Goal: Task Accomplishment & Management: Manage account settings

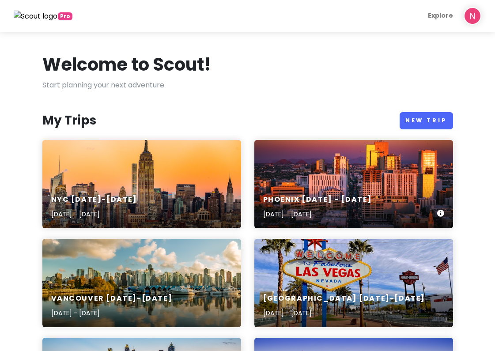
click at [301, 181] on div "Phoenix [DATE] - [DATE] [DATE] - [DATE]" at bounding box center [353, 184] width 199 height 88
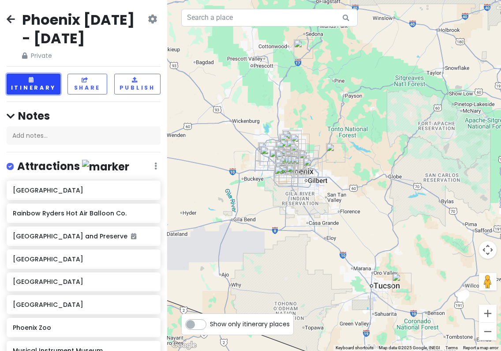
click at [40, 86] on button "Itinerary" at bounding box center [34, 84] width 54 height 21
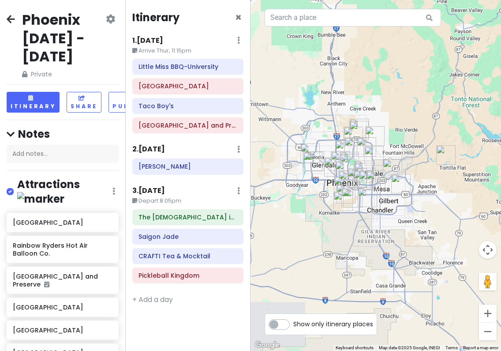
drag, startPoint x: 309, startPoint y: 131, endPoint x: 378, endPoint y: 152, distance: 71.9
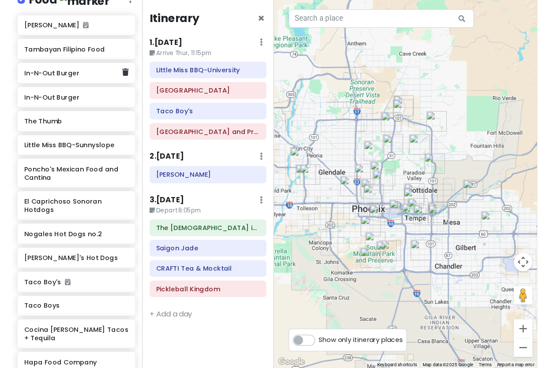
scroll to position [706, 0]
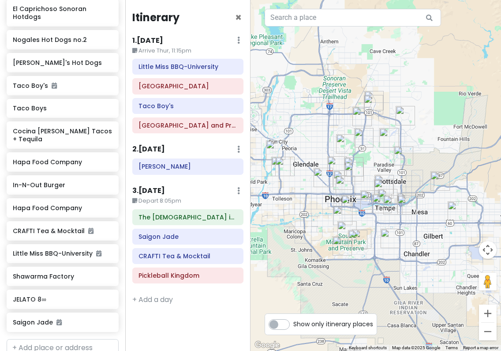
click at [438, 183] on img "2757 E Odessa St" at bounding box center [440, 180] width 19 height 19
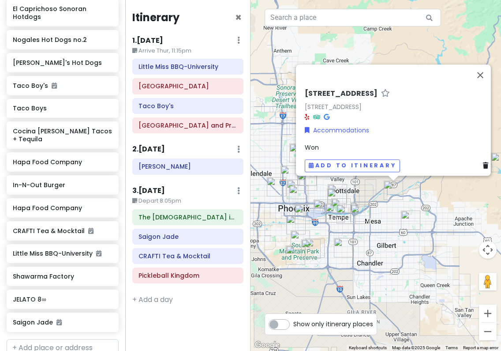
drag, startPoint x: 399, startPoint y: 196, endPoint x: 416, endPoint y: 205, distance: 19.9
click at [416, 205] on div "[STREET_ADDRESS] Accommodations Won Add to itinerary" at bounding box center [376, 175] width 251 height 351
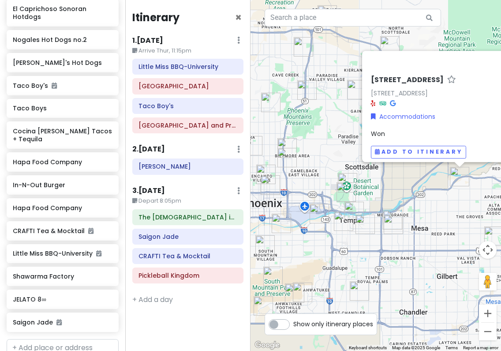
click at [339, 220] on img "The Church in Tempe" at bounding box center [343, 220] width 19 height 19
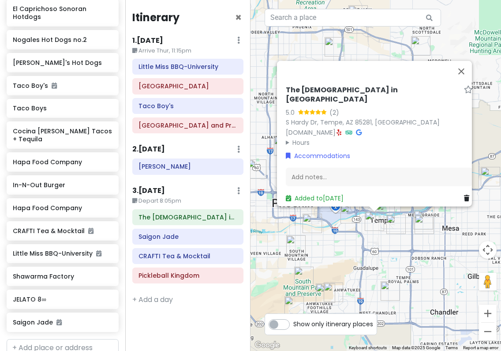
click at [434, 237] on div "The [DEMOGRAPHIC_DATA] in Tempe 5.0 (2) [GEOGRAPHIC_DATA], [GEOGRAPHIC_DATA] [D…" at bounding box center [376, 175] width 251 height 351
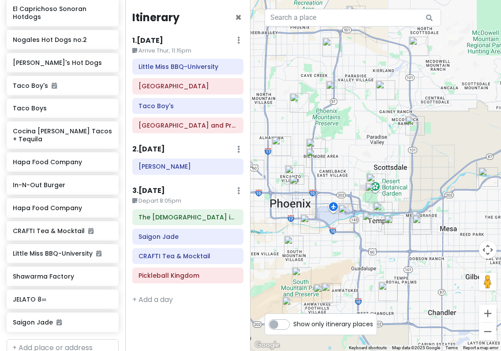
click at [371, 221] on img "The Church in Tempe" at bounding box center [372, 221] width 19 height 19
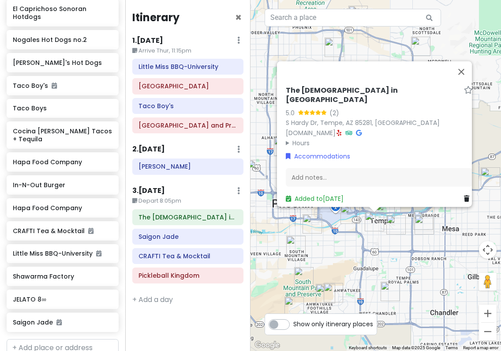
click at [363, 239] on div "The [DEMOGRAPHIC_DATA] in Tempe 5.0 (2) [GEOGRAPHIC_DATA], [GEOGRAPHIC_DATA] [D…" at bounding box center [376, 175] width 251 height 351
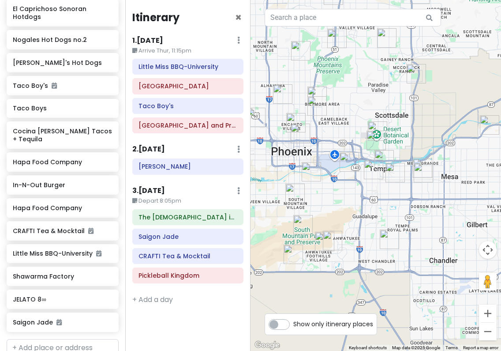
drag, startPoint x: 367, startPoint y: 271, endPoint x: 367, endPoint y: 221, distance: 49.4
click at [367, 221] on div at bounding box center [376, 175] width 251 height 351
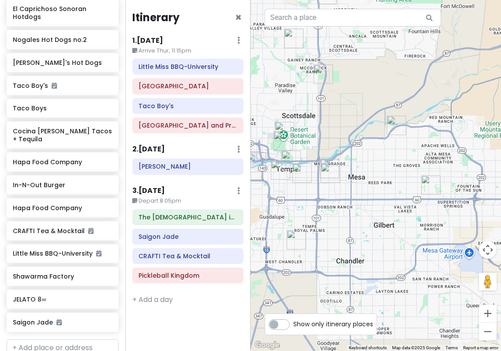
drag, startPoint x: 465, startPoint y: 136, endPoint x: 411, endPoint y: 130, distance: 54.6
click at [411, 130] on div at bounding box center [376, 175] width 251 height 351
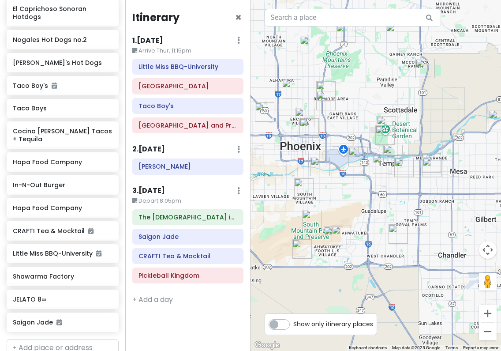
drag, startPoint x: 384, startPoint y: 238, endPoint x: 393, endPoint y: 238, distance: 8.4
click at [394, 238] on img "Pickleball Kingdom" at bounding box center [398, 233] width 19 height 19
click at [335, 233] on img "14052 S 24th Way" at bounding box center [333, 235] width 19 height 19
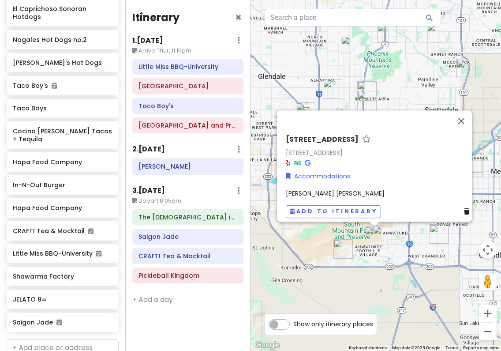
click at [343, 231] on div "[STREET_ADDRESS] Accommodations [PERSON_NAME] [PERSON_NAME] Add to itinerary" at bounding box center [376, 175] width 251 height 351
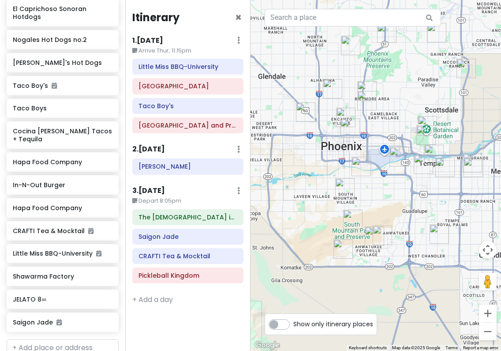
click at [383, 236] on img "14052 S 24th Way" at bounding box center [374, 235] width 19 height 19
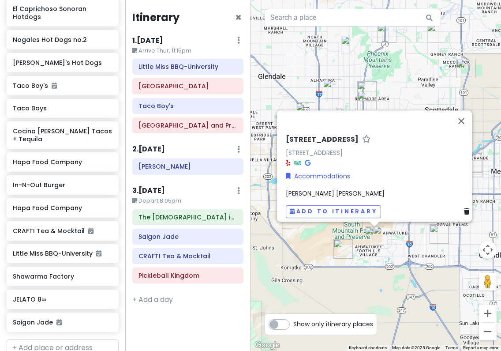
click at [388, 236] on img "3169 E Desert Flower Ln" at bounding box center [382, 234] width 19 height 19
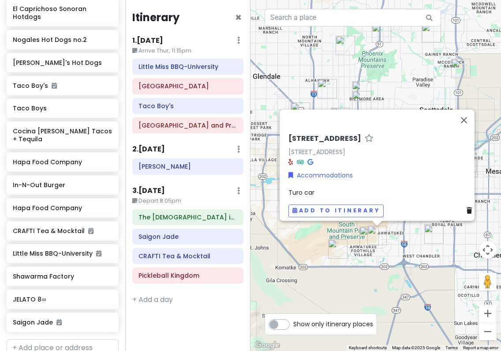
click at [400, 257] on div "[STREET_ADDRESS] Accommodations Turo car Add to itinerary" at bounding box center [376, 175] width 251 height 351
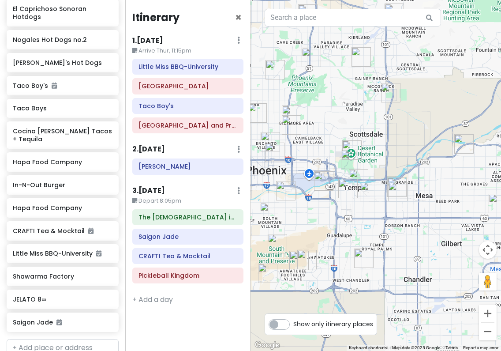
drag, startPoint x: 382, startPoint y: 190, endPoint x: 312, endPoint y: 216, distance: 74.3
click at [312, 216] on div at bounding box center [376, 175] width 251 height 351
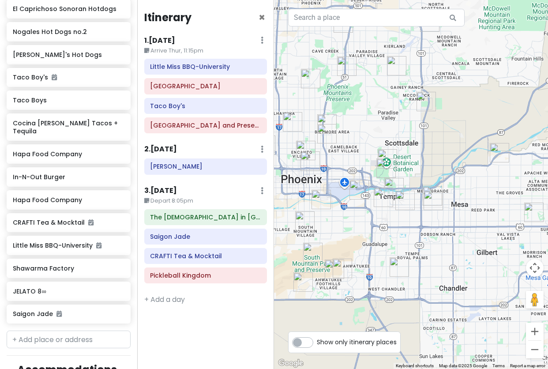
click at [494, 150] on img "2757 E Odessa St" at bounding box center [499, 152] width 19 height 19
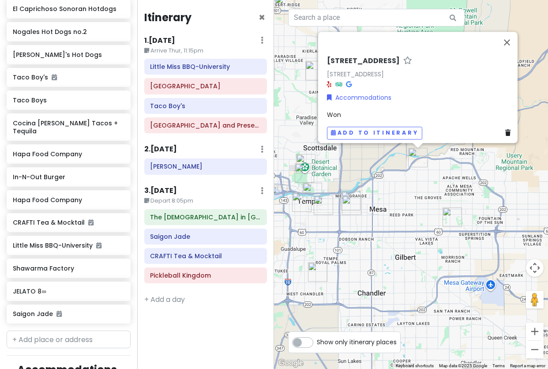
click at [417, 170] on div "[STREET_ADDRESS] Accommodations Won Add to itinerary" at bounding box center [411, 184] width 274 height 369
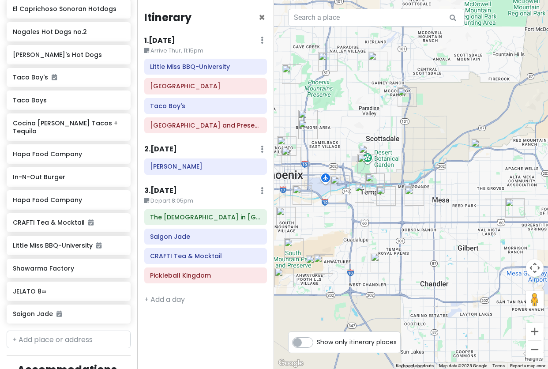
click at [325, 262] on img "14052 S 24th Way" at bounding box center [315, 264] width 19 height 19
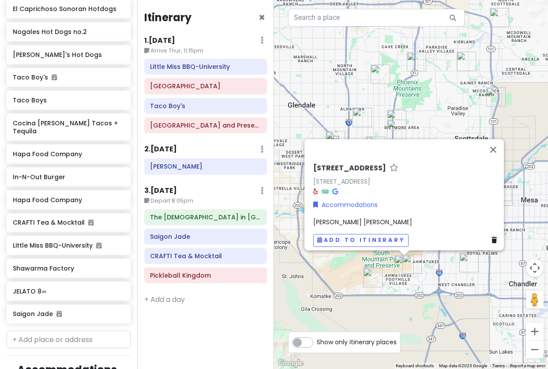
click at [375, 278] on img "16001 S 1st St" at bounding box center [372, 277] width 19 height 19
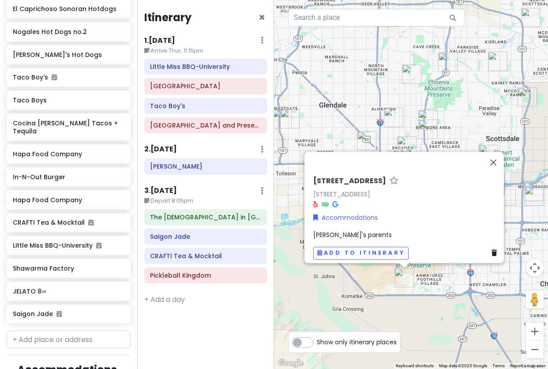
click at [462, 297] on div "[STREET_ADDRESS] Accommodations [PERSON_NAME]'s parents Add to itinerary" at bounding box center [411, 184] width 274 height 369
click at [453, 303] on div "[STREET_ADDRESS] Accommodations [PERSON_NAME]'s parents Add to itinerary" at bounding box center [411, 184] width 274 height 369
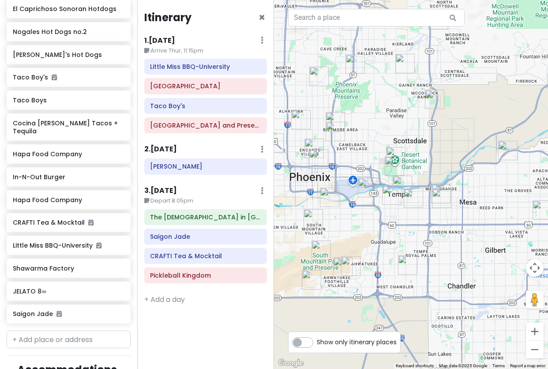
drag, startPoint x: 493, startPoint y: 215, endPoint x: 398, endPoint y: 217, distance: 94.4
click at [398, 217] on div at bounding box center [411, 184] width 274 height 369
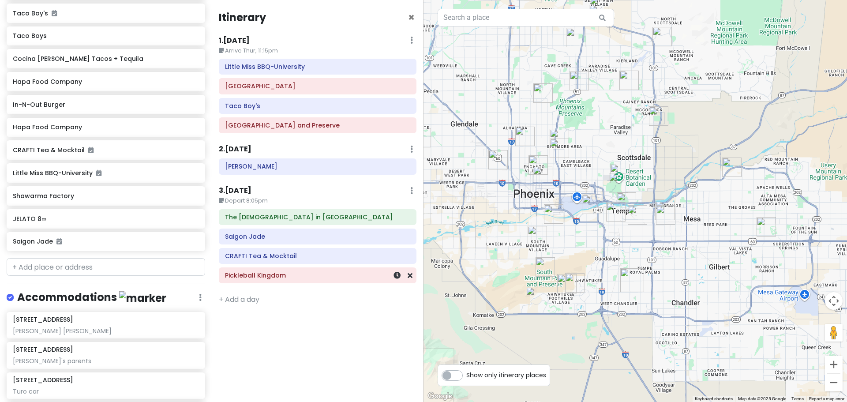
click at [305, 278] on h6 "Pickleball Kingdom" at bounding box center [317, 275] width 185 height 8
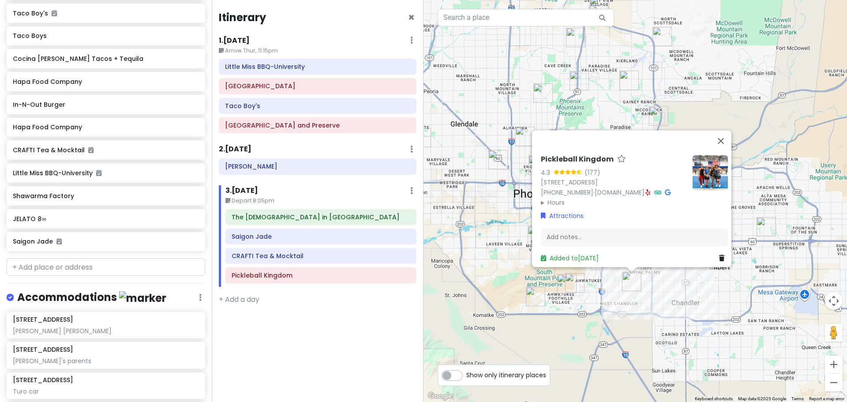
click at [494, 313] on div "Pickleball Kingdom 4.3 (177) [STREET_ADDRESS][PERSON_NAME] [PHONE_NUMBER] · [DO…" at bounding box center [636, 201] width 424 height 402
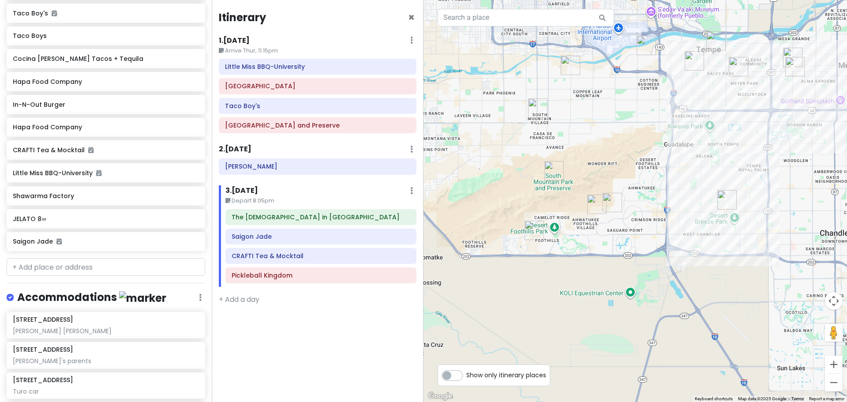
click at [494, 200] on img "Pickleball Kingdom" at bounding box center [726, 199] width 19 height 19
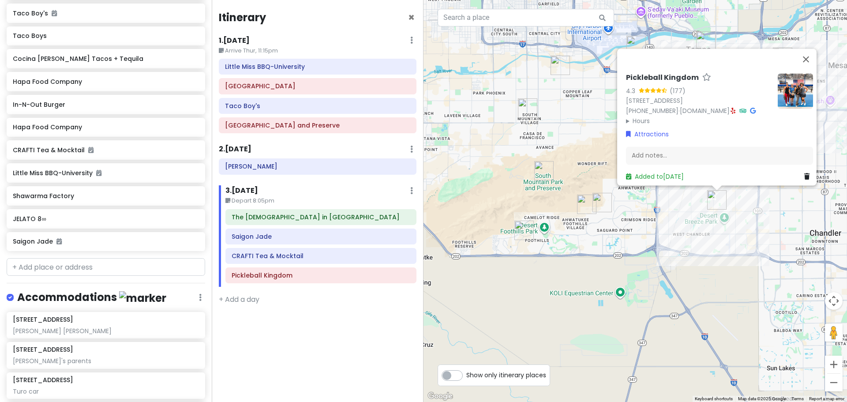
click at [494, 225] on div "Pickleball Kingdom 4.3 (177) [STREET_ADDRESS][PERSON_NAME] [PHONE_NUMBER] · [DO…" at bounding box center [636, 201] width 424 height 402
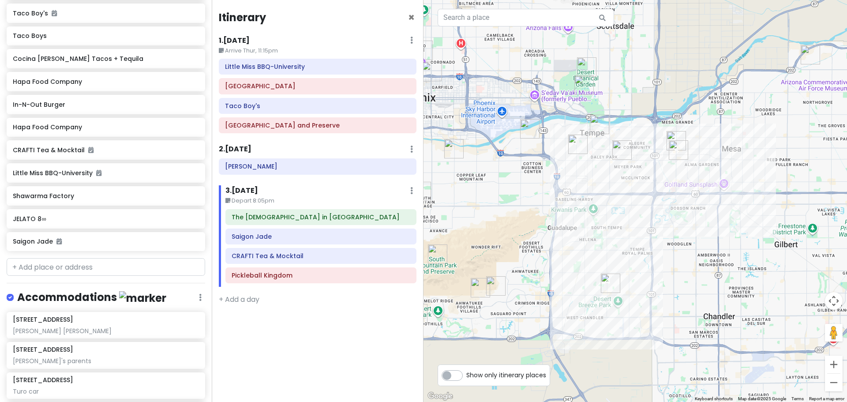
drag, startPoint x: 740, startPoint y: 188, endPoint x: 628, endPoint y: 273, distance: 141.1
click at [494, 273] on div at bounding box center [636, 201] width 424 height 402
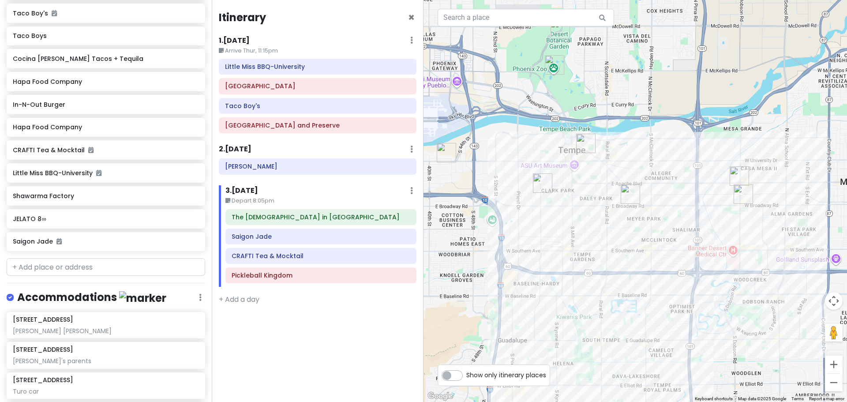
click at [494, 143] on img "Shawarma Factory" at bounding box center [585, 143] width 19 height 19
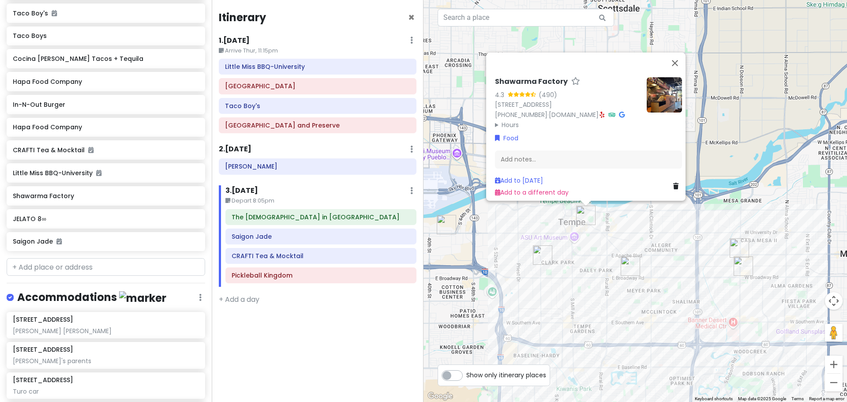
click at [494, 255] on img "The Church in Tempe" at bounding box center [542, 254] width 19 height 19
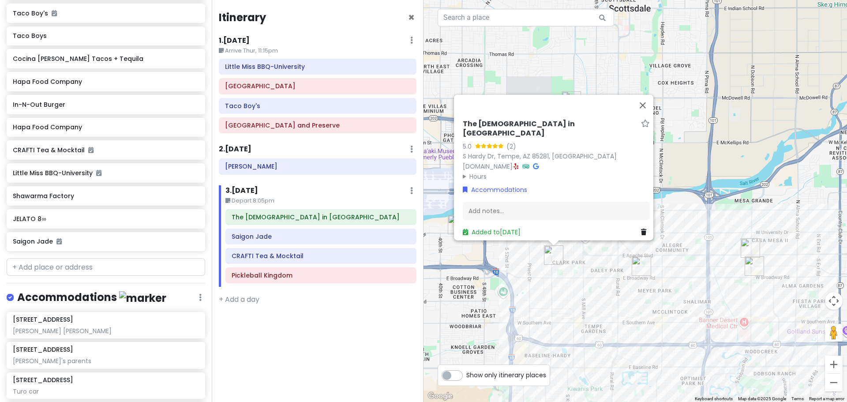
click at [494, 283] on div "The [DEMOGRAPHIC_DATA] in Tempe 5.0 (2) [GEOGRAPHIC_DATA], [GEOGRAPHIC_DATA] [D…" at bounding box center [636, 201] width 424 height 402
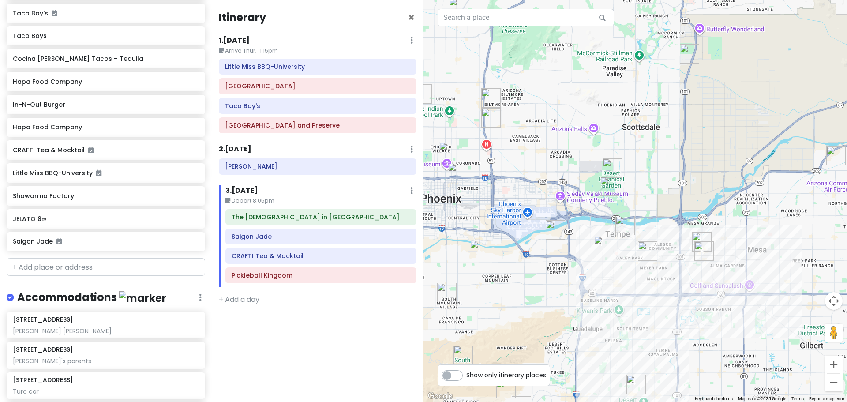
drag, startPoint x: 539, startPoint y: 238, endPoint x: 601, endPoint y: 236, distance: 61.8
click at [494, 236] on img "The Church in Tempe" at bounding box center [603, 245] width 19 height 19
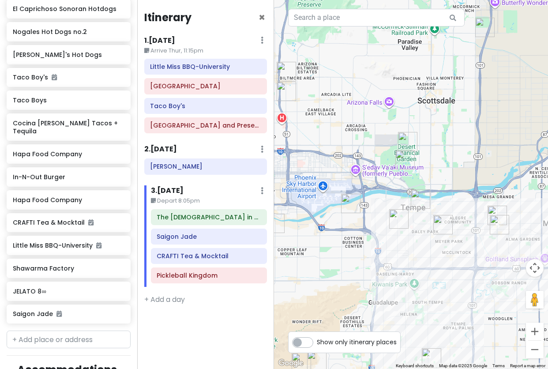
drag, startPoint x: 334, startPoint y: 221, endPoint x: 345, endPoint y: 211, distance: 14.7
click at [345, 211] on img "Little Miss BBQ-University" at bounding box center [350, 203] width 19 height 19
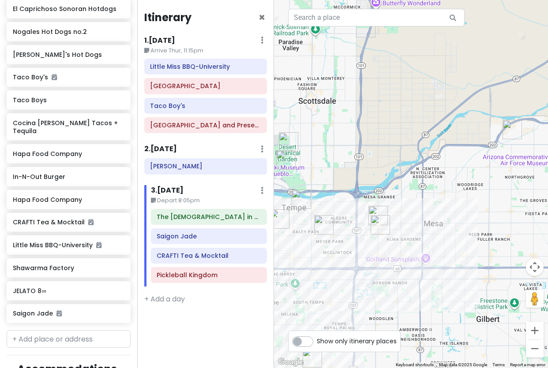
drag, startPoint x: 482, startPoint y: 210, endPoint x: 383, endPoint y: 207, distance: 99.3
click at [383, 207] on div at bounding box center [411, 184] width 274 height 368
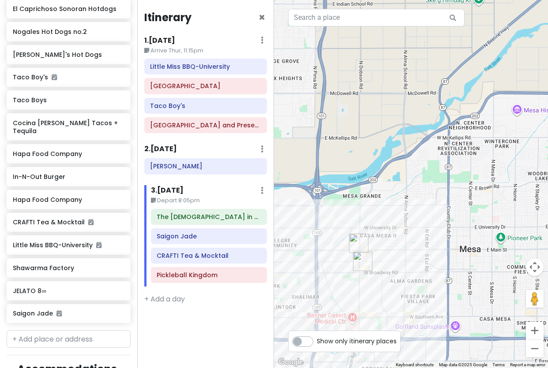
click at [357, 240] on img "CRAFTI Tea & Mocktail" at bounding box center [358, 243] width 19 height 19
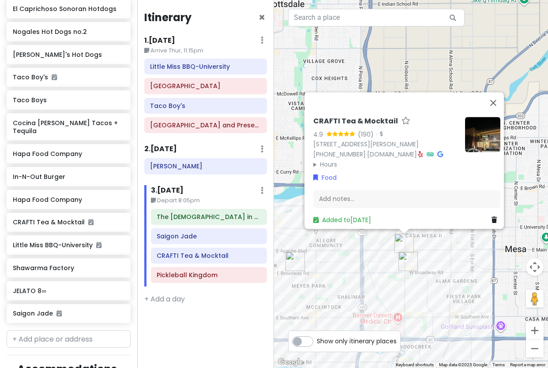
click at [407, 265] on img "Saigon Jade" at bounding box center [407, 261] width 19 height 19
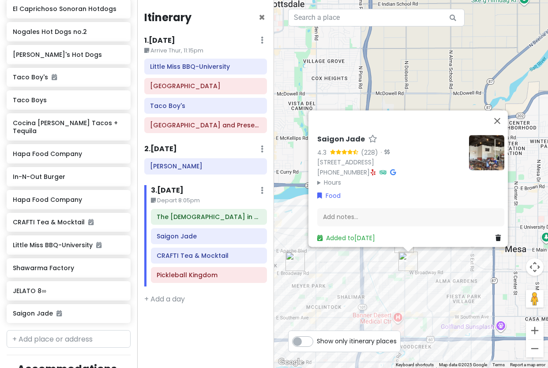
click at [436, 268] on div "Saigon Jade 4.3 (228) · [STREET_ADDRESS] [PHONE_NUMBER] · Hours [DATE] 10:00 AM…" at bounding box center [411, 184] width 274 height 368
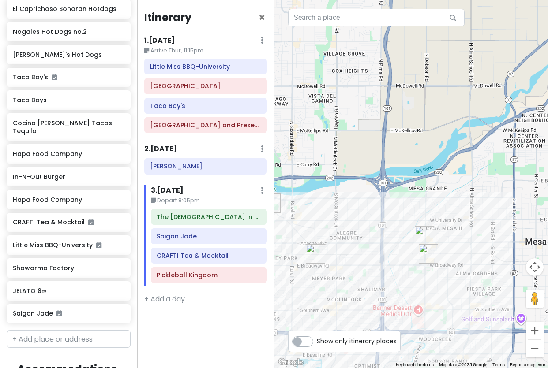
drag, startPoint x: 364, startPoint y: 247, endPoint x: 385, endPoint y: 239, distance: 22.4
click at [385, 239] on div at bounding box center [411, 184] width 274 height 368
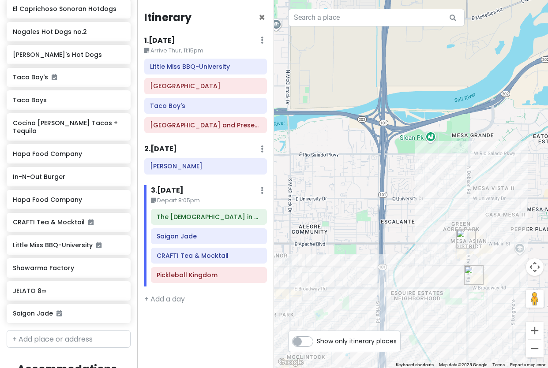
drag, startPoint x: 436, startPoint y: 197, endPoint x: 345, endPoint y: 204, distance: 91.2
click at [345, 204] on div at bounding box center [411, 184] width 274 height 368
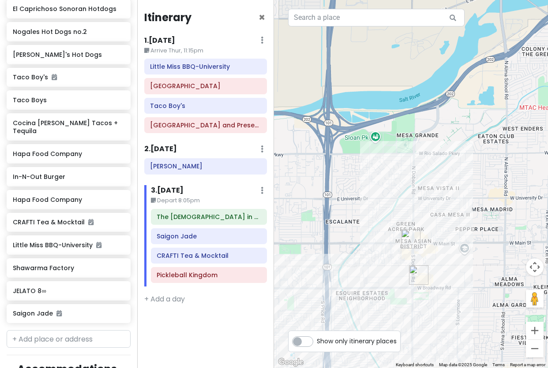
drag, startPoint x: 442, startPoint y: 182, endPoint x: 381, endPoint y: 182, distance: 61.8
click at [381, 182] on div at bounding box center [411, 184] width 274 height 368
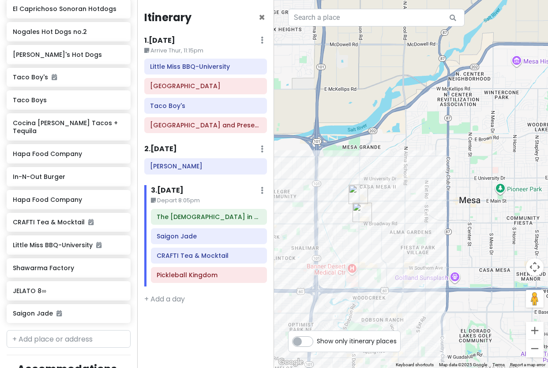
drag, startPoint x: 380, startPoint y: 164, endPoint x: 462, endPoint y: 131, distance: 87.9
click at [453, 136] on div at bounding box center [411, 184] width 274 height 368
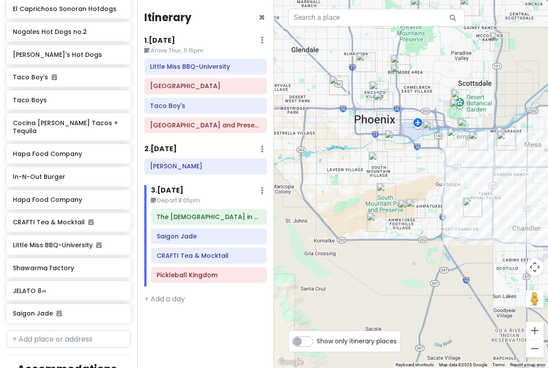
drag, startPoint x: 401, startPoint y: 124, endPoint x: 460, endPoint y: 143, distance: 62.2
click at [460, 143] on img "The Church in Tempe" at bounding box center [456, 137] width 19 height 19
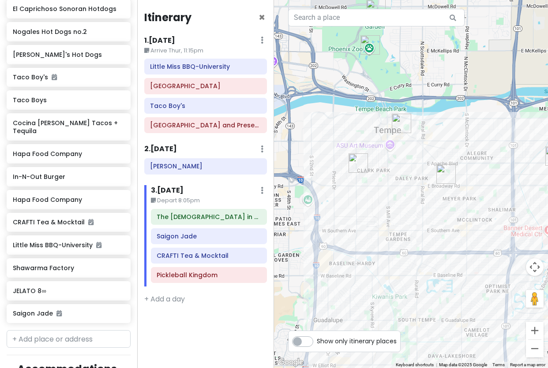
drag, startPoint x: 444, startPoint y: 146, endPoint x: 352, endPoint y: 158, distance: 93.0
click at [352, 157] on div at bounding box center [411, 184] width 274 height 368
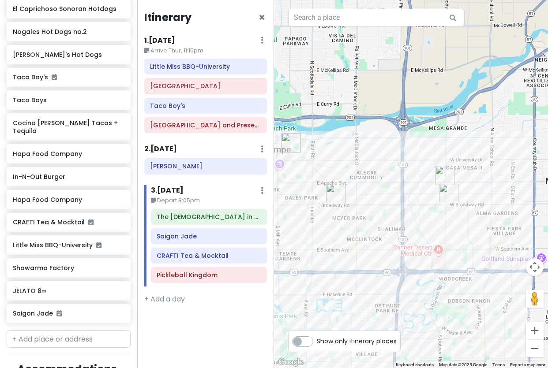
drag, startPoint x: 426, startPoint y: 166, endPoint x: 404, endPoint y: 170, distance: 22.8
click at [404, 170] on div at bounding box center [411, 184] width 274 height 368
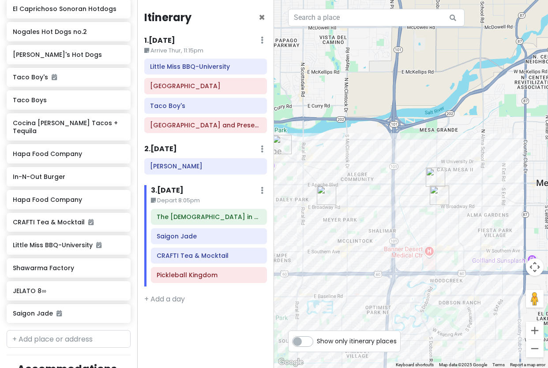
drag, startPoint x: 450, startPoint y: 156, endPoint x: 390, endPoint y: 165, distance: 60.8
click at [390, 165] on div at bounding box center [411, 184] width 274 height 368
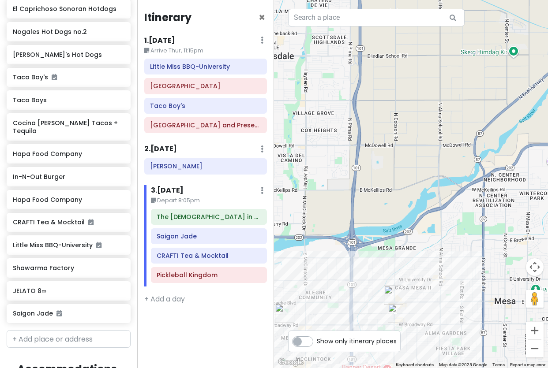
drag, startPoint x: 447, startPoint y: 149, endPoint x: 488, endPoint y: 251, distance: 110.0
click at [488, 251] on div at bounding box center [411, 184] width 274 height 368
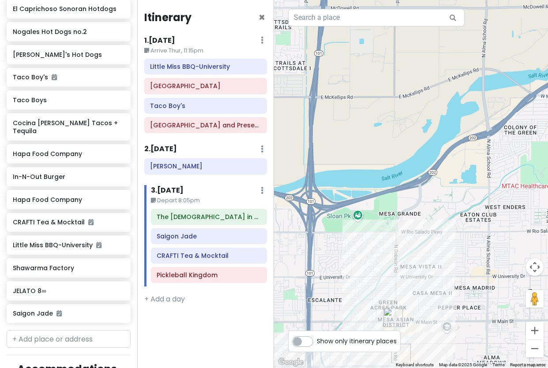
drag, startPoint x: 402, startPoint y: 244, endPoint x: 444, endPoint y: 229, distance: 44.1
click at [444, 229] on div at bounding box center [411, 184] width 274 height 368
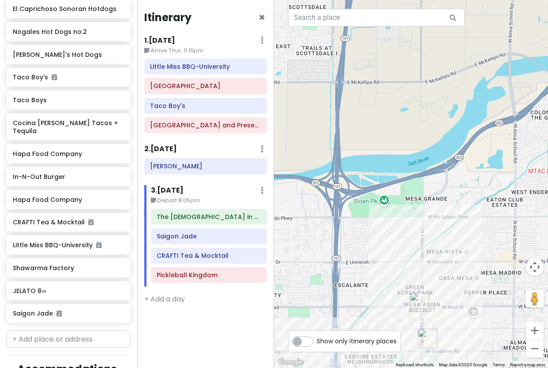
drag, startPoint x: 387, startPoint y: 254, endPoint x: 408, endPoint y: 241, distance: 23.8
click at [408, 241] on div at bounding box center [411, 184] width 274 height 368
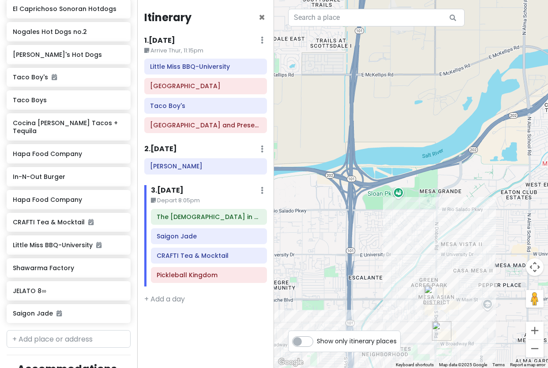
drag, startPoint x: 371, startPoint y: 247, endPoint x: 394, endPoint y: 236, distance: 25.1
click at [394, 236] on div at bounding box center [411, 184] width 274 height 368
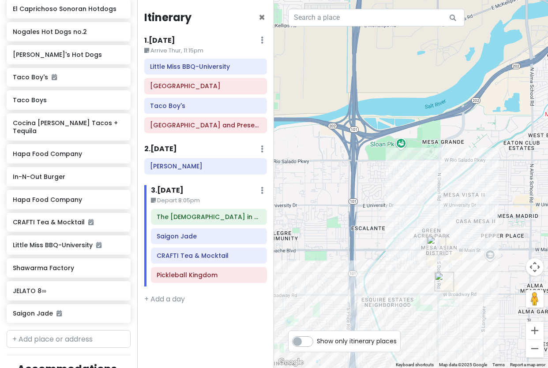
drag, startPoint x: 416, startPoint y: 237, endPoint x: 410, endPoint y: 186, distance: 51.0
click at [410, 186] on div at bounding box center [411, 184] width 274 height 368
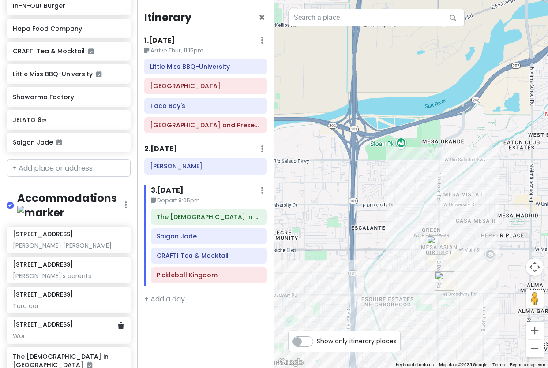
scroll to position [923, 0]
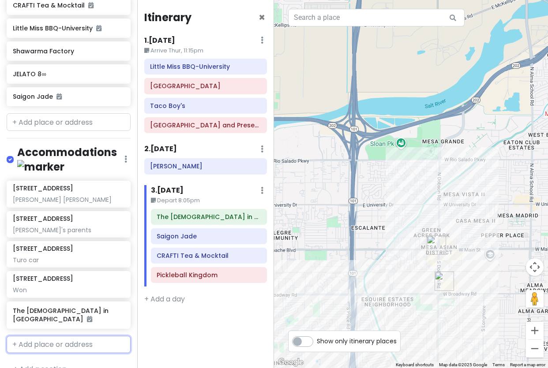
click at [51, 336] on input "text" at bounding box center [69, 345] width 124 height 18
click at [118, 247] on icon at bounding box center [121, 250] width 6 height 7
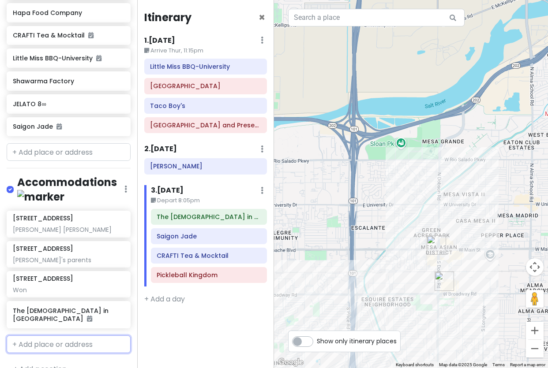
click at [74, 336] on input "text" at bounding box center [69, 345] width 124 height 18
type input "[STREET_ADDRESS]"
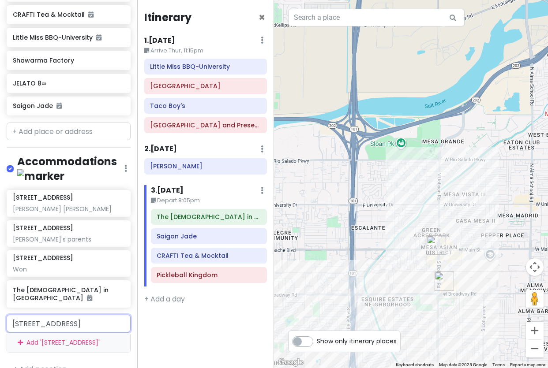
scroll to position [923, 0]
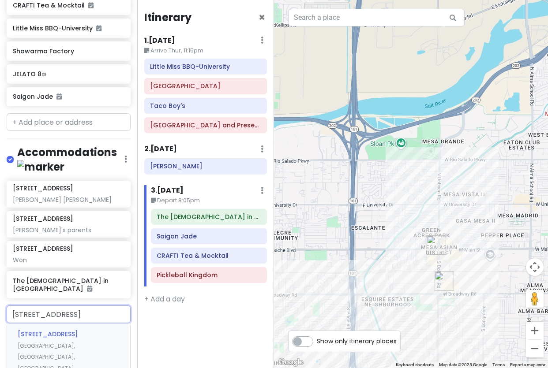
click at [75, 342] on span "[GEOGRAPHIC_DATA], [GEOGRAPHIC_DATA], [GEOGRAPHIC_DATA]" at bounding box center [46, 357] width 57 height 30
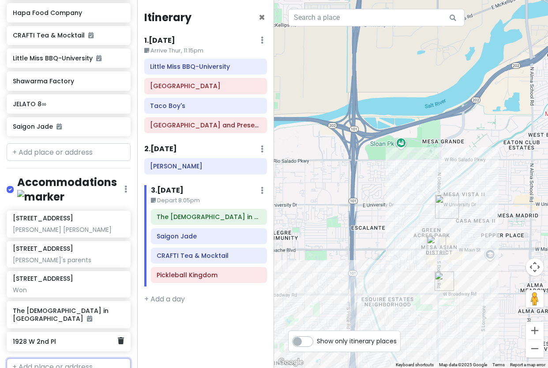
scroll to position [916, 0]
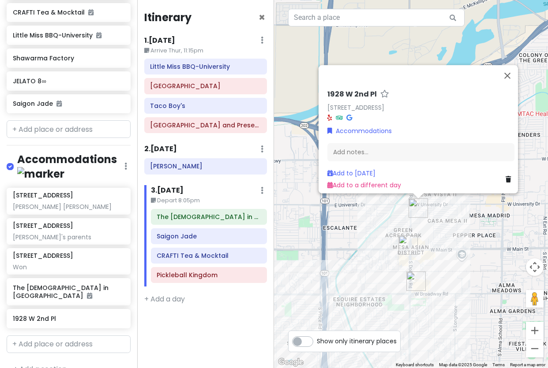
click at [435, 234] on div "1928 W 2nd Pl [STREET_ADDRESS] Accommodations Add notes... Add to [DATE] Add to…" at bounding box center [411, 184] width 274 height 368
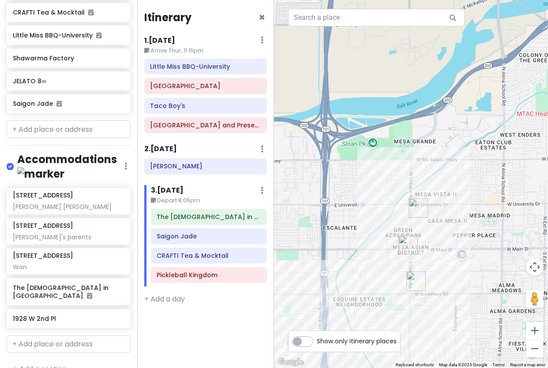
click at [405, 244] on img "CRAFTI Tea & Mocktail" at bounding box center [407, 245] width 19 height 19
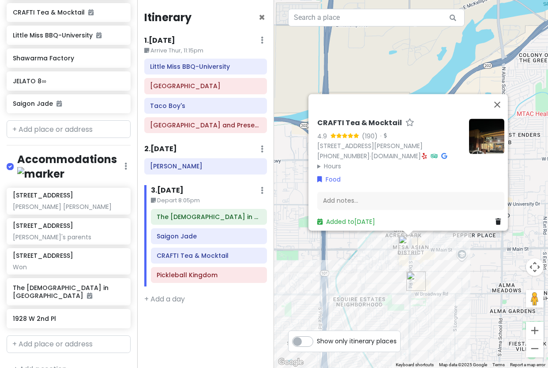
click at [472, 268] on div "CRAFTI Tea & Mocktail 4.9 (190) · [STREET_ADDRESS][PERSON_NAME] [PHONE_NUMBER] …" at bounding box center [411, 184] width 274 height 368
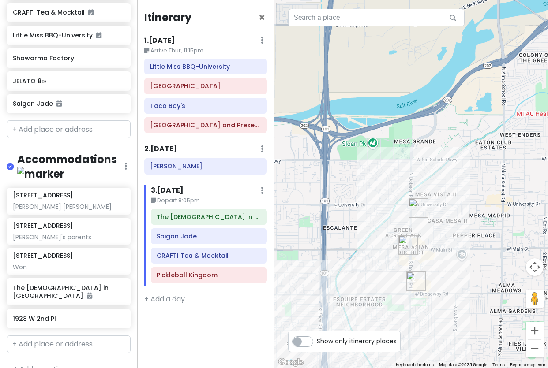
click at [414, 210] on img "1928 W 2nd Pl" at bounding box center [418, 208] width 19 height 19
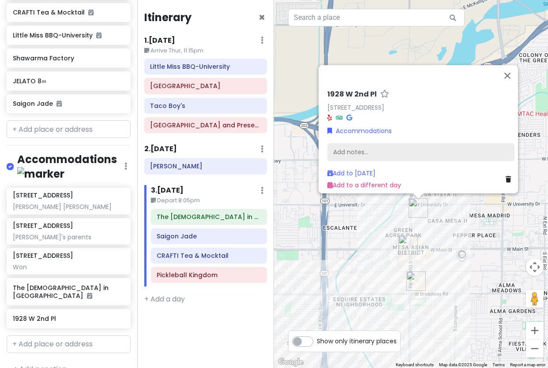
click at [367, 148] on div "Add notes..." at bounding box center [420, 152] width 187 height 19
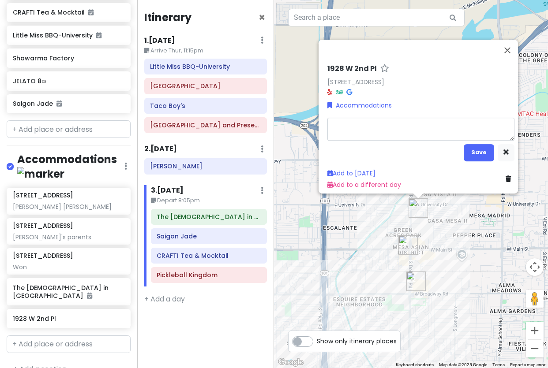
type textarea "x"
type textarea "T"
type textarea "x"
type textarea "Tu"
type textarea "x"
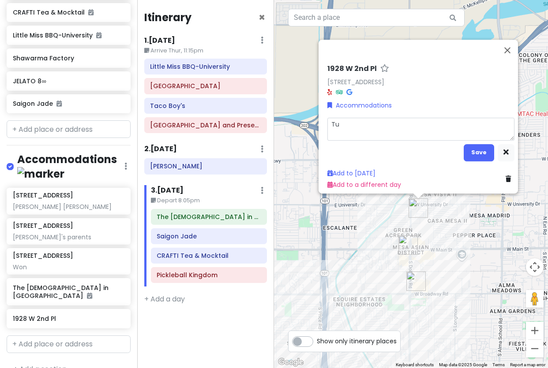
type textarea "[PERSON_NAME]"
type textarea "x"
type textarea "Tu"
type textarea "x"
type textarea "Tur"
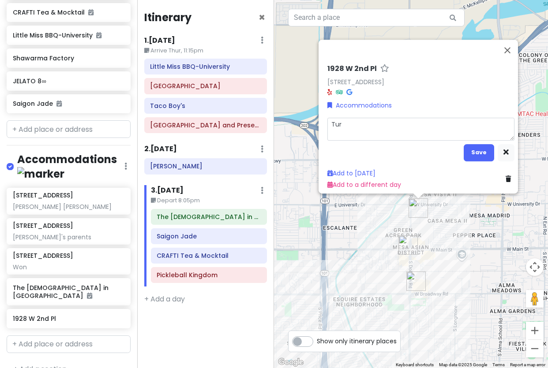
type textarea "x"
type textarea "Turo"
type textarea "x"
type textarea "Turop"
type textarea "x"
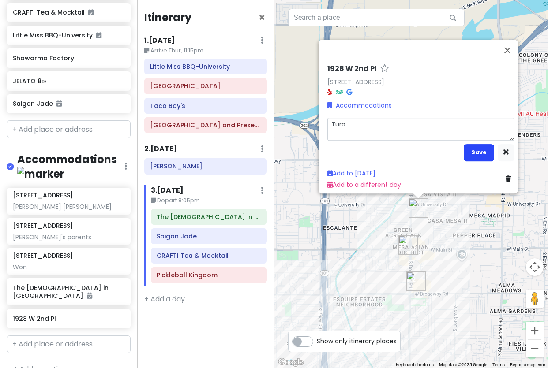
type textarea "Turo"
click at [473, 150] on button "Save" at bounding box center [479, 152] width 30 height 17
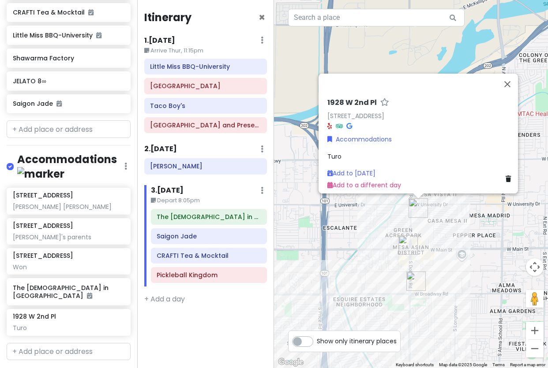
click at [453, 270] on div "[STREET_ADDRESS] Accommodations Turo Add to [DATE] Add to a different day" at bounding box center [411, 184] width 274 height 368
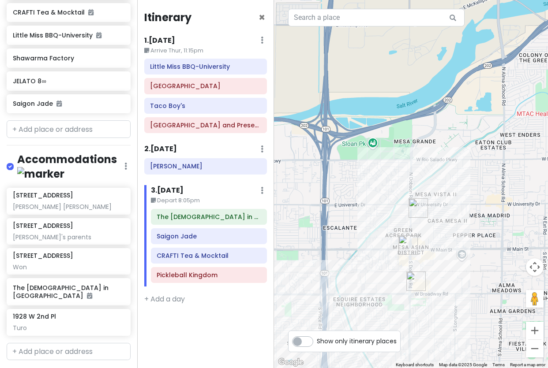
click at [418, 214] on img "1928 W 2nd Pl" at bounding box center [418, 208] width 19 height 19
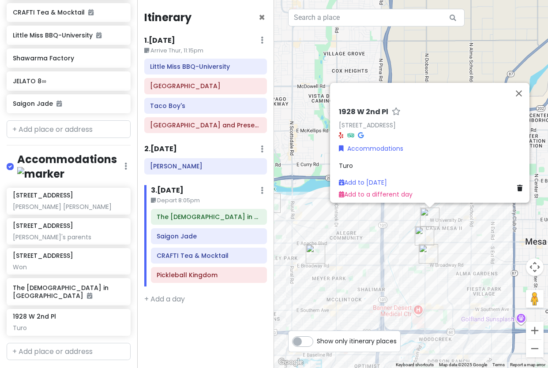
click at [230, 326] on div "Itinerary × 1 . [DATE] Edit Day Notes Delete Day Arrive Thur, 11:15pm Little Mi…" at bounding box center [205, 184] width 137 height 368
click at [387, 237] on div "[STREET_ADDRESS] Accommodations Turo Add to [DATE] Add to a different day" at bounding box center [411, 184] width 274 height 368
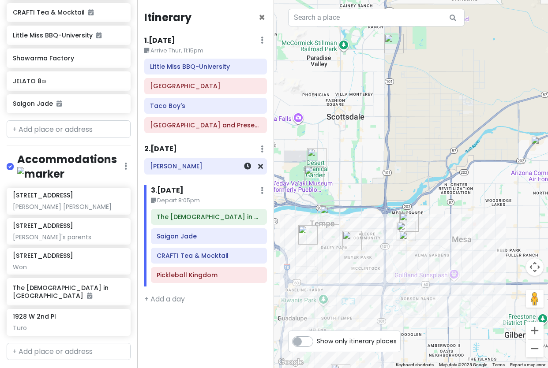
click at [197, 168] on h6 "[PERSON_NAME]" at bounding box center [205, 166] width 111 height 8
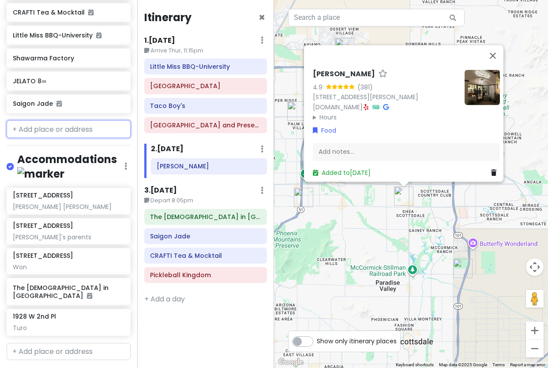
click at [82, 120] on input "text" at bounding box center [69, 129] width 124 height 18
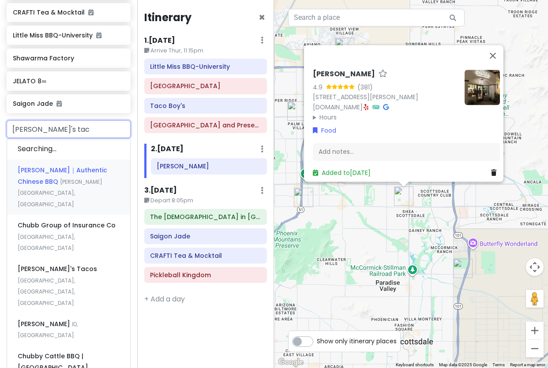
type input "[PERSON_NAME]'s taco"
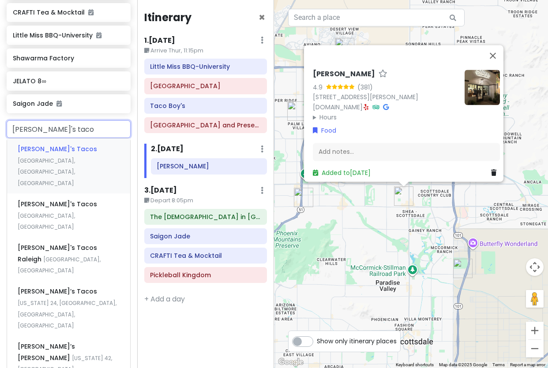
click at [75, 157] on span "[GEOGRAPHIC_DATA], [GEOGRAPHIC_DATA], [GEOGRAPHIC_DATA]" at bounding box center [46, 172] width 57 height 30
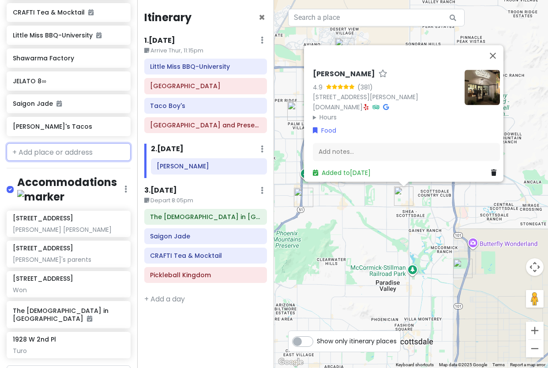
scroll to position [939, 0]
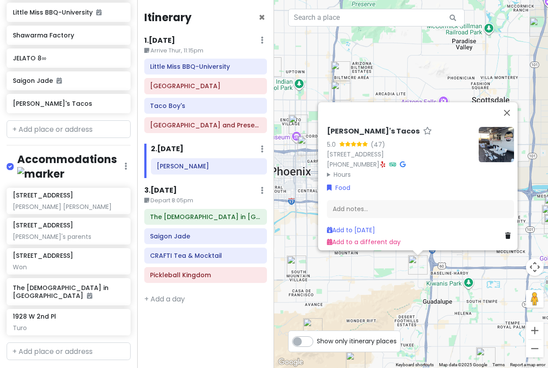
drag, startPoint x: 456, startPoint y: 269, endPoint x: 461, endPoint y: 219, distance: 49.7
click at [461, 219] on div "[PERSON_NAME]'s Tacos 5.0 (47) [STREET_ADDRESS] [PHONE_NUMBER] · Hours [DATE] 7…" at bounding box center [411, 184] width 274 height 368
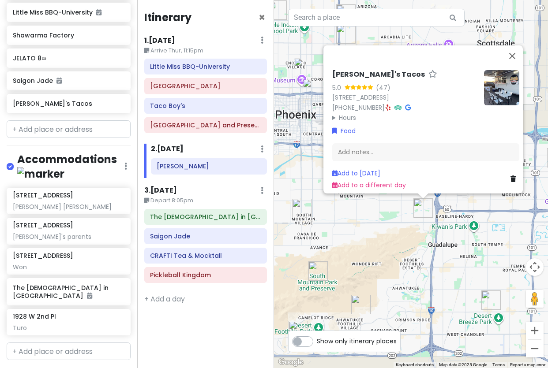
click at [398, 221] on div "[PERSON_NAME]'s Tacos 5.0 (47) [STREET_ADDRESS] [PHONE_NUMBER] · Hours [DATE] 7…" at bounding box center [411, 184] width 274 height 368
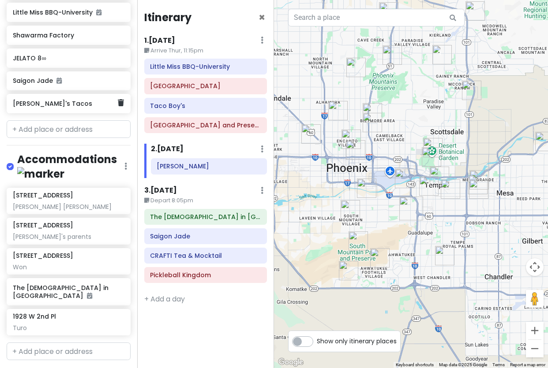
click at [71, 100] on h6 "[PERSON_NAME]'s Tacos" at bounding box center [65, 104] width 105 height 8
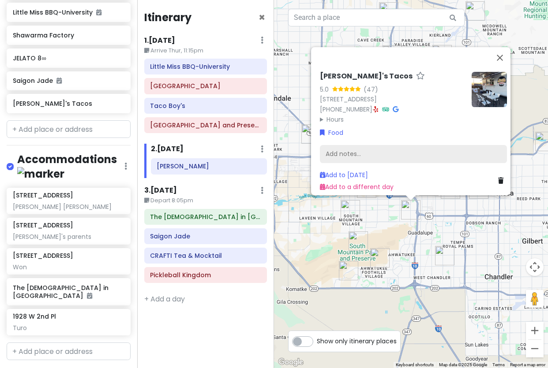
click at [429, 146] on div "Add notes..." at bounding box center [413, 154] width 187 height 19
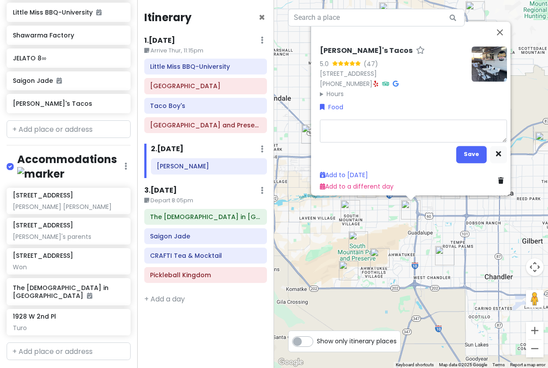
type textarea "x"
type textarea "S"
type textarea "x"
type textarea "So"
type textarea "x"
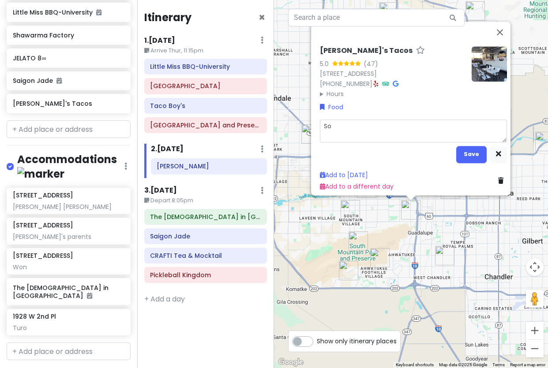
type textarea "Son"
type textarea "x"
type textarea "Sono"
type textarea "x"
type textarea "Sonor"
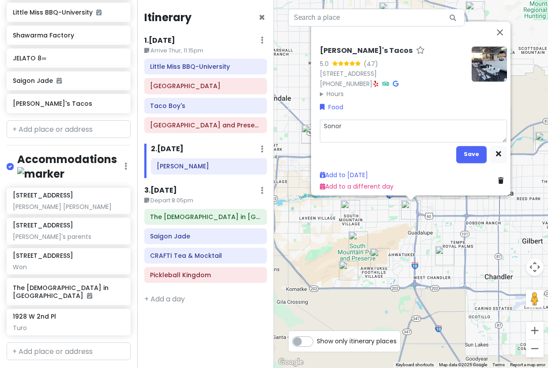
type textarea "x"
type textarea "[GEOGRAPHIC_DATA]"
type textarea "x"
type textarea "Sonoran"
type textarea "x"
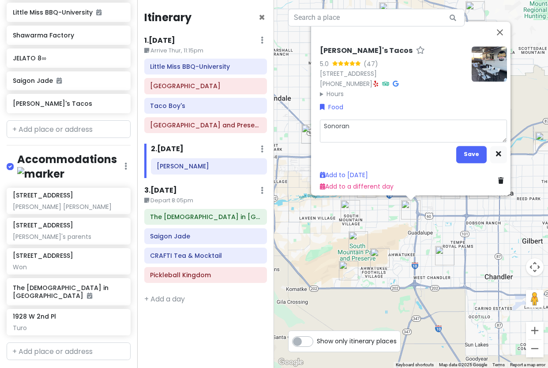
type textarea "Sonoran"
type textarea "x"
type textarea "Sonoran H"
type textarea "x"
type textarea "Sonoran Ho"
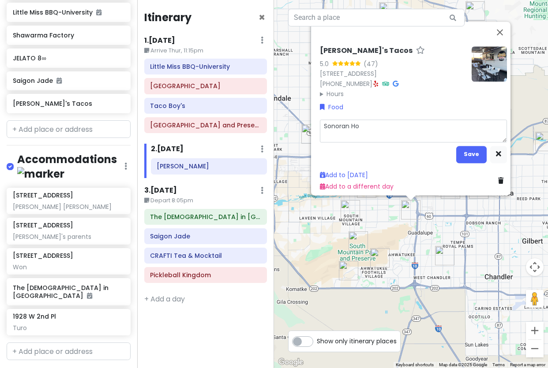
type textarea "x"
type textarea "Sonoran Hot"
type textarea "x"
type textarea "Sonoran Hotd"
type textarea "x"
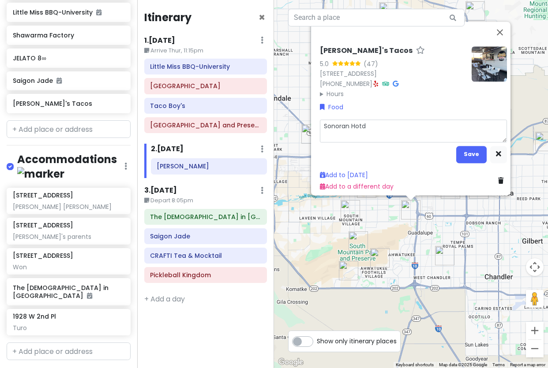
type textarea "Sonoran Hotdo"
type textarea "x"
type textarea "Sonoran Hotdog"
type textarea "x"
type textarea "Sonoran Hotdogs"
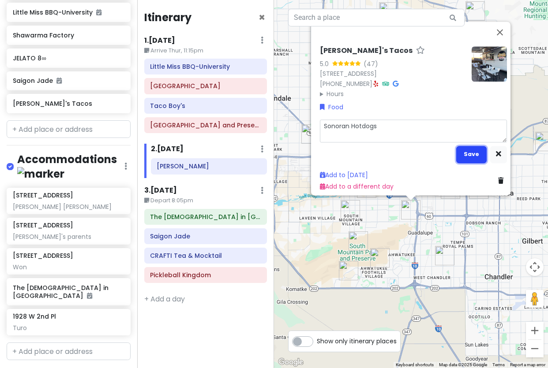
click at [457, 150] on button "Save" at bounding box center [471, 154] width 30 height 17
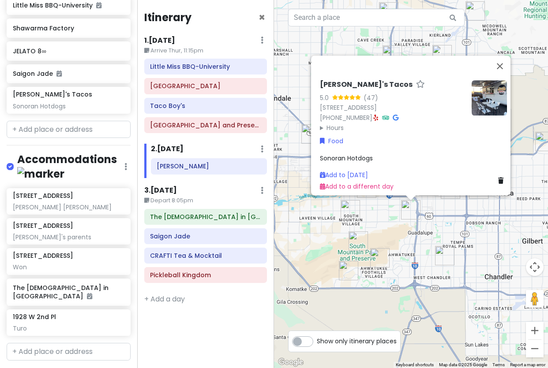
click at [472, 95] on img at bounding box center [489, 97] width 35 height 35
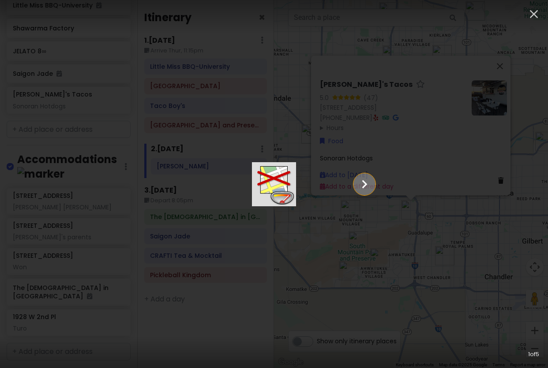
click at [373, 185] on icon "Show slide 2 of 5" at bounding box center [364, 184] width 17 height 21
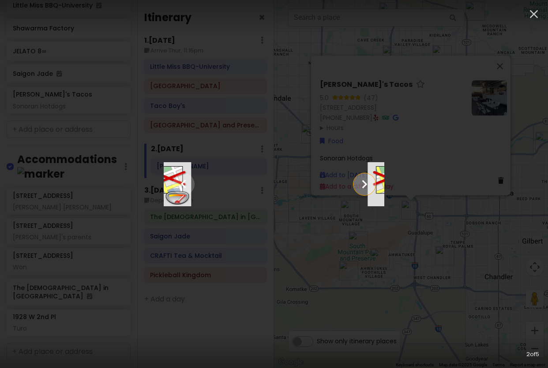
click at [373, 185] on icon "Show slide 3 of 5" at bounding box center [364, 184] width 17 height 21
click at [373, 185] on icon "Show slide 4 of 5" at bounding box center [364, 184] width 17 height 21
click at [373, 185] on icon "Show slide 5 of 5" at bounding box center [364, 184] width 17 height 21
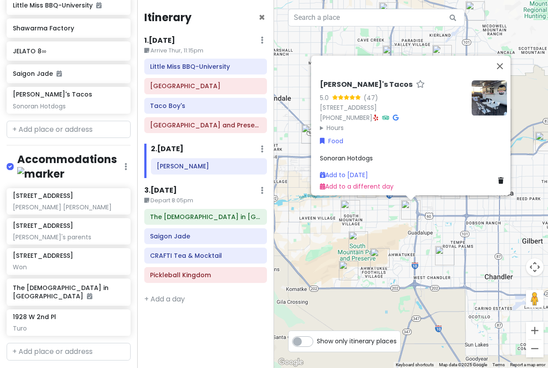
click at [364, 111] on div "[PERSON_NAME]'s Tacos 5.0 (47) [STREET_ADDRESS] [PHONE_NUMBER] · Hours [DATE] 7…" at bounding box center [392, 106] width 145 height 52
click at [374, 115] on icon at bounding box center [376, 118] width 5 height 6
click at [484, 101] on img at bounding box center [489, 97] width 35 height 35
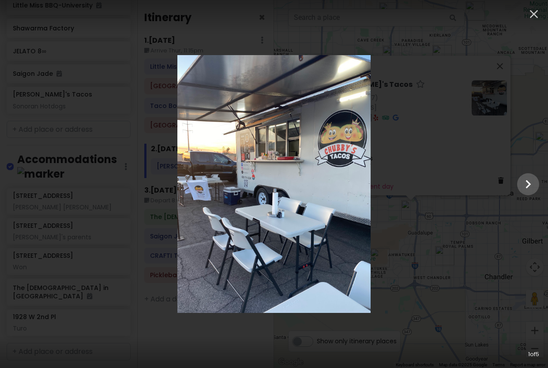
click at [494, 194] on div at bounding box center [274, 184] width 548 height 258
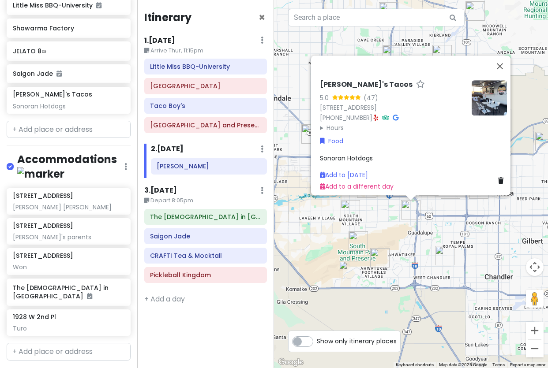
click at [494, 185] on div at bounding box center [274, 184] width 548 height 368
click at [393, 115] on icon at bounding box center [396, 118] width 6 height 6
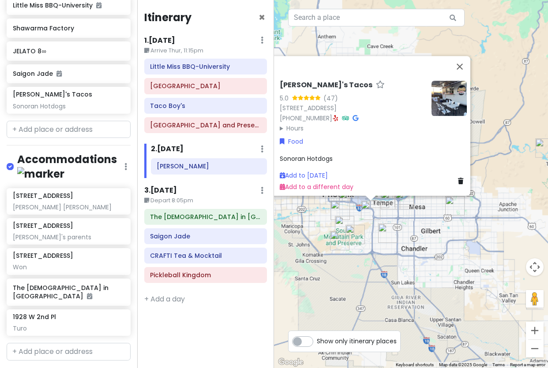
click at [318, 225] on div "[PERSON_NAME]'s Tacos 5.0 (47) [STREET_ADDRESS] [PHONE_NUMBER] · Hours [DATE] 7…" at bounding box center [411, 184] width 274 height 368
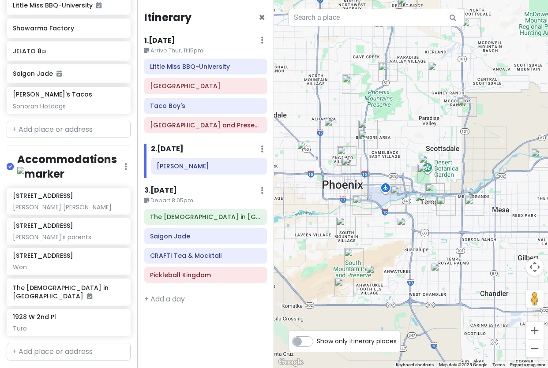
click at [342, 225] on img "Poncho's Mexican Food and Cantina" at bounding box center [345, 226] width 19 height 19
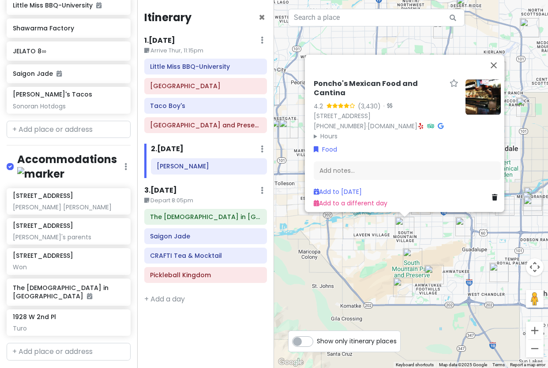
click at [469, 228] on img "Chubby's Tacos" at bounding box center [464, 226] width 19 height 19
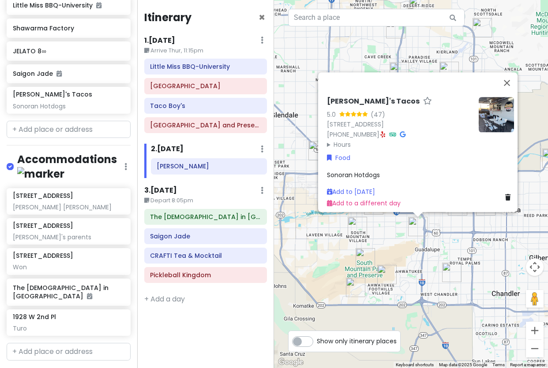
click at [424, 240] on div "[PERSON_NAME]'s Tacos 5.0 (47) [STREET_ADDRESS] [PHONE_NUMBER] · Hours [DATE] 7…" at bounding box center [411, 184] width 274 height 368
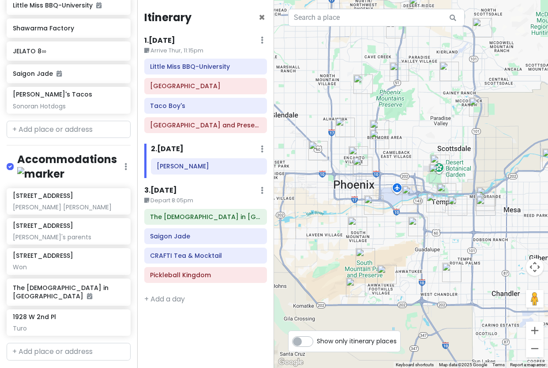
click at [364, 166] on img "Taco Boy's" at bounding box center [362, 166] width 19 height 19
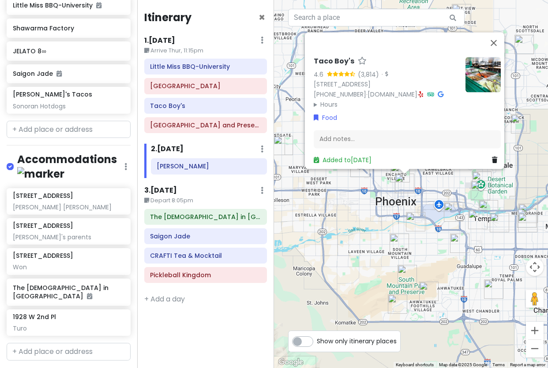
click at [469, 79] on img at bounding box center [482, 74] width 35 height 35
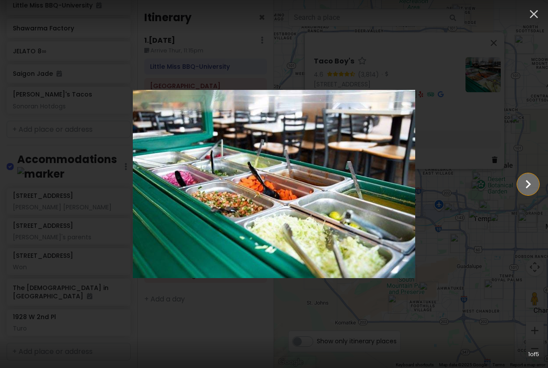
click at [494, 190] on icon "Show slide 2 of 5" at bounding box center [528, 184] width 17 height 21
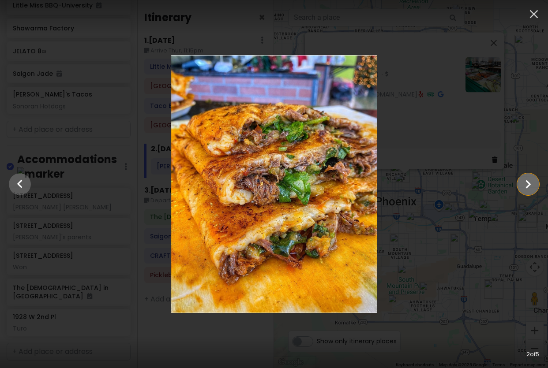
click at [494, 190] on icon "Show slide 3 of 5" at bounding box center [528, 184] width 17 height 21
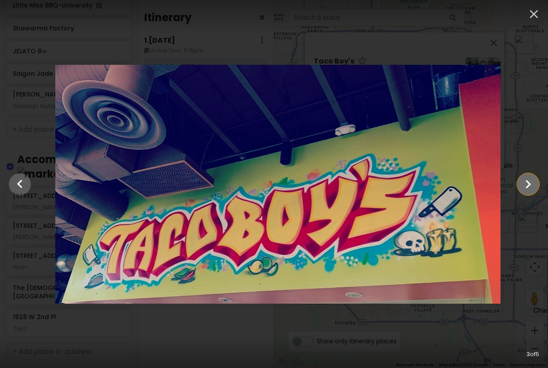
click at [494, 190] on icon "Show slide 4 of 5" at bounding box center [528, 184] width 17 height 21
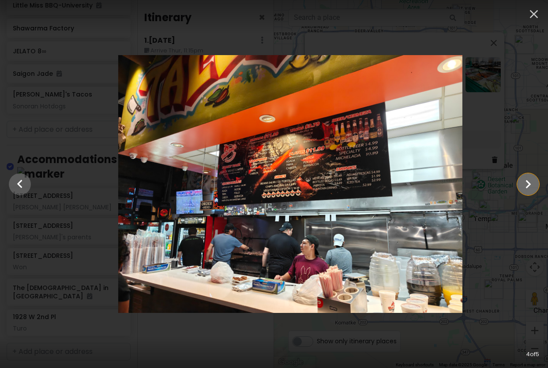
click at [494, 190] on icon "Show slide 5 of 5" at bounding box center [528, 184] width 17 height 21
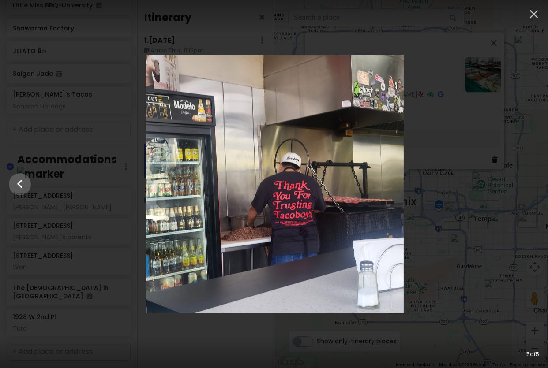
click at [494, 190] on div at bounding box center [275, 184] width 548 height 258
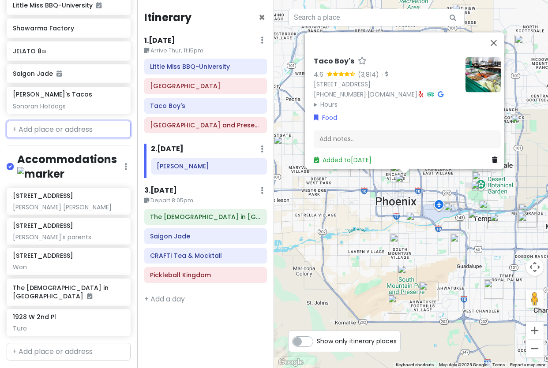
click at [55, 121] on input "text" at bounding box center [69, 130] width 124 height 18
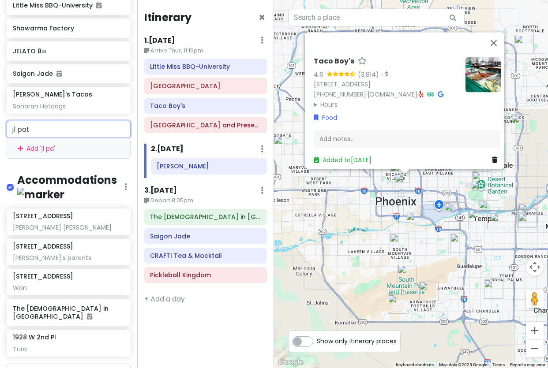
type input "[PERSON_NAME]"
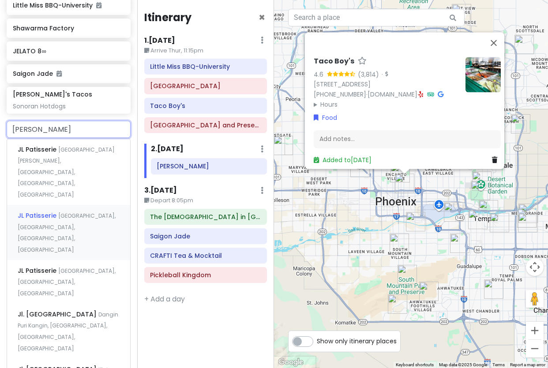
click at [47, 205] on div "[GEOGRAPHIC_DATA], [GEOGRAPHIC_DATA], [GEOGRAPHIC_DATA], [GEOGRAPHIC_DATA]" at bounding box center [68, 232] width 123 height 55
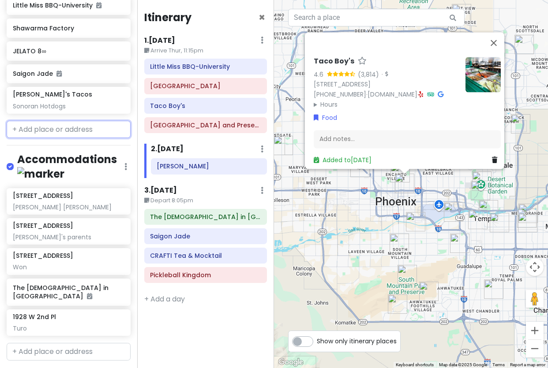
scroll to position [969, 0]
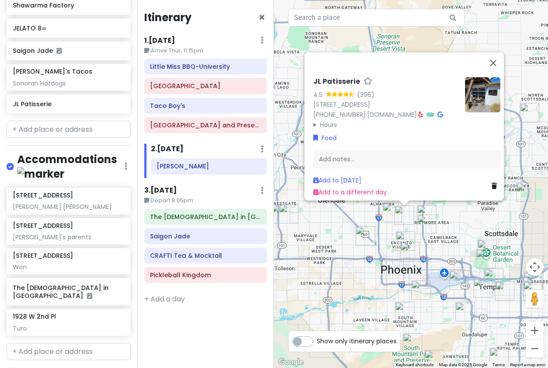
click at [406, 228] on div "JL Patisserie 4.5 (396) [STREET_ADDRESS] [PHONE_NUMBER] · [DOMAIN_NAME] · Hours…" at bounding box center [411, 184] width 274 height 368
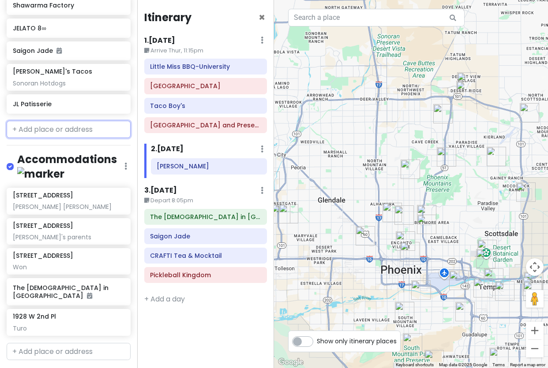
click at [77, 121] on input "text" at bounding box center [69, 130] width 124 height 18
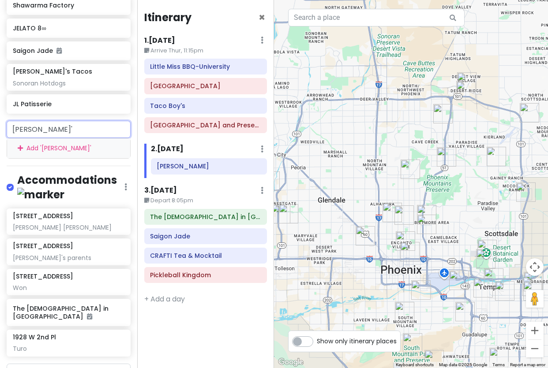
type input "[PERSON_NAME]'s"
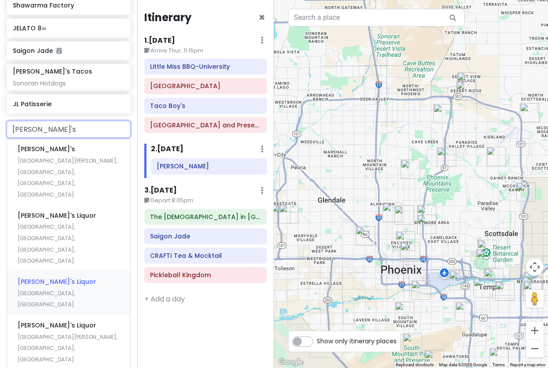
click at [67, 290] on span "[GEOGRAPHIC_DATA], [GEOGRAPHIC_DATA]" at bounding box center [46, 299] width 57 height 19
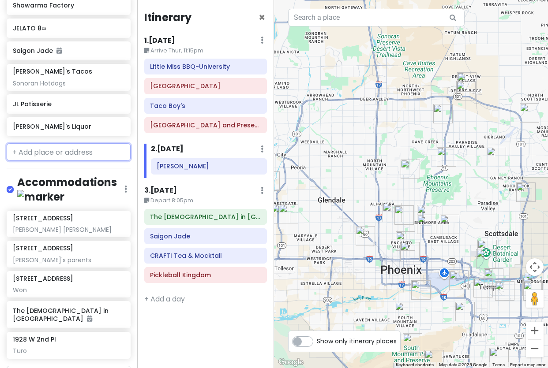
scroll to position [992, 0]
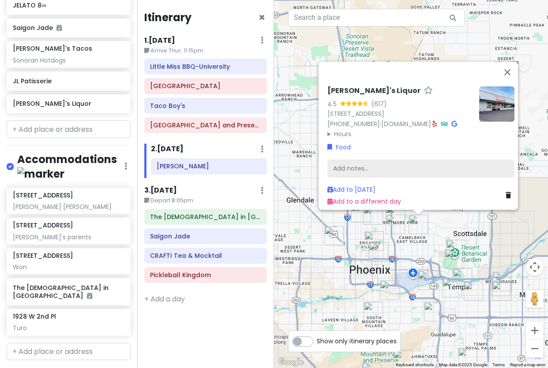
click at [426, 165] on div "Add notes..." at bounding box center [420, 168] width 187 height 19
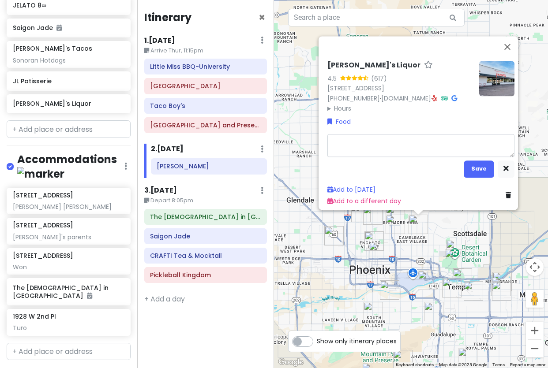
type textarea "x"
type textarea "p"
type textarea "x"
type textarea "piz"
type textarea "x"
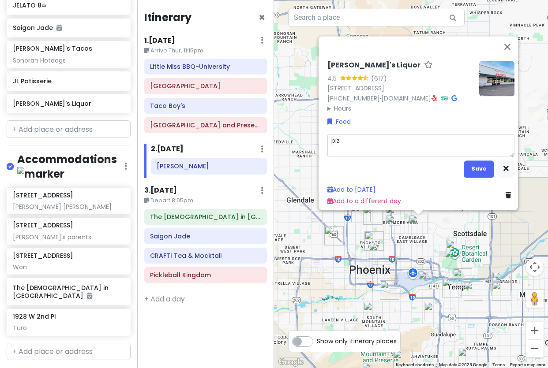
type textarea "pizz"
type textarea "x"
type textarea "pizza"
click at [468, 160] on button "Save" at bounding box center [479, 168] width 30 height 17
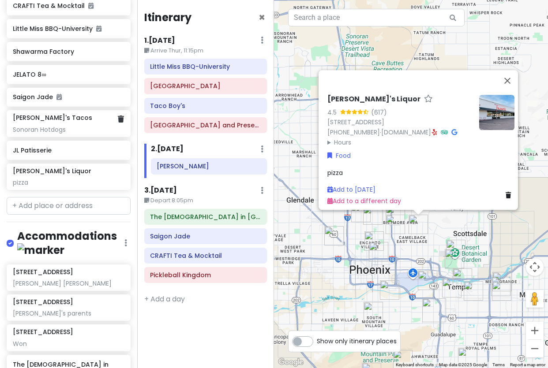
scroll to position [911, 0]
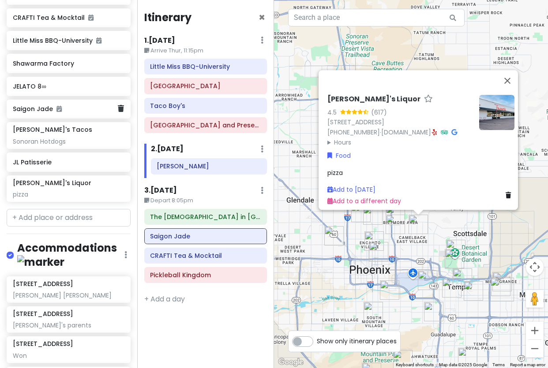
click at [60, 106] on icon at bounding box center [58, 109] width 5 height 6
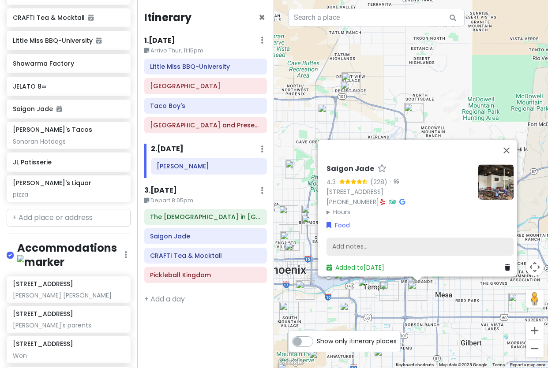
click at [420, 238] on div "Add notes..." at bounding box center [419, 247] width 187 height 19
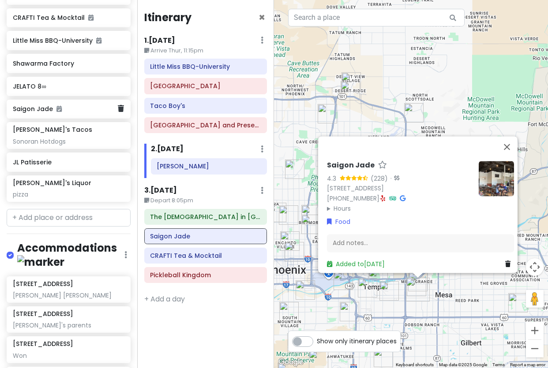
click at [37, 105] on h6 "Saigon Jade" at bounding box center [65, 109] width 105 height 8
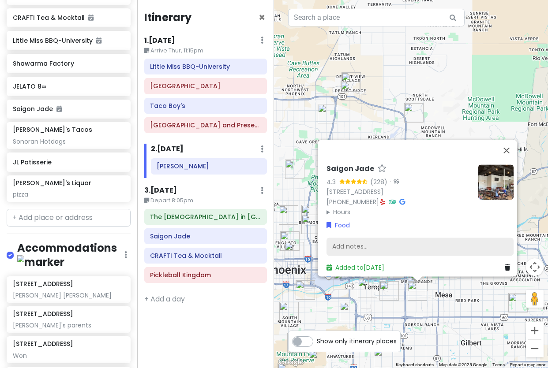
click at [371, 240] on div "Add notes..." at bounding box center [419, 247] width 187 height 19
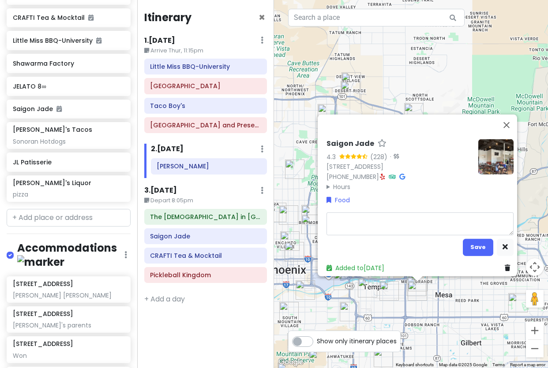
type textarea "x"
type textarea "r"
type textarea "x"
type textarea "ri"
type textarea "x"
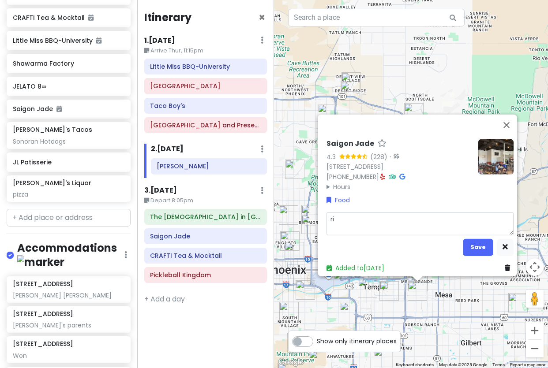
type textarea "ric"
type textarea "x"
type textarea "rice"
type textarea "x"
type textarea "rice"
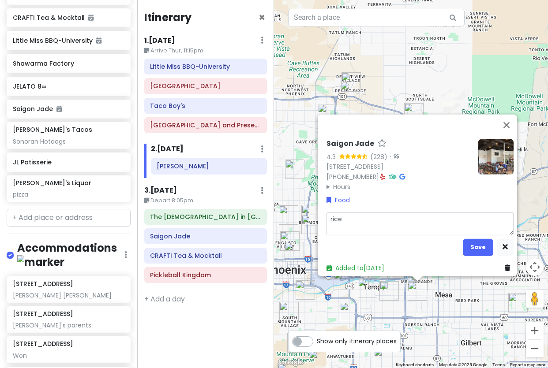
type textarea "x"
type textarea "rice p"
type textarea "x"
type textarea "rice pa"
type textarea "x"
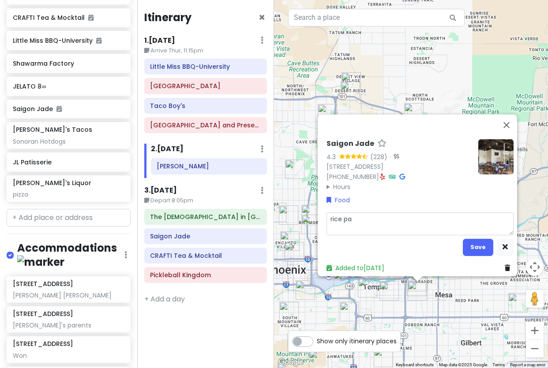
type textarea "rice pap"
type textarea "x"
type textarea "rice [DEMOGRAPHIC_DATA]"
type textarea "x"
type textarea "rice paper"
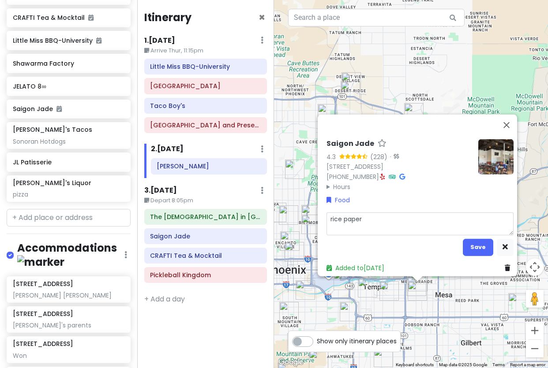
type textarea "x"
type textarea "rice paper r"
type textarea "x"
type textarea "rice paper ro"
type textarea "x"
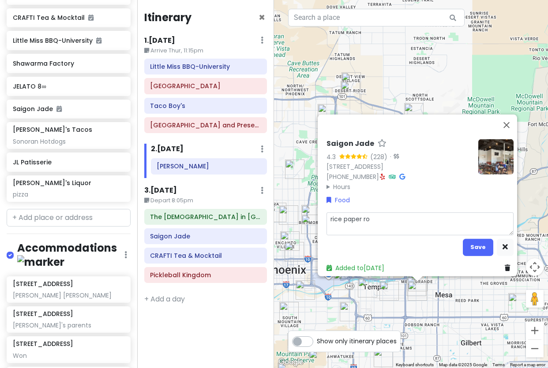
type textarea "rice paper rol"
type textarea "x"
type textarea "rice paper roll"
click at [471, 239] on button "Save" at bounding box center [478, 247] width 30 height 17
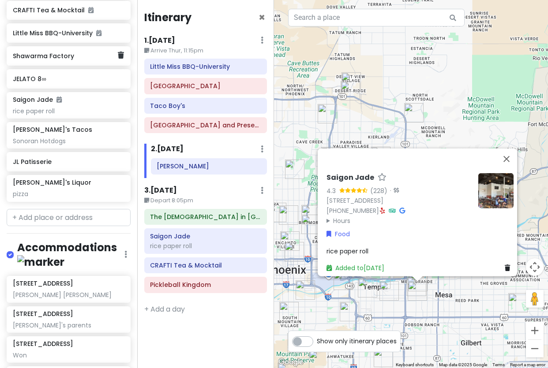
click at [49, 48] on div "Shawarma Factory" at bounding box center [69, 55] width 124 height 19
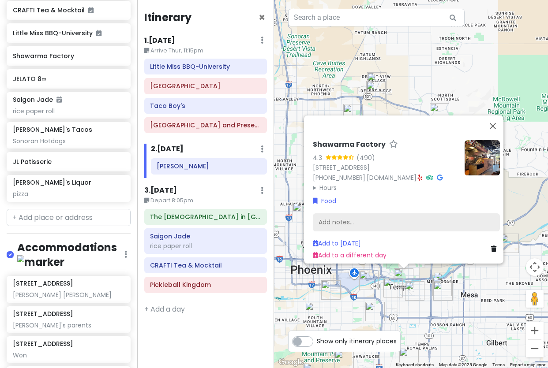
click at [384, 214] on div "Add notes..." at bounding box center [406, 222] width 187 height 19
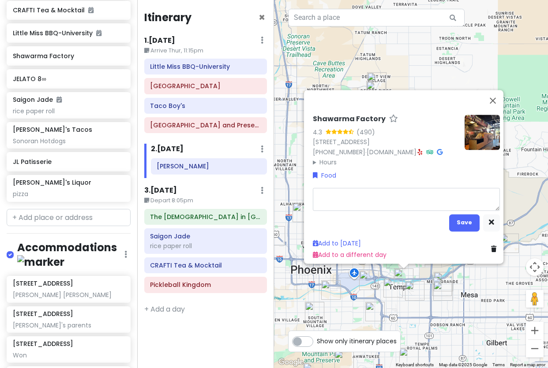
type textarea "x"
type textarea "g"
type textarea "x"
type textarea "gy"
type textarea "x"
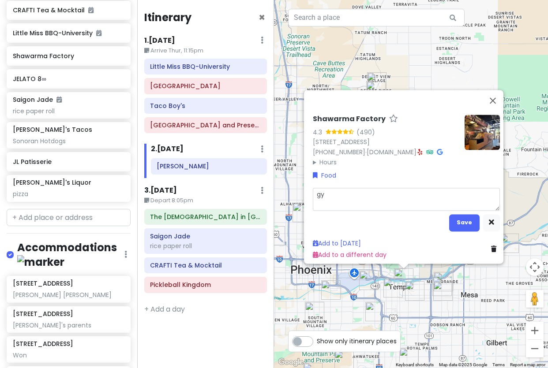
type textarea "gyr"
type textarea "x"
type textarea "gyro"
type textarea "x"
type textarea "gyro"
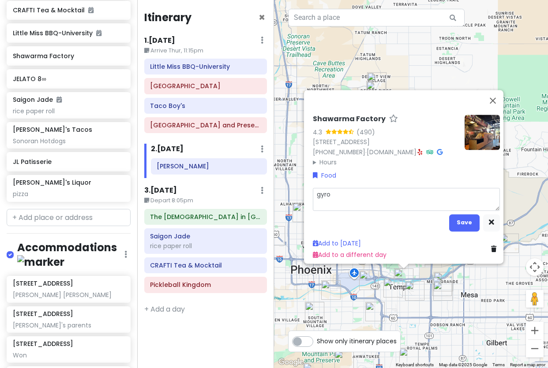
type textarea "x"
type textarea "gyro p"
type textarea "x"
type textarea "gyro pla"
type textarea "x"
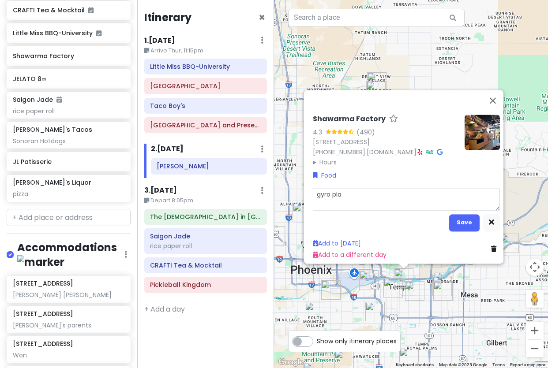
type textarea "gyro plat"
type textarea "x"
type textarea "gyro plate"
click at [449, 215] on button "Save" at bounding box center [464, 222] width 30 height 17
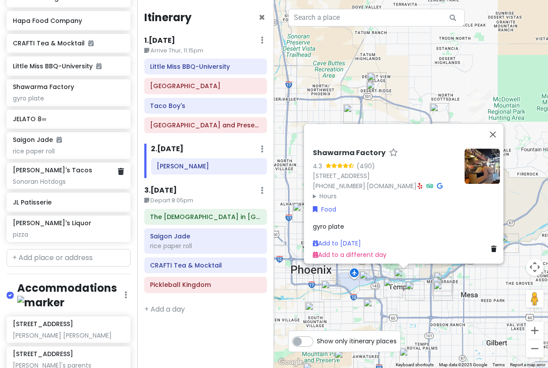
scroll to position [793, 0]
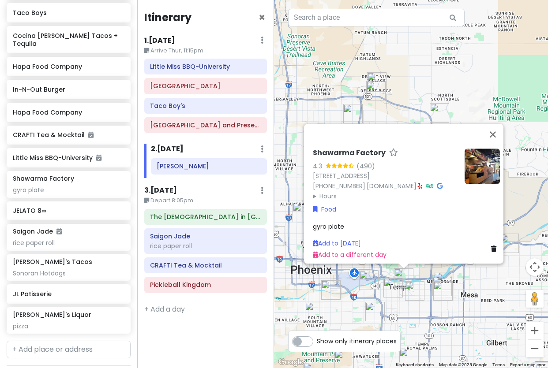
click at [405, 75] on div "Shawarma Factory 4.3 (490) [STREET_ADDRESS] [PHONE_NUMBER] · [DOMAIN_NAME] · Ho…" at bounding box center [411, 184] width 274 height 368
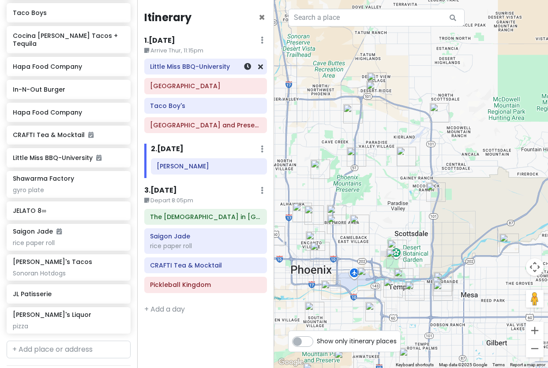
click at [197, 69] on h6 "Little Miss BBQ-University" at bounding box center [205, 67] width 111 height 8
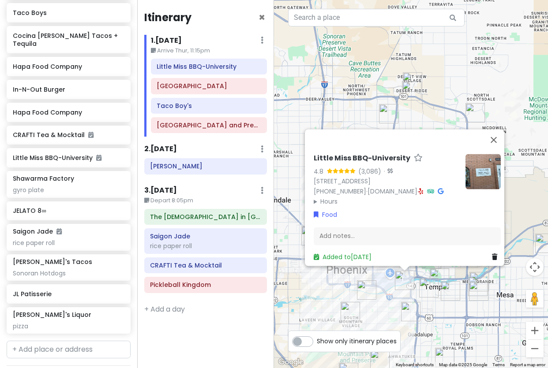
click at [324, 197] on summary "Hours" at bounding box center [386, 202] width 145 height 10
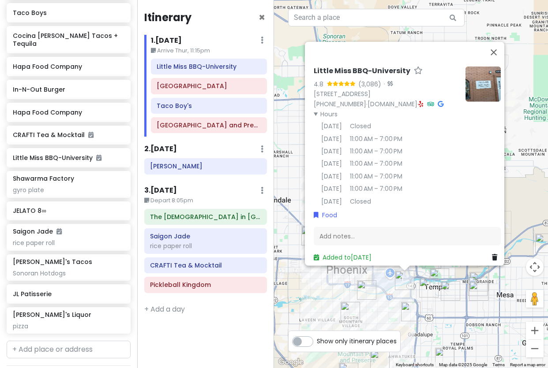
click at [449, 320] on div "Little Miss BBQ-University 4.8 (3,086) · [STREET_ADDRESS] [PHONE_NUMBER] · [DOM…" at bounding box center [411, 184] width 274 height 368
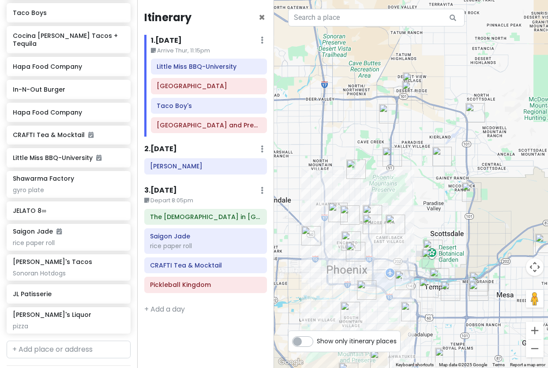
click at [248, 337] on div "Itinerary × 1 . [DATE] Edit Day Notes Delete Day Arrive Thur, 11:15pm Little Mi…" at bounding box center [205, 184] width 137 height 368
click at [475, 198] on img "Octane Raceway" at bounding box center [471, 192] width 19 height 19
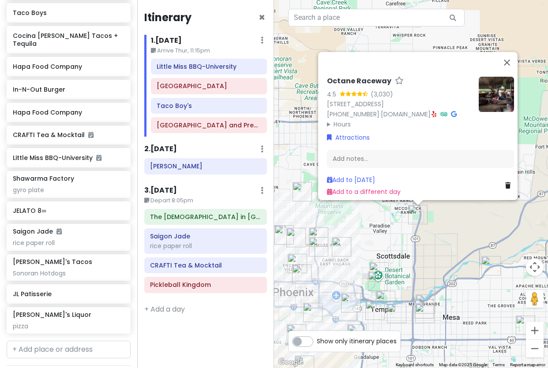
click at [378, 265] on img "Desert Botanical Garden" at bounding box center [378, 271] width 19 height 19
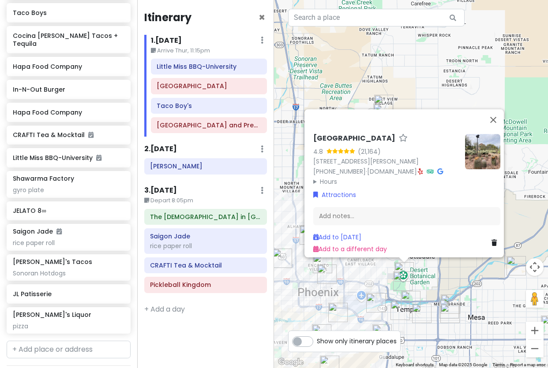
click at [397, 287] on img "Phoenix Zoo" at bounding box center [402, 281] width 19 height 19
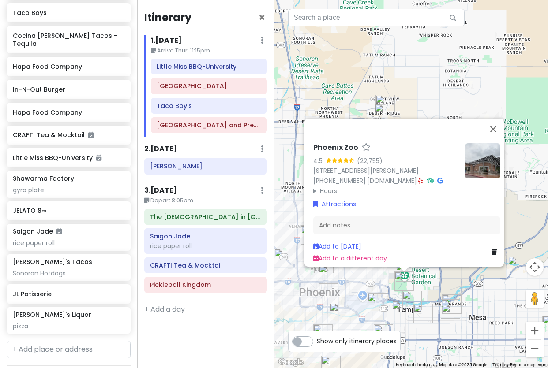
click at [442, 282] on div "Phoenix Zoo 4.5 (22,755) [STREET_ADDRESS][PERSON_NAME] [PHONE_NUMBER] · [DOMAIN…" at bounding box center [411, 184] width 274 height 368
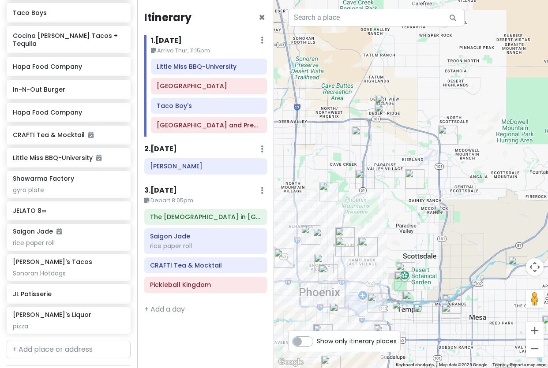
click at [382, 109] on img "Musical Instrument Museum" at bounding box center [384, 113] width 19 height 19
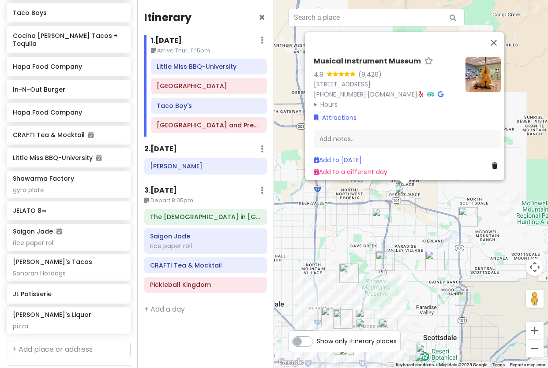
click at [414, 229] on div "Musical Instrument Museum 4.9 (9,426) [STREET_ADDRESS] [PHONE_NUMBER] · [DOMAIN…" at bounding box center [411, 184] width 274 height 368
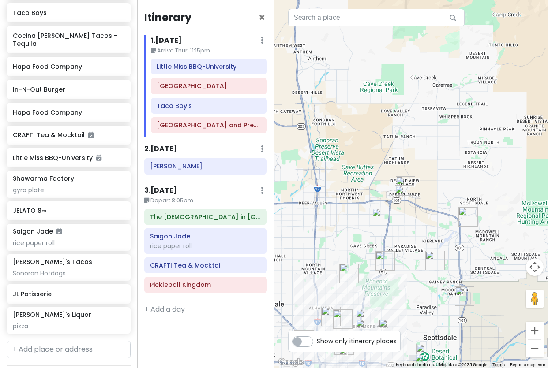
click at [404, 182] on img "In-N-Out Burger" at bounding box center [405, 185] width 19 height 19
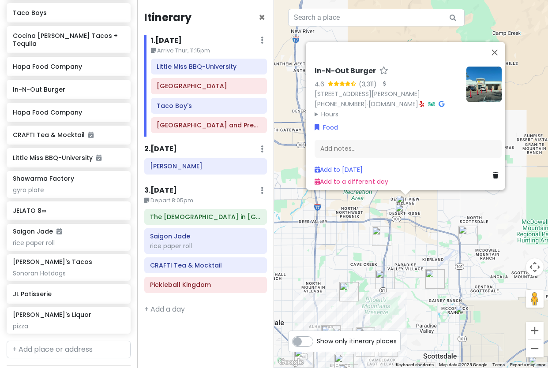
click at [430, 269] on div "In-N-Out Burger 4.6 (3,311) · [STREET_ADDRESS][PERSON_NAME] [PHONE_NUMBER] · [D…" at bounding box center [411, 184] width 274 height 368
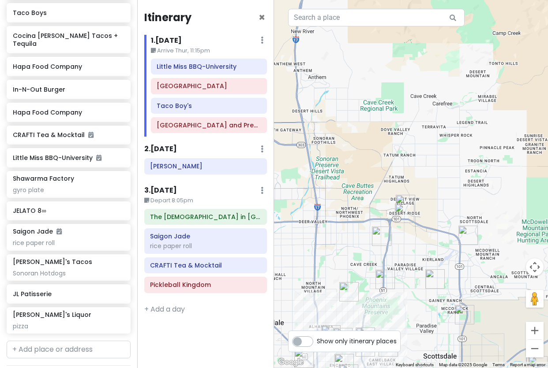
click at [469, 236] on img "The Thumb" at bounding box center [467, 235] width 19 height 19
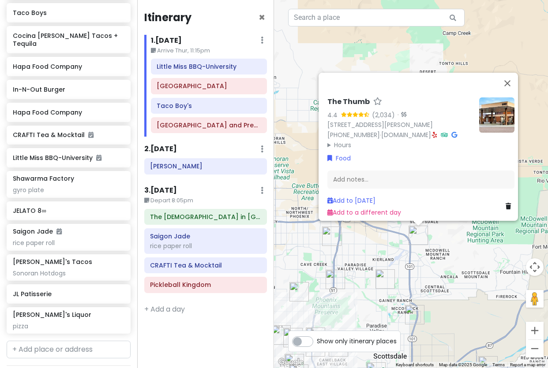
click at [483, 108] on img at bounding box center [496, 114] width 35 height 35
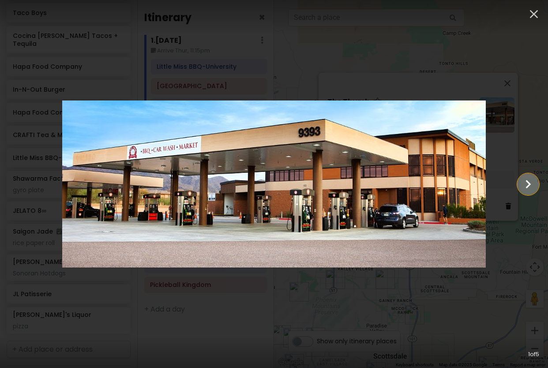
click at [494, 184] on icon "Show slide 2 of 5" at bounding box center [528, 184] width 17 height 21
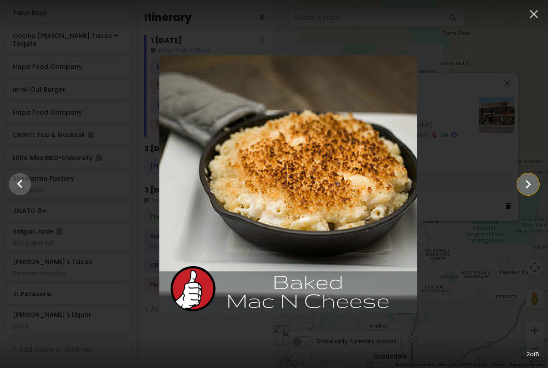
click at [494, 184] on icon "Show slide 3 of 5" at bounding box center [528, 184] width 17 height 21
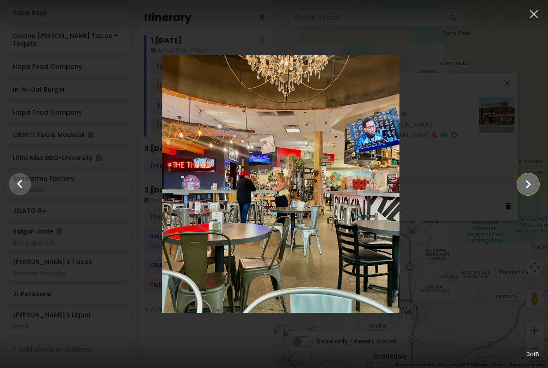
click at [494, 184] on icon "Show slide 4 of 5" at bounding box center [528, 184] width 17 height 21
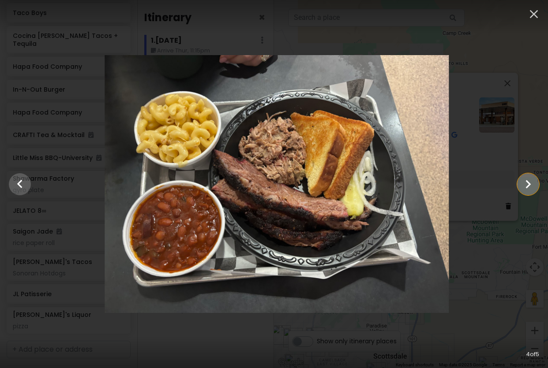
click at [494, 184] on icon "Show slide 5 of 5" at bounding box center [528, 184] width 17 height 21
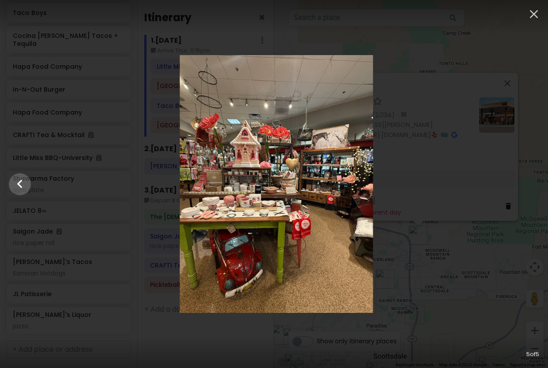
click at [494, 184] on div at bounding box center [276, 184] width 548 height 258
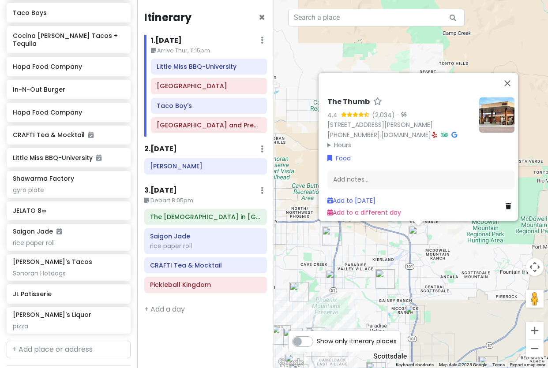
click at [453, 239] on div "The Thumb 4.4 (2,034) · [STREET_ADDRESS][PERSON_NAME] [PHONE_NUMBER] · [DOMAIN_…" at bounding box center [411, 184] width 274 height 368
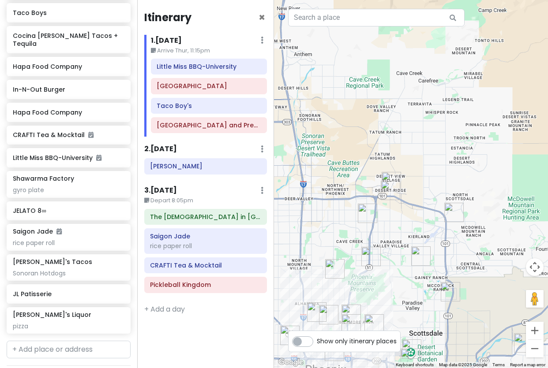
drag, startPoint x: 426, startPoint y: 219, endPoint x: 450, endPoint y: 206, distance: 27.0
click at [450, 206] on div at bounding box center [411, 184] width 274 height 368
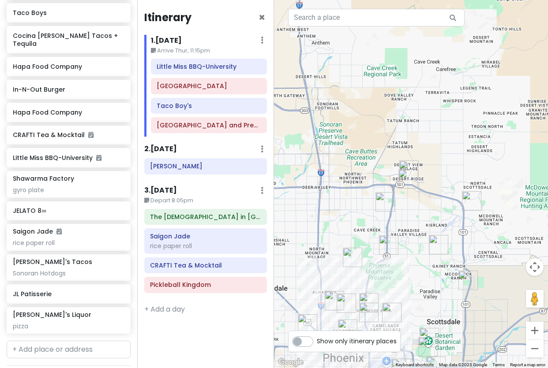
click at [432, 249] on img "Allora Gelato" at bounding box center [438, 244] width 19 height 19
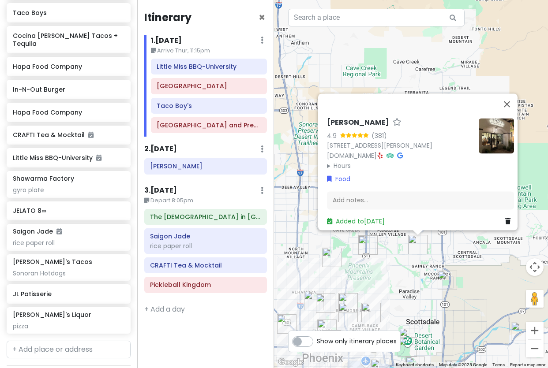
click at [374, 253] on img "Hapa Food Company" at bounding box center [367, 245] width 19 height 19
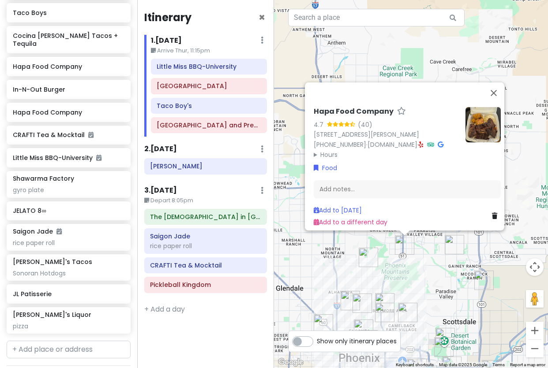
click at [373, 256] on img "Little Miss BBQ-Sunnyslope" at bounding box center [368, 257] width 19 height 19
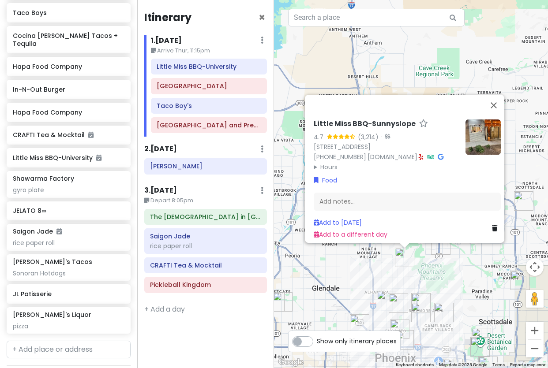
click at [442, 255] on div "Little Miss BBQ-Sunnyslope 4.7 (3,214) · [STREET_ADDRESS] [PHONE_NUMBER] · [DOM…" at bounding box center [411, 184] width 274 height 368
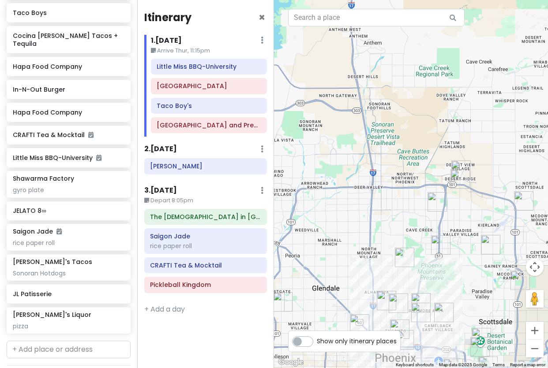
click at [444, 250] on img "Hapa Food Company" at bounding box center [440, 245] width 19 height 19
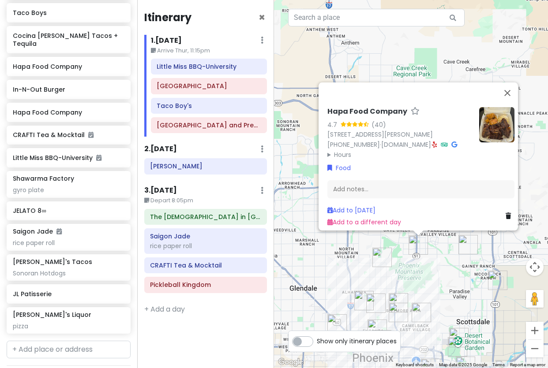
click at [382, 258] on img "Little Miss BBQ-Sunnyslope" at bounding box center [381, 257] width 19 height 19
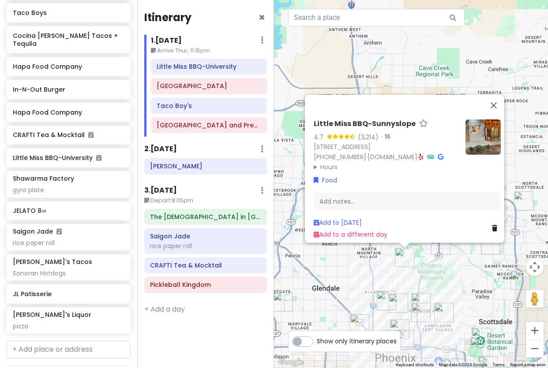
click at [446, 277] on div "Little Miss BBQ-Sunnyslope 4.7 (3,214) · [STREET_ADDRESS] [PHONE_NUMBER] · [DOM…" at bounding box center [411, 184] width 274 height 368
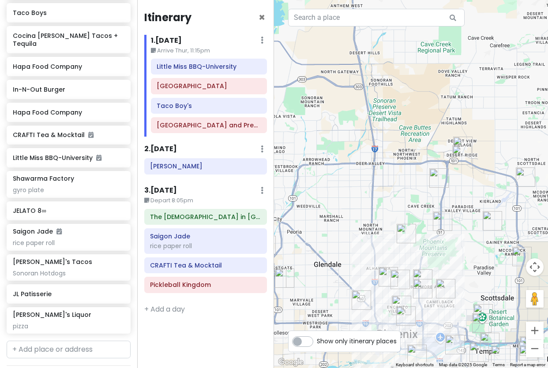
drag, startPoint x: 445, startPoint y: 278, endPoint x: 449, endPoint y: 182, distance: 96.7
click at [449, 182] on div at bounding box center [411, 184] width 274 height 368
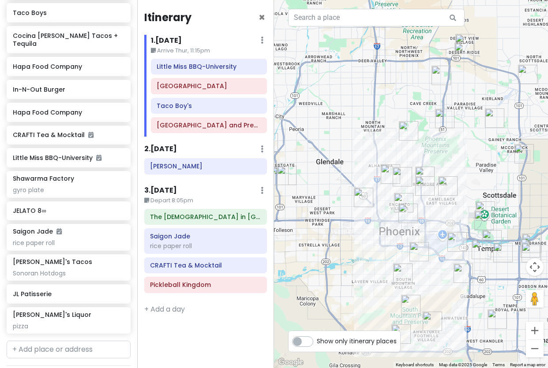
click at [443, 188] on img "Trevor's Liquor" at bounding box center [447, 185] width 19 height 19
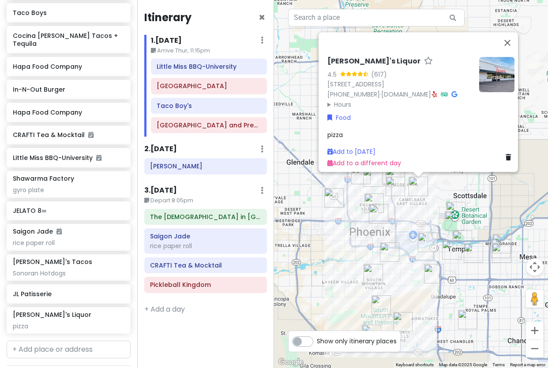
click at [438, 196] on div "[PERSON_NAME]'s Liquor 4.5 (617) [STREET_ADDRESS] [PHONE_NUMBER] · [DOMAIN_NAME…" at bounding box center [411, 184] width 274 height 368
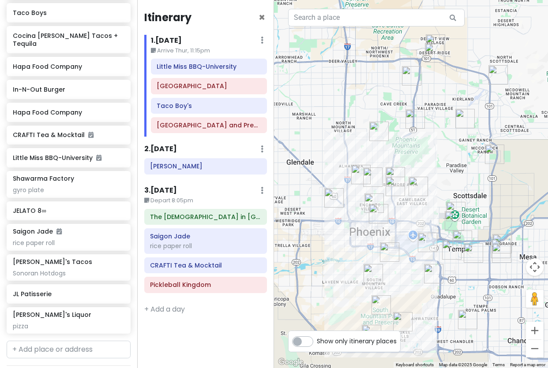
click at [389, 172] on img "In-N-Out Burger" at bounding box center [395, 176] width 19 height 19
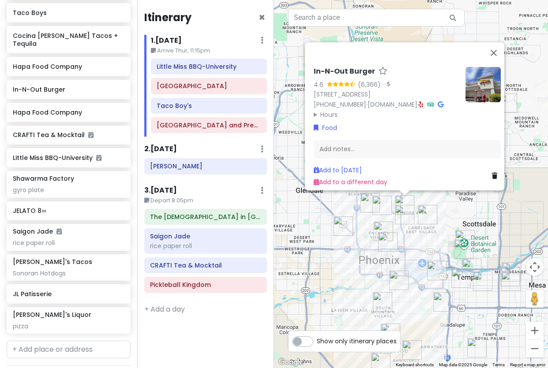
click at [407, 213] on img "Nogales Hot Dogs no.2" at bounding box center [404, 214] width 19 height 19
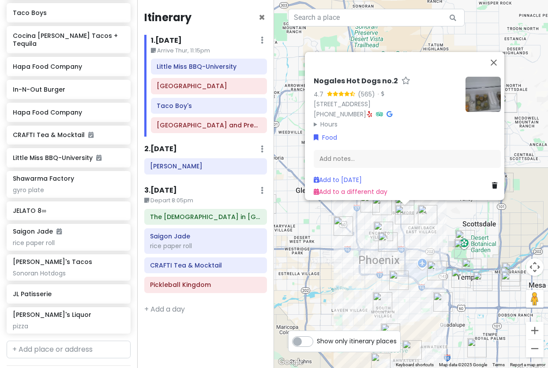
click at [403, 227] on div "Nogales Hot Dogs no.2 4.7 (565) · [STREET_ADDRESS] [PHONE_NUMBER] · Hours [DATE…" at bounding box center [411, 184] width 274 height 368
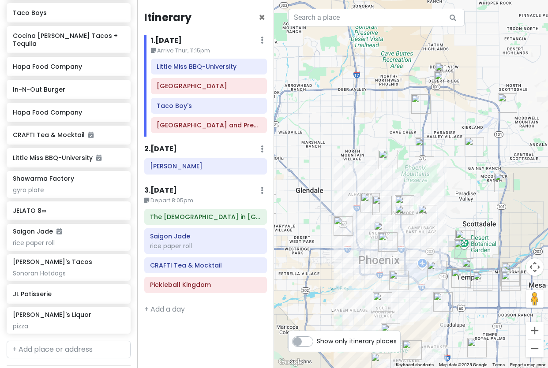
click at [381, 209] on img "JL Patisserie" at bounding box center [381, 205] width 19 height 19
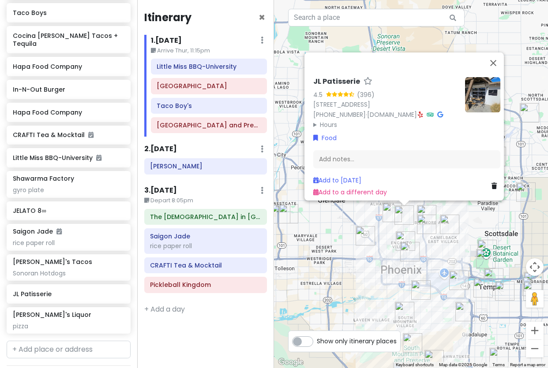
click at [388, 210] on img "Tambayan Filipino Food" at bounding box center [391, 212] width 19 height 19
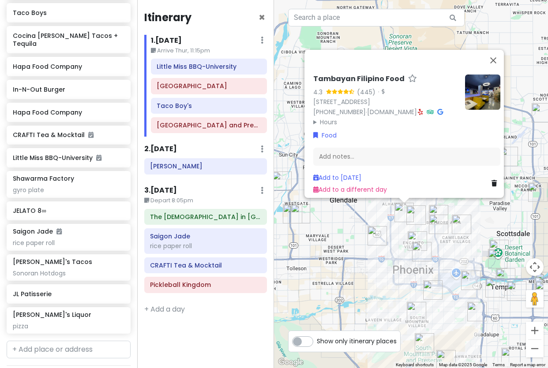
click at [380, 236] on img "El Caprichoso Sonoran Hotdogs" at bounding box center [376, 235] width 19 height 19
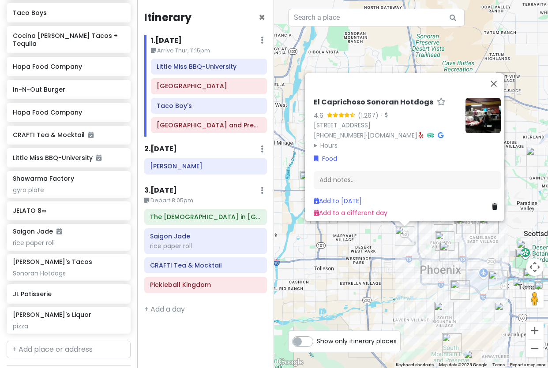
click at [382, 266] on div "El Caprichoso Sonoran Hotdogs 4.6 (1,267) · [STREET_ADDRESS] [PHONE_NUMBER] · […" at bounding box center [411, 184] width 274 height 368
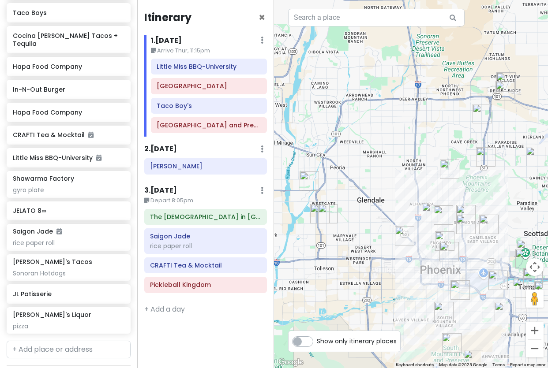
click at [309, 180] on img "Rainbow Ryders Hot Air Balloon Co." at bounding box center [309, 181] width 19 height 19
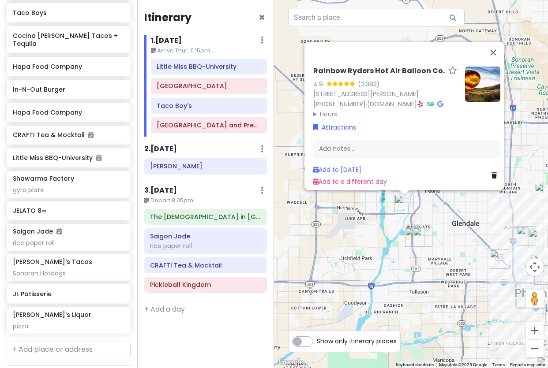
click at [424, 238] on img "Taco Boys" at bounding box center [422, 237] width 19 height 19
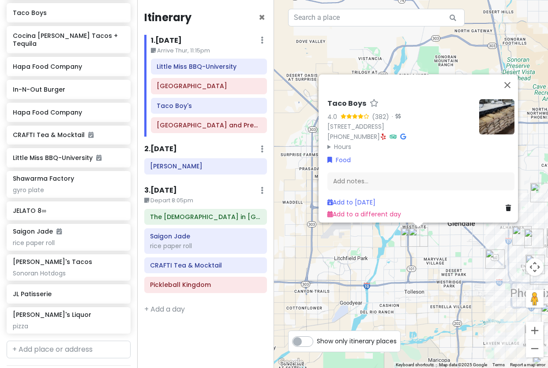
click at [399, 240] on div "Taco Boys 4.0 (382) · [STREET_ADDRESS] [PHONE_NUMBER] · Hours [DATE] 10:00 AM –…" at bounding box center [411, 184] width 274 height 368
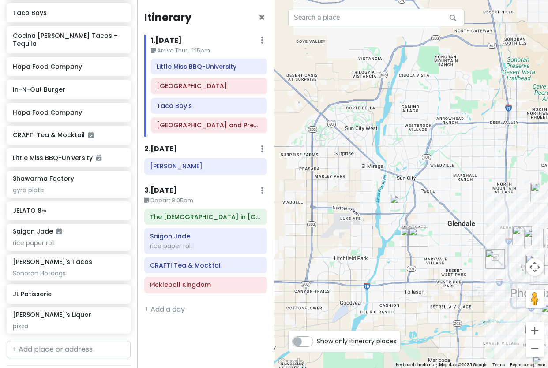
click at [402, 239] on img "In-N-Out Burger" at bounding box center [410, 237] width 19 height 19
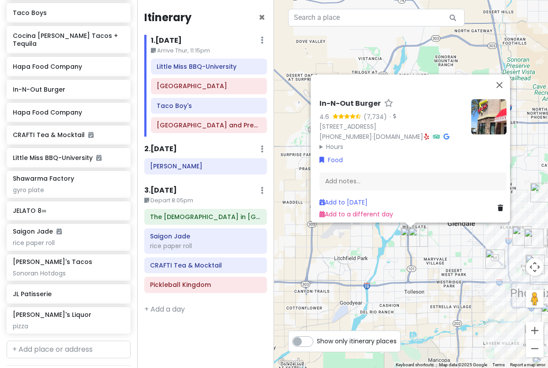
click at [421, 236] on img "Taco Boys" at bounding box center [418, 237] width 19 height 19
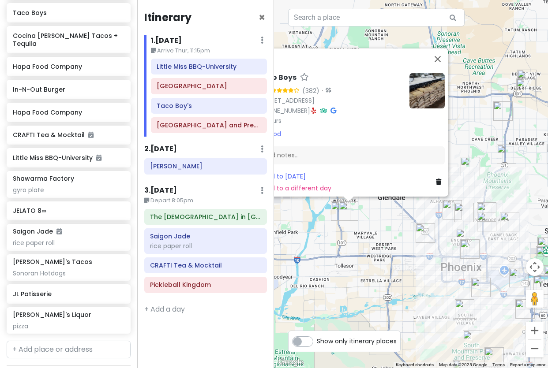
drag, startPoint x: 461, startPoint y: 245, endPoint x: 386, endPoint y: 214, distance: 81.7
click at [386, 214] on div "Taco Boys 4.0 (382) · [STREET_ADDRESS] [PHONE_NUMBER] · Hours [DATE] 10:00 AM –…" at bounding box center [411, 184] width 274 height 368
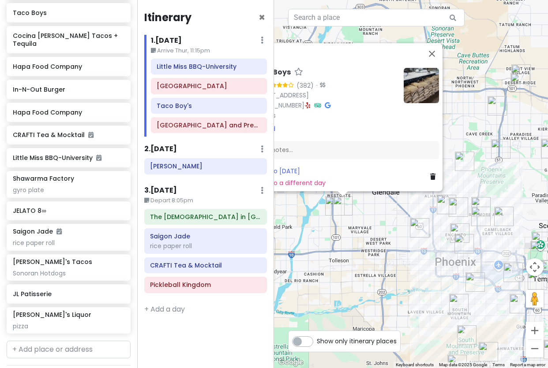
click at [420, 226] on img "El Caprichoso Sonoran Hotdogs" at bounding box center [419, 227] width 19 height 19
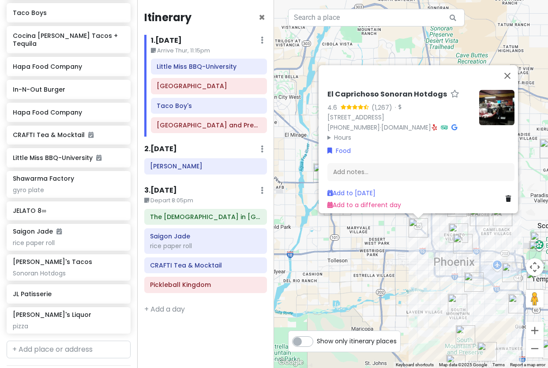
click at [436, 217] on div "El Caprichoso Sonoran Hotdogs 4.6 (1,267) · [STREET_ADDRESS] [PHONE_NUMBER] · […" at bounding box center [411, 184] width 274 height 368
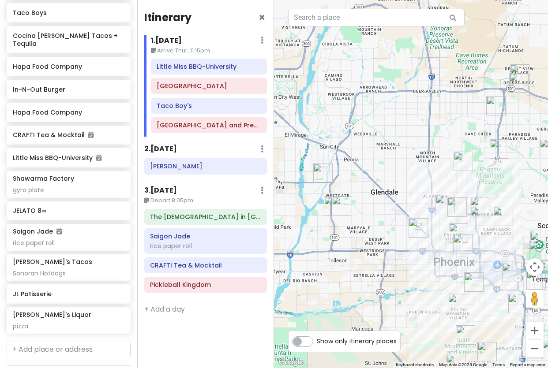
click at [442, 207] on img "Tambayan Filipino Food" at bounding box center [444, 204] width 19 height 19
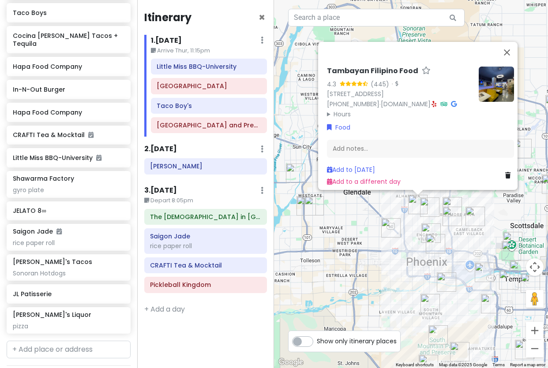
click at [445, 212] on img "Nogales Hot Dogs no.2" at bounding box center [451, 216] width 19 height 19
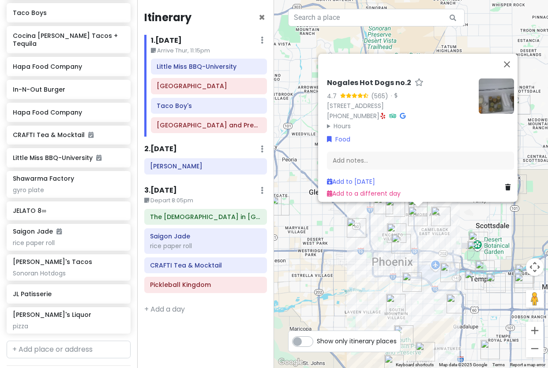
click at [395, 210] on img "JL Patisserie" at bounding box center [395, 207] width 19 height 19
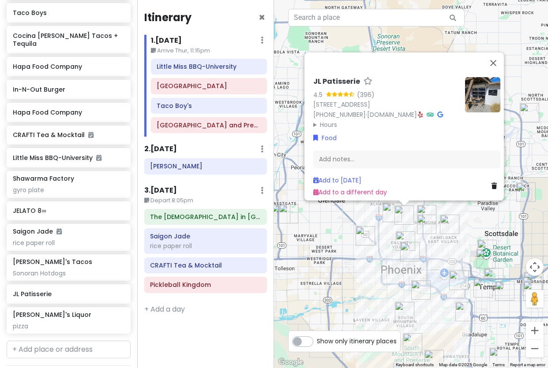
click at [390, 214] on img "Tambayan Filipino Food" at bounding box center [391, 212] width 19 height 19
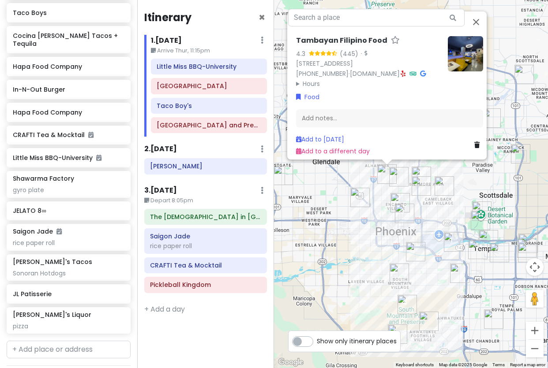
drag, startPoint x: 399, startPoint y: 286, endPoint x: 381, endPoint y: 244, distance: 46.2
click at [381, 244] on div "Tambayan Filipino Food 4.3 (445) · [STREET_ADDRESS] [PHONE_NUMBER] · [DOMAIN_NA…" at bounding box center [411, 184] width 274 height 368
click at [368, 246] on div "Tambayan Filipino Food 4.3 (445) · [STREET_ADDRESS] [PHONE_NUMBER] · [DOMAIN_NA…" at bounding box center [411, 184] width 274 height 368
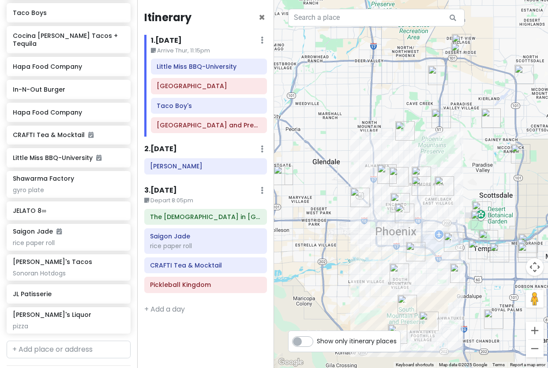
click at [396, 171] on img "JL Patisserie" at bounding box center [398, 176] width 19 height 19
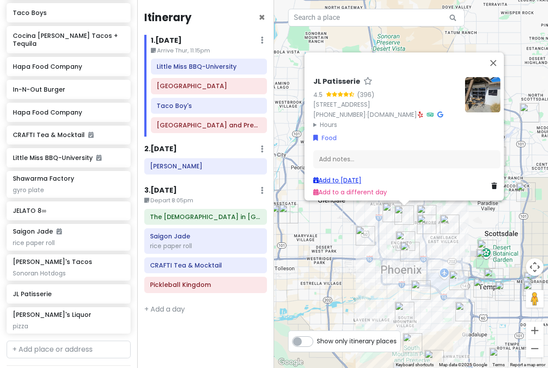
click at [348, 176] on link "Add to [DATE]" at bounding box center [337, 180] width 48 height 9
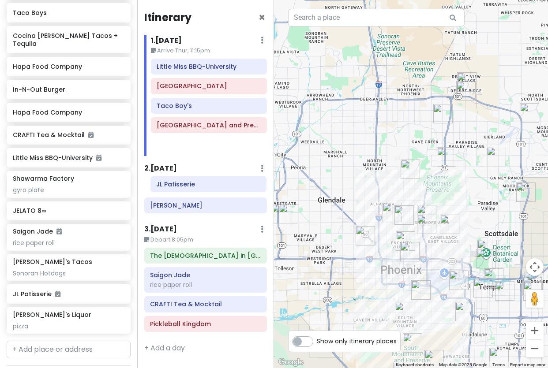
drag, startPoint x: 192, startPoint y: 145, endPoint x: 191, endPoint y: 184, distance: 39.7
click at [191, 184] on div "Itinerary × 1 . [DATE] Edit Day Notes Delete Day Arrive Thur, 11:15pm Little Mi…" at bounding box center [205, 184] width 137 height 368
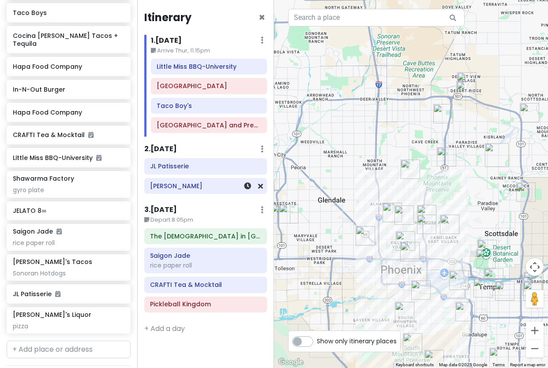
click at [192, 191] on div "[PERSON_NAME]" at bounding box center [205, 186] width 111 height 12
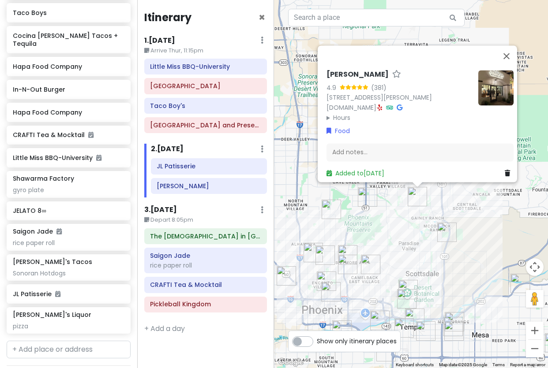
click at [407, 255] on div "Allora Gelato 4.9 (381) [STREET_ADDRESS][PERSON_NAME] [DOMAIN_NAME] · Hours [DA…" at bounding box center [411, 184] width 274 height 368
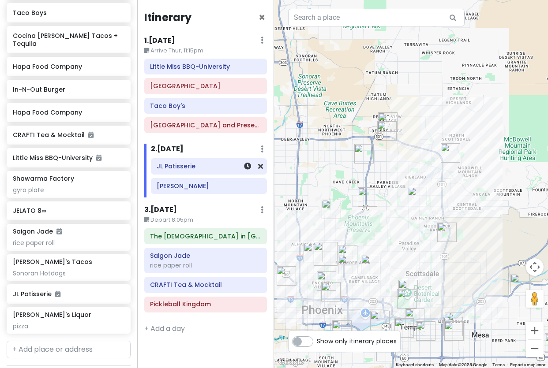
click at [186, 169] on h6 "JL Patisserie" at bounding box center [209, 166] width 104 height 8
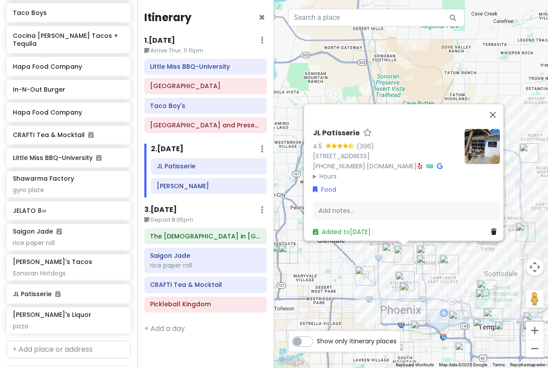
click at [451, 52] on div "JL Patisserie 4.5 (396) [STREET_ADDRESS] [PHONE_NUMBER] · [DOMAIN_NAME] · Hours…" at bounding box center [411, 184] width 274 height 368
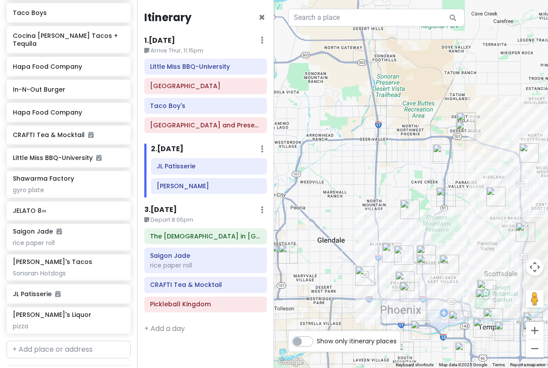
click at [466, 116] on img "In-N-Out Burger" at bounding box center [466, 121] width 19 height 19
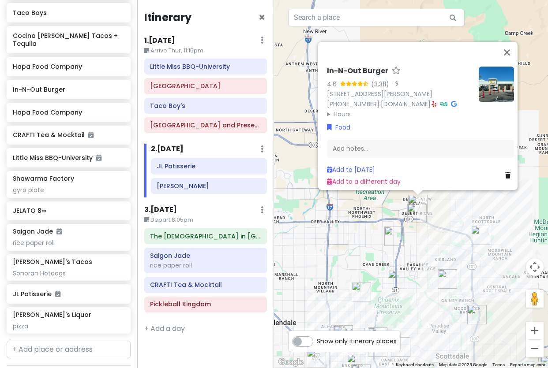
click at [415, 214] on img "Musical Instrument Museum" at bounding box center [416, 213] width 19 height 19
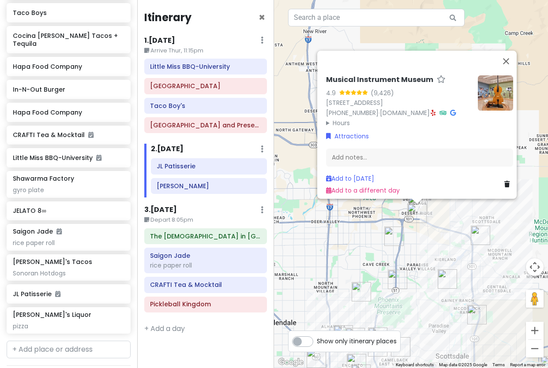
click at [335, 118] on summary "Hours" at bounding box center [398, 123] width 145 height 10
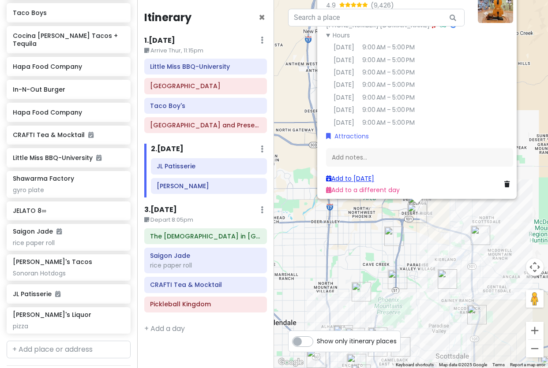
click at [353, 174] on link "Add to [DATE]" at bounding box center [350, 178] width 48 height 9
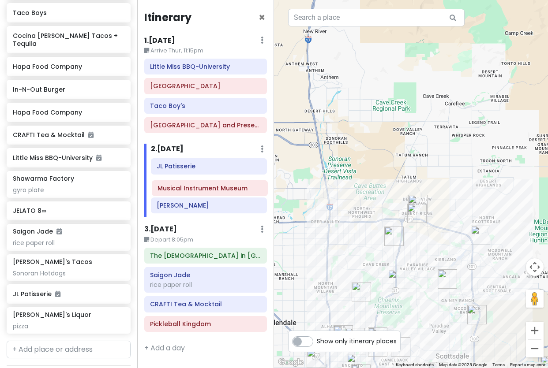
drag, startPoint x: 189, startPoint y: 209, endPoint x: 190, endPoint y: 192, distance: 17.2
click at [190, 192] on div "JL Patisserie Allora Gelato Musical Instrument Museum" at bounding box center [209, 187] width 130 height 58
click at [419, 199] on img "In-N-Out Burger" at bounding box center [417, 204] width 19 height 19
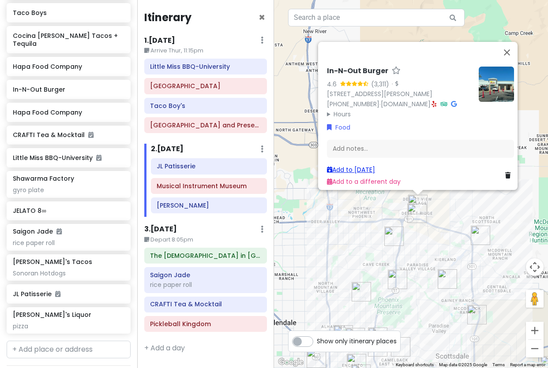
click at [349, 168] on link "Add to [DATE]" at bounding box center [351, 169] width 48 height 9
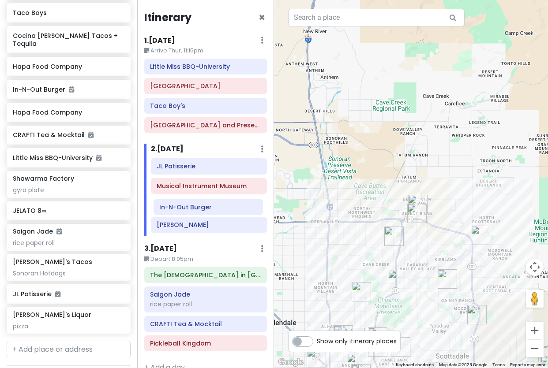
drag, startPoint x: 185, startPoint y: 226, endPoint x: 188, endPoint y: 209, distance: 17.8
click at [188, 209] on div "JL Patisserie Musical Instrument Museum Allora Gelato In-N-Out Burger" at bounding box center [209, 197] width 130 height 78
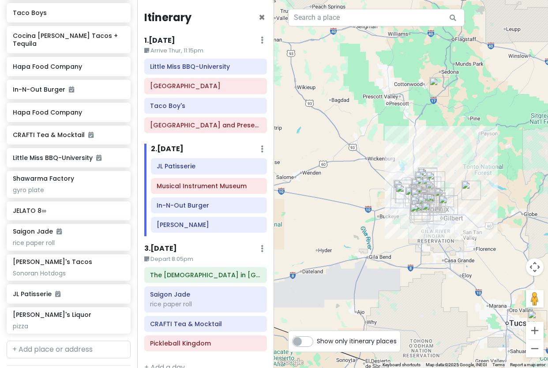
click at [438, 94] on img "Montezuma Castle National Monument" at bounding box center [438, 86] width 19 height 19
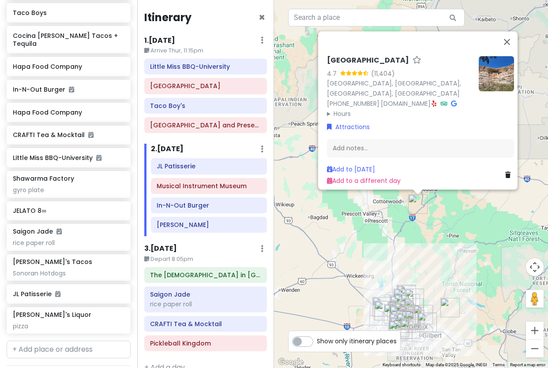
click at [439, 269] on div "[GEOGRAPHIC_DATA] 4.7 (11,404) [STREET_ADDRESS] [PHONE_NUMBER] · [DOMAIN_NAME] …" at bounding box center [411, 184] width 274 height 368
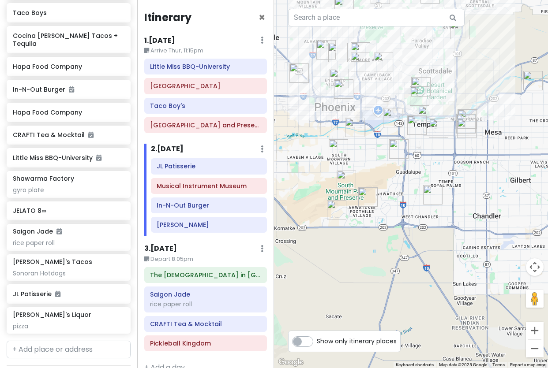
drag, startPoint x: 378, startPoint y: 308, endPoint x: 418, endPoint y: 153, distance: 160.5
click at [418, 153] on div at bounding box center [411, 184] width 274 height 368
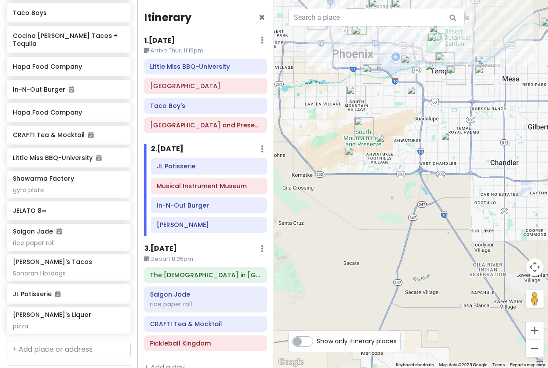
click at [358, 124] on img "South Mountain Park and Preserve" at bounding box center [363, 126] width 19 height 19
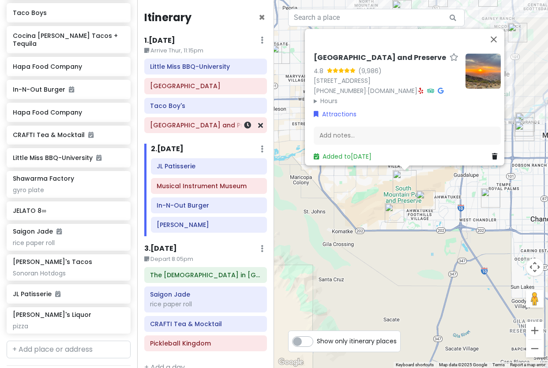
click at [206, 127] on h6 "[GEOGRAPHIC_DATA] and Preserve" at bounding box center [205, 125] width 111 height 8
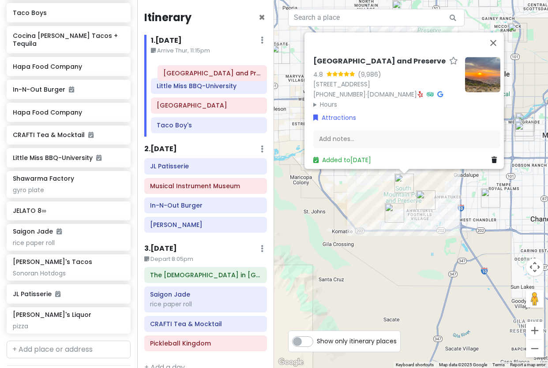
drag, startPoint x: 203, startPoint y: 131, endPoint x: 210, endPoint y: 78, distance: 53.8
click at [210, 78] on div "Little Miss BBQ-[GEOGRAPHIC_DATA] Taco Boy's [GEOGRAPHIC_DATA] and Preserve" at bounding box center [209, 98] width 130 height 78
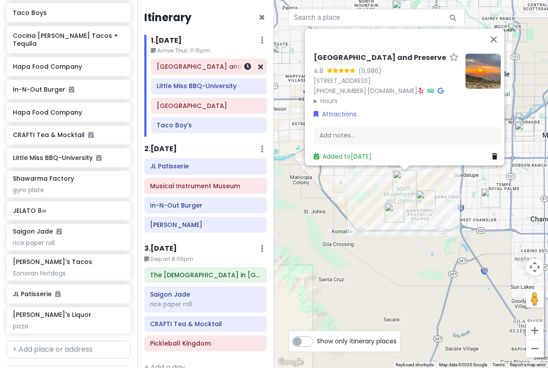
click at [210, 71] on h6 "[GEOGRAPHIC_DATA] and Preserve" at bounding box center [209, 67] width 104 height 8
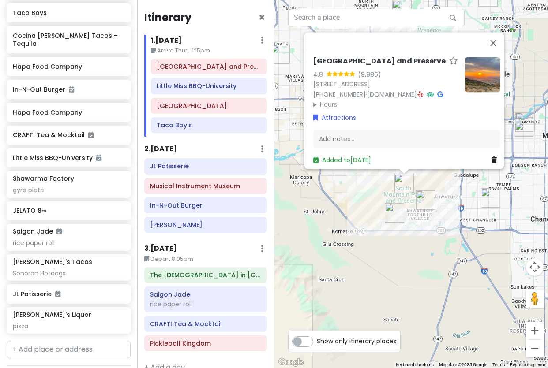
click at [375, 192] on div "[GEOGRAPHIC_DATA] 4.8 (9,986) [STREET_ADDRESS] [PHONE_NUMBER] · [DOMAIN_NAME] ·…" at bounding box center [411, 184] width 274 height 368
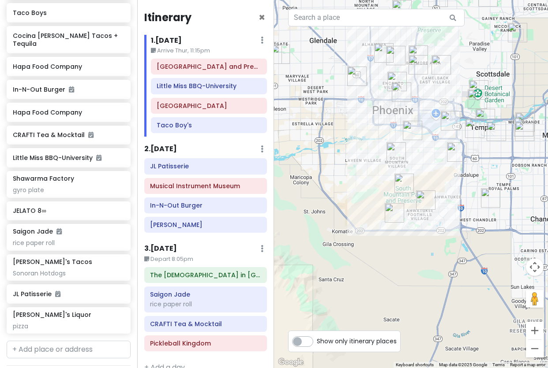
click at [404, 184] on img "South Mountain Park and Preserve" at bounding box center [403, 183] width 19 height 19
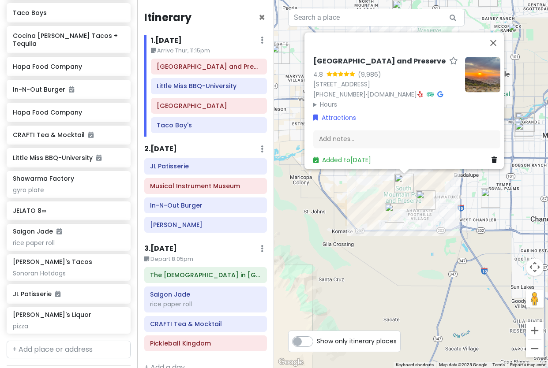
click at [426, 233] on div "[GEOGRAPHIC_DATA] 4.8 (9,986) [STREET_ADDRESS] [PHONE_NUMBER] · [DOMAIN_NAME] ·…" at bounding box center [411, 184] width 274 height 368
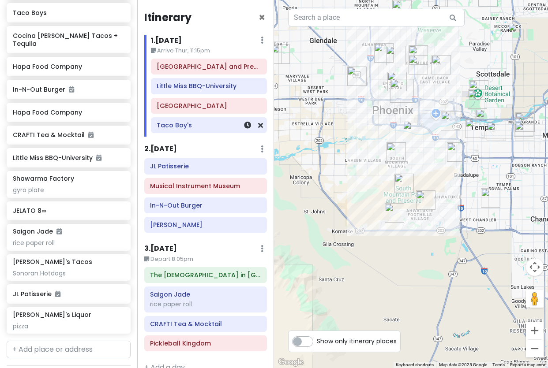
click at [199, 129] on h6 "Taco Boy's" at bounding box center [209, 125] width 104 height 8
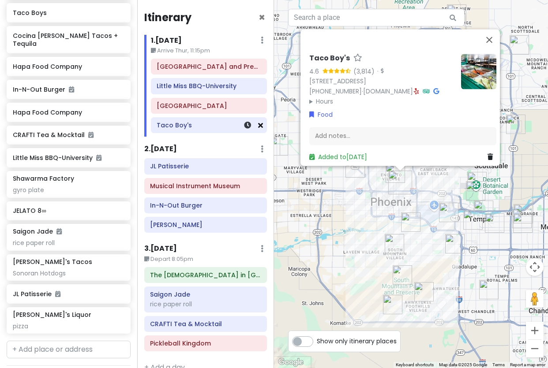
click at [258, 127] on icon at bounding box center [260, 125] width 5 height 7
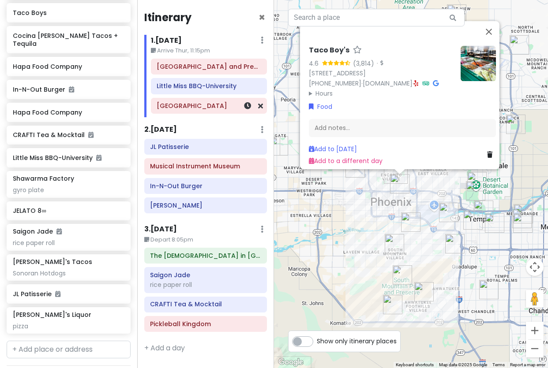
click at [207, 109] on h6 "[GEOGRAPHIC_DATA]" at bounding box center [209, 106] width 104 height 8
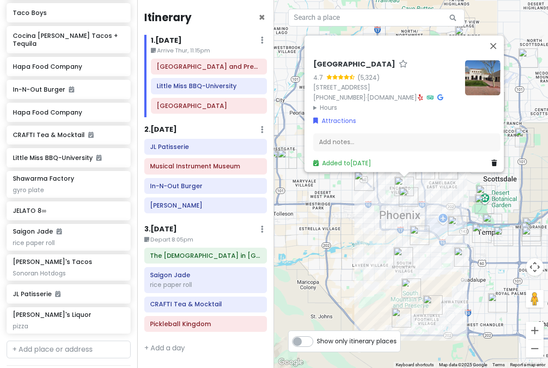
click at [403, 198] on img "Taco Boy's" at bounding box center [408, 196] width 19 height 19
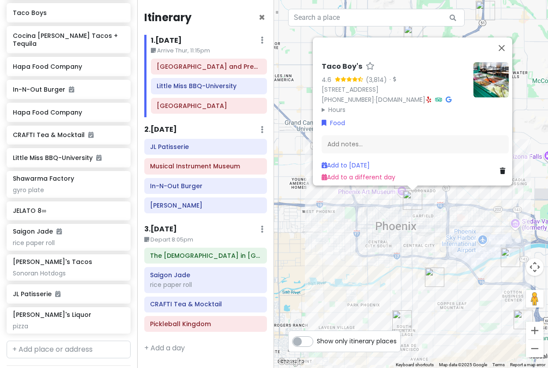
click at [388, 222] on div "Taco Boy's 4.6 (3,814) · [STREET_ADDRESS] [PHONE_NUMBER] · [DOMAIN_NAME] · Hour…" at bounding box center [411, 184] width 274 height 368
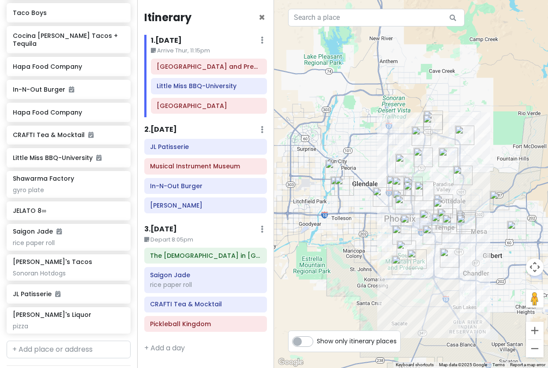
click at [344, 189] on img "Taco Boys" at bounding box center [343, 185] width 19 height 19
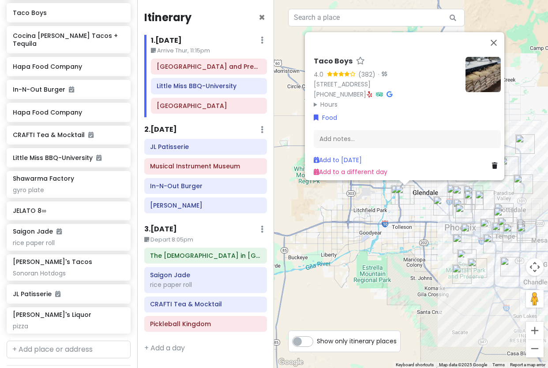
click at [421, 221] on div "Taco Boys 4.0 (382) · [STREET_ADDRESS] [PHONE_NUMBER] · Hours [DATE] 10:00 AM –…" at bounding box center [411, 184] width 274 height 368
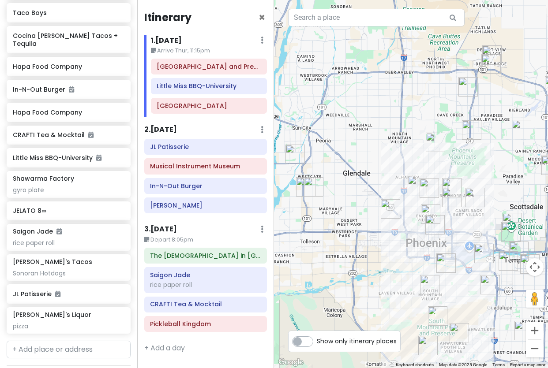
drag, startPoint x: 454, startPoint y: 217, endPoint x: 395, endPoint y: 225, distance: 59.6
click at [395, 225] on div at bounding box center [411, 184] width 274 height 368
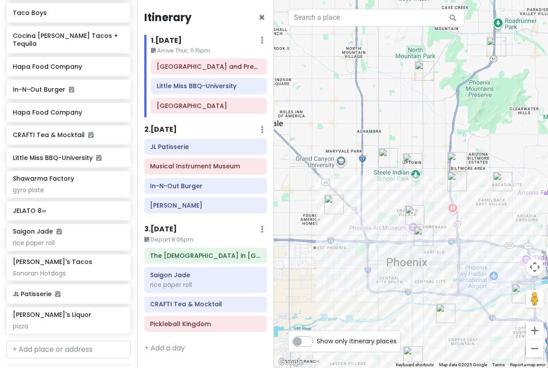
click at [421, 233] on img "Taco Boy's" at bounding box center [423, 236] width 19 height 19
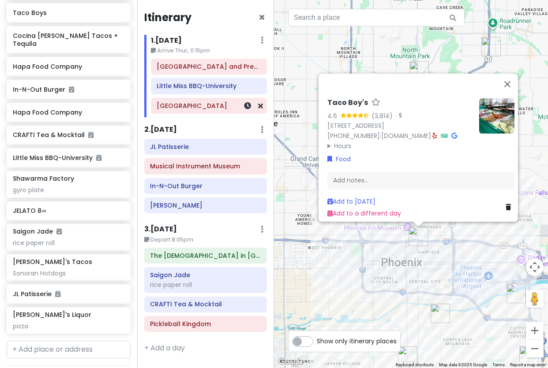
click at [213, 108] on h6 "[GEOGRAPHIC_DATA]" at bounding box center [209, 106] width 104 height 8
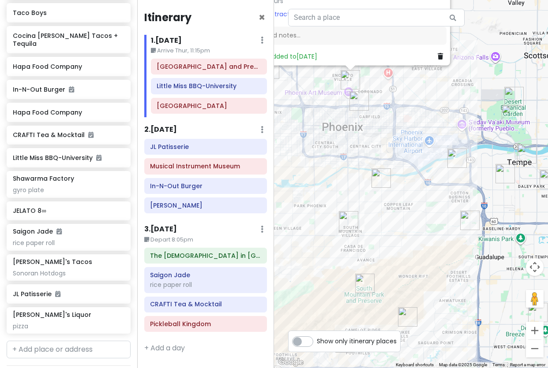
drag, startPoint x: 450, startPoint y: 311, endPoint x: 390, endPoint y: 175, distance: 148.5
click at [390, 175] on div "[GEOGRAPHIC_DATA] 4.7 (5,324) [STREET_ADDRESS] [PHONE_NUMBER] · [DOMAIN_NAME] ·…" at bounding box center [411, 184] width 274 height 368
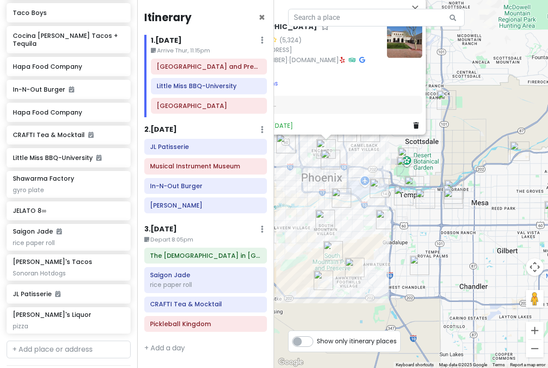
drag, startPoint x: 485, startPoint y: 125, endPoint x: 471, endPoint y: 154, distance: 32.8
click at [471, 154] on div "[GEOGRAPHIC_DATA] 4.7 (5,324) [STREET_ADDRESS] [PHONE_NUMBER] · [DOMAIN_NAME] ·…" at bounding box center [411, 184] width 274 height 368
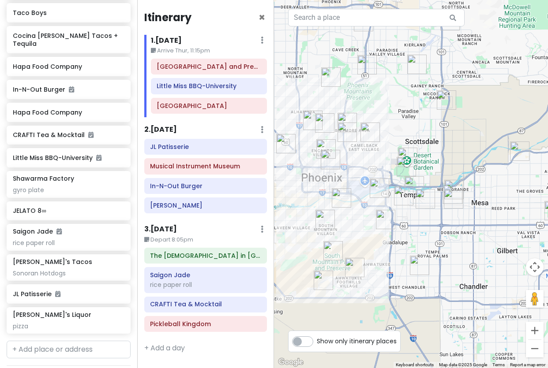
click at [442, 95] on img "Octane Raceway" at bounding box center [446, 99] width 19 height 19
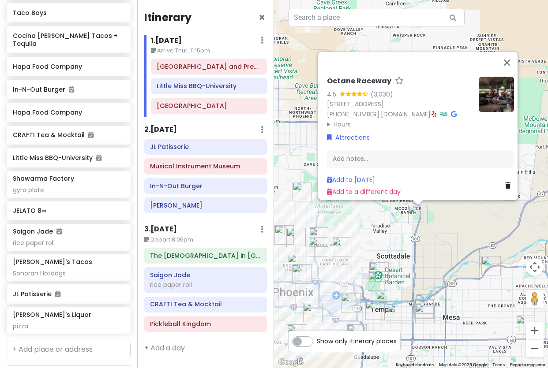
click at [375, 273] on img "Phoenix Zoo" at bounding box center [377, 281] width 19 height 19
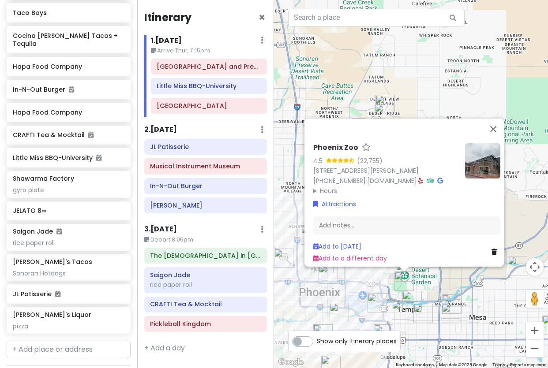
click at [464, 293] on div "Phoenix Zoo 4.5 (22,755) [STREET_ADDRESS][PERSON_NAME] [PHONE_NUMBER] · [DOMAIN…" at bounding box center [411, 184] width 274 height 368
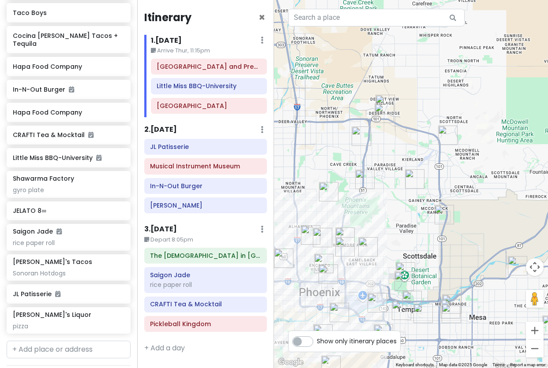
click at [405, 269] on img "Desert Botanical Garden" at bounding box center [405, 271] width 19 height 19
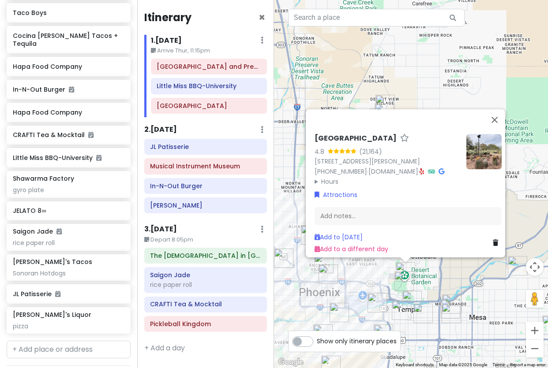
click at [317, 176] on summary "Hours" at bounding box center [387, 181] width 145 height 10
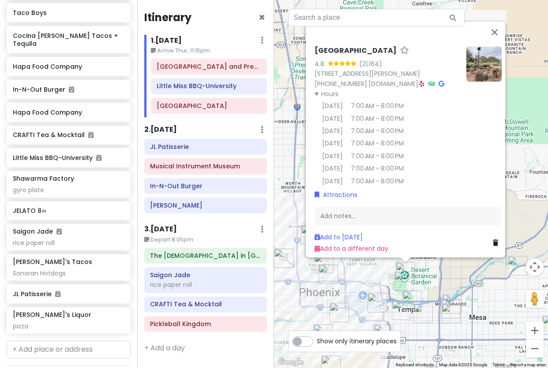
click at [464, 282] on div "[GEOGRAPHIC_DATA] 4.8 (21,164) [STREET_ADDRESS][PERSON_NAME] [PHONE_NUMBER] · […" at bounding box center [411, 184] width 274 height 368
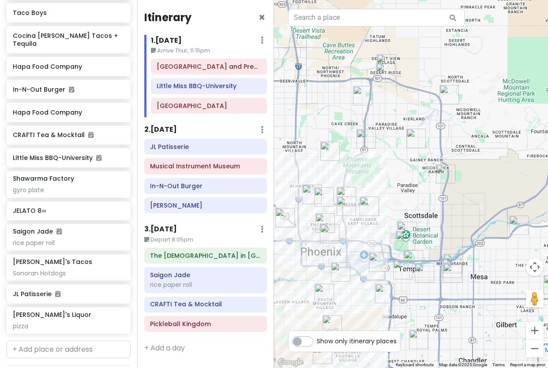
drag, startPoint x: 459, startPoint y: 283, endPoint x: 461, endPoint y: 240, distance: 43.3
click at [461, 240] on div at bounding box center [411, 184] width 274 height 368
click at [259, 145] on icon at bounding box center [260, 146] width 5 height 7
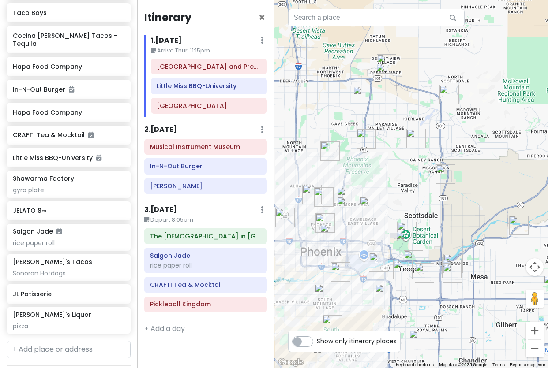
click at [404, 226] on img "Desert Botanical Garden" at bounding box center [406, 231] width 19 height 19
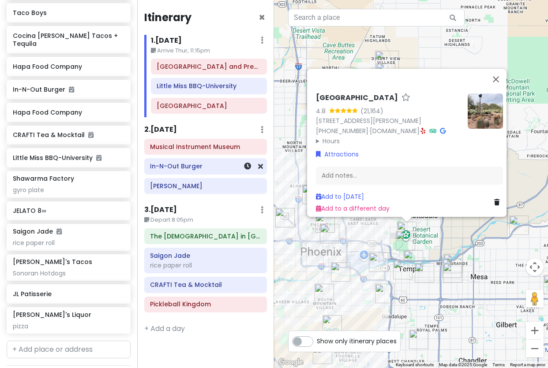
click at [236, 165] on div at bounding box center [248, 166] width 30 height 15
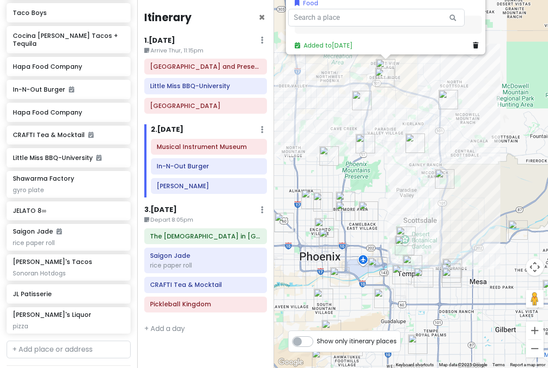
drag, startPoint x: 420, startPoint y: 295, endPoint x: 397, endPoint y: 135, distance: 161.7
click at [397, 135] on div "In-N-Out Burger 4.6 (3,311) · [STREET_ADDRESS][PERSON_NAME] [PHONE_NUMBER] · [D…" at bounding box center [411, 184] width 274 height 368
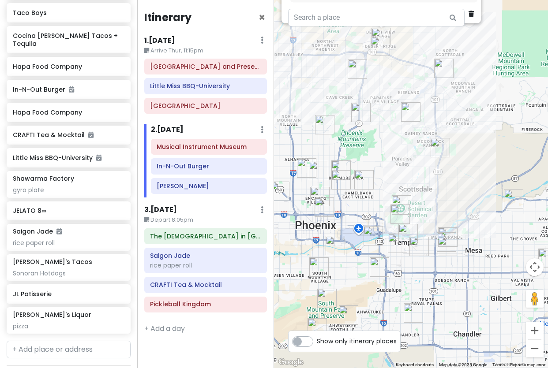
click at [395, 195] on div "In-N-Out Burger 4.6 (3,311) · [STREET_ADDRESS][PERSON_NAME] [PHONE_NUMBER] · [D…" at bounding box center [411, 184] width 274 height 368
click at [400, 199] on img "Desert Botanical Garden" at bounding box center [401, 204] width 19 height 19
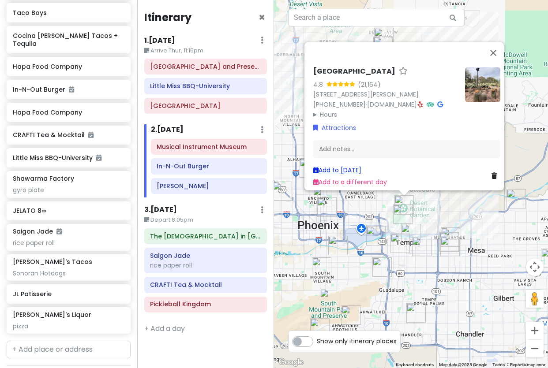
click at [351, 168] on link "Add to [DATE]" at bounding box center [337, 170] width 48 height 9
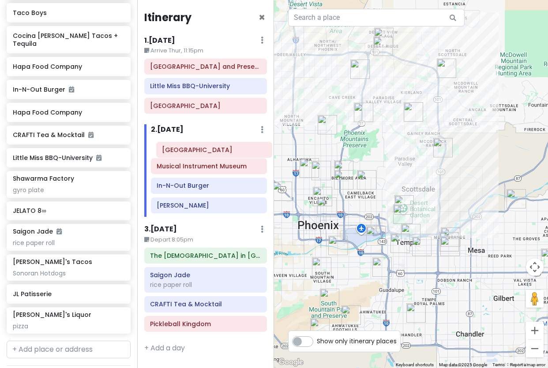
drag, startPoint x: 184, startPoint y: 203, endPoint x: 190, endPoint y: 147, distance: 56.3
click at [190, 147] on div "Musical Instrument Museum In-N-Out Burger Allora [GEOGRAPHIC_DATA]" at bounding box center [209, 178] width 130 height 78
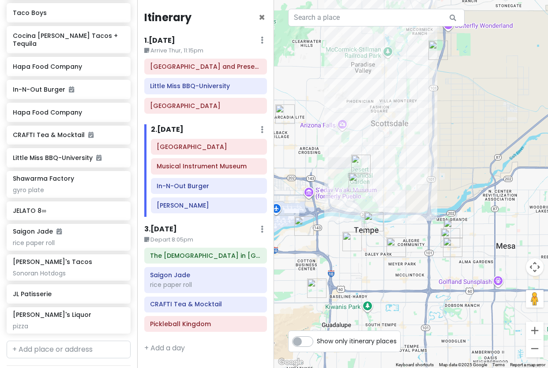
click at [450, 249] on img "Saigon Jade" at bounding box center [452, 247] width 19 height 19
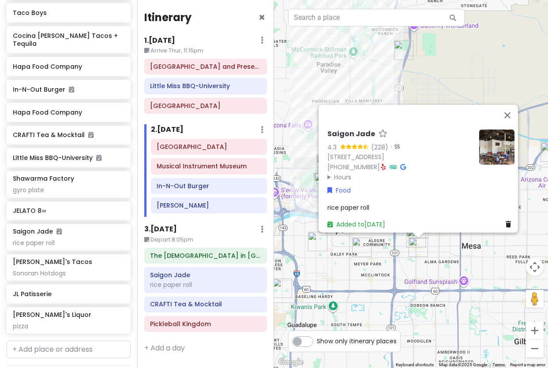
click at [450, 255] on div "Saigon Jade 4.3 (228) · [STREET_ADDRESS] [PHONE_NUMBER] · Hours [DATE] 10:00 AM…" at bounding box center [411, 184] width 274 height 368
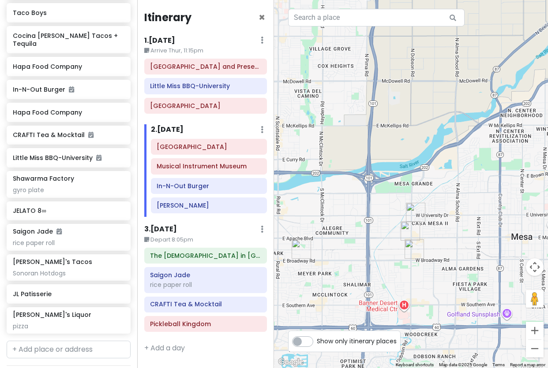
click at [408, 229] on img "CRAFTI Tea & Mocktail" at bounding box center [410, 230] width 19 height 19
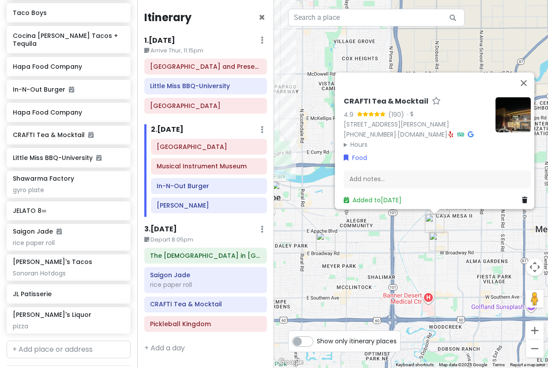
drag, startPoint x: 342, startPoint y: 253, endPoint x: 370, endPoint y: 245, distance: 29.0
click at [370, 245] on div "CRAFTI Tea & Mocktail 4.9 (190) · [STREET_ADDRESS][PERSON_NAME] [PHONE_NUMBER] …" at bounding box center [411, 184] width 274 height 368
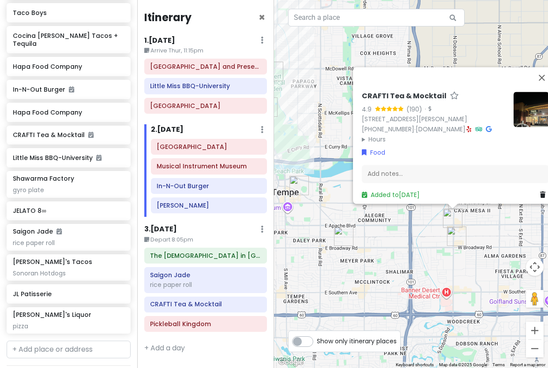
click at [342, 240] on img "JELATO 8∞" at bounding box center [343, 236] width 19 height 19
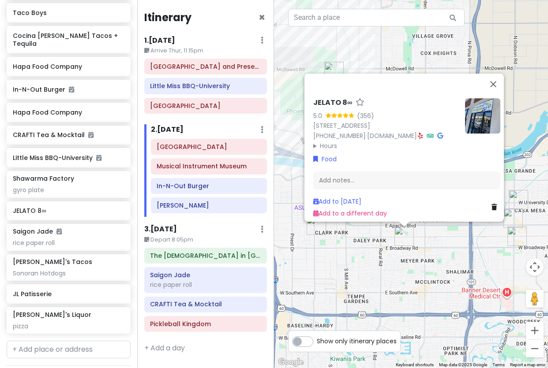
click at [361, 268] on div "JELATO 8∞ 5.0 (356) [STREET_ADDRESS] [PHONE_NUMBER] · [DOMAIN_NAME] · Hours [DA…" at bounding box center [411, 184] width 274 height 368
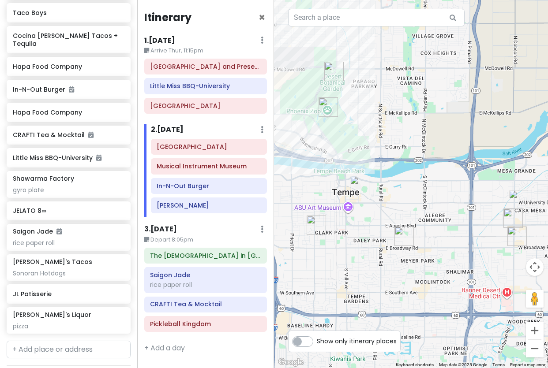
click at [360, 186] on img "Shawarma Factory" at bounding box center [359, 185] width 19 height 19
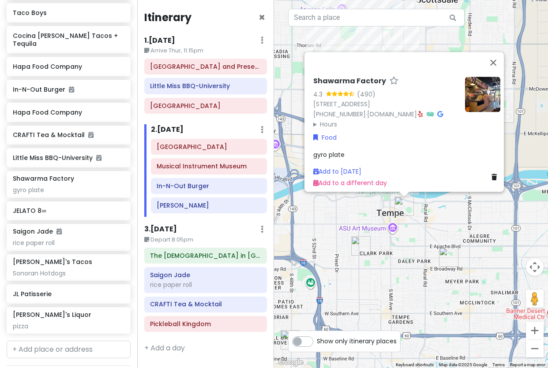
click at [417, 255] on div "Shawarma Factory 4.3 (490) [STREET_ADDRESS] [PHONE_NUMBER] · [DOMAIN_NAME] · Ho…" at bounding box center [411, 184] width 274 height 368
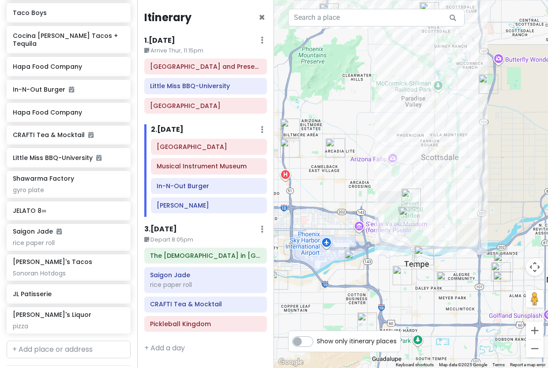
drag, startPoint x: 341, startPoint y: 109, endPoint x: 374, endPoint y: 206, distance: 102.8
click at [374, 206] on div at bounding box center [411, 184] width 274 height 368
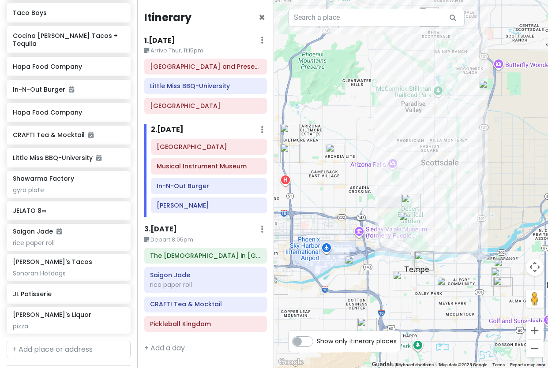
click at [328, 146] on img "Trevor's Liquor" at bounding box center [335, 153] width 19 height 19
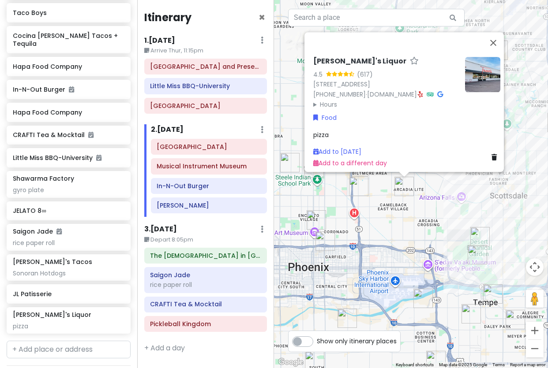
click at [451, 209] on div "[PERSON_NAME]'s Liquor 4.5 (617) [STREET_ADDRESS] [PHONE_NUMBER] · [DOMAIN_NAME…" at bounding box center [411, 184] width 274 height 368
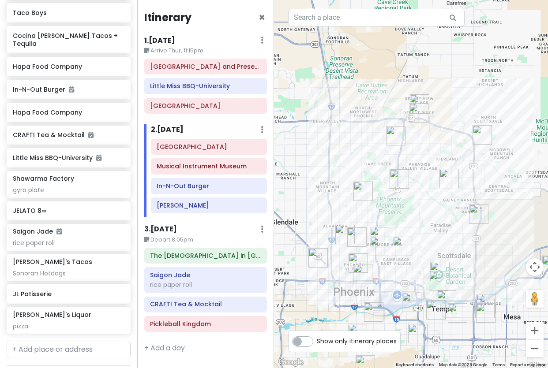
drag, startPoint x: 421, startPoint y: 147, endPoint x: 414, endPoint y: 198, distance: 51.7
click at [414, 200] on div at bounding box center [411, 184] width 274 height 368
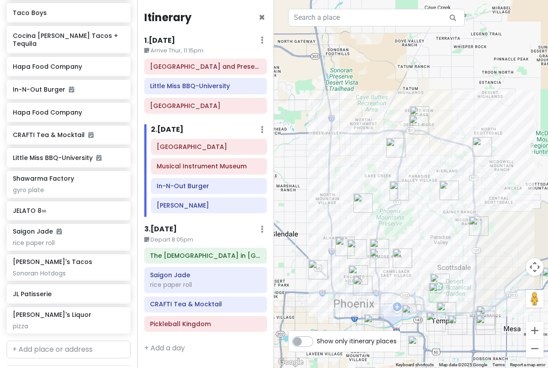
click at [415, 108] on img "In-N-Out Burger" at bounding box center [419, 115] width 19 height 19
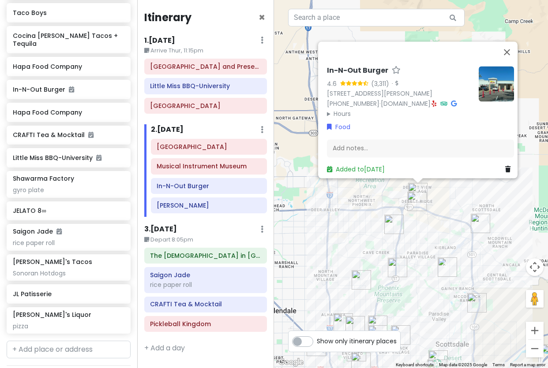
click at [413, 203] on img "Musical Instrument Museum" at bounding box center [416, 201] width 19 height 19
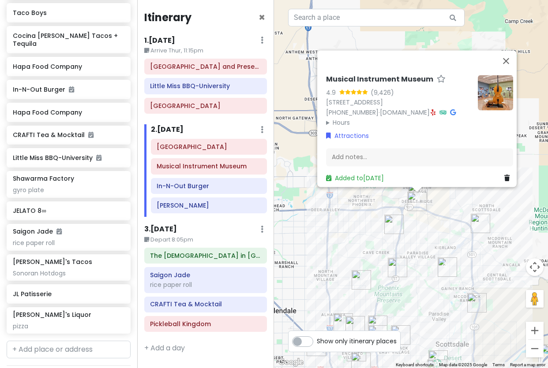
click at [345, 118] on summary "Hours" at bounding box center [398, 123] width 145 height 10
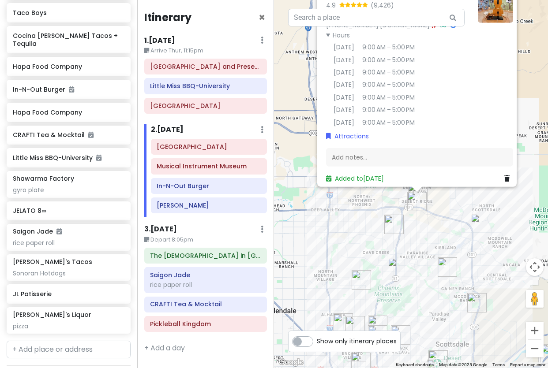
click at [442, 273] on img "Allora Gelato" at bounding box center [447, 267] width 19 height 19
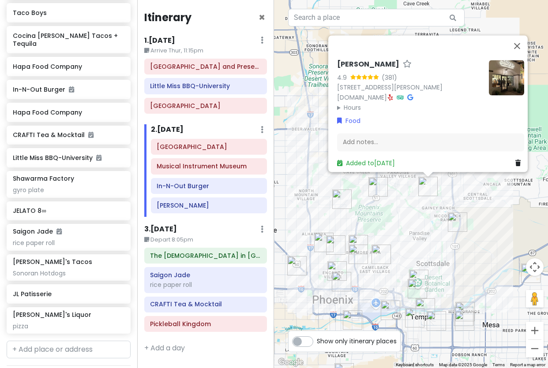
drag, startPoint x: 447, startPoint y: 303, endPoint x: 462, endPoint y: 199, distance: 104.8
click at [462, 213] on img "Octane Raceway" at bounding box center [457, 222] width 19 height 19
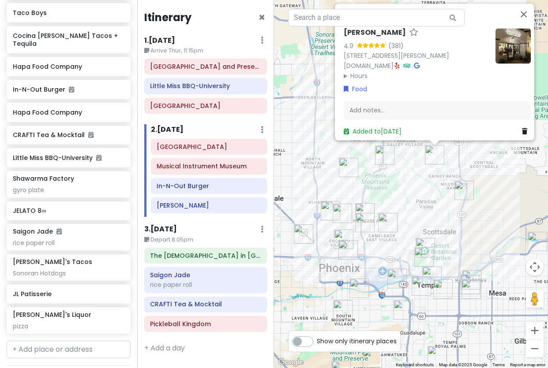
click at [463, 184] on img "Octane Raceway" at bounding box center [463, 190] width 19 height 19
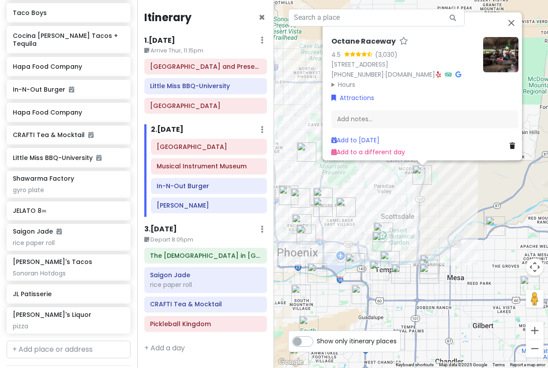
drag, startPoint x: 450, startPoint y: 240, endPoint x: 466, endPoint y: 149, distance: 93.2
click at [466, 149] on div "Octane Raceway 4.5 (3,030) [STREET_ADDRESS] [PHONE_NUMBER] · [DOMAIN_NAME] · Ho…" at bounding box center [411, 184] width 274 height 368
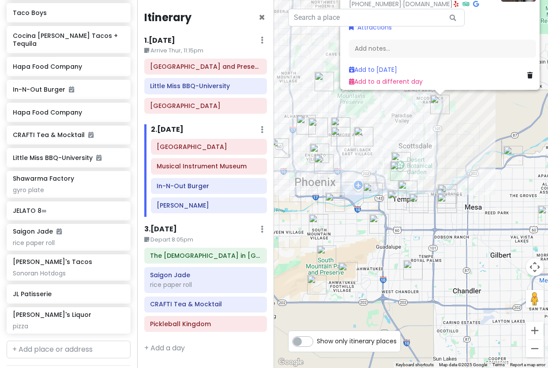
click at [466, 149] on div "Octane Raceway 4.5 (3,030) [STREET_ADDRESS] [PHONE_NUMBER] · [DOMAIN_NAME] · Ho…" at bounding box center [411, 184] width 274 height 368
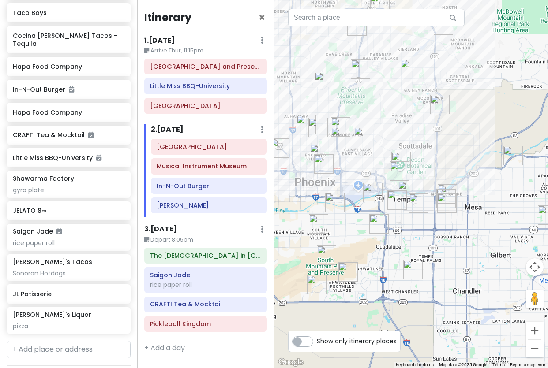
click at [440, 104] on img "Octane Raceway" at bounding box center [439, 104] width 19 height 19
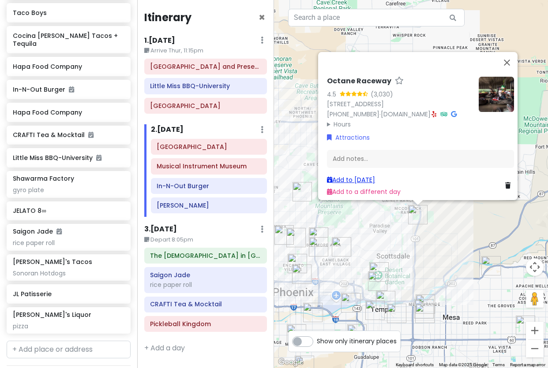
click at [369, 176] on link "Add to [DATE]" at bounding box center [351, 180] width 48 height 9
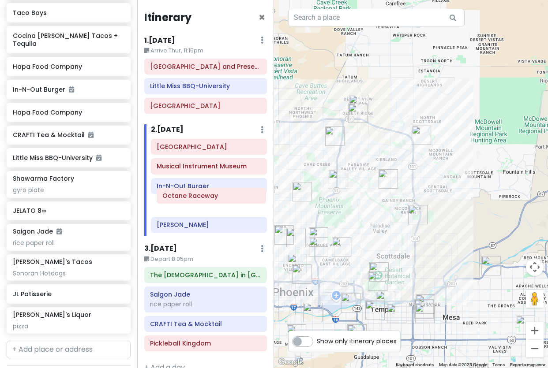
drag, startPoint x: 190, startPoint y: 225, endPoint x: 196, endPoint y: 196, distance: 29.8
click at [196, 196] on div "Desert Botanical Garden Musical Instrument Museum In-N-Out Burger Allora Gelato…" at bounding box center [209, 187] width 130 height 97
click at [424, 218] on img "Octane Raceway" at bounding box center [417, 214] width 19 height 19
click at [418, 216] on img "Octane Raceway" at bounding box center [417, 214] width 19 height 19
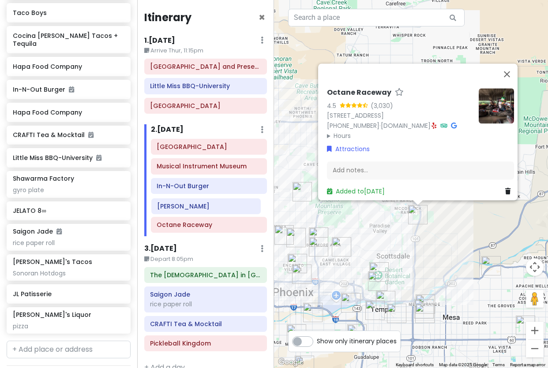
drag, startPoint x: 202, startPoint y: 230, endPoint x: 202, endPoint y: 212, distance: 18.5
click at [202, 212] on div "Desert Botanical Garden Musical Instrument Museum In-N-Out Burger Octane Racewa…" at bounding box center [209, 187] width 130 height 97
click at [424, 237] on div "Octane Raceway 4.5 (3,030) [STREET_ADDRESS] [PHONE_NUMBER] · [DOMAIN_NAME] · Ho…" at bounding box center [411, 184] width 274 height 368
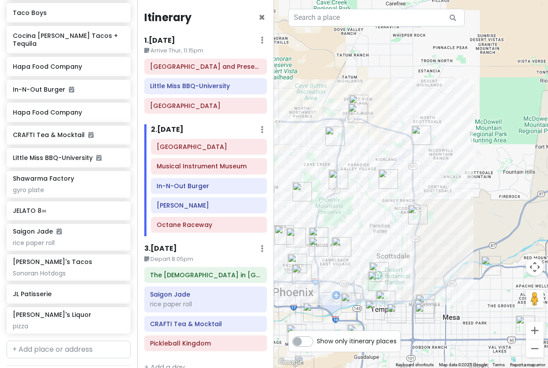
click at [387, 181] on img "Allora Gelato" at bounding box center [388, 178] width 19 height 19
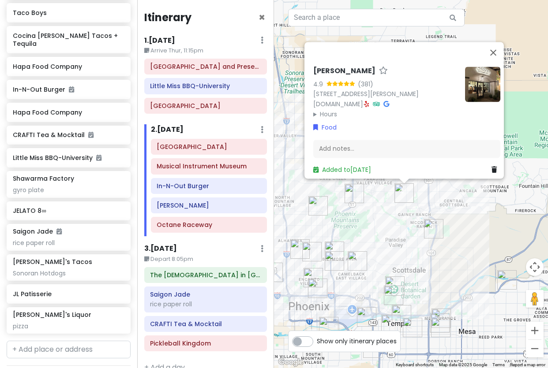
click at [454, 208] on div "Allora Gelato 4.9 (381) [STREET_ADDRESS][PERSON_NAME] [DOMAIN_NAME] · Hours [DA…" at bounding box center [411, 184] width 274 height 368
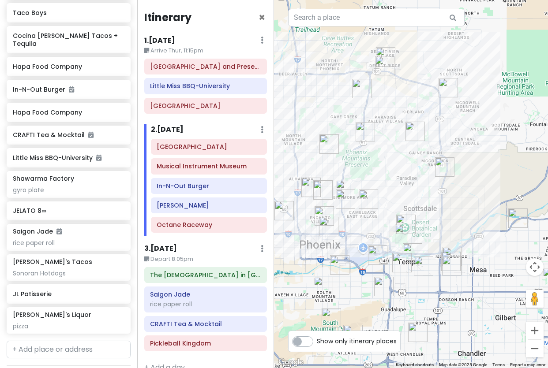
drag, startPoint x: 421, startPoint y: 265, endPoint x: 433, endPoint y: 196, distance: 69.5
click at [433, 196] on div at bounding box center [411, 184] width 274 height 368
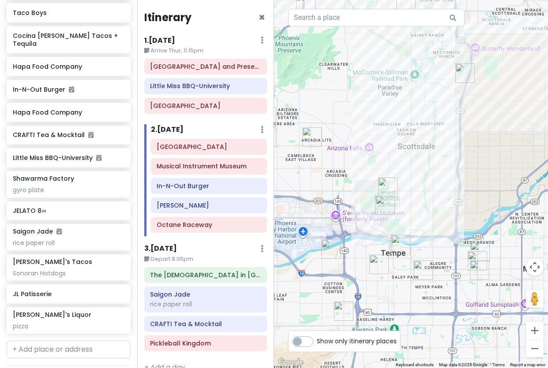
click at [404, 245] on img "Shawarma Factory" at bounding box center [400, 244] width 19 height 19
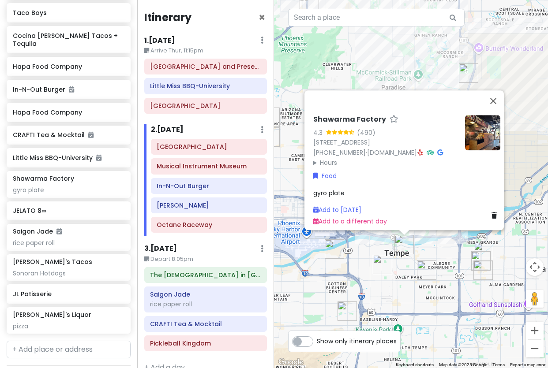
click at [473, 118] on img at bounding box center [482, 132] width 35 height 35
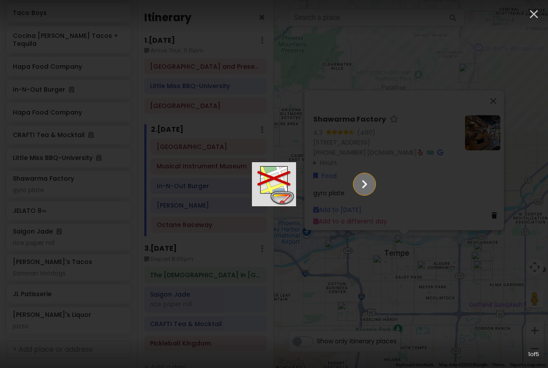
click at [373, 185] on icon "Show slide 2 of 5" at bounding box center [364, 184] width 17 height 21
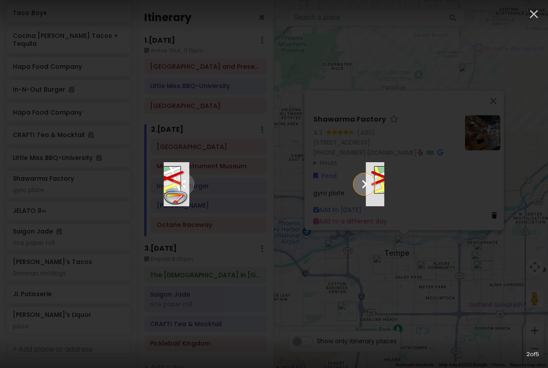
click at [373, 185] on icon "Show slide 3 of 5" at bounding box center [364, 184] width 17 height 21
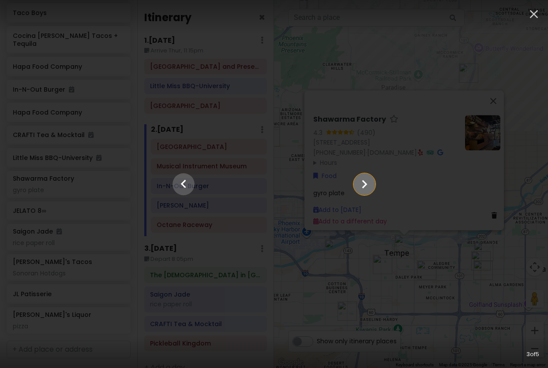
click at [373, 185] on icon "Show slide 4 of 5" at bounding box center [364, 184] width 17 height 21
click at [373, 185] on icon "Show slide 5 of 5" at bounding box center [364, 184] width 17 height 21
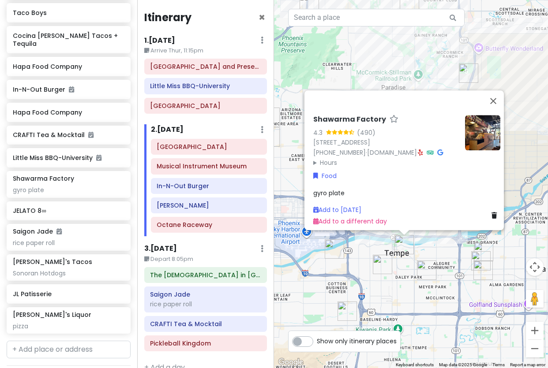
click at [422, 151] on link at bounding box center [420, 152] width 5 height 9
click at [337, 190] on span "gyro plate" at bounding box center [328, 192] width 31 height 9
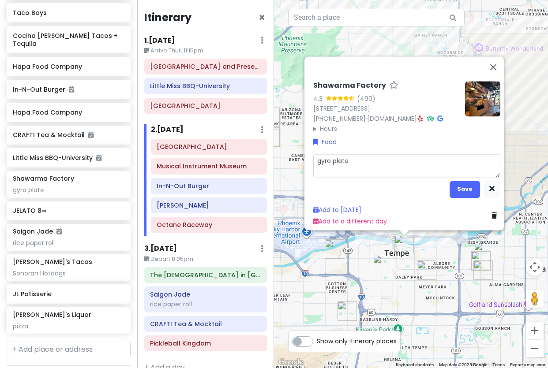
drag, startPoint x: 369, startPoint y: 152, endPoint x: 216, endPoint y: 167, distance: 153.4
click at [216, 167] on div "Phoenix [DATE] - [DATE] Private Change Dates Make a Copy Delete Trip Give Feedb…" at bounding box center [274, 184] width 548 height 368
type textarea "x"
type textarea "m"
type textarea "x"
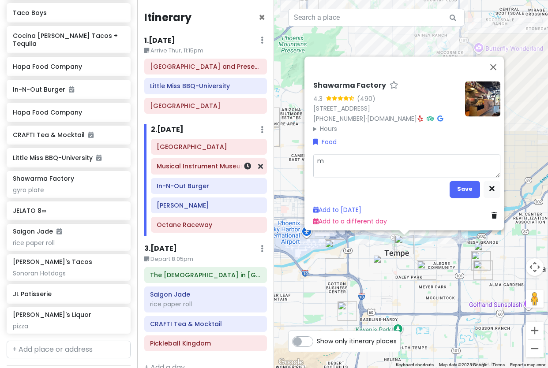
type textarea "mi"
type textarea "x"
type textarea "mix"
type textarea "x"
type textarea "mix"
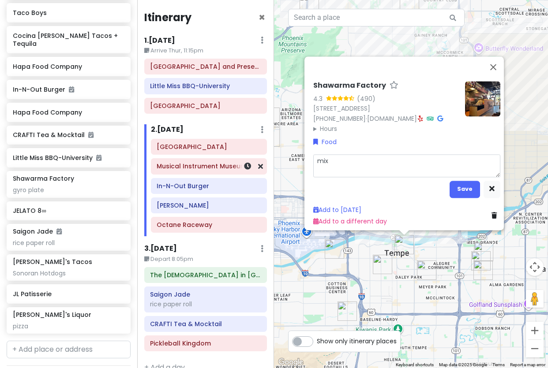
type textarea "x"
type textarea "mix s"
type textarea "x"
type textarea "mix sh"
type textarea "x"
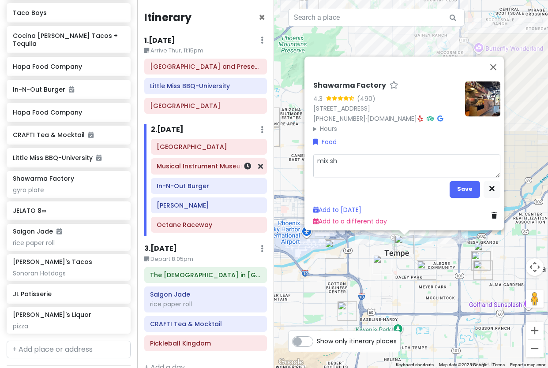
type textarea "mix sha"
type textarea "x"
type textarea "mix [PERSON_NAME]"
type textarea "x"
type textarea "mix shawa"
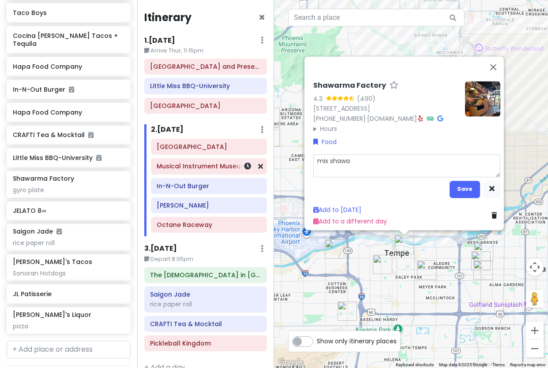
type textarea "x"
type textarea "mix shawar"
type textarea "x"
type textarea "mix shawarm"
type textarea "x"
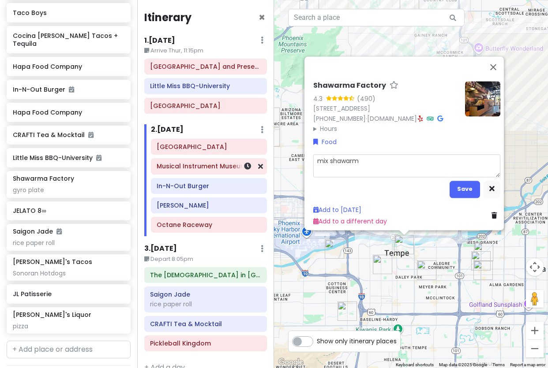
type textarea "mix shawarma"
type textarea "x"
type textarea "mix shawarma"
type textarea "x"
type textarea "mix shawarma l"
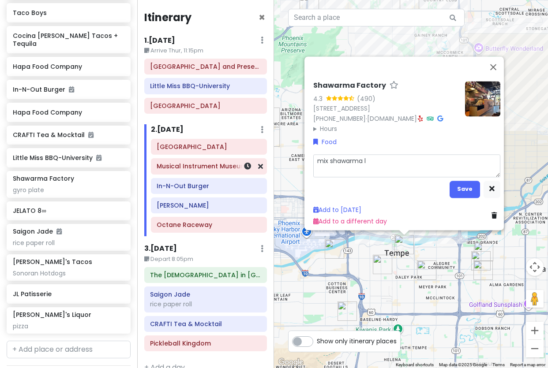
type textarea "x"
type textarea "mix shawarma lp"
type textarea "x"
type textarea "mix shawarma lpl"
type textarea "x"
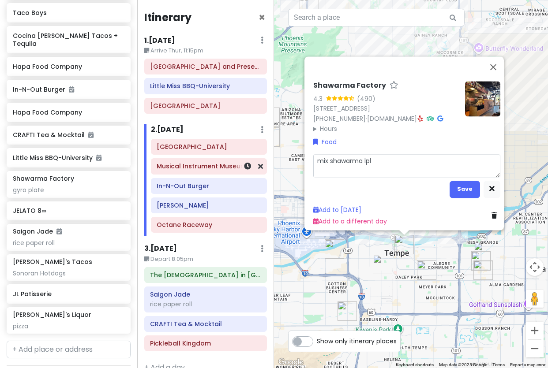
type textarea "mix shawarma lp"
type textarea "x"
type textarea "mix shawarma l"
type textarea "x"
type textarea "mix shawarma"
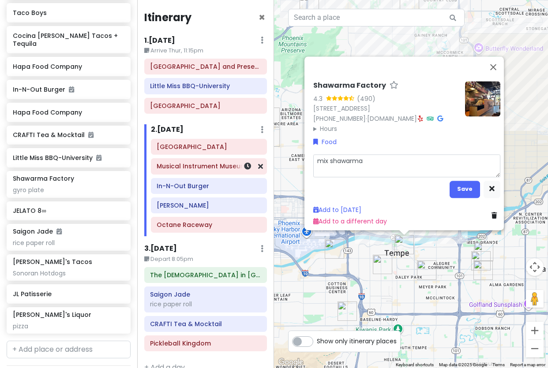
type textarea "x"
type textarea "mix shawarma p"
type textarea "x"
type textarea "mix shawarma pl"
type textarea "x"
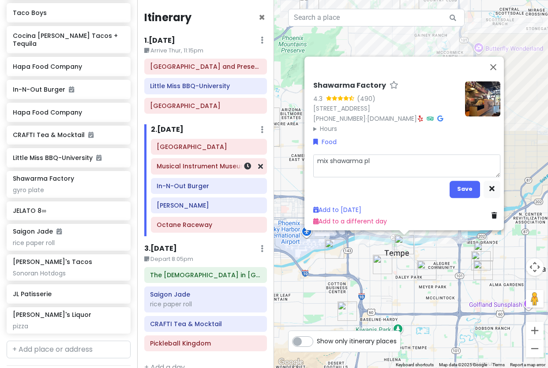
type textarea "mix shawarma pla"
type textarea "x"
type textarea "mix shawarma plat"
type textarea "x"
type textarea "mix shawarma plate"
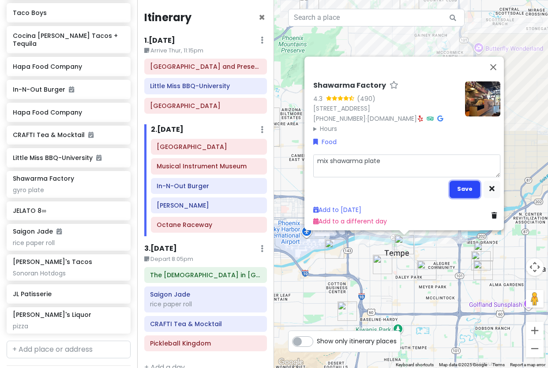
click at [463, 180] on button "Save" at bounding box center [465, 188] width 30 height 17
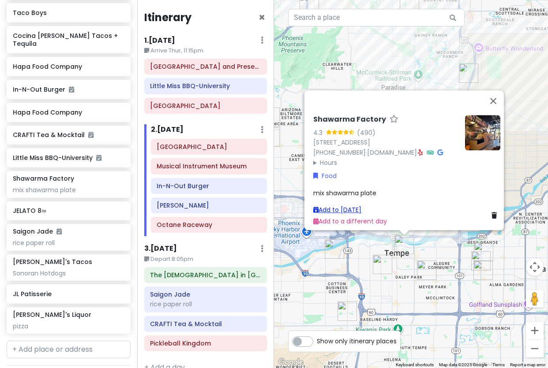
click at [346, 206] on link "Add to [DATE]" at bounding box center [337, 210] width 48 height 9
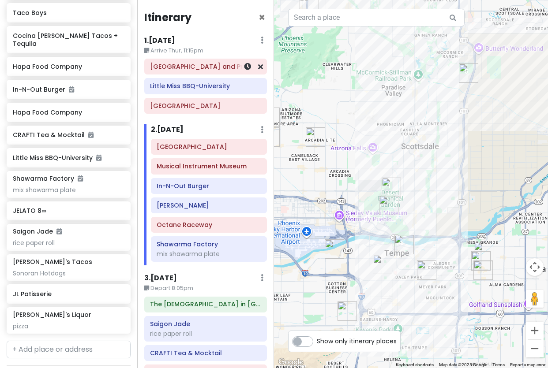
click at [199, 71] on div "[GEOGRAPHIC_DATA] and Preserve" at bounding box center [205, 66] width 111 height 12
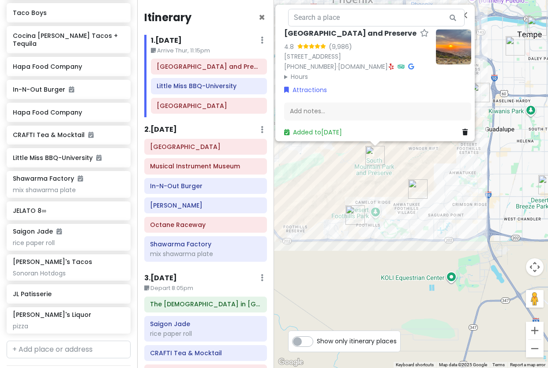
drag, startPoint x: 452, startPoint y: 336, endPoint x: 423, endPoint y: 159, distance: 179.3
click at [423, 159] on div "[GEOGRAPHIC_DATA] 4.8 (9,986) [STREET_ADDRESS] [PHONE_NUMBER] · [DOMAIN_NAME] ·…" at bounding box center [411, 184] width 274 height 368
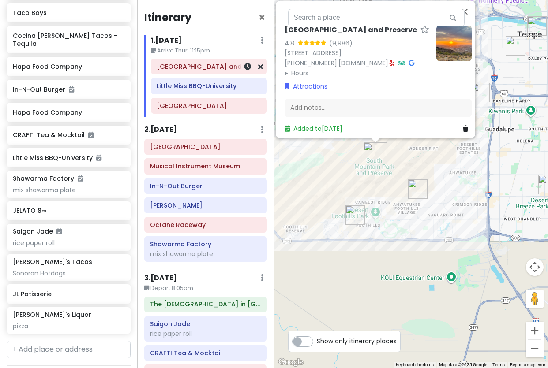
click at [217, 69] on h6 "[GEOGRAPHIC_DATA] and Preserve" at bounding box center [209, 67] width 104 height 8
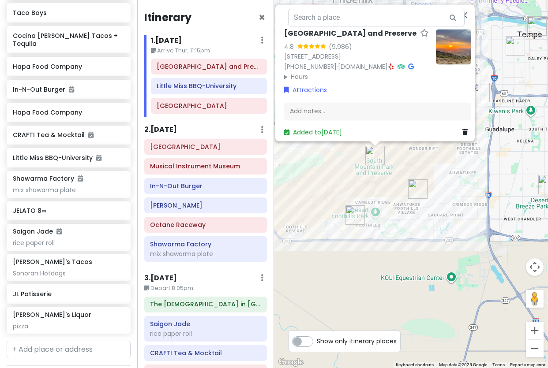
click at [397, 168] on div "[GEOGRAPHIC_DATA] 4.8 (9,986) [STREET_ADDRESS] [PHONE_NUMBER] · [DOMAIN_NAME] ·…" at bounding box center [411, 184] width 274 height 368
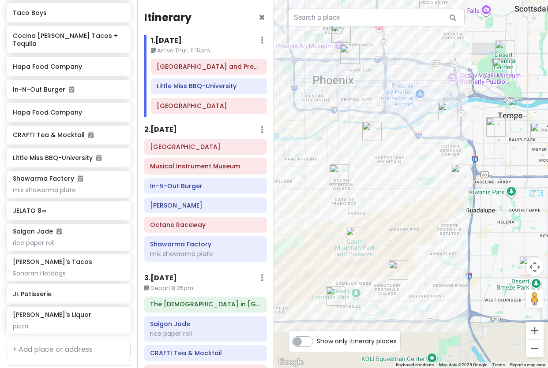
drag, startPoint x: 427, startPoint y: 149, endPoint x: 407, endPoint y: 230, distance: 83.5
click at [407, 230] on div at bounding box center [411, 184] width 274 height 368
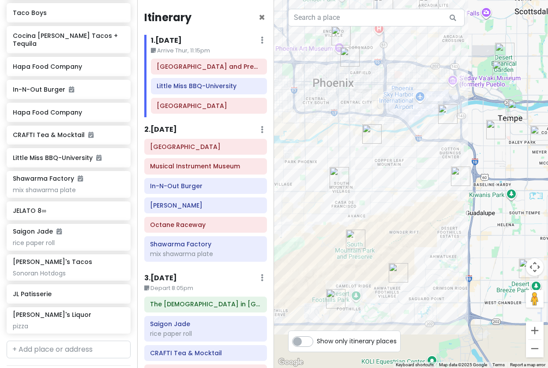
click at [447, 112] on img "Little Miss BBQ-University" at bounding box center [447, 114] width 19 height 19
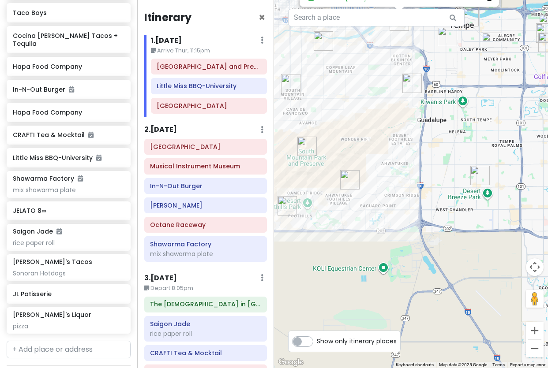
drag, startPoint x: 496, startPoint y: 283, endPoint x: 479, endPoint y: 149, distance: 135.2
click at [479, 149] on div "Little Miss BBQ-University 4.8 (3,086) · [STREET_ADDRESS] [PHONE_NUMBER] · [DOM…" at bounding box center [411, 184] width 274 height 368
click at [480, 176] on img "Pickleball Kingdom" at bounding box center [479, 174] width 19 height 19
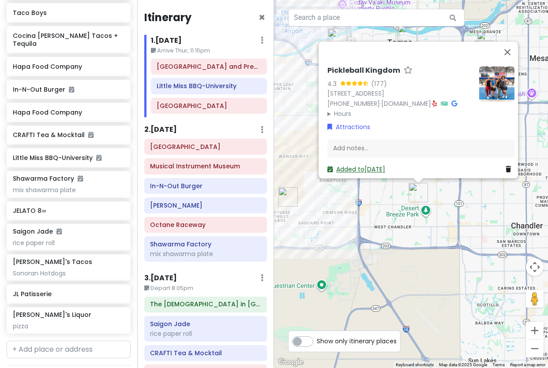
click at [341, 165] on link "Added to [DATE]" at bounding box center [356, 169] width 58 height 9
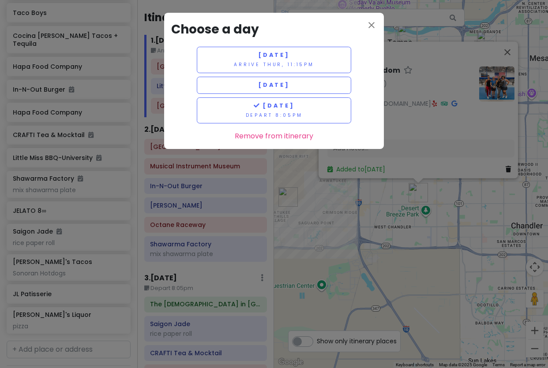
click at [370, 298] on div "close Choose a day [DATE] Arrive Thur, 11:15pm [DATE] [DATE] Depart 8:05pm Remo…" at bounding box center [274, 184] width 548 height 368
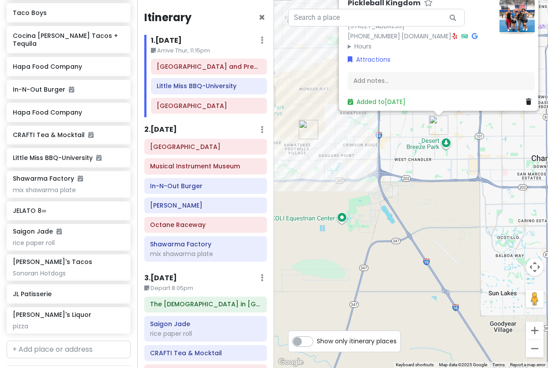
drag, startPoint x: 383, startPoint y: 276, endPoint x: 399, endPoint y: 223, distance: 55.1
click at [399, 223] on div "Pickleball Kingdom 4.3 (177) [STREET_ADDRESS][PERSON_NAME] [PHONE_NUMBER] · [DO…" at bounding box center [411, 184] width 274 height 368
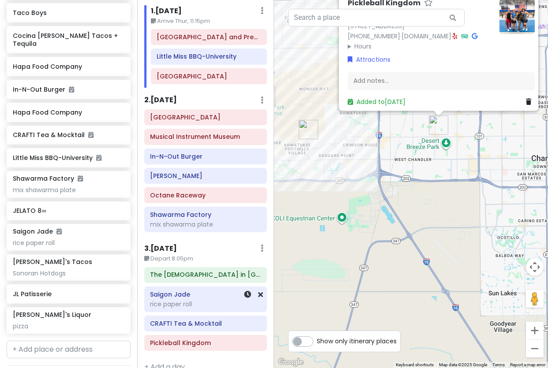
scroll to position [45, 0]
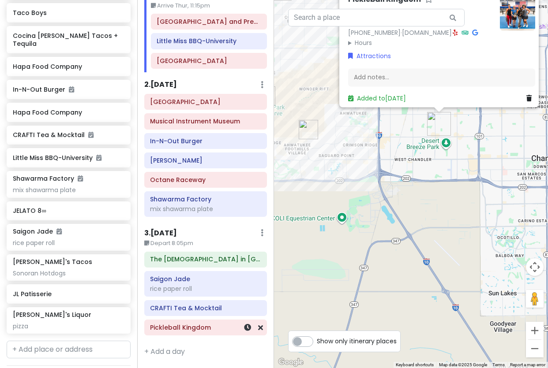
click at [193, 327] on h6 "Pickleball Kingdom" at bounding box center [205, 328] width 111 height 8
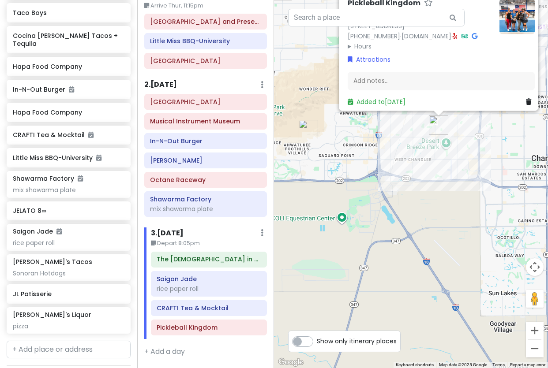
click at [437, 275] on div "Pickleball Kingdom 4.3 (177) [STREET_ADDRESS][PERSON_NAME] [PHONE_NUMBER] · [DO…" at bounding box center [411, 184] width 274 height 368
click at [432, 224] on div "Pickleball Kingdom 4.3 (177) [STREET_ADDRESS][PERSON_NAME] [PHONE_NUMBER] · [DO…" at bounding box center [411, 184] width 274 height 368
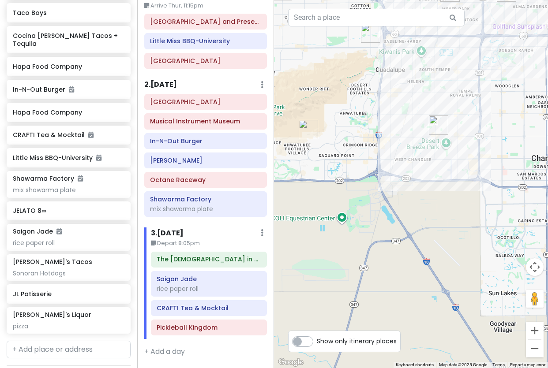
drag, startPoint x: 483, startPoint y: 156, endPoint x: 428, endPoint y: 335, distance: 186.9
click at [428, 335] on div at bounding box center [411, 184] width 274 height 368
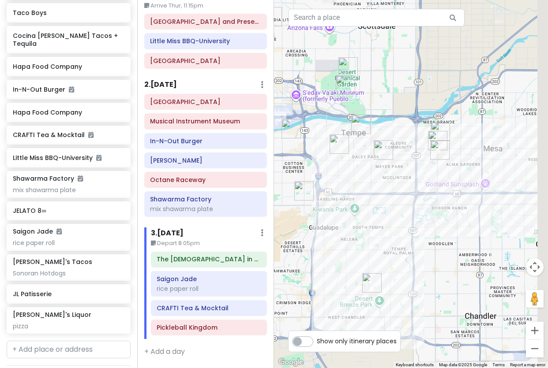
drag, startPoint x: 469, startPoint y: 165, endPoint x: 412, endPoint y: 305, distance: 150.8
click at [412, 305] on div at bounding box center [411, 184] width 274 height 368
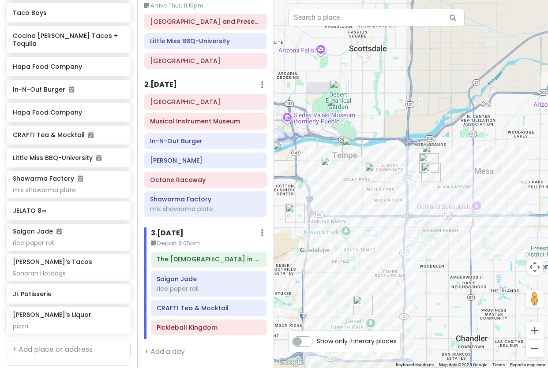
click at [433, 150] on img "1928 W 2nd Pl" at bounding box center [431, 153] width 19 height 19
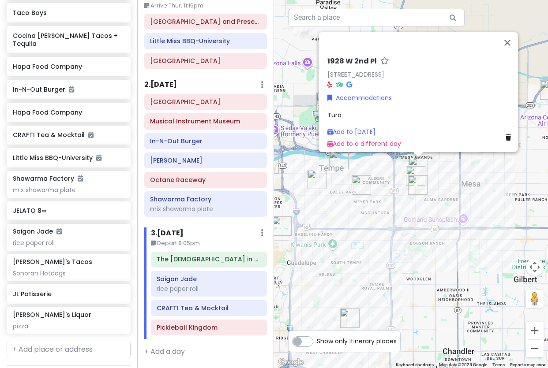
click at [425, 259] on div "[STREET_ADDRESS] Accommodations Turo Add to [DATE] Add to a different day" at bounding box center [411, 184] width 274 height 368
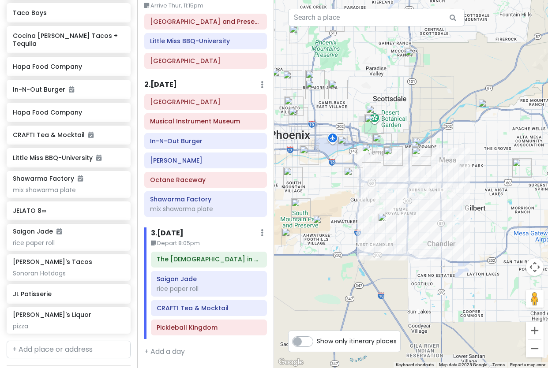
drag, startPoint x: 364, startPoint y: 196, endPoint x: 411, endPoint y: 209, distance: 48.1
click at [411, 209] on div at bounding box center [411, 184] width 274 height 368
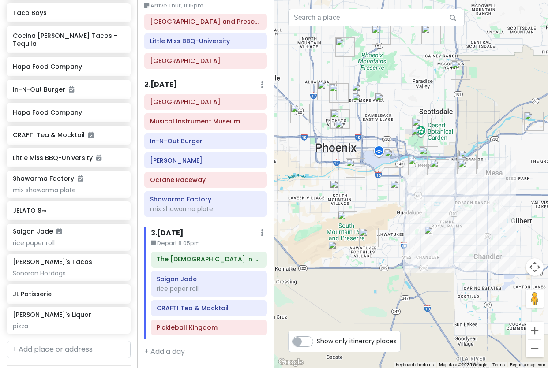
click at [398, 190] on img "Chubby's Tacos" at bounding box center [399, 189] width 19 height 19
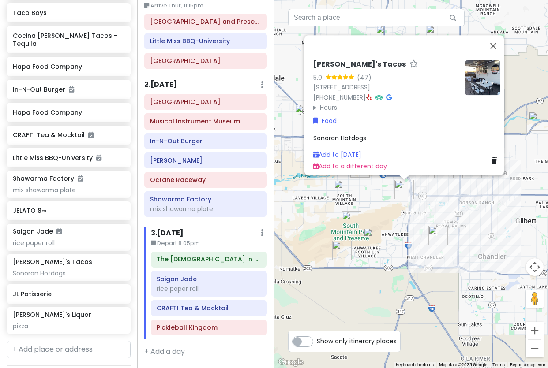
click at [384, 202] on div "[PERSON_NAME]'s Tacos 5.0 (47) [STREET_ADDRESS] [PHONE_NUMBER] · Hours [DATE] 7…" at bounding box center [411, 184] width 274 height 368
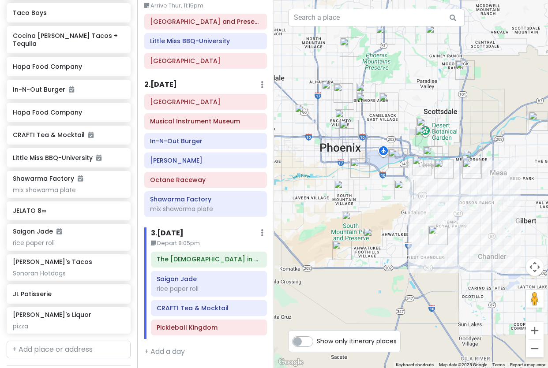
click at [338, 189] on img "Poncho's Mexican Food and Cantina" at bounding box center [343, 189] width 19 height 19
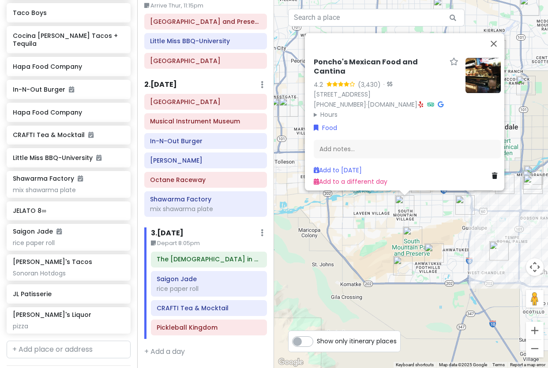
click at [448, 214] on div "Poncho's Mexican Food and Cantina 4.2 (3,430) · [STREET_ADDRESS] [PHONE_NUMBER]…" at bounding box center [411, 184] width 274 height 368
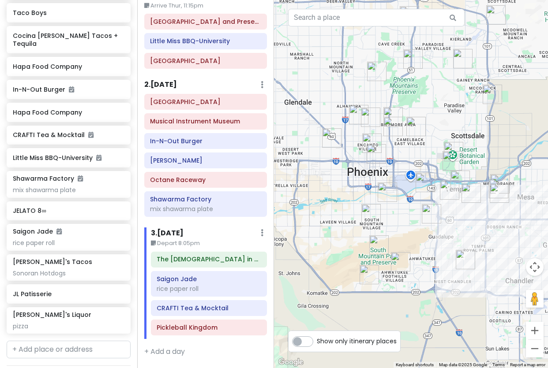
drag, startPoint x: 448, startPoint y: 214, endPoint x: 414, endPoint y: 224, distance: 35.6
click at [414, 224] on div at bounding box center [411, 184] width 274 height 368
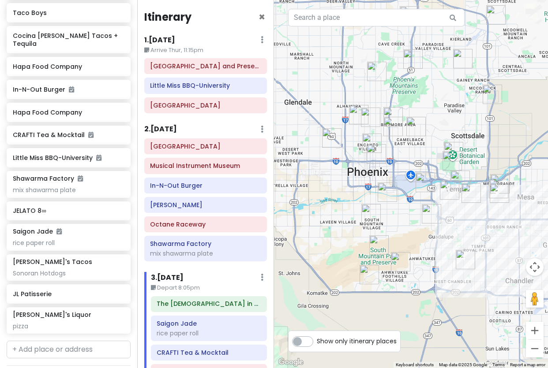
scroll to position [0, 0]
click at [177, 110] on div "[GEOGRAPHIC_DATA]" at bounding box center [205, 106] width 111 height 12
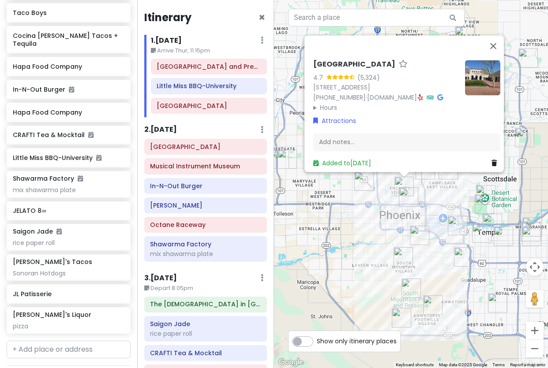
click at [394, 223] on div "[GEOGRAPHIC_DATA] 4.7 (5,324) [STREET_ADDRESS] [PHONE_NUMBER] · [DOMAIN_NAME] ·…" at bounding box center [411, 184] width 274 height 368
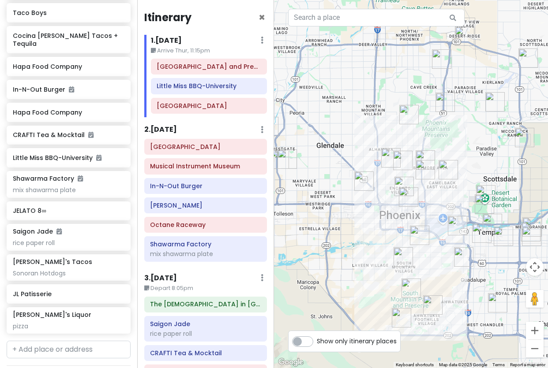
click at [444, 104] on img "Hapa Food Company" at bounding box center [444, 102] width 19 height 19
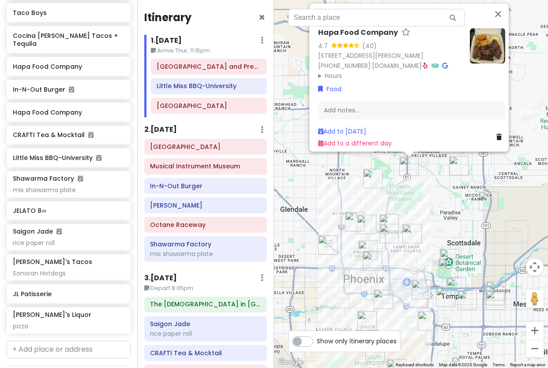
drag, startPoint x: 439, startPoint y: 229, endPoint x: 430, endPoint y: 185, distance: 44.9
click at [430, 185] on div "Hapa Food Company 4.7 (40) [STREET_ADDRESS][PERSON_NAME] [PHONE_NUMBER] · [DOMA…" at bounding box center [411, 184] width 274 height 368
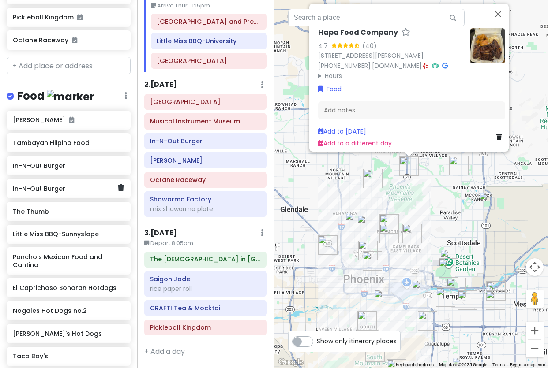
scroll to position [484, 0]
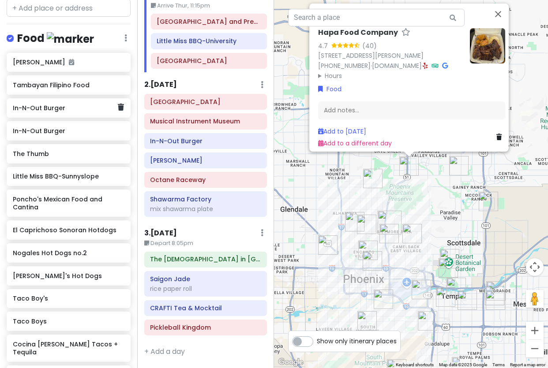
click at [74, 105] on div "In-N-Out Burger" at bounding box center [65, 108] width 105 height 12
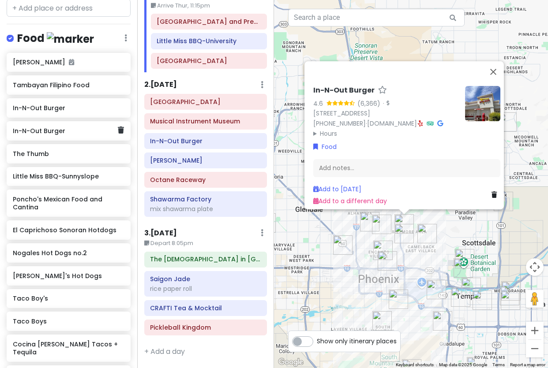
click at [66, 127] on h6 "In-N-Out Burger" at bounding box center [65, 131] width 105 height 8
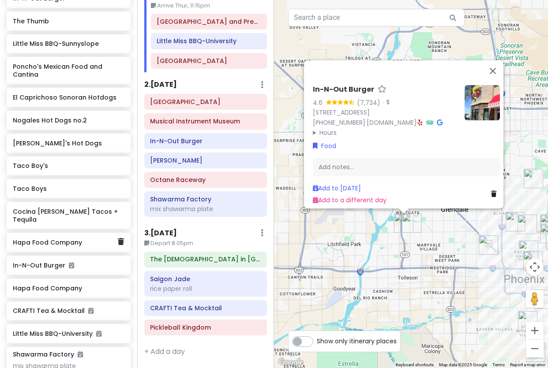
scroll to position [661, 0]
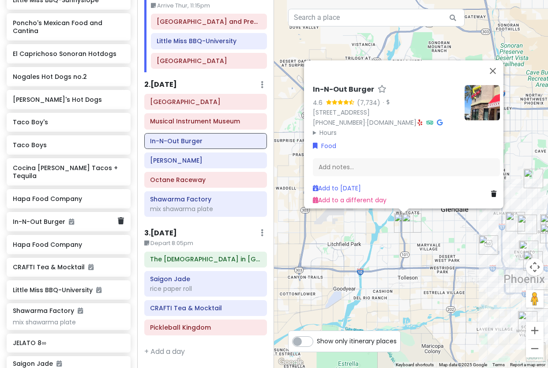
click at [50, 218] on h6 "In-N-Out Burger" at bounding box center [65, 222] width 105 height 8
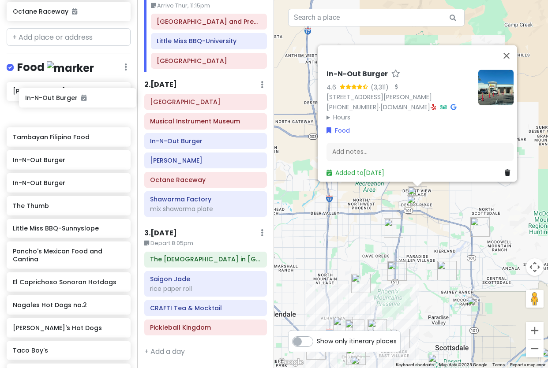
scroll to position [455, 0]
drag, startPoint x: 50, startPoint y: 210, endPoint x: 57, endPoint y: 141, distance: 69.2
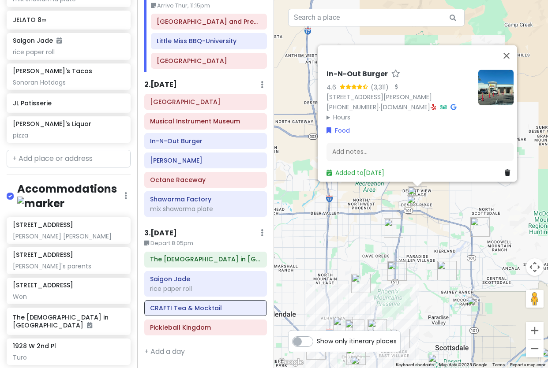
scroll to position [985, 0]
click at [77, 150] on input "text" at bounding box center [69, 159] width 124 height 18
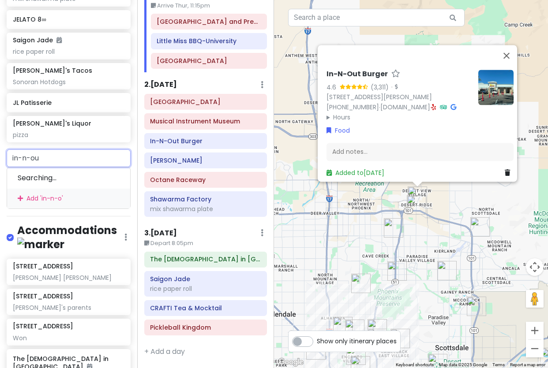
type input "in-n-out"
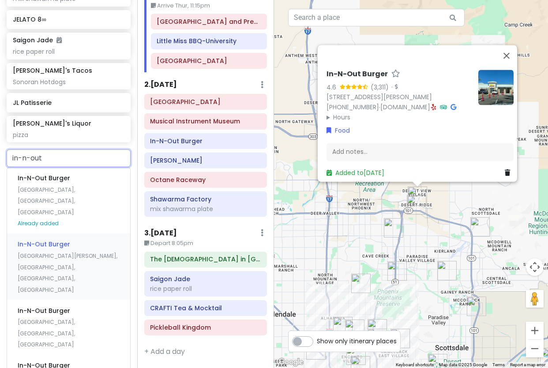
click at [64, 252] on span "[GEOGRAPHIC_DATA][PERSON_NAME], [GEOGRAPHIC_DATA], [GEOGRAPHIC_DATA], [GEOGRAPH…" at bounding box center [68, 272] width 100 height 41
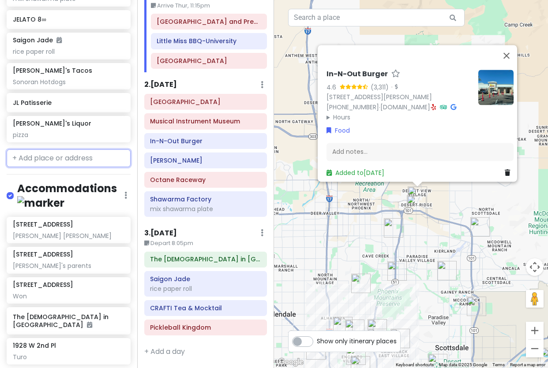
scroll to position [1007, 0]
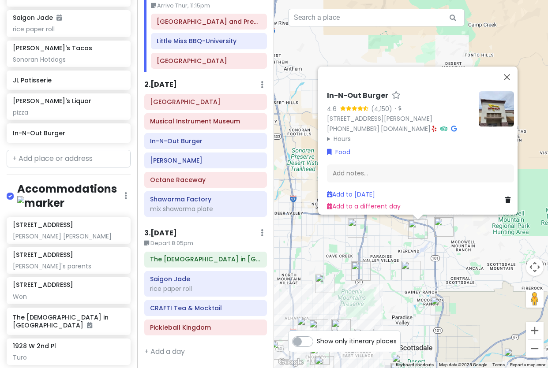
click at [419, 248] on div "In-N-Out Burger 4.6 (4,150) · [STREET_ADDRESS][PERSON_NAME] [PHONE_NUMBER] · [D…" at bounding box center [411, 184] width 274 height 368
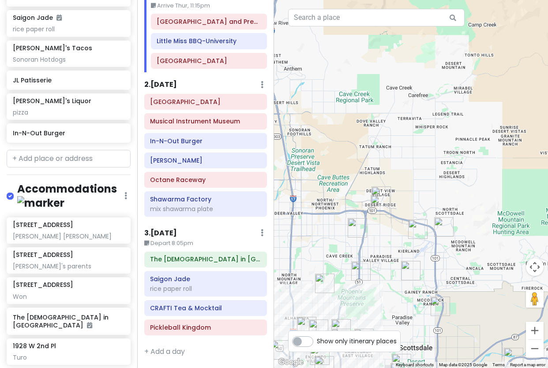
click at [417, 235] on img "In-N-Out Burger" at bounding box center [417, 229] width 19 height 19
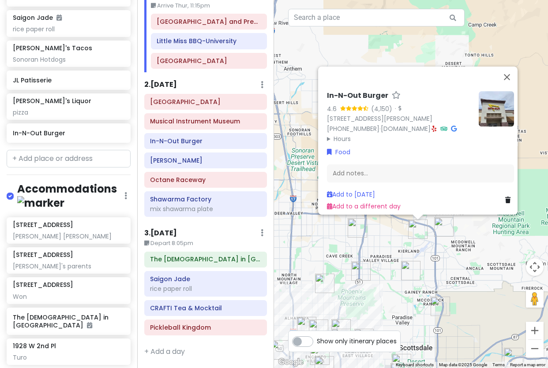
click at [494, 195] on link at bounding box center [509, 200] width 9 height 10
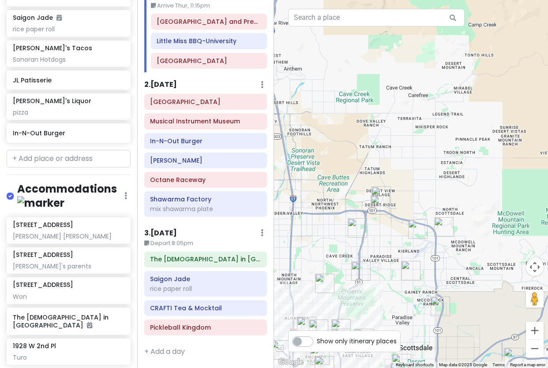
scroll to position [985, 0]
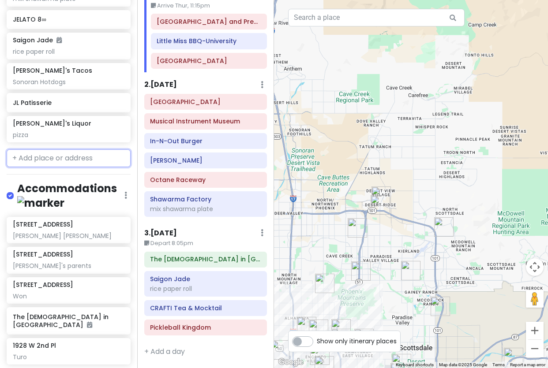
drag, startPoint x: 64, startPoint y: 144, endPoint x: 66, endPoint y: 139, distance: 5.6
click at [64, 150] on input "text" at bounding box center [69, 159] width 124 height 18
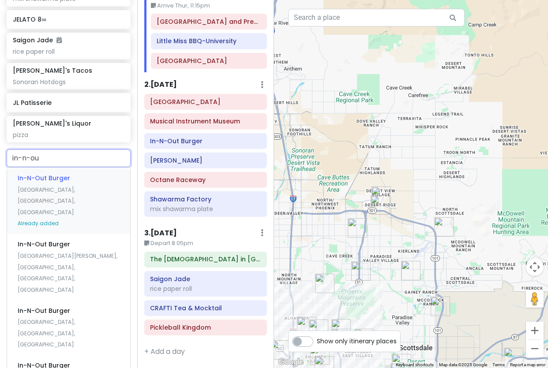
type input "in-n-out"
click at [88, 300] on div "In-N-Out Burger [GEOGRAPHIC_DATA], [GEOGRAPHIC_DATA], [GEOGRAPHIC_DATA]" at bounding box center [68, 327] width 123 height 55
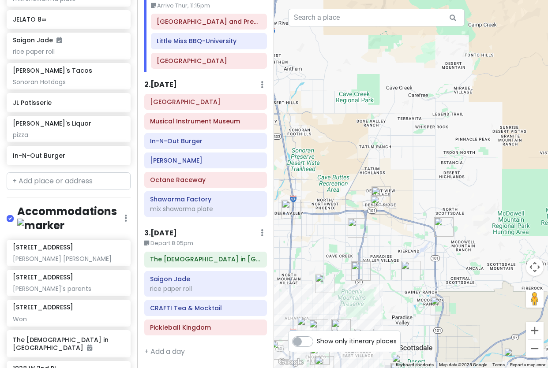
scroll to position [1007, 0]
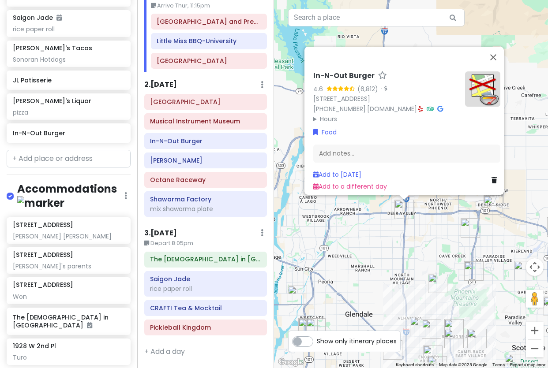
click at [413, 231] on div "In-N-Out Burger 4.6 (6,812) · [STREET_ADDRESS] [PHONE_NUMBER] · [DOMAIN_NAME] ·…" at bounding box center [411, 184] width 274 height 368
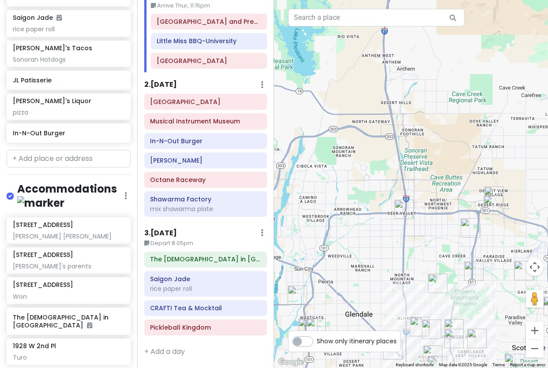
click at [405, 209] on img "In-N-Out Burger" at bounding box center [403, 209] width 19 height 19
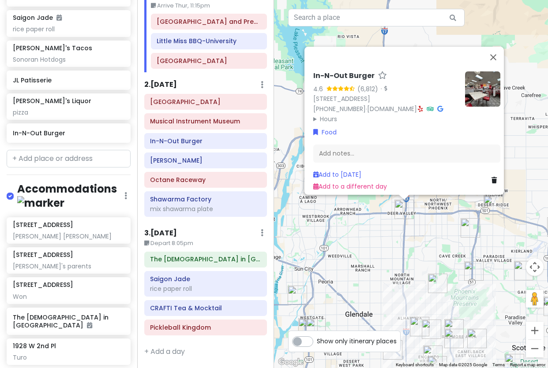
click at [491, 177] on icon at bounding box center [493, 180] width 5 height 6
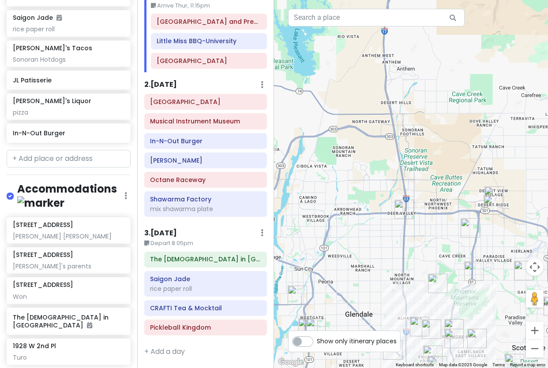
scroll to position [985, 0]
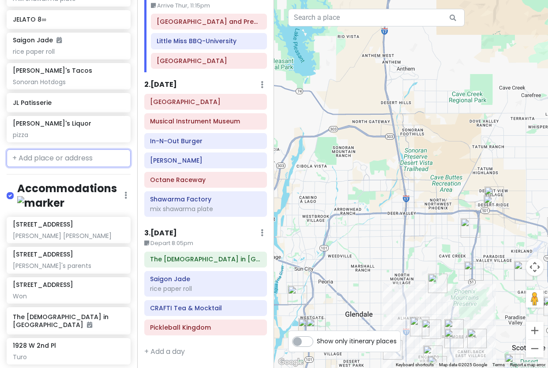
click at [25, 150] on input "text" at bounding box center [69, 159] width 124 height 18
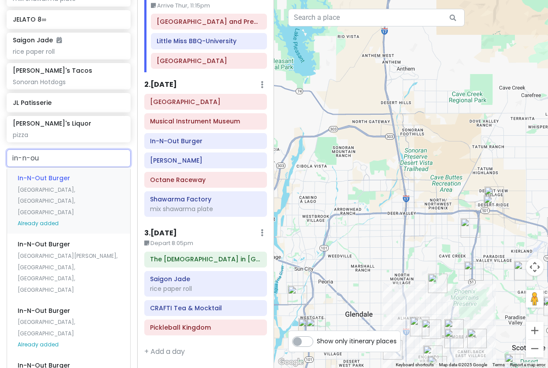
type input "in-n-out"
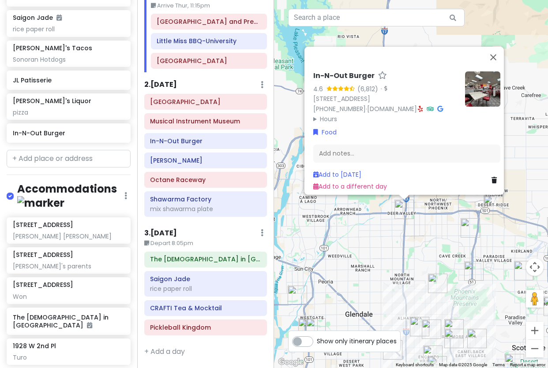
click at [490, 170] on div "Add to [DATE] Add to a different day" at bounding box center [406, 181] width 187 height 22
click at [492, 177] on icon at bounding box center [493, 180] width 5 height 6
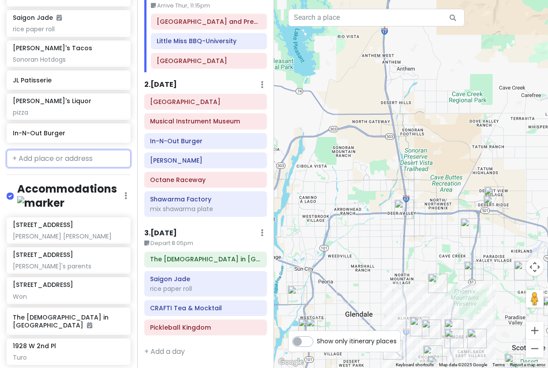
scroll to position [985, 0]
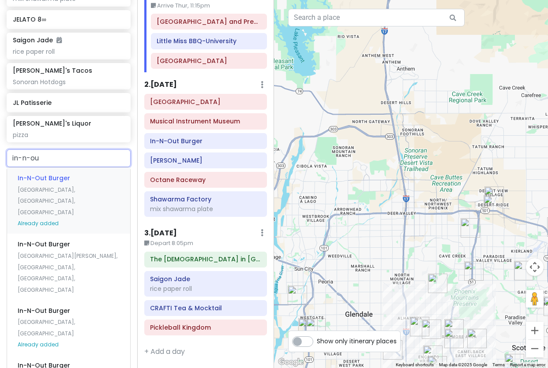
type input "in-n-out"
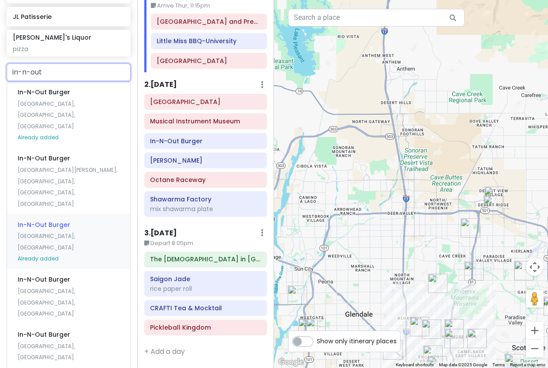
scroll to position [1073, 0]
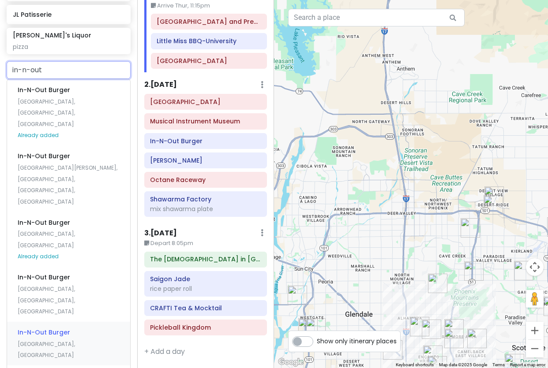
click at [86, 322] on div "In-N-Out Burger [GEOGRAPHIC_DATA], [GEOGRAPHIC_DATA]" at bounding box center [68, 344] width 123 height 44
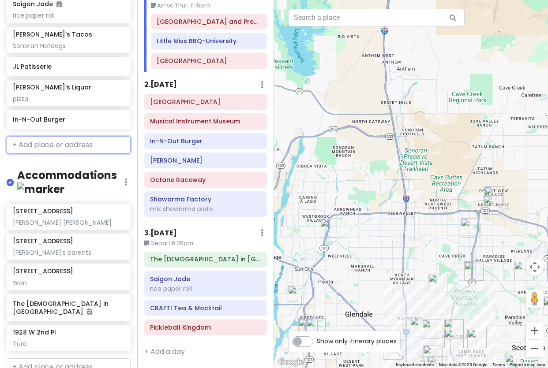
scroll to position [1044, 0]
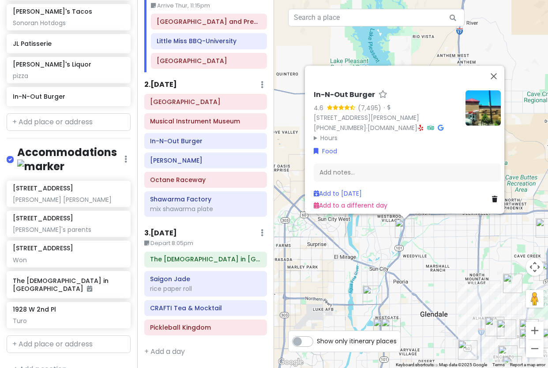
click at [492, 196] on icon at bounding box center [494, 199] width 5 height 6
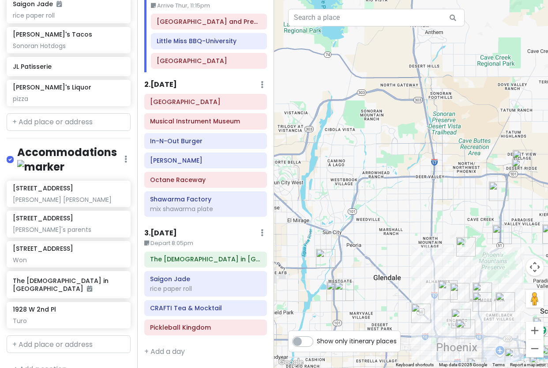
drag, startPoint x: 456, startPoint y: 220, endPoint x: 364, endPoint y: 119, distance: 137.1
click at [366, 121] on div at bounding box center [411, 184] width 274 height 368
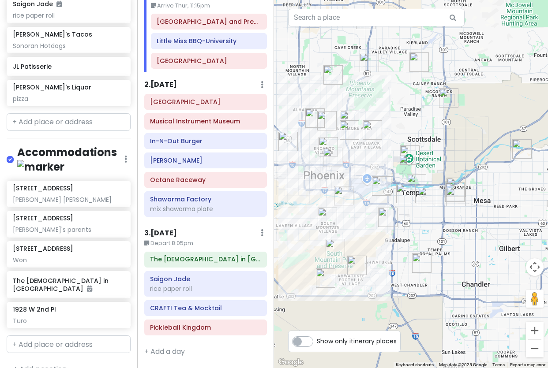
click at [407, 233] on div at bounding box center [411, 184] width 274 height 368
click at [416, 180] on img "Shawarma Factory" at bounding box center [416, 183] width 19 height 19
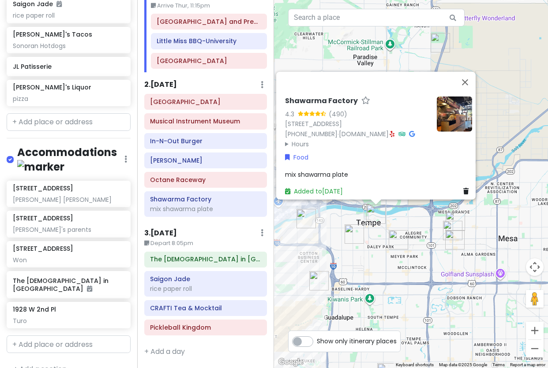
drag, startPoint x: 421, startPoint y: 199, endPoint x: 413, endPoint y: 256, distance: 57.9
click at [413, 256] on div "Shawarma Factory 4.3 (490) [STREET_ADDRESS] [PHONE_NUMBER] · [DOMAIN_NAME] · Ho…" at bounding box center [411, 184] width 274 height 368
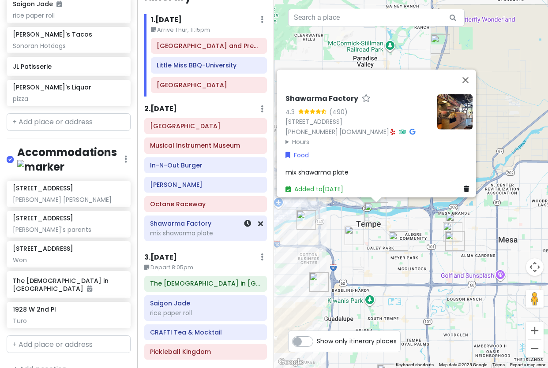
scroll to position [0, 0]
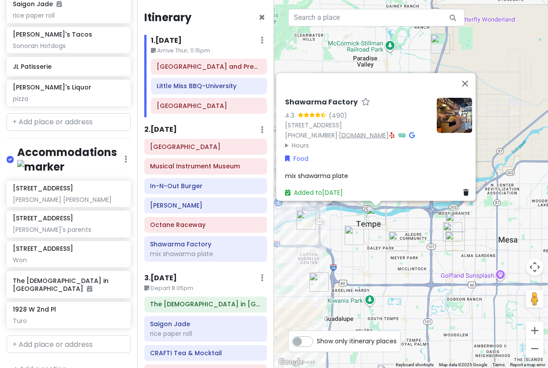
click at [339, 134] on link "[DOMAIN_NAME]" at bounding box center [364, 135] width 50 height 9
click at [293, 154] on link "Food" at bounding box center [296, 159] width 23 height 10
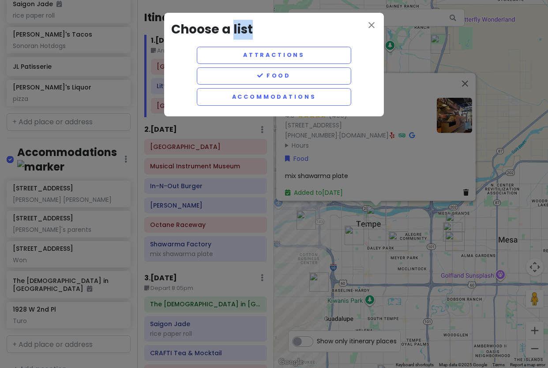
click at [293, 153] on div "close Choose a list Attractions Food Accommodations" at bounding box center [274, 184] width 548 height 368
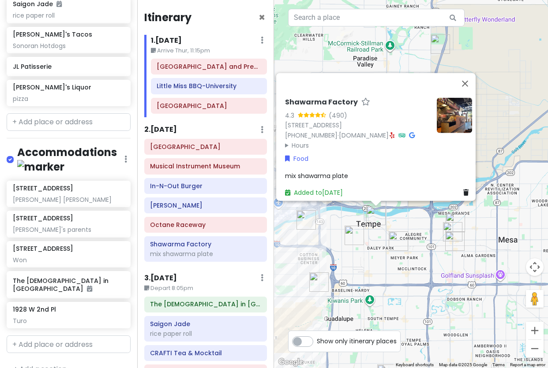
click at [300, 140] on summary "Hours" at bounding box center [357, 145] width 145 height 10
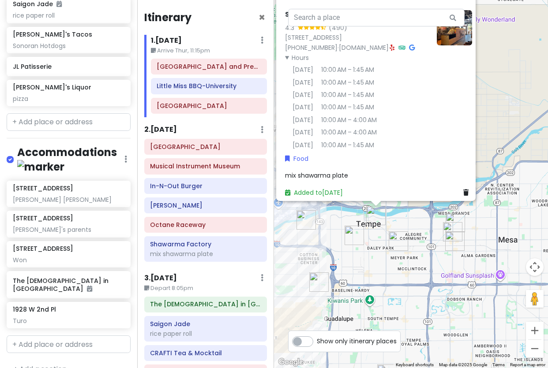
click at [396, 222] on div "Shawarma Factory 4.3 (490) [STREET_ADDRESS] [PHONE_NUMBER] · [DOMAIN_NAME] · Ho…" at bounding box center [411, 184] width 274 height 368
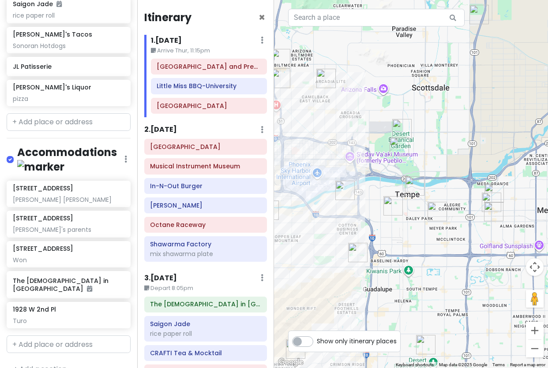
drag, startPoint x: 388, startPoint y: 202, endPoint x: 427, endPoint y: 172, distance: 49.6
click at [427, 172] on div at bounding box center [411, 184] width 274 height 368
click at [184, 208] on h6 "[PERSON_NAME]" at bounding box center [205, 206] width 111 height 8
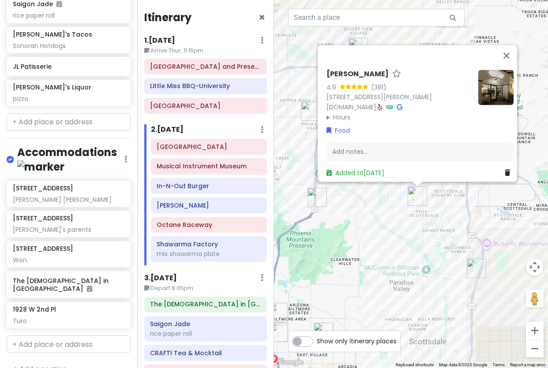
click at [433, 205] on div "Allora Gelato 4.9 (381) [STREET_ADDRESS][PERSON_NAME] [DOMAIN_NAME] · Hours [DA…" at bounding box center [411, 184] width 274 height 368
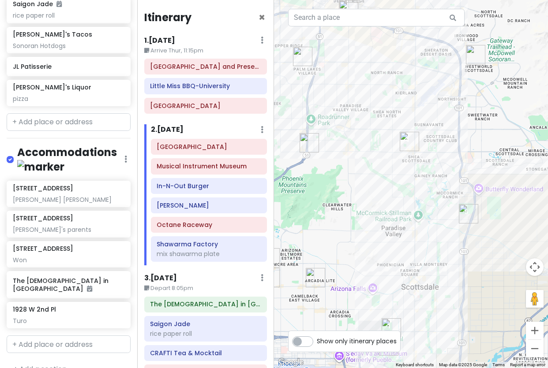
drag, startPoint x: 442, startPoint y: 234, endPoint x: 433, endPoint y: 176, distance: 58.8
click at [433, 176] on div at bounding box center [411, 184] width 274 height 368
click at [471, 215] on img "Octane Raceway" at bounding box center [468, 213] width 19 height 19
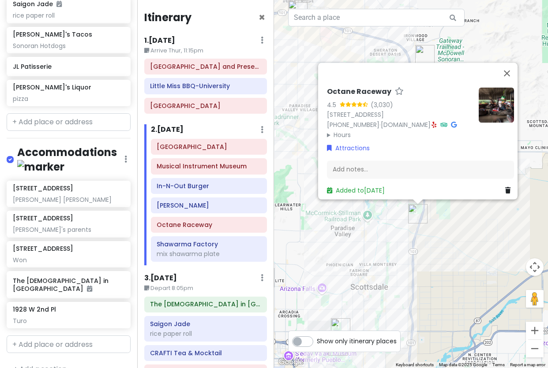
click at [460, 224] on div "Octane Raceway 4.5 (3,030) [STREET_ADDRESS] [PHONE_NUMBER] · [DOMAIN_NAME] · Ho…" at bounding box center [411, 184] width 274 height 368
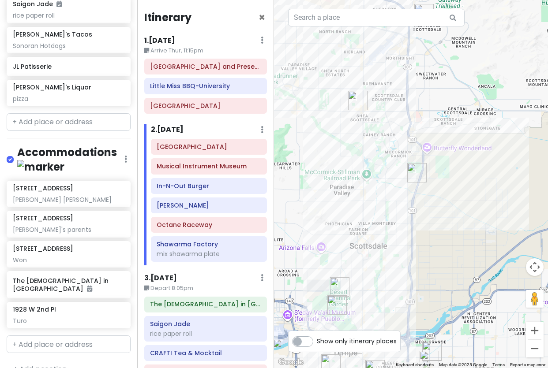
drag, startPoint x: 456, startPoint y: 235, endPoint x: 455, endPoint y: 178, distance: 57.4
click at [455, 178] on div at bounding box center [411, 184] width 274 height 368
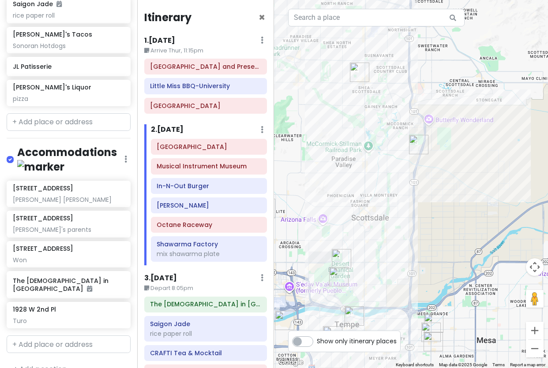
drag, startPoint x: 376, startPoint y: 268, endPoint x: 382, endPoint y: 219, distance: 49.3
click at [382, 219] on div at bounding box center [411, 184] width 274 height 368
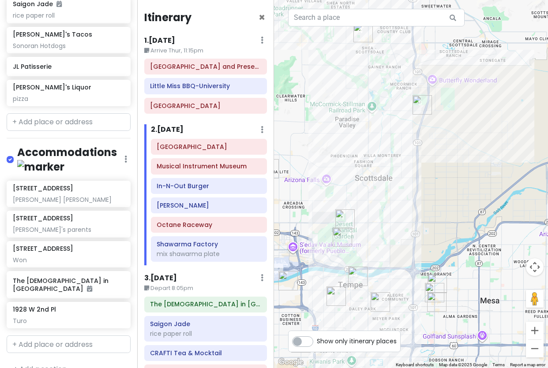
click at [350, 278] on img "Shawarma Factory" at bounding box center [357, 276] width 19 height 19
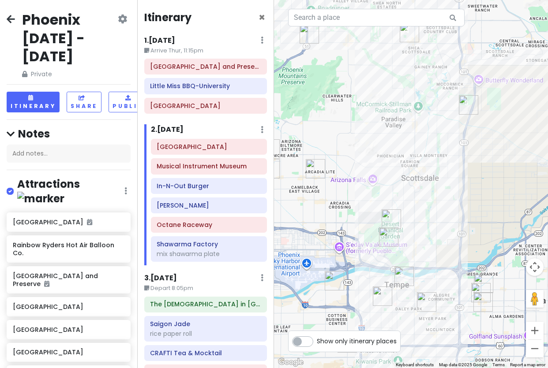
scroll to position [1021, 0]
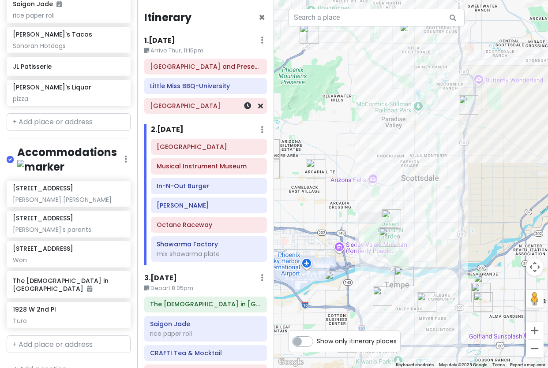
click at [173, 105] on h6 "[GEOGRAPHIC_DATA]" at bounding box center [205, 106] width 111 height 8
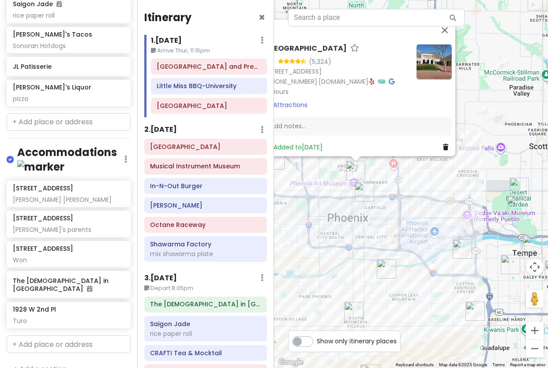
drag, startPoint x: 433, startPoint y: 304, endPoint x: 410, endPoint y: 246, distance: 61.8
click at [382, 263] on img "Cocina Madrigal Tacos + Tequila" at bounding box center [386, 268] width 19 height 19
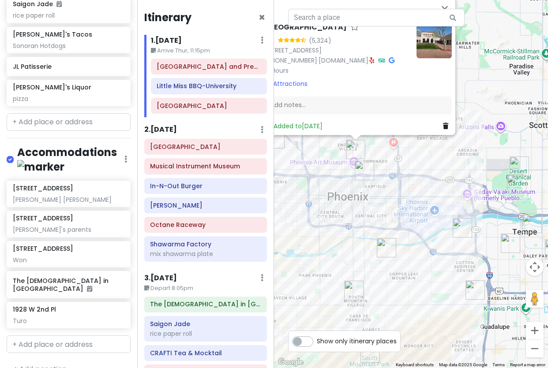
click at [463, 221] on img "Little Miss BBQ-University" at bounding box center [462, 227] width 19 height 19
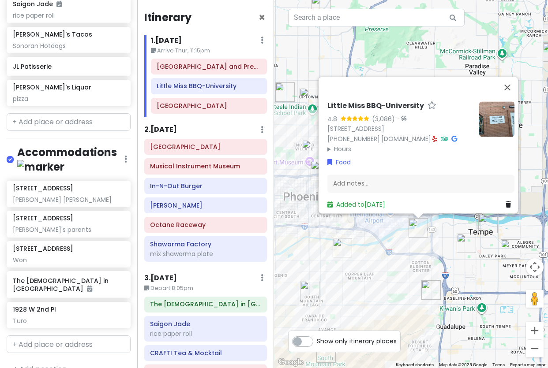
click at [386, 253] on div "Little Miss BBQ-University 4.8 (3,086) · [STREET_ADDRESS] [PHONE_NUMBER] · [DOM…" at bounding box center [411, 184] width 274 height 368
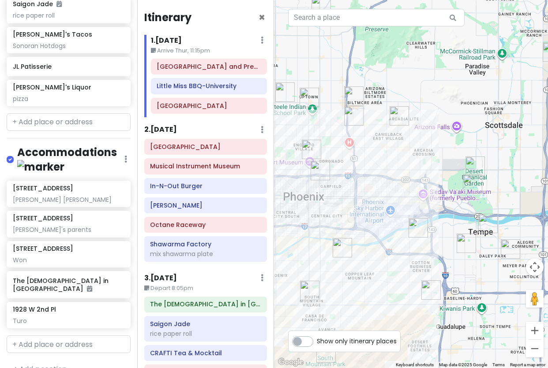
click at [322, 173] on img "Taco Boy's" at bounding box center [320, 170] width 19 height 19
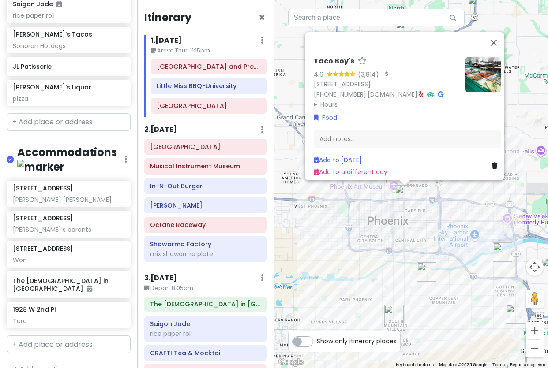
click at [399, 195] on img "Taco Boy's" at bounding box center [404, 194] width 19 height 19
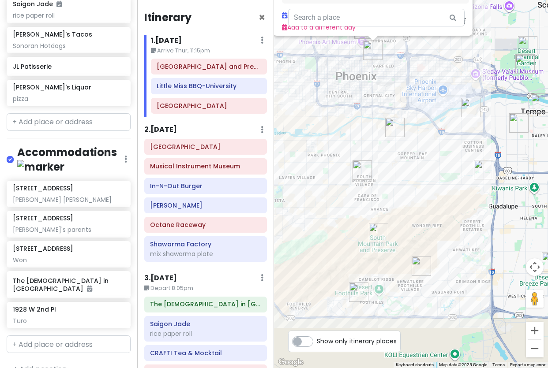
drag, startPoint x: 451, startPoint y: 285, endPoint x: 420, endPoint y: 137, distance: 150.7
click at [420, 137] on div "Taco Boy's 4.6 (3,814) · [STREET_ADDRESS] [PHONE_NUMBER] · [DOMAIN_NAME] · Hour…" at bounding box center [411, 184] width 274 height 368
drag, startPoint x: 448, startPoint y: 256, endPoint x: 450, endPoint y: 252, distance: 4.6
click at [449, 254] on div "Taco Boy's 4.6 (3,814) · [STREET_ADDRESS] [PHONE_NUMBER] · [DOMAIN_NAME] · Hour…" at bounding box center [411, 184] width 274 height 368
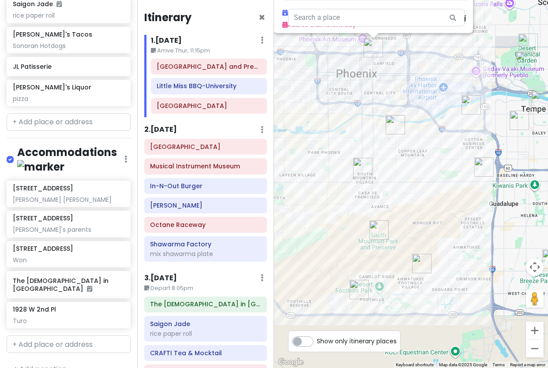
click at [454, 158] on div "Taco Boy's 4.6 (3,814) · [STREET_ADDRESS] [PHONE_NUMBER] · [DOMAIN_NAME] · Hour…" at bounding box center [411, 184] width 274 height 368
click at [479, 172] on img "Chubby's Tacos" at bounding box center [483, 166] width 19 height 19
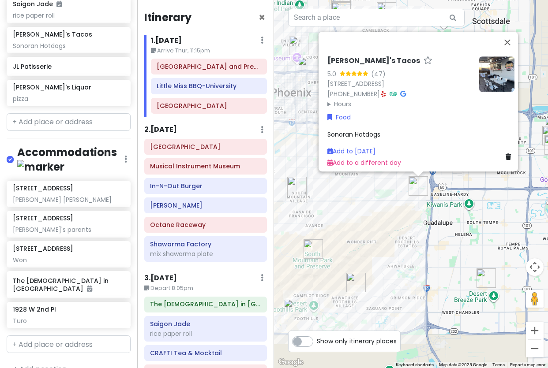
drag, startPoint x: 312, startPoint y: 197, endPoint x: 301, endPoint y: 196, distance: 11.1
click at [311, 197] on div "Chubby's Tacos 5.0 (47) 7202 S 48th St, Phoenix, AZ 85042, USA (602) 791-9241 ·…" at bounding box center [411, 184] width 274 height 368
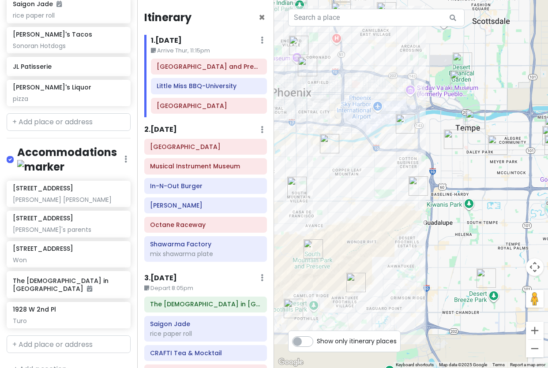
click at [291, 191] on img "Poncho's Mexican Food and Cantina" at bounding box center [296, 186] width 19 height 19
click at [296, 189] on img "Poncho's Mexican Food and Cantina" at bounding box center [296, 186] width 19 height 19
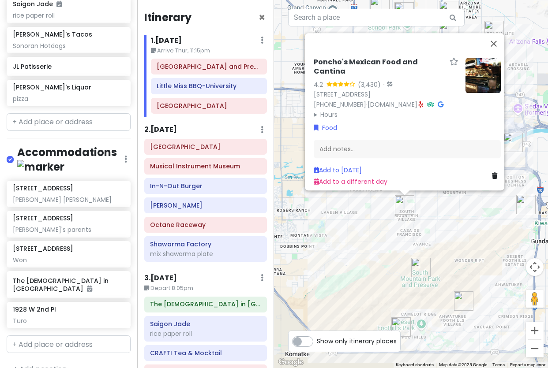
click at [420, 215] on div "Poncho's Mexican Food and Cantina 4.2 (3,430) · 7202 S Central Ave, Phoenix, AZ…" at bounding box center [411, 184] width 274 height 368
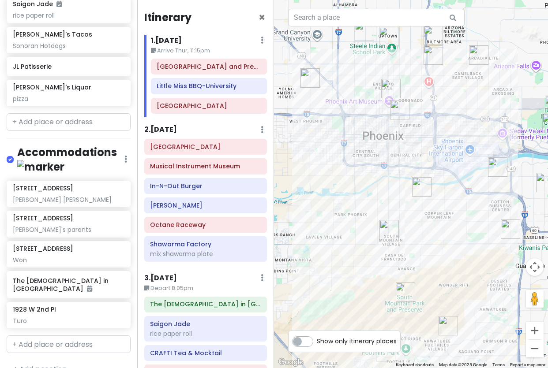
drag, startPoint x: 465, startPoint y: 205, endPoint x: 437, endPoint y: 252, distance: 54.2
click at [437, 252] on div at bounding box center [411, 184] width 274 height 368
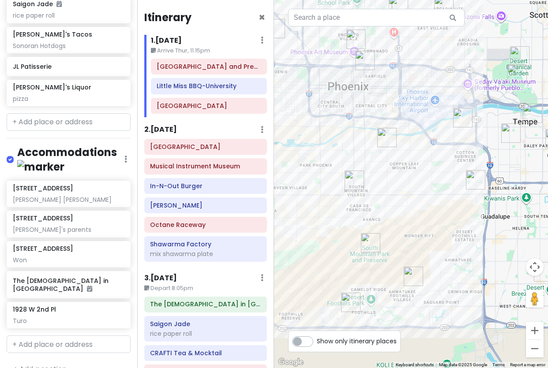
drag, startPoint x: 462, startPoint y: 277, endPoint x: 439, endPoint y: 206, distance: 74.9
click at [439, 206] on div at bounding box center [411, 184] width 274 height 368
click at [416, 276] on img "14052 S 24th Way" at bounding box center [413, 276] width 19 height 19
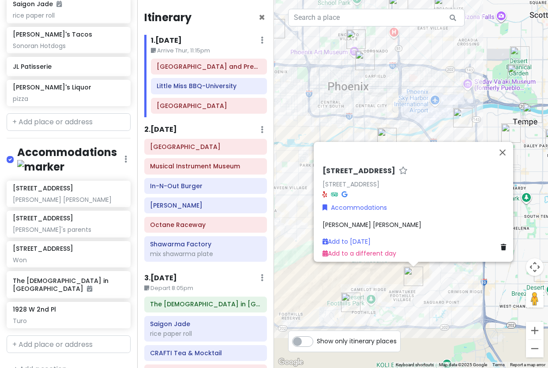
click at [473, 291] on div "14052 S 24th Way 14052 S 24th Way, Phoenix, AZ 85048, USA Accommodations Matt C…" at bounding box center [411, 184] width 274 height 368
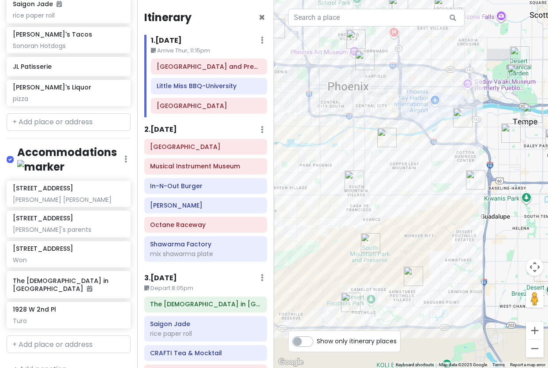
click at [516, 135] on img "The Church in Tempe" at bounding box center [510, 133] width 19 height 19
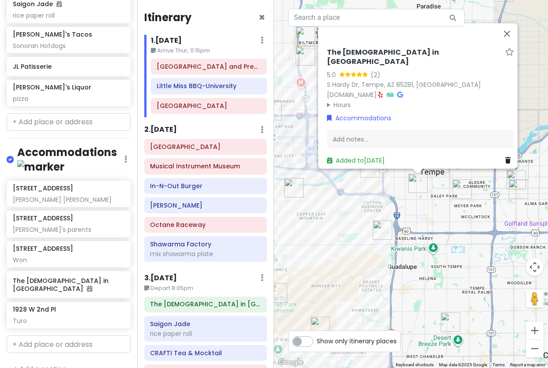
click at [379, 228] on img "Chubby's Tacos" at bounding box center [382, 230] width 19 height 19
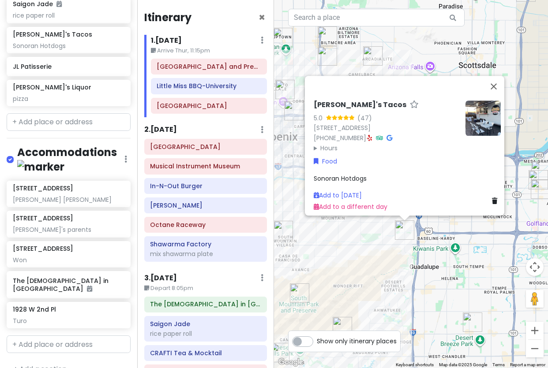
click at [369, 258] on div "Chubby's Tacos 5.0 (47) 7202 S 48th St, Phoenix, AZ 85042, USA (602) 791-9241 ·…" at bounding box center [411, 184] width 274 height 368
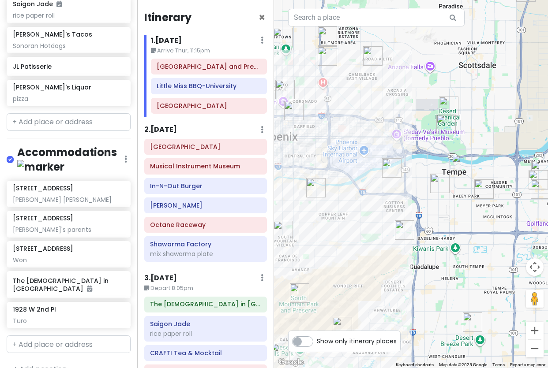
click at [312, 185] on img "Cocina Madrigal Tacos + Tequila" at bounding box center [315, 187] width 19 height 19
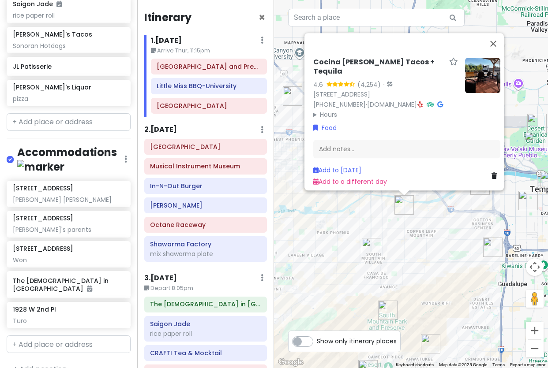
click at [369, 238] on div "Cocina Madrigal Tacos + Tequila 4.6 (4,254) · 1530 E Wood St, Phoenix, AZ 85040…" at bounding box center [411, 184] width 274 height 368
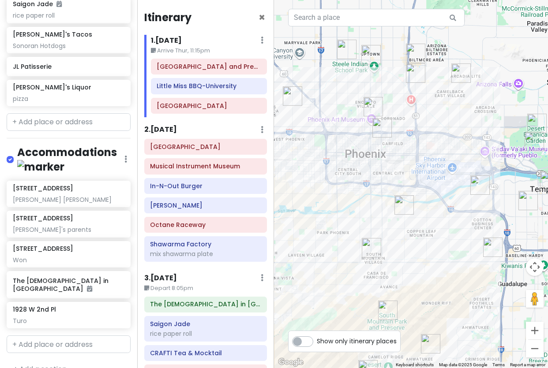
click at [382, 128] on img "Taco Boy's" at bounding box center [381, 127] width 19 height 19
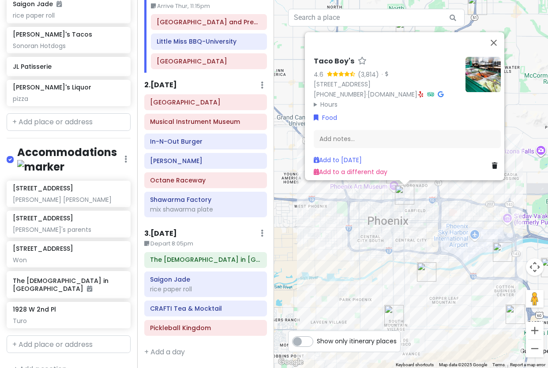
scroll to position [45, 0]
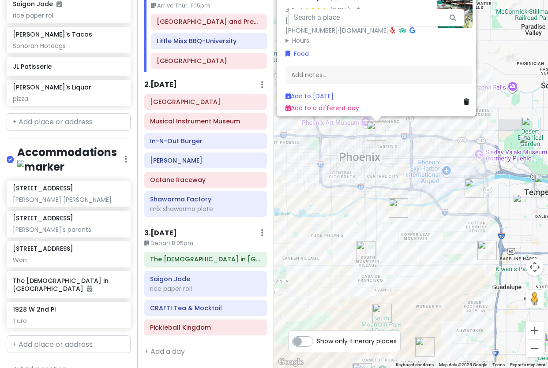
drag, startPoint x: 446, startPoint y: 221, endPoint x: 433, endPoint y: 208, distance: 18.7
click at [433, 208] on div "Taco Boy's 4.6 (3,814) · [STREET_ADDRESS] [PHONE_NUMBER] · [DOMAIN_NAME] · Hour…" at bounding box center [411, 184] width 274 height 368
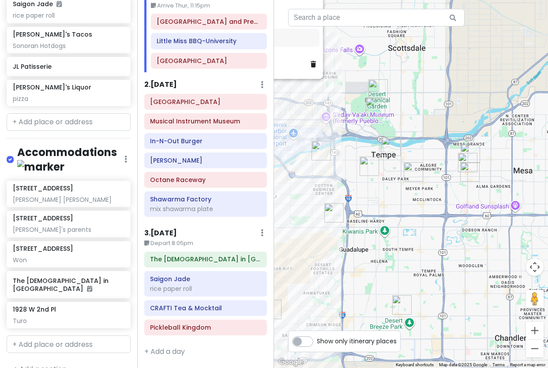
drag, startPoint x: 380, startPoint y: 180, endPoint x: 319, endPoint y: 171, distance: 61.7
click at [319, 171] on div "Taco Boy's 4.6 (3,814) · [STREET_ADDRESS] [PHONE_NUMBER] · [DOMAIN_NAME] · Hour…" at bounding box center [411, 184] width 274 height 368
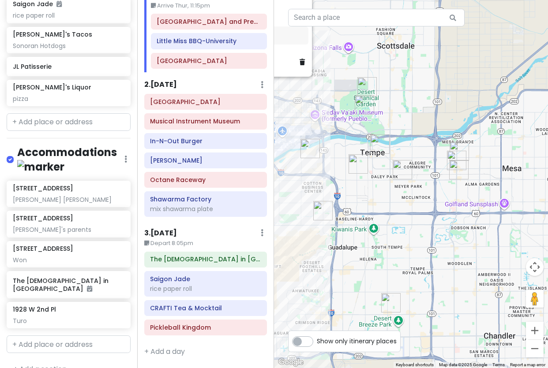
click at [375, 134] on div "Taco Boy's 4.6 (3,814) · [STREET_ADDRESS] [PHONE_NUMBER] · [DOMAIN_NAME] · Hour…" at bounding box center [411, 184] width 274 height 368
click at [379, 141] on img "Shawarma Factory" at bounding box center [379, 144] width 19 height 19
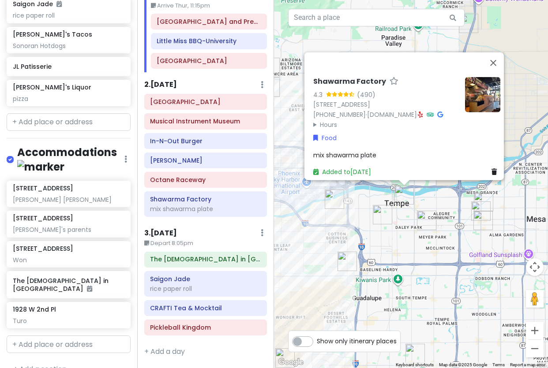
click at [426, 225] on img "JELATO 8∞" at bounding box center [426, 220] width 19 height 19
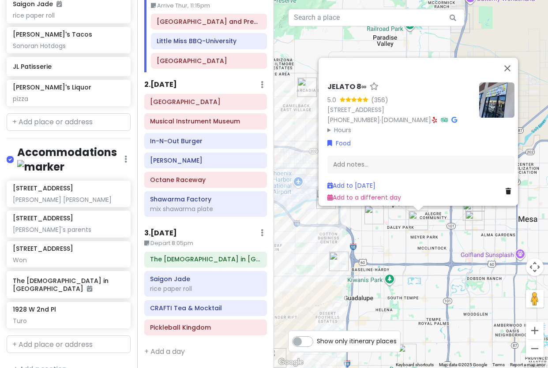
click at [457, 236] on div "JELATO 8∞ 5.0 (356) 1310 E Broadway Rd, Tempe, AZ 85282, USA (623) 212-6061 · j…" at bounding box center [411, 184] width 274 height 368
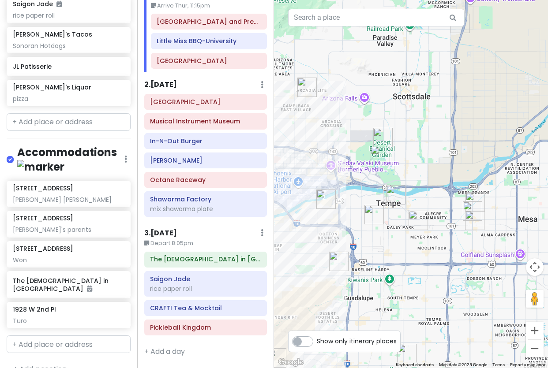
click at [472, 221] on img "Saigon Jade" at bounding box center [474, 220] width 19 height 19
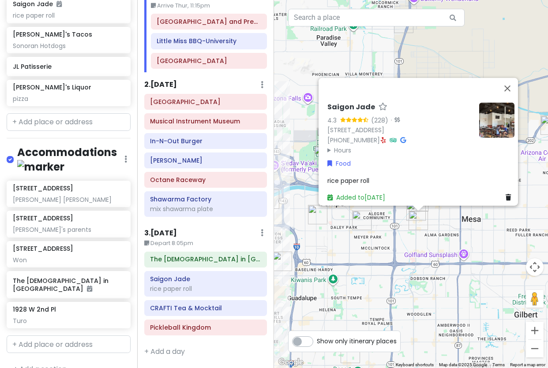
click at [386, 234] on div "Saigon Jade 4.3 (228) · [STREET_ADDRESS] [PHONE_NUMBER] · Hours [DATE] 10:00 AM…" at bounding box center [411, 184] width 274 height 368
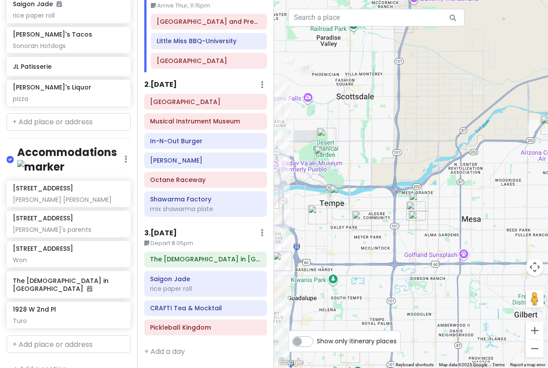
click at [348, 218] on div at bounding box center [411, 184] width 274 height 368
click at [356, 219] on img "JELATO 8∞" at bounding box center [361, 220] width 19 height 19
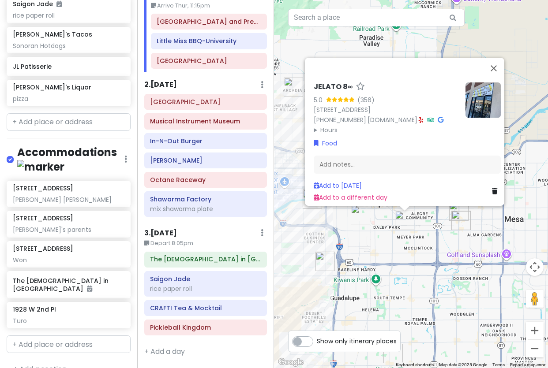
click at [379, 248] on div "JELATO 8∞ 5.0 (356) 1310 E Broadway Rd, Tempe, AZ 85282, USA (623) 212-6061 · j…" at bounding box center [411, 184] width 274 height 368
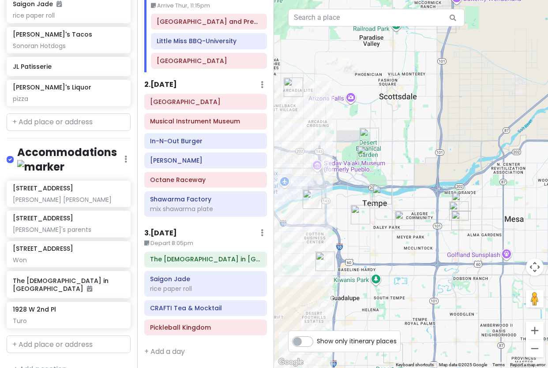
click at [362, 154] on img "Phoenix Zoo" at bounding box center [366, 155] width 19 height 19
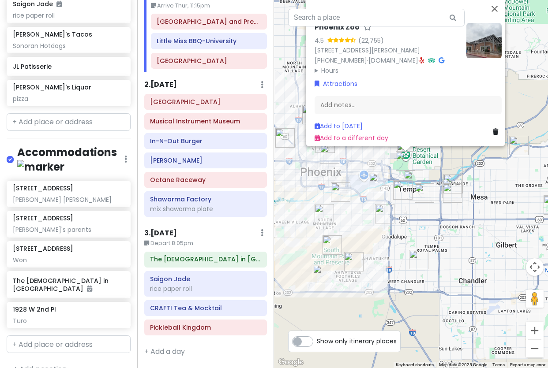
drag, startPoint x: 405, startPoint y: 252, endPoint x: 403, endPoint y: 206, distance: 46.0
click at [403, 206] on div "Phoenix Zoo 4.5 (22,755) [STREET_ADDRESS][PERSON_NAME] [PHONE_NUMBER] · [DOMAIN…" at bounding box center [411, 184] width 274 height 368
click at [386, 216] on img "Chubby's Tacos" at bounding box center [384, 213] width 19 height 19
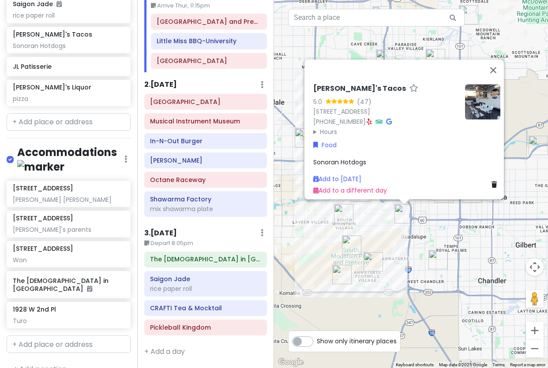
click at [434, 221] on div "Chubby's Tacos 5.0 (47) 7202 S 48th St, Phoenix, AZ 85042, USA (602) 791-9241 ·…" at bounding box center [411, 184] width 274 height 368
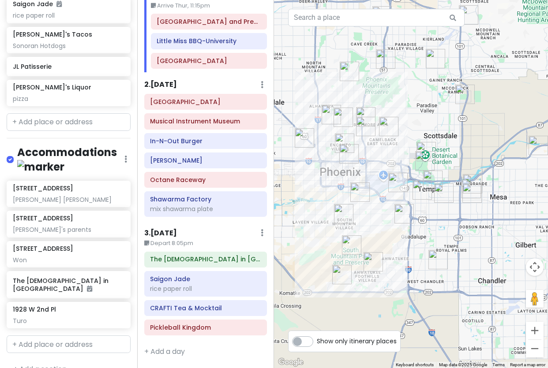
click at [421, 191] on img "The Church in Tempe" at bounding box center [421, 189] width 19 height 19
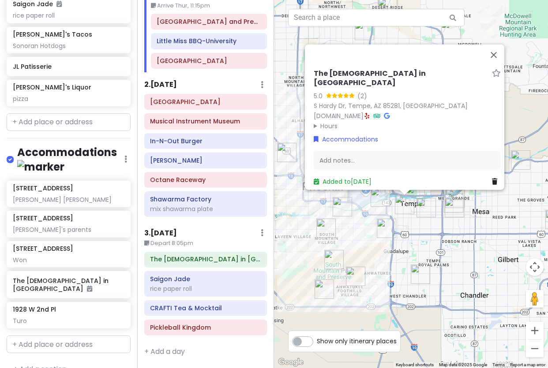
click at [417, 195] on img "Shawarma Factory" at bounding box center [414, 194] width 19 height 19
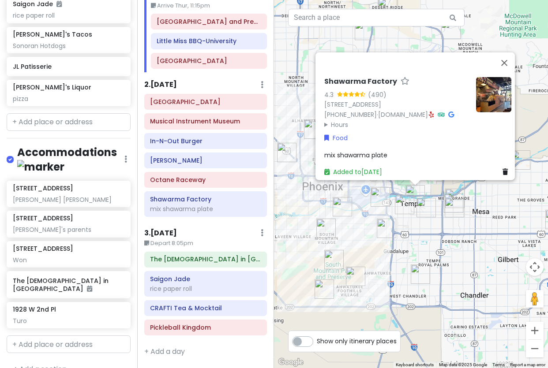
click at [422, 210] on img "JELATO 8∞" at bounding box center [425, 207] width 19 height 19
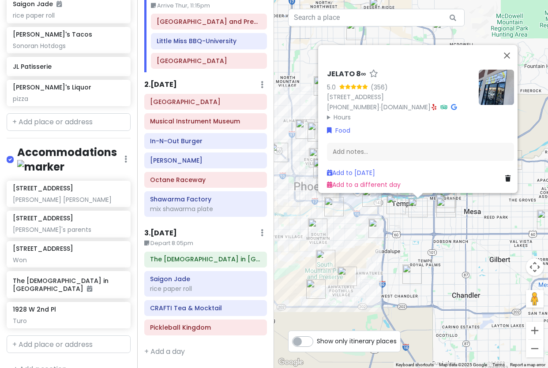
click at [419, 233] on div "JELATO 8∞ 5.0 (356) 1310 E Broadway Rd, Tempe, AZ 85282, USA (623) 212-6061 · j…" at bounding box center [411, 184] width 274 height 368
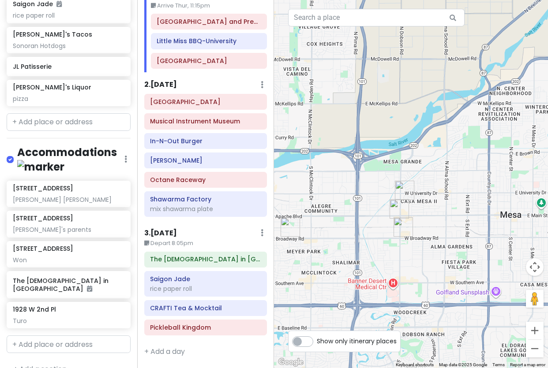
click at [401, 207] on img "CRAFTI Tea & Mocktail" at bounding box center [399, 208] width 19 height 19
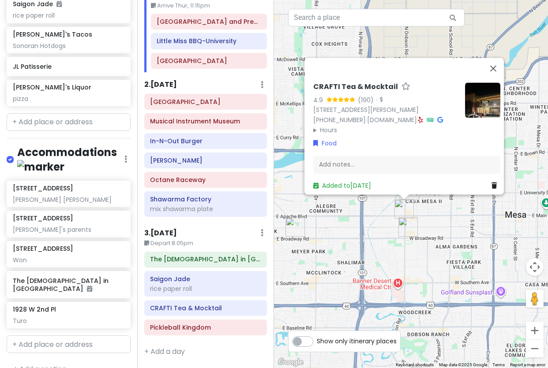
click at [406, 232] on img "Saigon Jade" at bounding box center [407, 226] width 19 height 19
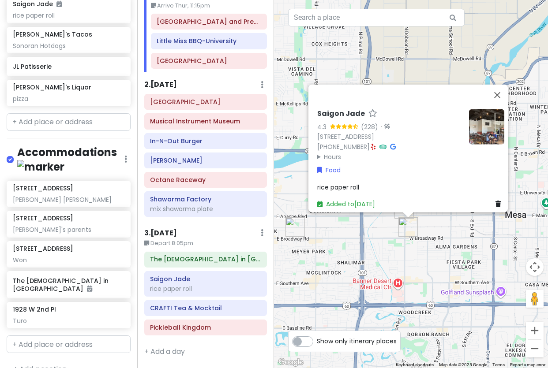
click at [373, 243] on div "Saigon Jade 4.3 (228) · [STREET_ADDRESS] [PHONE_NUMBER] · Hours [DATE] 10:00 AM…" at bounding box center [411, 184] width 274 height 368
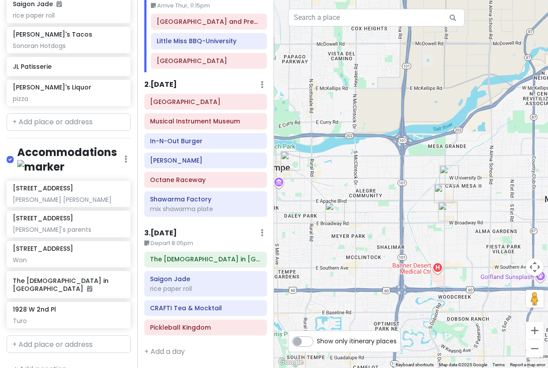
drag, startPoint x: 373, startPoint y: 243, endPoint x: 452, endPoint y: 217, distance: 82.9
click at [452, 217] on div at bounding box center [411, 184] width 274 height 368
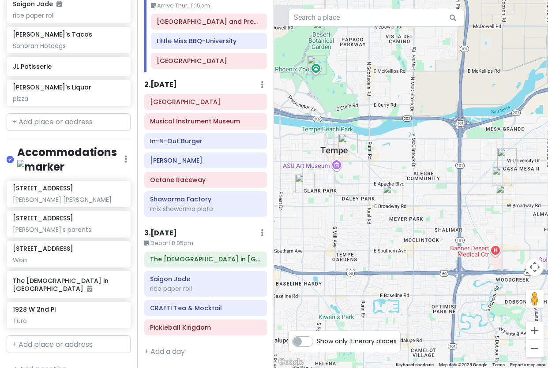
click at [389, 190] on img "JELATO 8∞" at bounding box center [392, 194] width 19 height 19
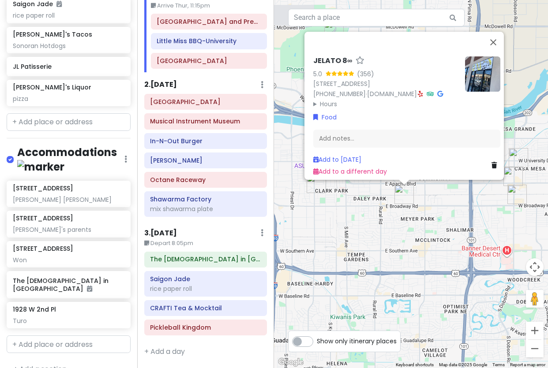
click at [366, 217] on div "JELATO 8∞ 5.0 (356) 1310 E Broadway Rd, Tempe, AZ 85282, USA (623) 212-6061 · j…" at bounding box center [411, 184] width 274 height 368
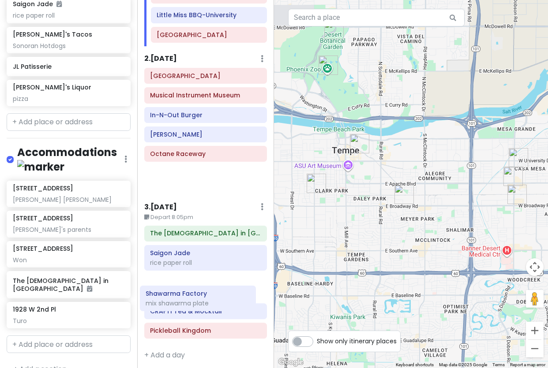
scroll to position [74, 0]
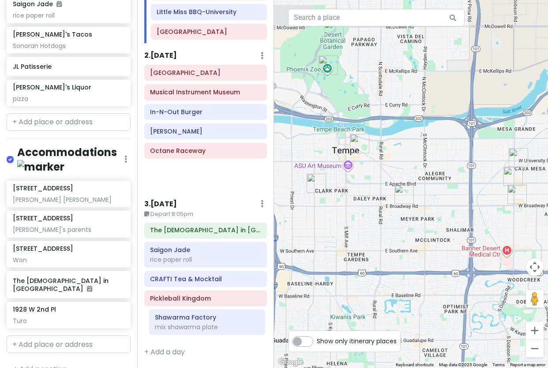
drag, startPoint x: 205, startPoint y: 213, endPoint x: 210, endPoint y: 331, distance: 118.3
click at [210, 331] on div "Itinerary × 1 . Fri 10/3 Edit Day Notes Delete Day Arrive Thur, 11:15pm South M…" at bounding box center [205, 184] width 137 height 368
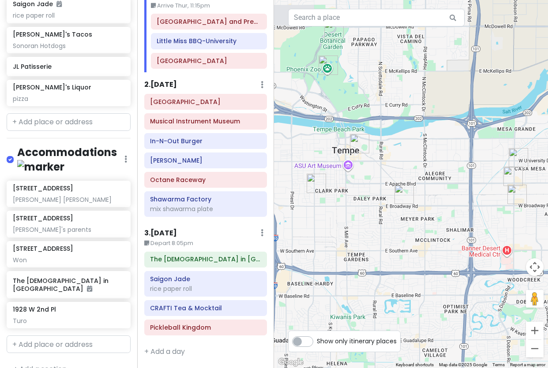
scroll to position [45, 0]
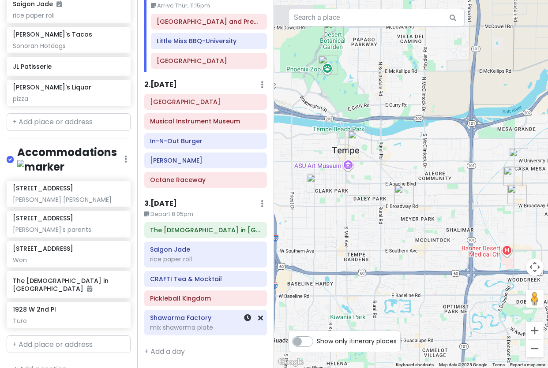
click at [205, 330] on div "mix shawarma plate" at bounding box center [205, 328] width 111 height 8
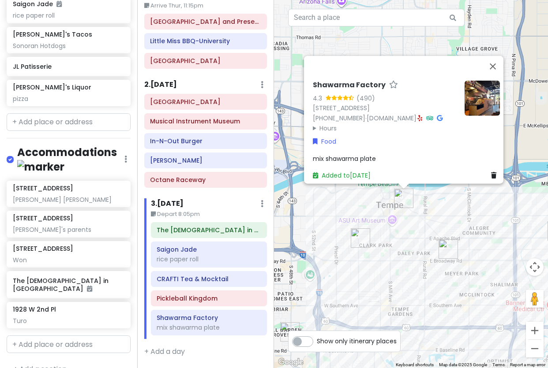
click at [364, 277] on div "Shawarma Factory 4.3 (490) 521 S College Ave suite 110, Tempe, AZ 85281, USA (4…" at bounding box center [411, 184] width 274 height 368
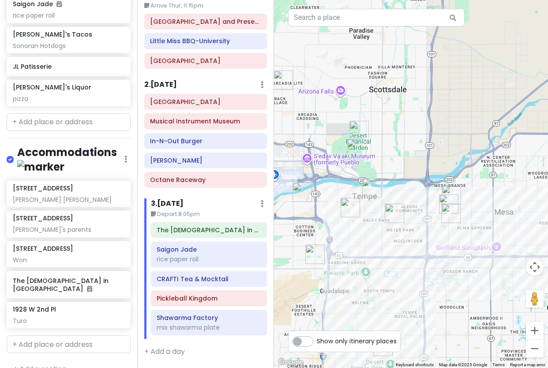
drag, startPoint x: 405, startPoint y: 269, endPoint x: 403, endPoint y: 236, distance: 32.7
click at [403, 236] on div at bounding box center [411, 184] width 274 height 368
click at [452, 187] on img "1928 W 2nd Pl" at bounding box center [451, 194] width 19 height 19
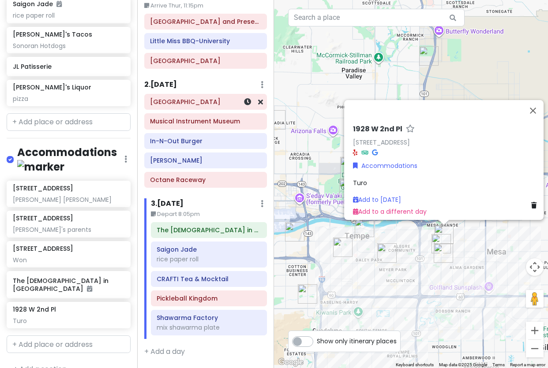
click at [199, 97] on div "[GEOGRAPHIC_DATA]" at bounding box center [205, 102] width 111 height 12
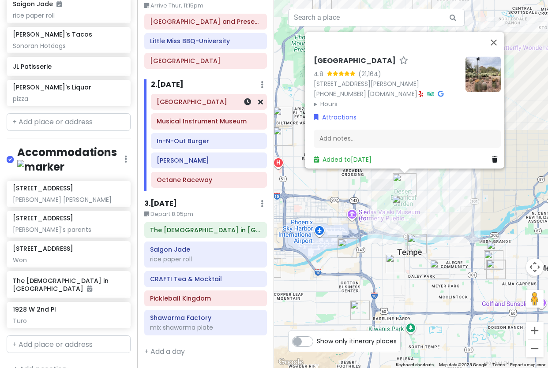
click at [199, 103] on h6 "[GEOGRAPHIC_DATA]" at bounding box center [209, 102] width 104 height 8
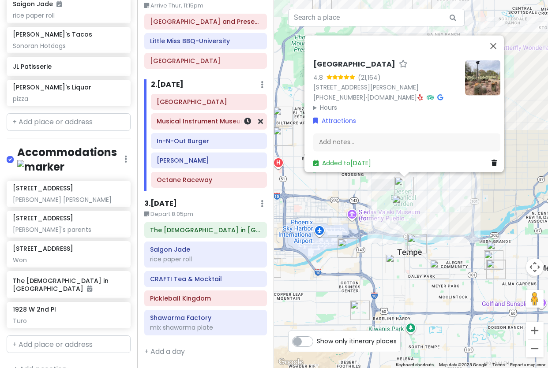
click at [199, 121] on h6 "Musical Instrument Museum" at bounding box center [209, 121] width 104 height 8
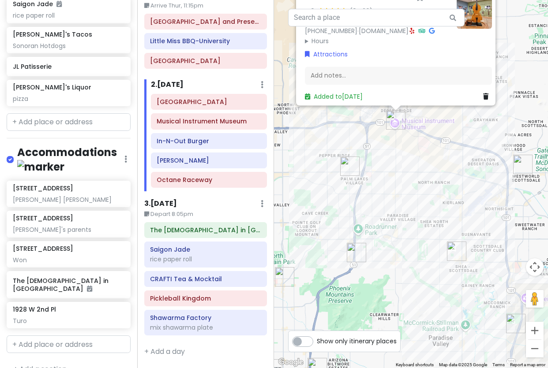
drag, startPoint x: 396, startPoint y: 262, endPoint x: 388, endPoint y: 187, distance: 75.9
click at [388, 187] on div "Musical Instrument Museum 4.9 (9,426) 4725 E Mayo Blvd, Phoenix, AZ 85050, USA …" at bounding box center [411, 184] width 274 height 368
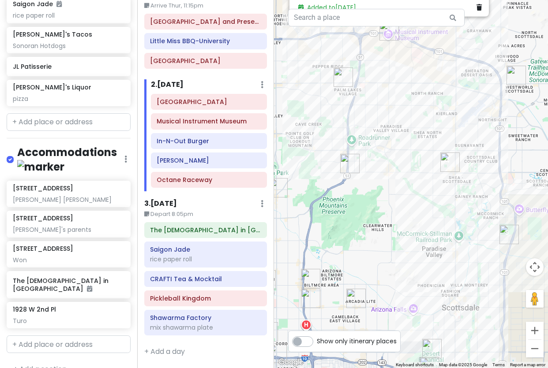
drag, startPoint x: 341, startPoint y: 217, endPoint x: 335, endPoint y: 140, distance: 76.5
click at [335, 140] on div "Musical Instrument Museum 4.9 (9,426) 4725 E Mayo Blvd, Phoenix, AZ 85050, USA …" at bounding box center [411, 184] width 274 height 368
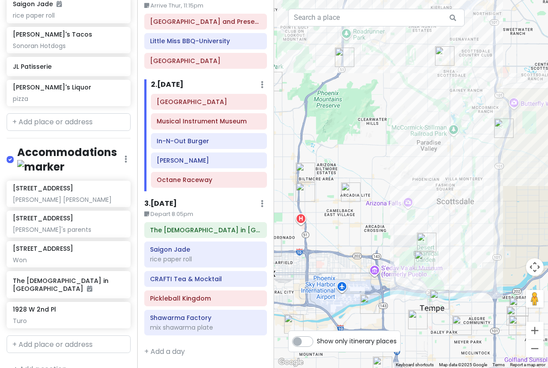
drag, startPoint x: 431, startPoint y: 282, endPoint x: 426, endPoint y: 171, distance: 111.3
click at [426, 171] on div "Musical Instrument Museum 4.9 (9,426) 4725 E Mayo Blvd, Phoenix, AZ 85050, USA …" at bounding box center [411, 184] width 274 height 368
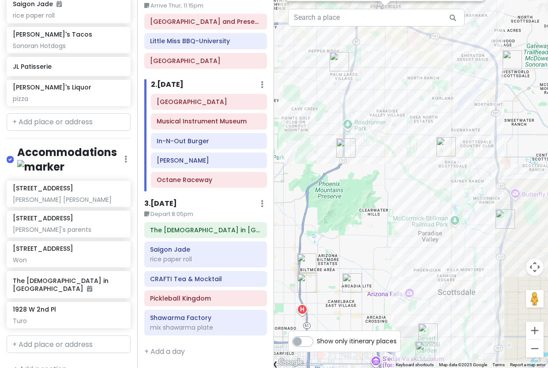
drag, startPoint x: 391, startPoint y: 141, endPoint x: 391, endPoint y: 237, distance: 95.7
click at [391, 237] on div "Musical Instrument Museum 4.9 (9,426) 4725 E Mayo Blvd, Phoenix, AZ 85050, USA …" at bounding box center [411, 184] width 274 height 368
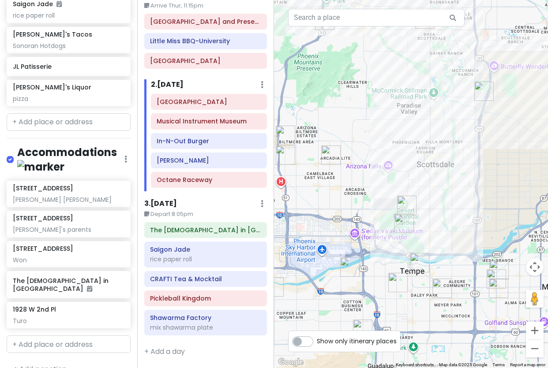
drag, startPoint x: 461, startPoint y: 270, endPoint x: 442, endPoint y: 158, distance: 113.1
click at [442, 158] on div "Musical Instrument Museum 4.9 (9,426) 4725 E Mayo Blvd, Phoenix, AZ 85050, USA …" at bounding box center [411, 184] width 274 height 368
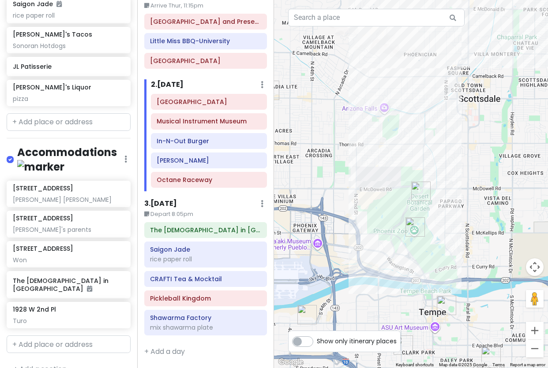
drag, startPoint x: 374, startPoint y: 192, endPoint x: 416, endPoint y: 189, distance: 41.6
click at [416, 189] on div "Musical Instrument Museum 4.9 (9,426) 4725 E Mayo Blvd, Phoenix, AZ 85050, USA …" at bounding box center [411, 184] width 274 height 368
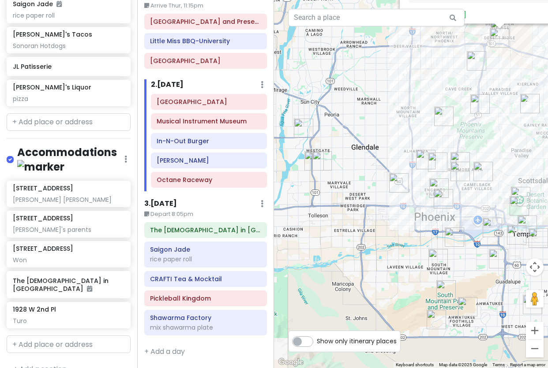
drag, startPoint x: 304, startPoint y: 148, endPoint x: 390, endPoint y: 176, distance: 90.7
click at [390, 176] on img "El Caprichoso Sonoran Hotdogs" at bounding box center [398, 182] width 19 height 19
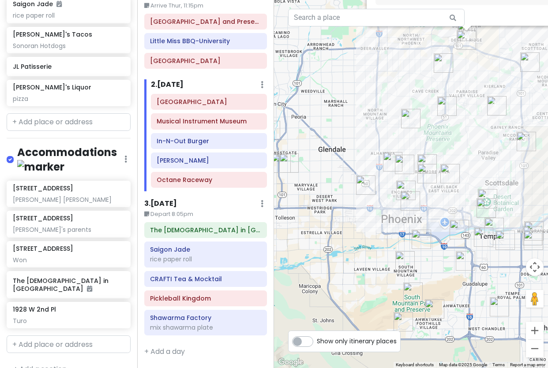
drag, startPoint x: 464, startPoint y: 159, endPoint x: 424, endPoint y: 163, distance: 40.7
click at [424, 163] on img "In-N-Out Burger" at bounding box center [426, 163] width 19 height 19
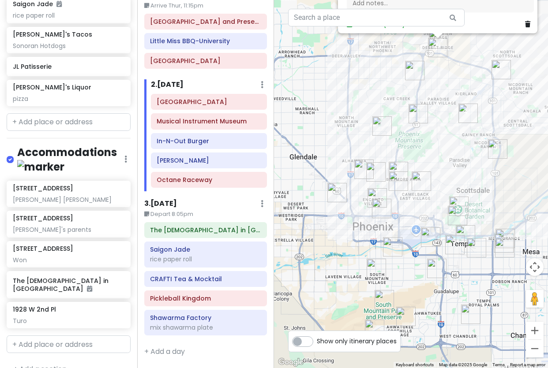
drag, startPoint x: 473, startPoint y: 153, endPoint x: 427, endPoint y: 160, distance: 46.5
click at [427, 160] on div "To navigate, press the arrow keys. Musical Instrument Museum 4.9 (9,426) 4725 E…" at bounding box center [411, 184] width 274 height 368
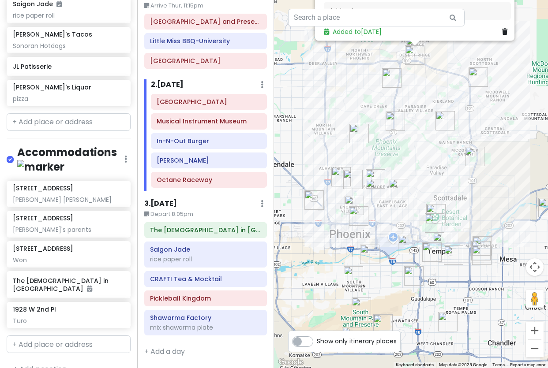
click at [395, 122] on img "Hapa Food Company" at bounding box center [395, 121] width 19 height 19
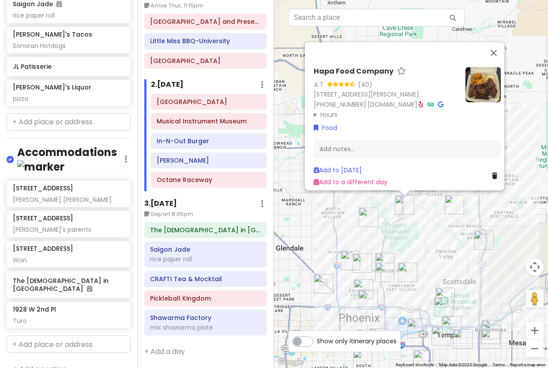
click at [419, 224] on div "Hapa Food Company 4.7 (40) 3375 E Shea Blvd c1, Phoenix, AZ 85028, USA (480) 21…" at bounding box center [411, 184] width 274 height 368
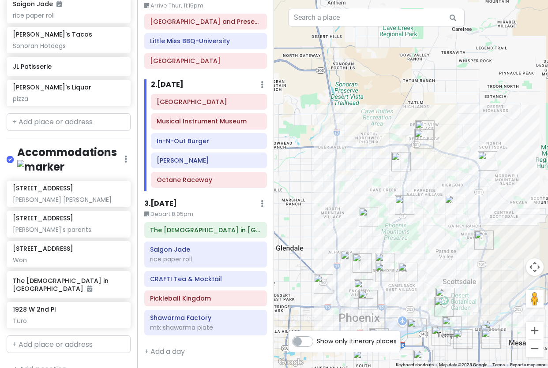
click at [404, 205] on img "Hapa Food Company" at bounding box center [404, 204] width 19 height 19
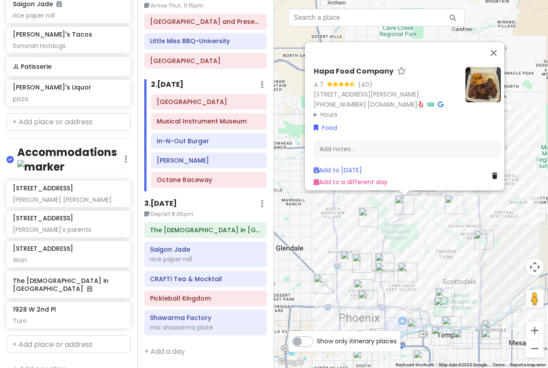
click at [414, 228] on div "Hapa Food Company 4.7 (40) 3375 E Shea Blvd c1, Phoenix, AZ 85028, USA (480) 21…" at bounding box center [411, 184] width 274 height 368
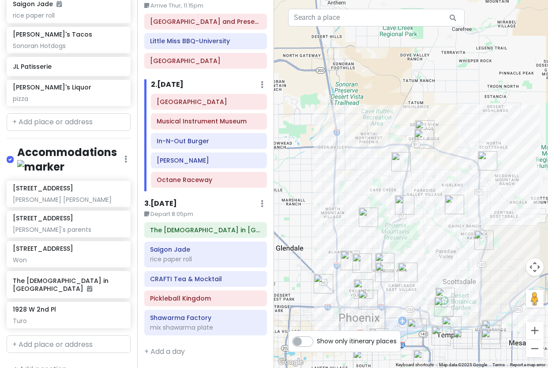
click at [401, 270] on img "Trevor's Liquor" at bounding box center [407, 272] width 19 height 19
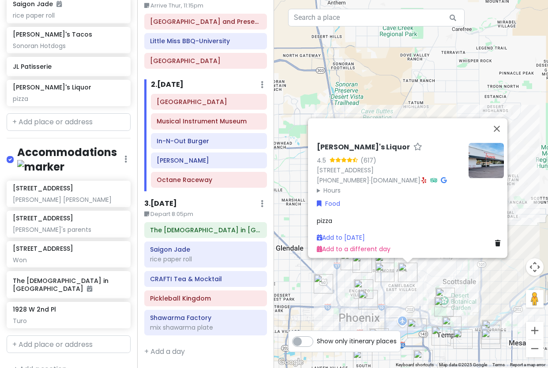
click at [380, 277] on img "Nogales Hot Dogs no.2" at bounding box center [384, 272] width 19 height 19
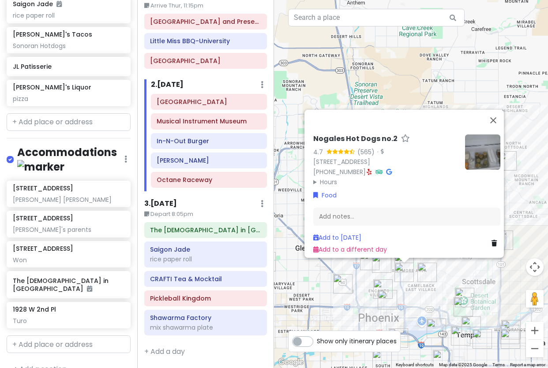
click at [375, 276] on div "Nogales Hot Dogs no.2 4.7 (565) · 1945 E Indian School Rd, Phoenix, AZ 85016, U…" at bounding box center [411, 184] width 274 height 368
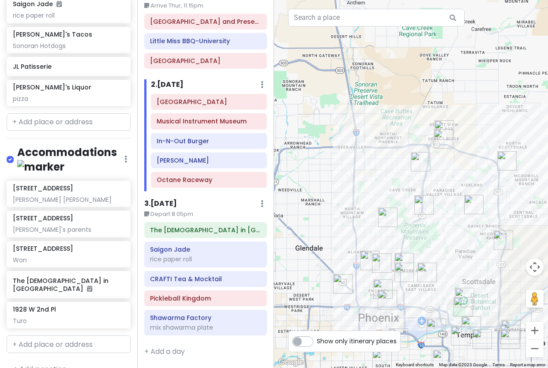
click at [389, 215] on img "Little Miss BBQ-Sunnyslope" at bounding box center [387, 217] width 19 height 19
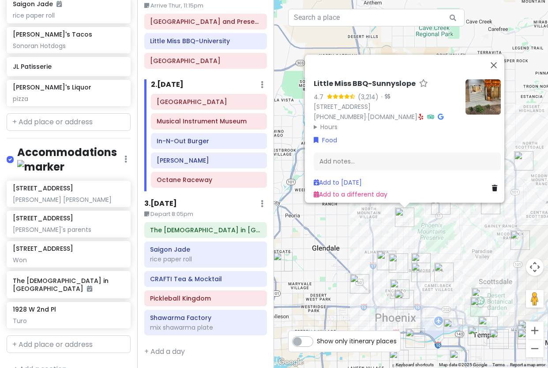
click at [420, 255] on img "In-N-Out Burger" at bounding box center [420, 262] width 19 height 19
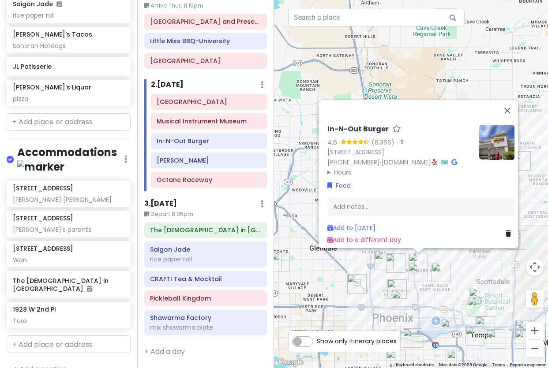
click at [395, 262] on img "JL Patisserie" at bounding box center [395, 263] width 19 height 19
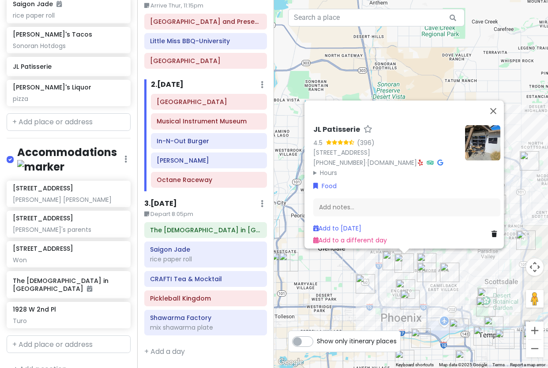
click at [388, 265] on img "Tambayan Filipino Food" at bounding box center [391, 260] width 19 height 19
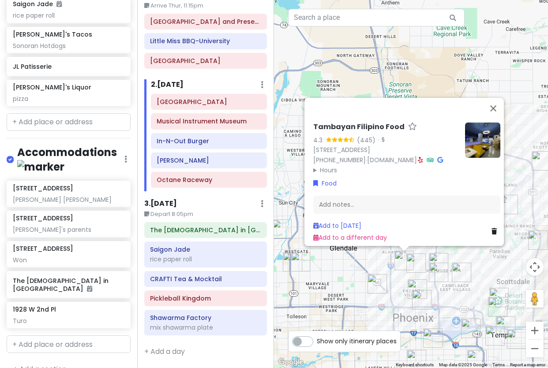
click at [484, 262] on div "Tambayan Filipino Food 4.3 (445) · 1534 W Camelback Rd, Phoenix, AZ 85015, USA …" at bounding box center [411, 184] width 274 height 368
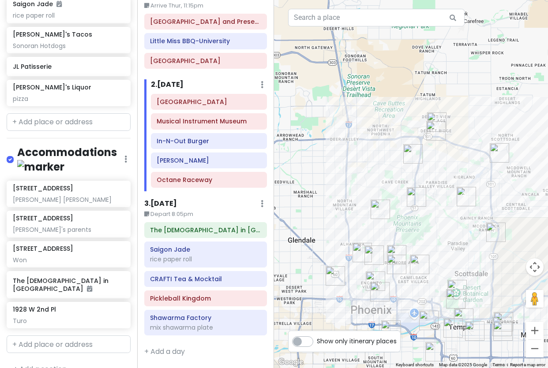
drag, startPoint x: 507, startPoint y: 243, endPoint x: 457, endPoint y: 233, distance: 50.3
click at [457, 233] on div at bounding box center [411, 184] width 274 height 368
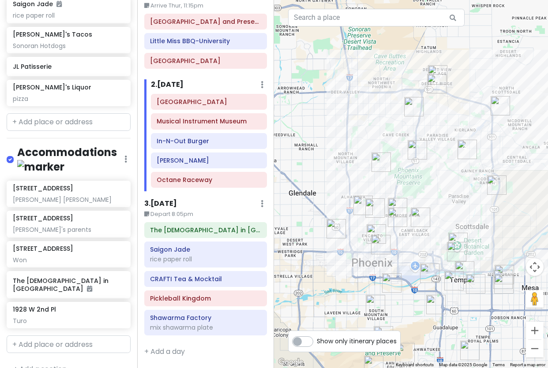
drag, startPoint x: 399, startPoint y: 286, endPoint x: 401, endPoint y: 228, distance: 57.8
click at [401, 228] on div at bounding box center [411, 184] width 274 height 368
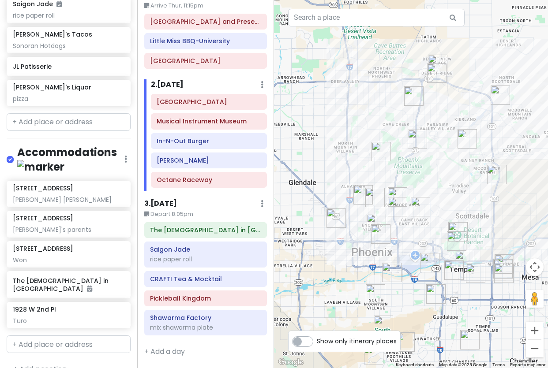
click at [331, 217] on img "El Caprichoso Sonoran Hotdogs" at bounding box center [335, 218] width 19 height 19
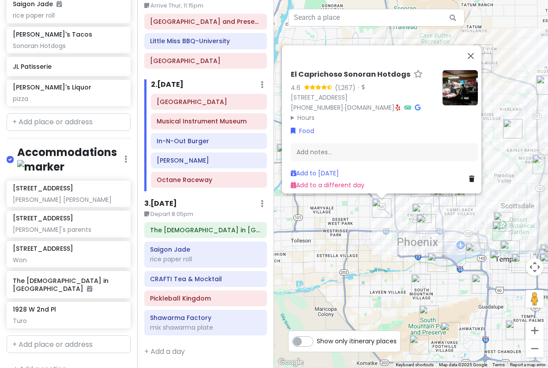
drag, startPoint x: 416, startPoint y: 234, endPoint x: 395, endPoint y: 215, distance: 28.1
click at [395, 215] on div "El Caprichoso Sonoran Hotdogs 4.6 (1,267) · 2826 N 35th Ave, Phoenix, AZ 85009,…" at bounding box center [411, 184] width 274 height 368
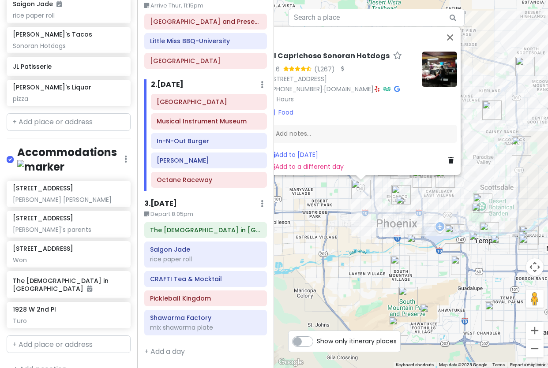
click at [417, 242] on img "Cocina Madrigal Tacos + Tequila" at bounding box center [416, 243] width 19 height 19
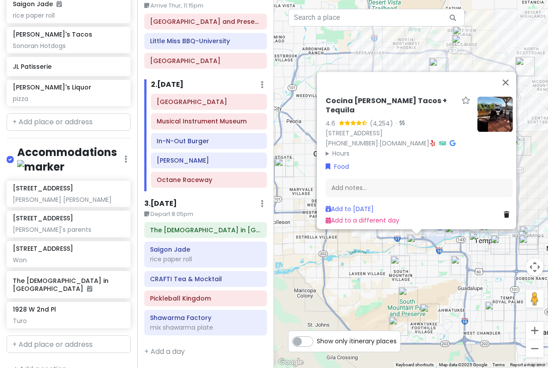
click at [401, 268] on img "Poncho's Mexican Food and Cantina" at bounding box center [399, 265] width 19 height 19
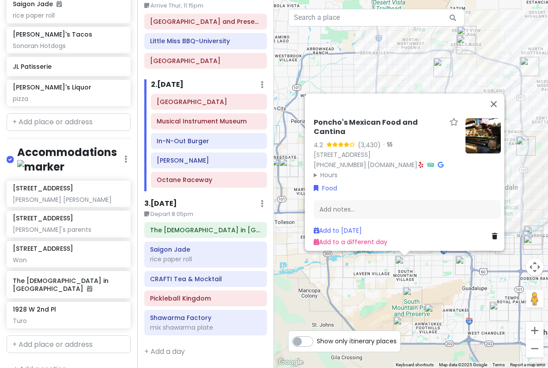
click at [441, 276] on div "Poncho's Mexican Food and Cantina 4.2 (3,430) · 7202 S Central Ave, Phoenix, AZ…" at bounding box center [411, 184] width 274 height 368
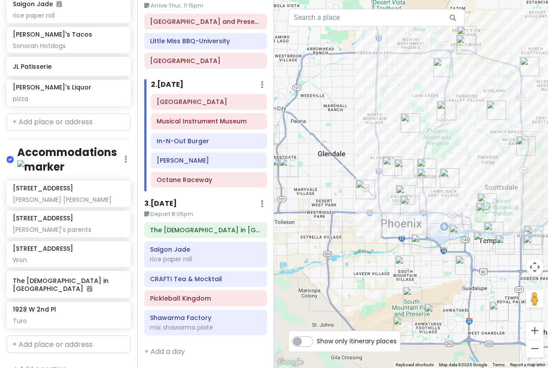
click at [445, 167] on div at bounding box center [411, 184] width 274 height 368
click at [446, 173] on img "Trevor's Liquor" at bounding box center [449, 178] width 19 height 19
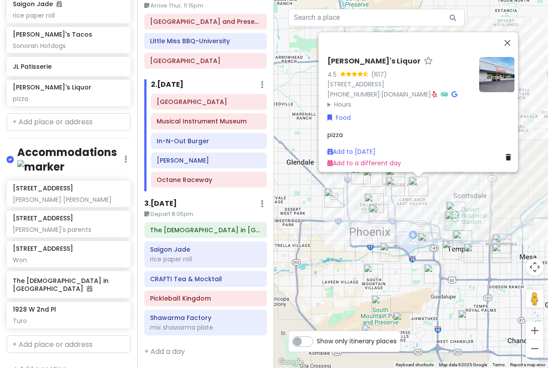
click at [397, 187] on img "Nogales Hot Dogs no.2" at bounding box center [395, 186] width 19 height 19
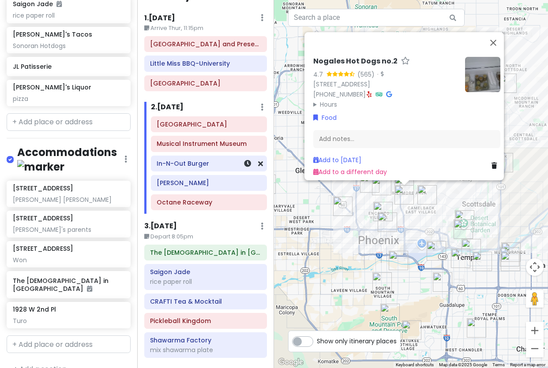
scroll to position [0, 0]
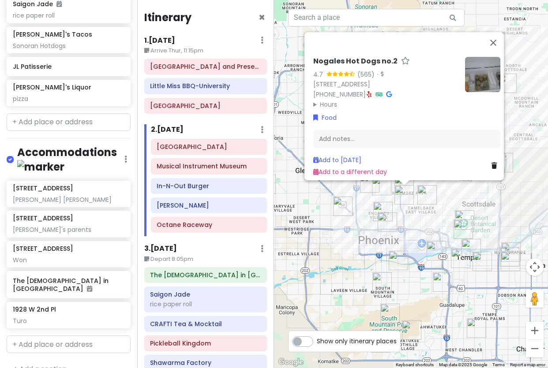
click at [402, 210] on div "Nogales Hot Dogs no.2 4.7 (565) · 1945 E Indian School Rd, Phoenix, AZ 85016, U…" at bounding box center [411, 184] width 274 height 368
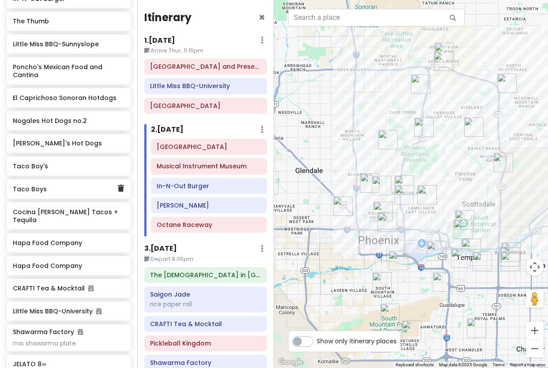
scroll to position [624, 0]
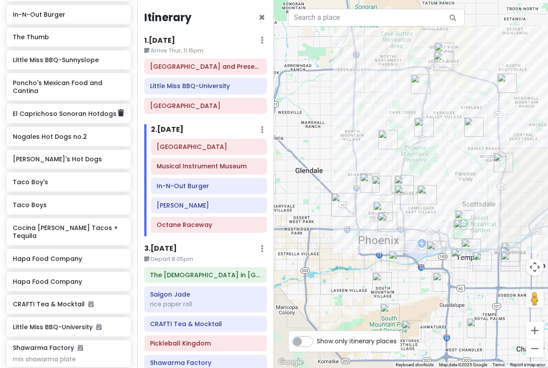
click at [82, 113] on div "El Caprichoso Sonoran Hotdogs" at bounding box center [69, 113] width 124 height 19
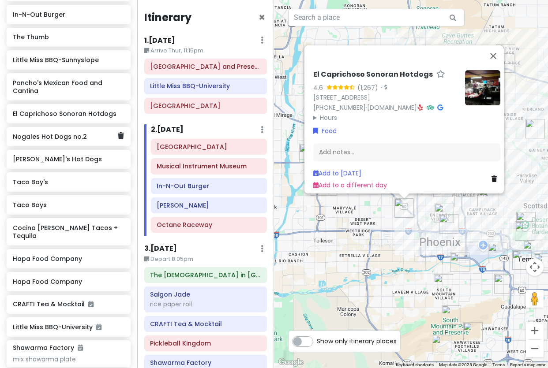
click at [41, 133] on h6 "Nogales Hot Dogs no.2" at bounding box center [65, 137] width 105 height 8
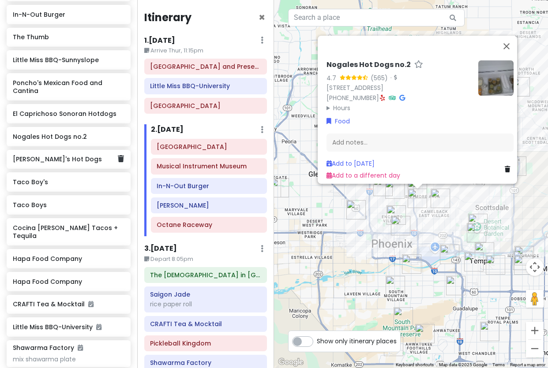
click at [41, 154] on div "[PERSON_NAME]'s Hot Dogs" at bounding box center [65, 160] width 105 height 12
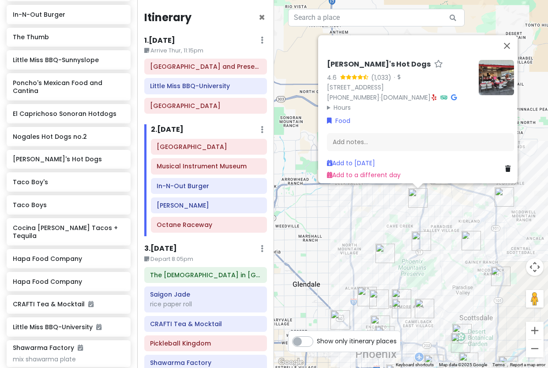
click at [441, 210] on div "Lupita's Hot Dogs 4.6 (1,033) · 16622 N 32nd St, Phoenix, AZ 85032, USA (602) 2…" at bounding box center [411, 184] width 274 height 368
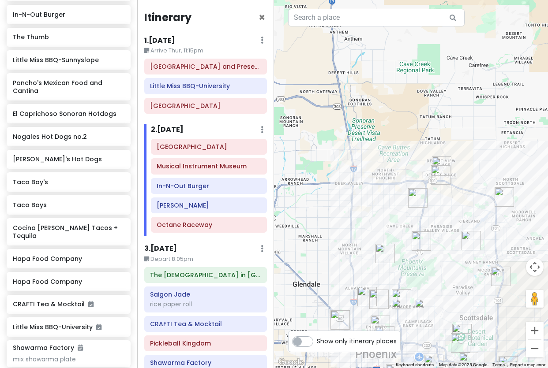
click at [443, 174] on img "Musical Instrument Museum" at bounding box center [440, 174] width 19 height 19
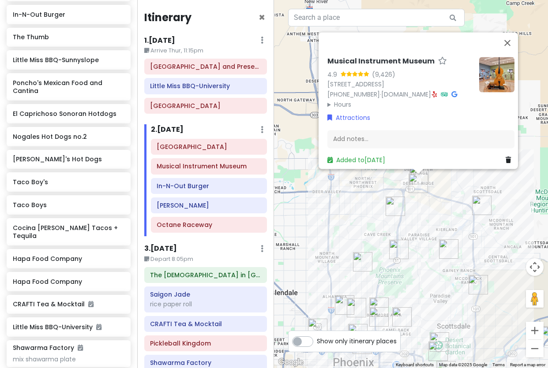
click at [389, 204] on img "Lupita's Hot Dogs" at bounding box center [395, 206] width 19 height 19
click at [395, 201] on img "Lupita's Hot Dogs" at bounding box center [395, 206] width 19 height 19
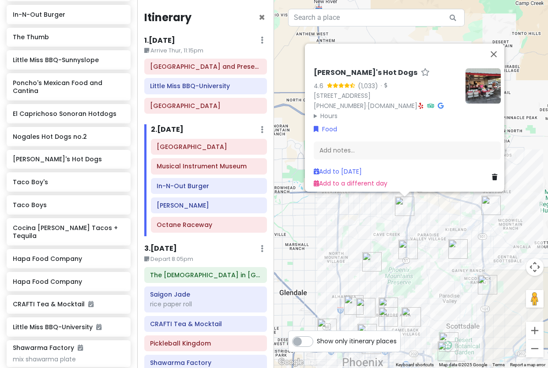
click at [459, 247] on img "Allora Gelato" at bounding box center [457, 249] width 19 height 19
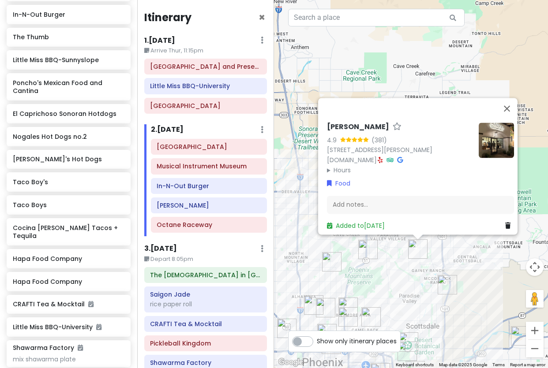
click at [384, 256] on div "Allora Gelato 4.9 (381) [STREET_ADDRESS][PERSON_NAME] [DOMAIN_NAME] · Hours [DA…" at bounding box center [411, 184] width 274 height 368
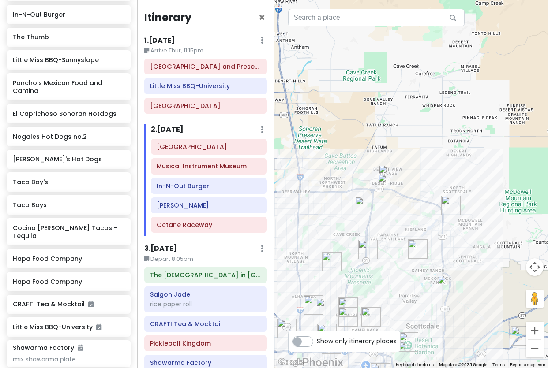
click at [364, 208] on img "Lupita's Hot Dogs" at bounding box center [364, 206] width 19 height 19
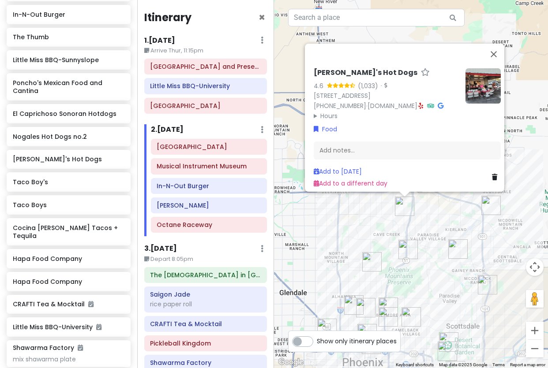
click at [484, 85] on img at bounding box center [482, 85] width 35 height 35
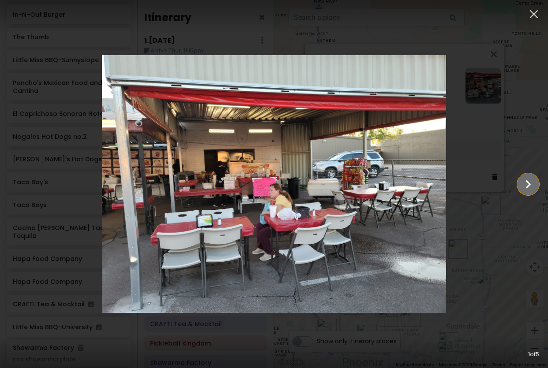
click at [532, 183] on icon "Show slide 2 of 5" at bounding box center [528, 184] width 17 height 21
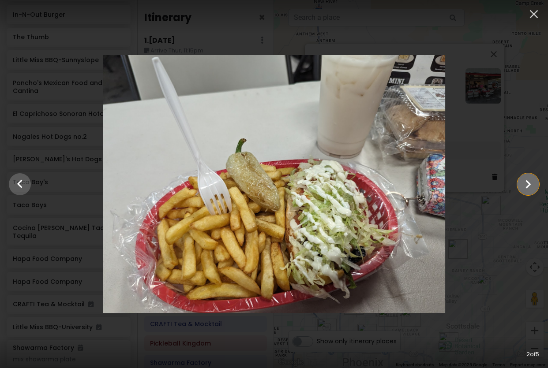
click at [532, 183] on icon "Show slide 3 of 5" at bounding box center [528, 184] width 17 height 21
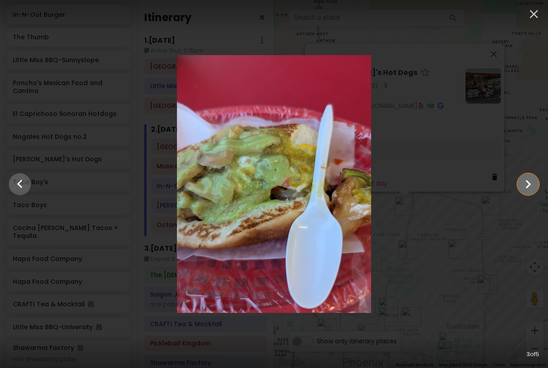
click at [532, 181] on icon "Show slide 4 of 5" at bounding box center [528, 184] width 17 height 21
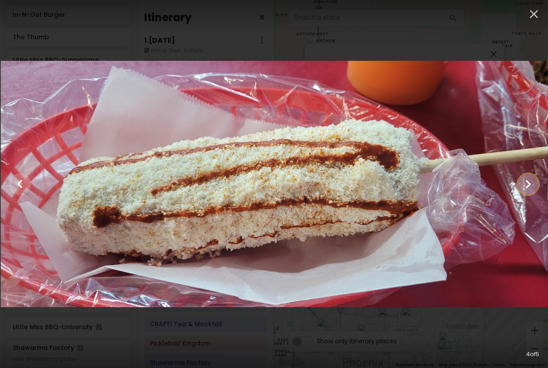
click at [532, 181] on icon "Show slide 5 of 5" at bounding box center [528, 184] width 17 height 21
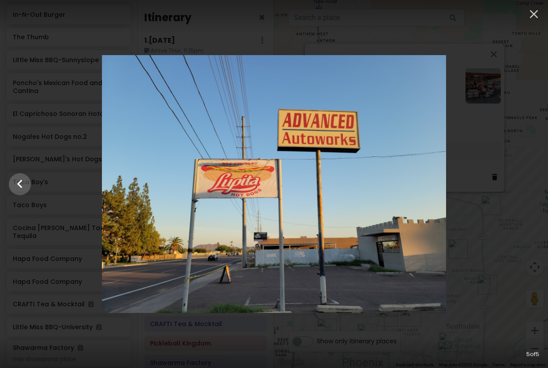
click at [512, 181] on div at bounding box center [274, 184] width 548 height 258
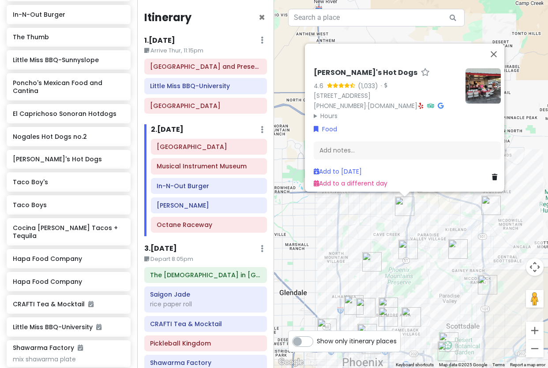
click at [402, 239] on div "Lupita's Hot Dogs 4.6 (1,033) · 16622 N 32nd St, Phoenix, AZ 85032, USA (602) 2…" at bounding box center [411, 184] width 274 height 368
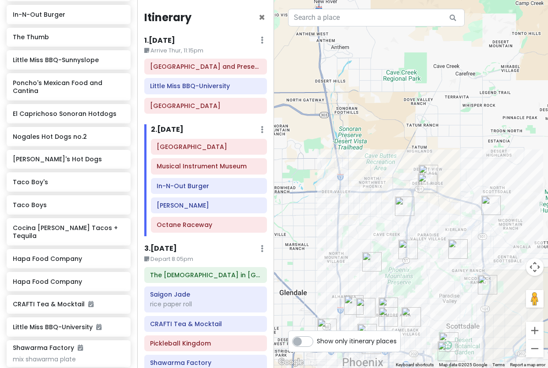
click at [406, 244] on img "Hapa Food Company" at bounding box center [407, 249] width 19 height 19
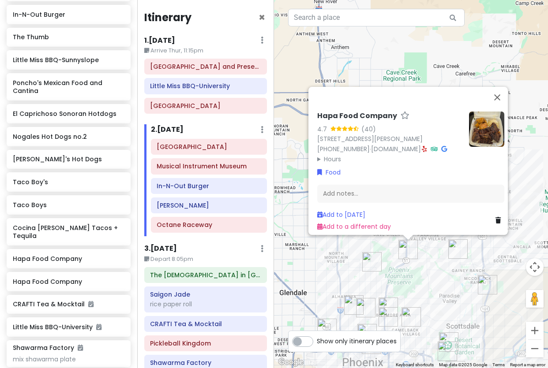
click at [438, 250] on div "Hapa Food Company 4.7 (40) 3375 E Shea Blvd c1, Phoenix, AZ 85028, USA (480) 21…" at bounding box center [411, 184] width 274 height 368
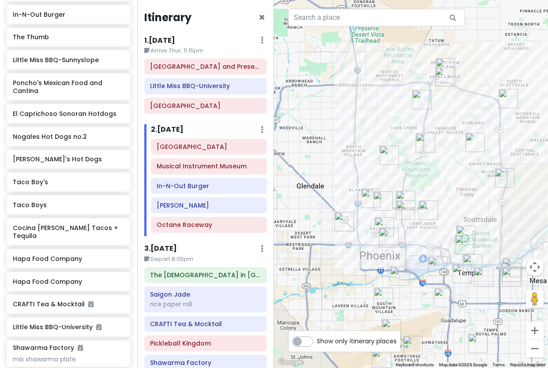
drag, startPoint x: 458, startPoint y: 229, endPoint x: 455, endPoint y: 177, distance: 52.1
click at [458, 179] on div at bounding box center [411, 184] width 274 height 368
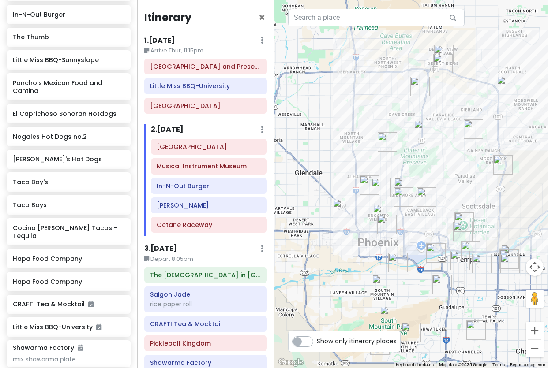
click at [427, 195] on img "Trevor's Liquor" at bounding box center [426, 196] width 19 height 19
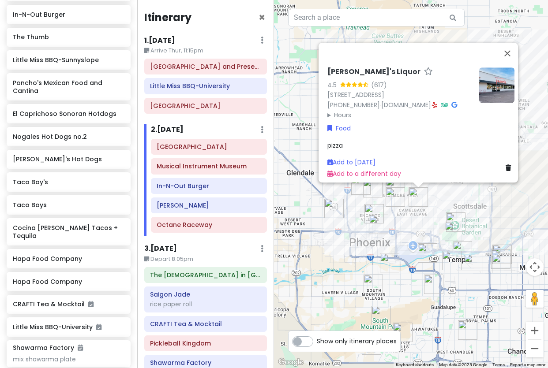
click at [397, 200] on img "Nogales Hot Dogs no.2" at bounding box center [395, 196] width 19 height 19
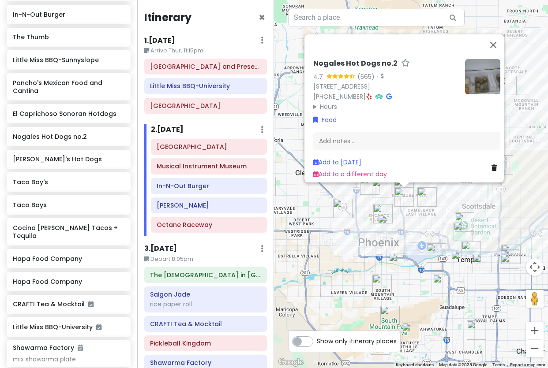
click at [409, 211] on div "Nogales Hot Dogs no.2 4.7 (565) · 1945 E Indian School Rd, Phoenix, AZ 85016, U…" at bounding box center [411, 184] width 274 height 368
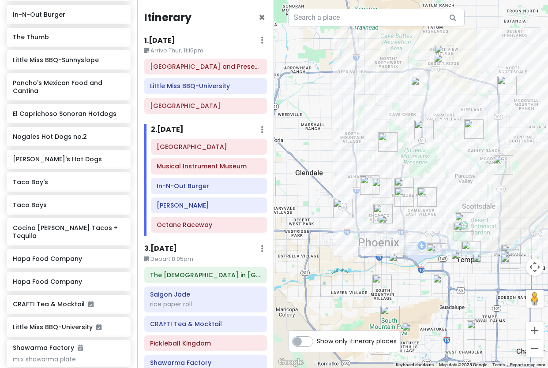
click at [434, 251] on img "Little Miss BBQ-University" at bounding box center [436, 253] width 19 height 19
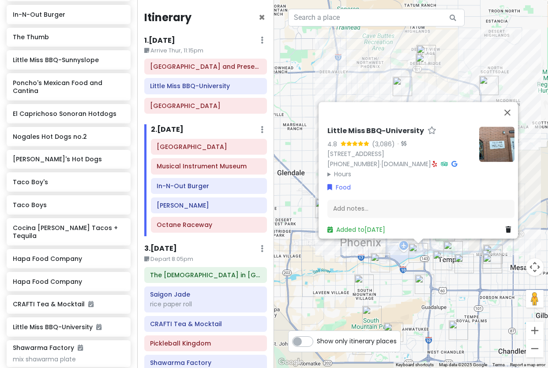
click at [438, 282] on div "Little Miss BBQ-University 4.8 (3,086) · [STREET_ADDRESS] [PHONE_NUMBER] · [DOM…" at bounding box center [411, 184] width 274 height 368
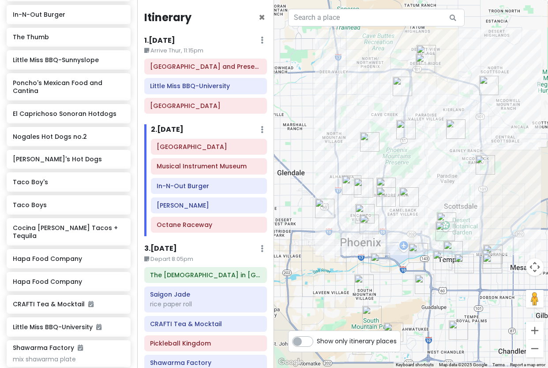
click at [428, 285] on img "Chubby's Tacos" at bounding box center [424, 284] width 19 height 19
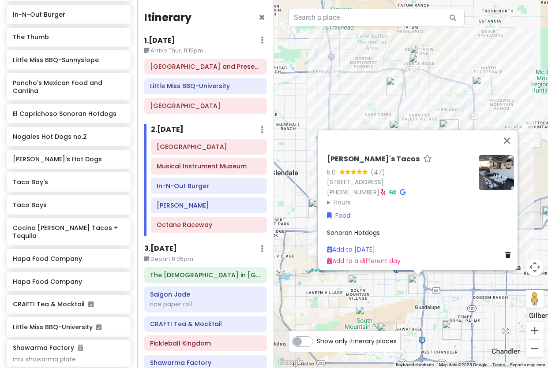
click at [401, 292] on div "[PERSON_NAME]'s Tacos 5.0 (47) [STREET_ADDRESS] [PHONE_NUMBER] · Hours [DATE] 7…" at bounding box center [411, 184] width 274 height 368
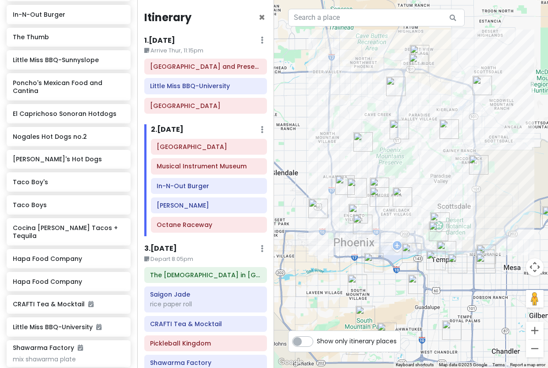
click at [420, 281] on img "Chubby's Tacos" at bounding box center [417, 284] width 19 height 19
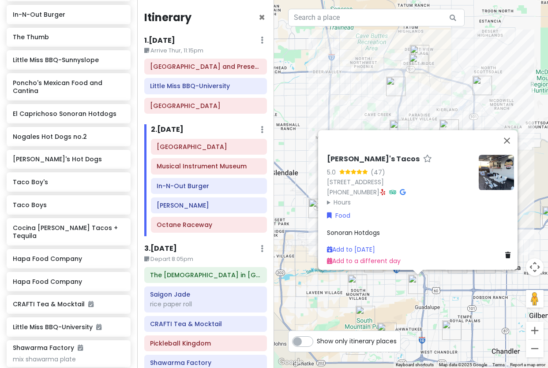
click at [404, 289] on div "[PERSON_NAME]'s Tacos 5.0 (47) [STREET_ADDRESS] [PHONE_NUMBER] · Hours [DATE] 7…" at bounding box center [411, 184] width 274 height 368
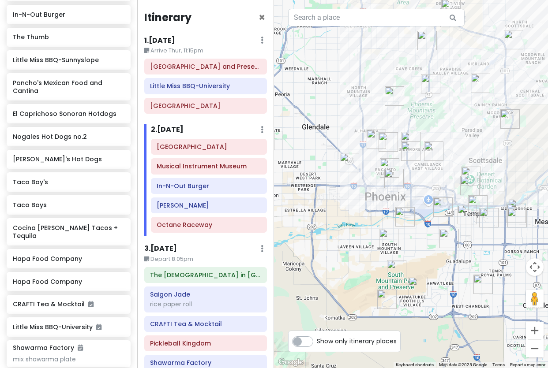
drag, startPoint x: 422, startPoint y: 259, endPoint x: 439, endPoint y: 238, distance: 26.9
click at [436, 240] on div at bounding box center [411, 184] width 274 height 368
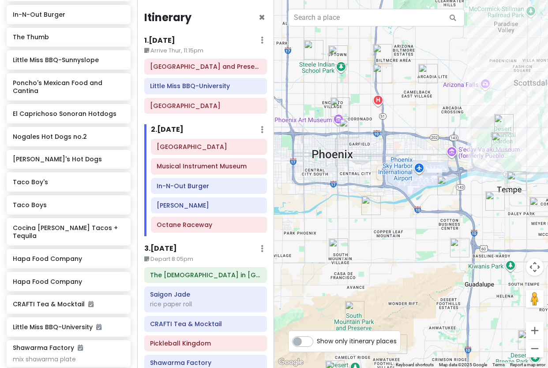
click at [461, 251] on img "Chubby's Tacos" at bounding box center [459, 247] width 19 height 19
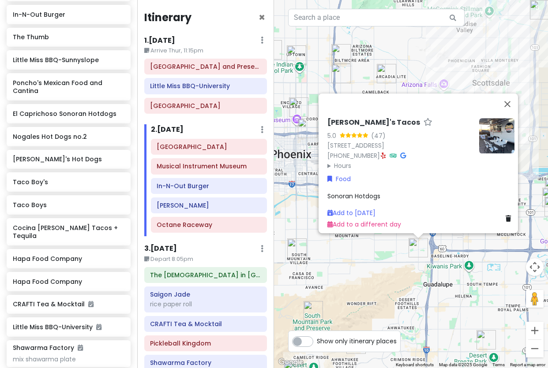
click at [381, 249] on div "[PERSON_NAME]'s Tacos 5.0 (47) [STREET_ADDRESS] [PHONE_NUMBER] · Hours [DATE] 7…" at bounding box center [411, 184] width 274 height 368
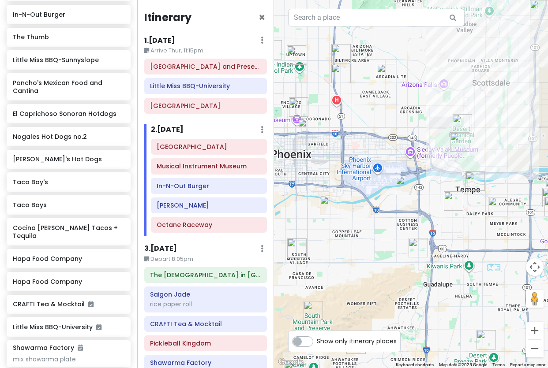
click at [293, 247] on img "Poncho's Mexican Food and Cantina" at bounding box center [296, 248] width 19 height 19
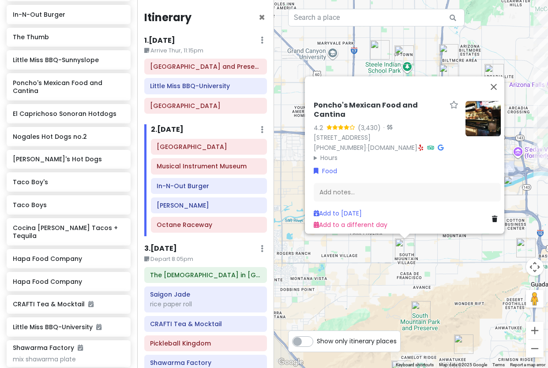
click at [461, 268] on div "Poncho's Mexican Food and Cantina 4.2 (3,430) · 7202 S Central Ave, Phoenix, AZ…" at bounding box center [411, 184] width 274 height 368
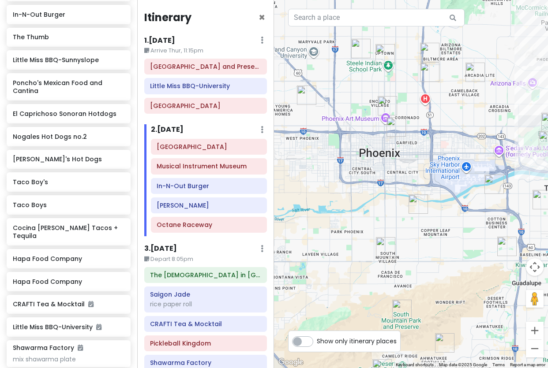
drag, startPoint x: 483, startPoint y: 251, endPoint x: 439, endPoint y: 245, distance: 44.0
click at [439, 245] on div at bounding box center [411, 184] width 274 height 368
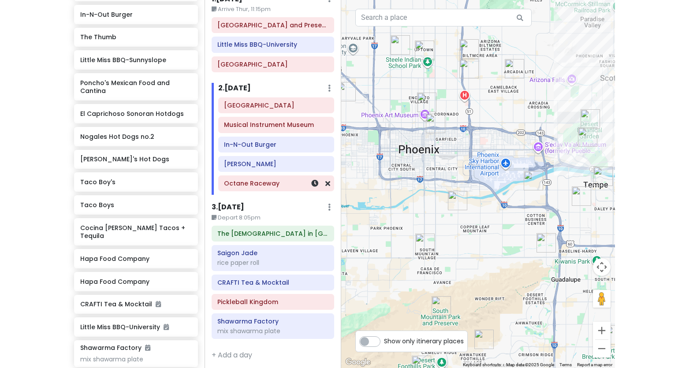
scroll to position [45, 0]
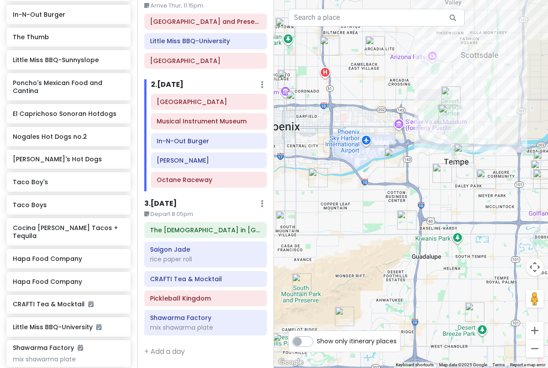
drag, startPoint x: 502, startPoint y: 228, endPoint x: 372, endPoint y: 194, distance: 133.7
click at [380, 195] on div at bounding box center [411, 184] width 274 height 368
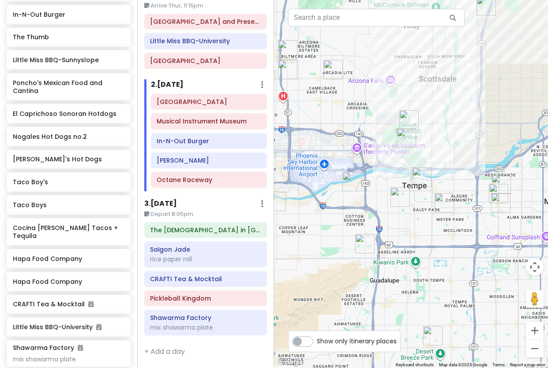
drag, startPoint x: 379, startPoint y: 191, endPoint x: 408, endPoint y: 247, distance: 63.1
click at [408, 247] on div at bounding box center [411, 184] width 274 height 368
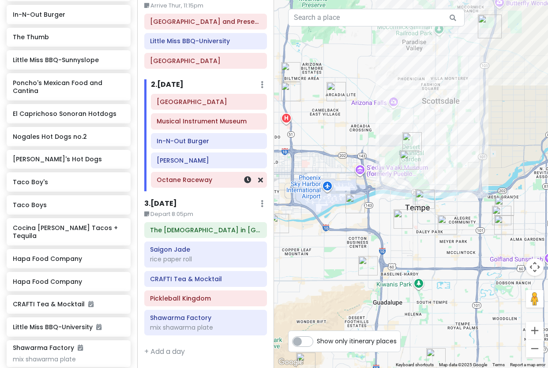
click at [191, 183] on h6 "Octane Raceway" at bounding box center [209, 180] width 104 height 8
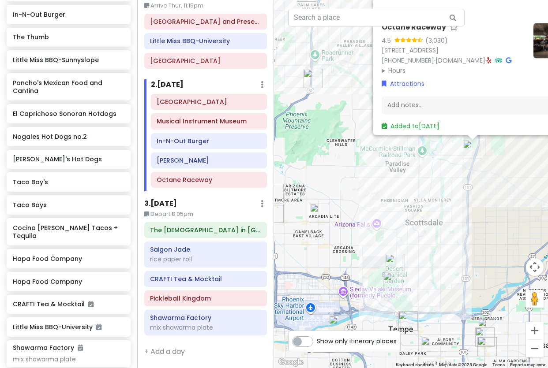
drag, startPoint x: 379, startPoint y: 252, endPoint x: 423, endPoint y: 194, distance: 72.2
click at [423, 194] on div "Octane Raceway 4.5 (3,030) [STREET_ADDRESS] [PHONE_NUMBER] · [DOMAIN_NAME] · Ho…" at bounding box center [411, 184] width 274 height 368
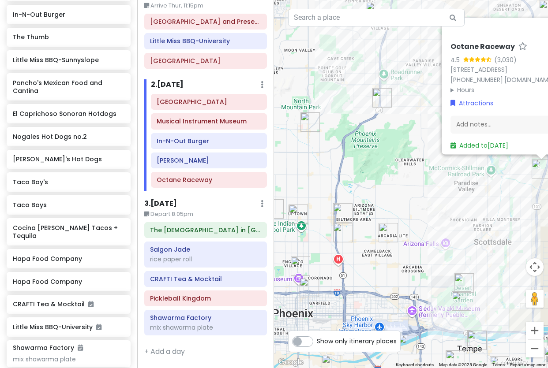
drag, startPoint x: 327, startPoint y: 199, endPoint x: 390, endPoint y: 236, distance: 73.8
click at [390, 236] on img "Trevor's Liquor" at bounding box center [388, 232] width 19 height 19
click at [403, 156] on div "To navigate, press the arrow keys. Octane Raceway 4.5 (3,030) 9119 E Talking St…" at bounding box center [411, 184] width 274 height 368
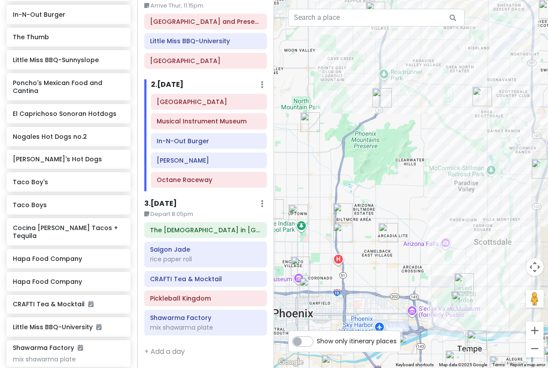
click at [384, 96] on img "Hapa Food Company" at bounding box center [381, 97] width 19 height 19
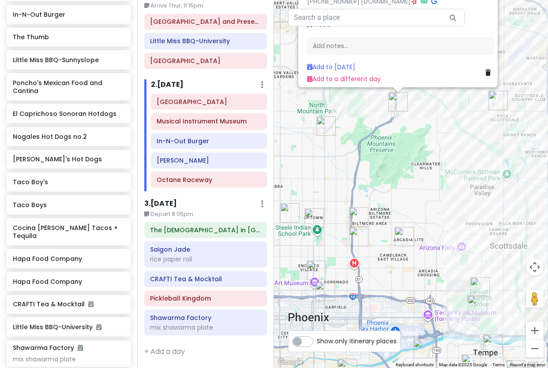
drag, startPoint x: 472, startPoint y: 310, endPoint x: 466, endPoint y: 203, distance: 106.5
click at [466, 203] on div "Hapa Food Company 4.7 (40) 3375 E Shea Blvd c1, Phoenix, AZ 85028, USA (480) 21…" at bounding box center [411, 184] width 274 height 368
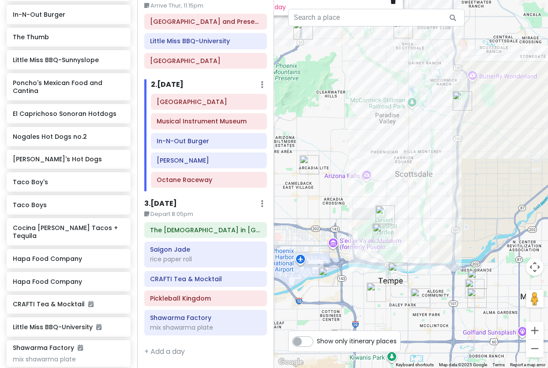
drag, startPoint x: 435, startPoint y: 234, endPoint x: 340, endPoint y: 161, distance: 119.2
click at [340, 161] on div "Hapa Food Company 4.7 (40) 3375 E Shea Blvd c1, Phoenix, AZ 85028, USA (480) 21…" at bounding box center [411, 184] width 274 height 368
click at [307, 164] on img "Trevor's Liquor" at bounding box center [309, 164] width 19 height 19
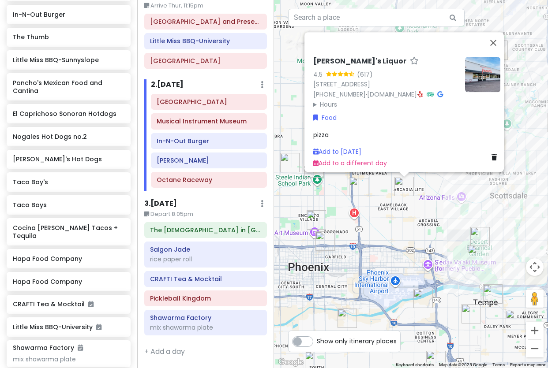
click at [362, 194] on img "Nogales Hot Dogs no.2" at bounding box center [358, 186] width 19 height 19
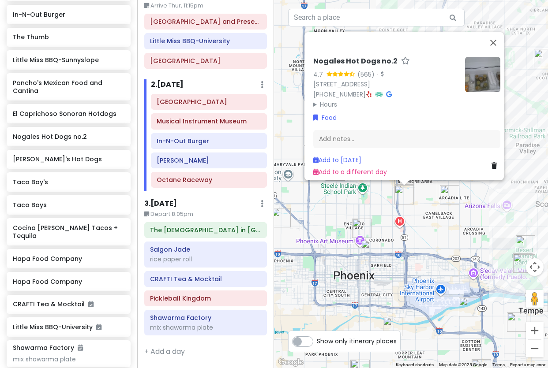
click at [422, 220] on div "Nogales Hot Dogs no.2 4.7 (565) · 1945 E Indian School Rd, Phoenix, AZ 85016, U…" at bounding box center [411, 184] width 274 height 368
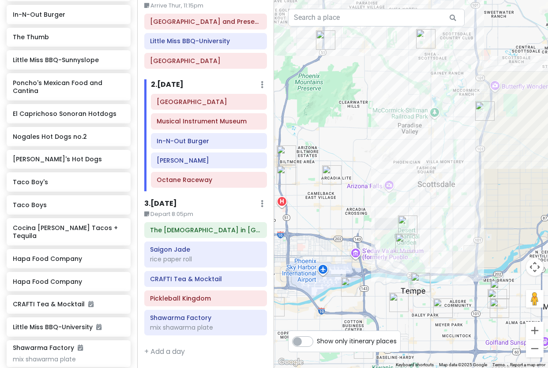
drag, startPoint x: 422, startPoint y: 220, endPoint x: 302, endPoint y: 200, distance: 122.0
click at [302, 200] on div at bounding box center [411, 184] width 274 height 368
click at [446, 312] on img "JELATO 8∞" at bounding box center [442, 308] width 19 height 19
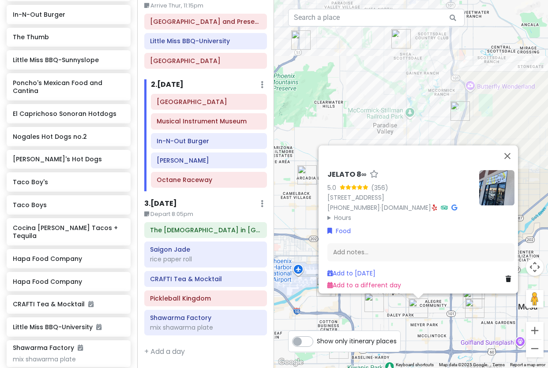
click at [436, 317] on div "JELATO 8∞ 5.0 (356) [STREET_ADDRESS] [PHONE_NUMBER] · [DOMAIN_NAME] · Hours [DA…" at bounding box center [411, 184] width 274 height 368
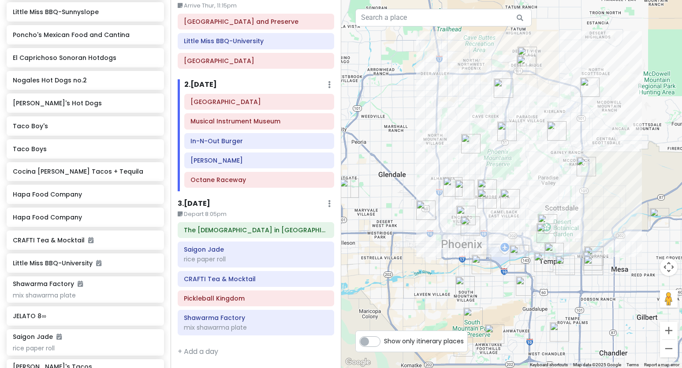
drag, startPoint x: 438, startPoint y: 75, endPoint x: 516, endPoint y: 118, distance: 88.9
click at [516, 119] on div at bounding box center [511, 184] width 341 height 368
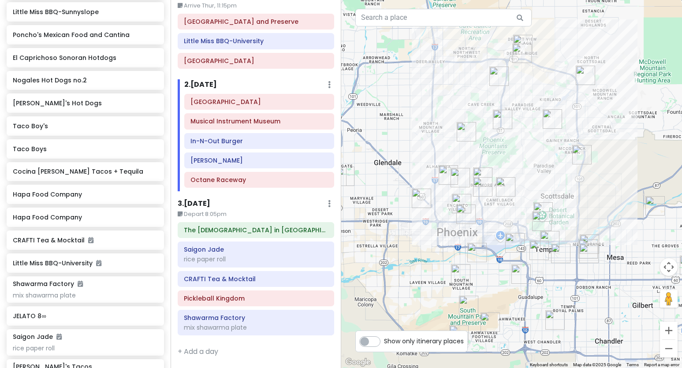
click at [547, 114] on img "Allora Gelato" at bounding box center [552, 118] width 19 height 19
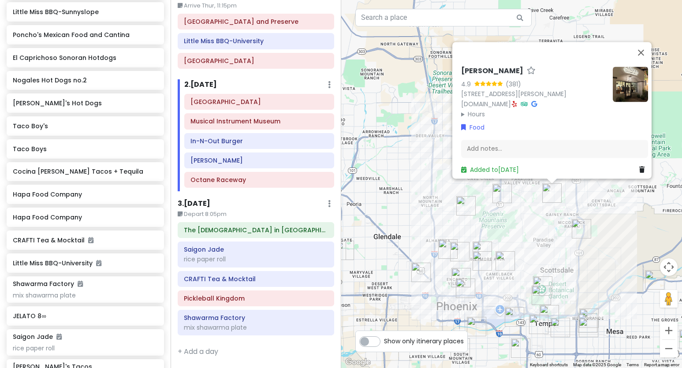
click at [547, 196] on div "Allora Gelato 4.9 (381) [STREET_ADDRESS][PERSON_NAME] [DOMAIN_NAME] · Hours [DA…" at bounding box center [511, 184] width 341 height 368
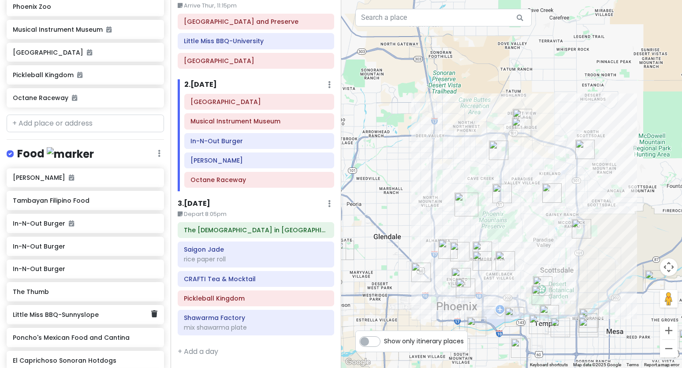
scroll to position [315, 0]
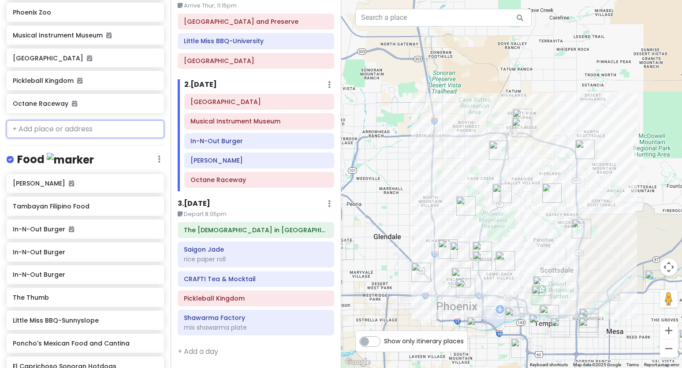
click at [89, 131] on input "text" at bounding box center [85, 129] width 157 height 18
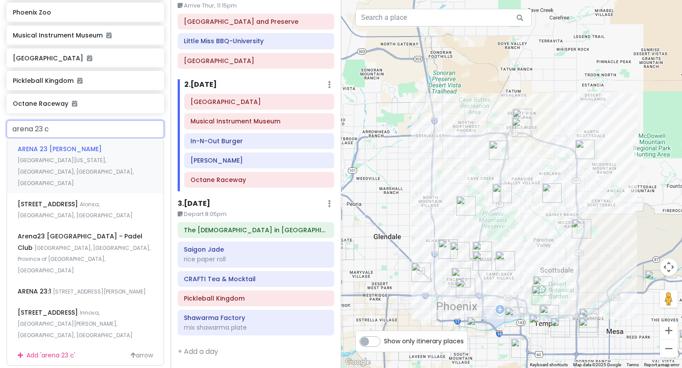
type input "arena 23 ch"
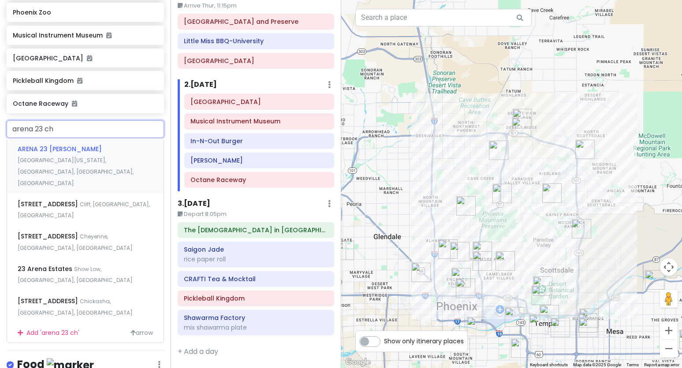
click at [86, 154] on div "ARENA 23 Chandler North Arizona Avenue, Chandler, AZ, USA" at bounding box center [85, 166] width 157 height 55
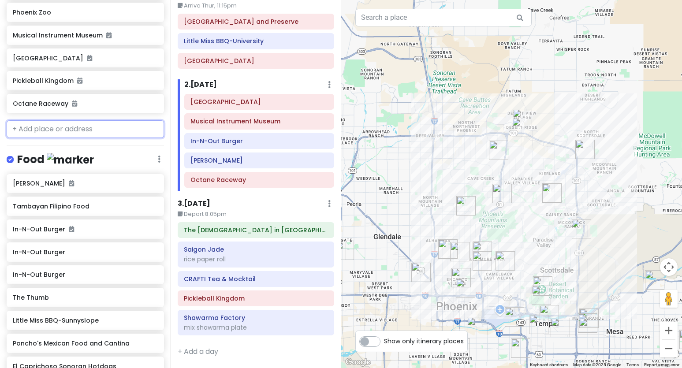
scroll to position [338, 0]
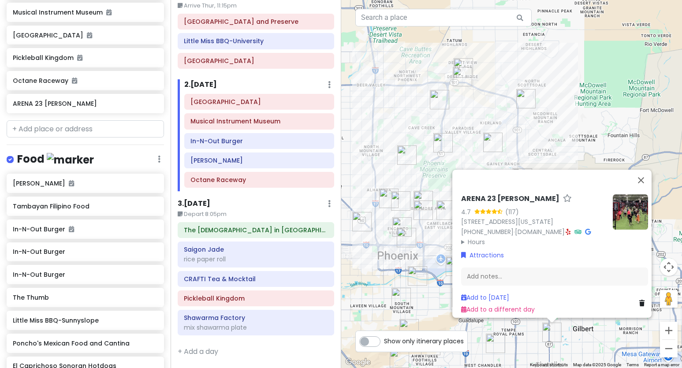
click at [547, 352] on div "ARENA 23 Chandler 4.7 (117) 2031 N Arizona Ave Suite 15, Chandler, AZ 85225, US…" at bounding box center [511, 184] width 341 height 368
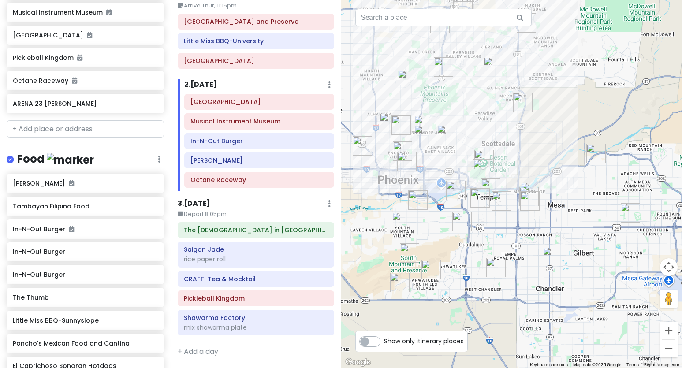
drag, startPoint x: 570, startPoint y: 349, endPoint x: 571, endPoint y: 267, distance: 81.2
click at [547, 267] on div at bounding box center [511, 184] width 341 height 368
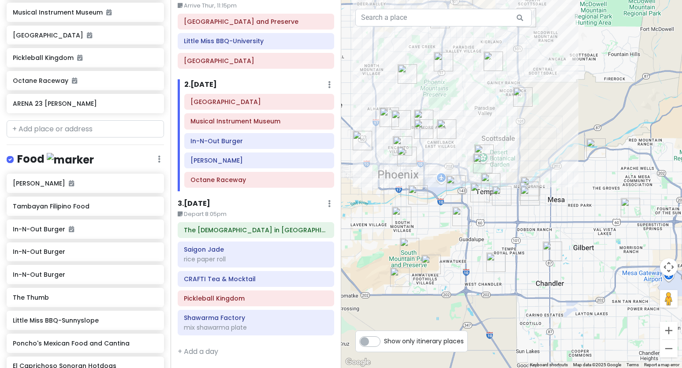
click at [547, 248] on img "ARENA 23 Chandler" at bounding box center [552, 251] width 19 height 19
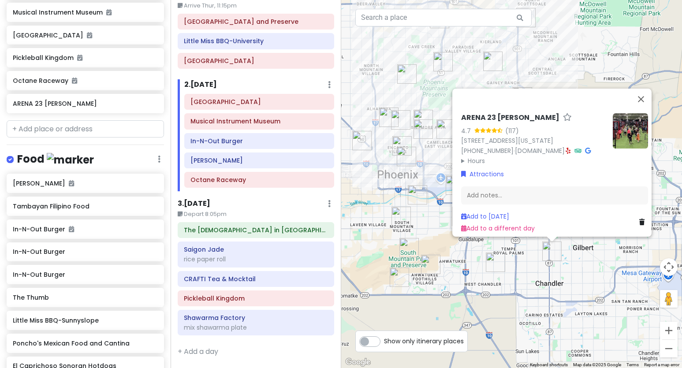
click at [491, 261] on img "Pickleball Kingdom" at bounding box center [495, 262] width 19 height 19
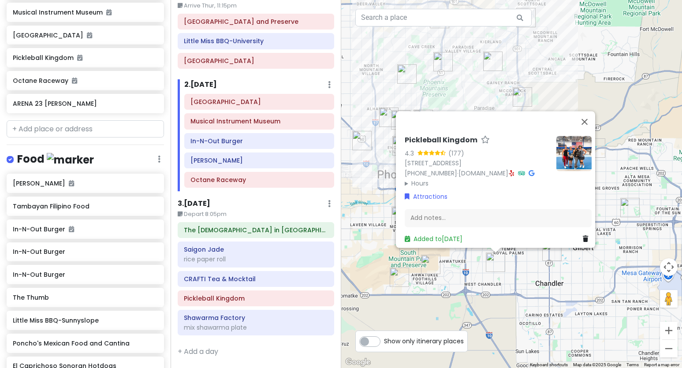
click at [538, 282] on div "Pickleball Kingdom 4.3 (177) [STREET_ADDRESS][PERSON_NAME] [PHONE_NUMBER] · [DO…" at bounding box center [511, 184] width 341 height 368
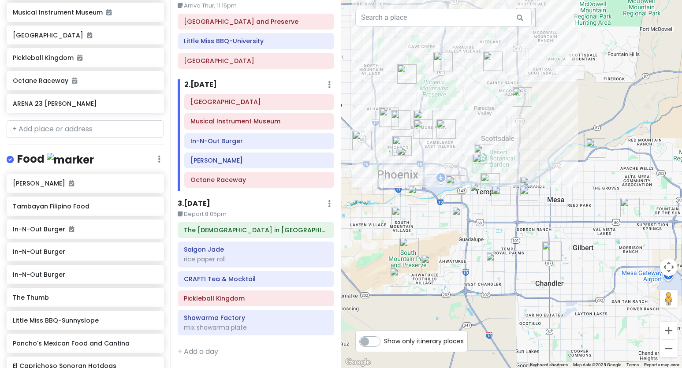
click at [547, 252] on img "ARENA 23 Chandler" at bounding box center [552, 251] width 19 height 19
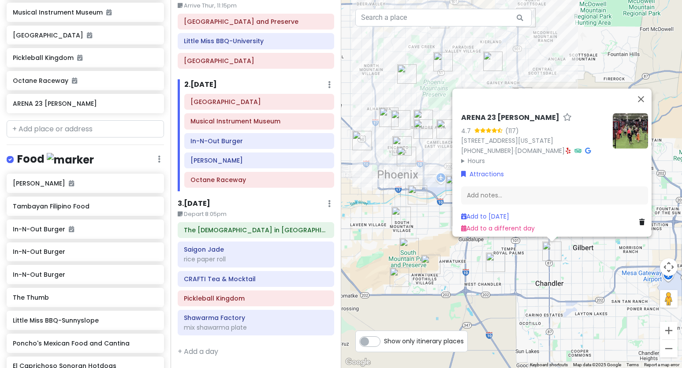
click at [487, 258] on img "Pickleball Kingdom" at bounding box center [495, 262] width 19 height 19
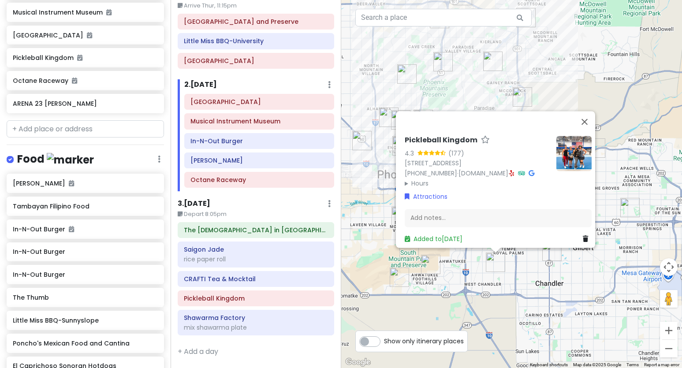
click at [534, 284] on div "Pickleball Kingdom 4.3 (177) [STREET_ADDRESS][PERSON_NAME] [PHONE_NUMBER] · [DO…" at bounding box center [511, 184] width 341 height 368
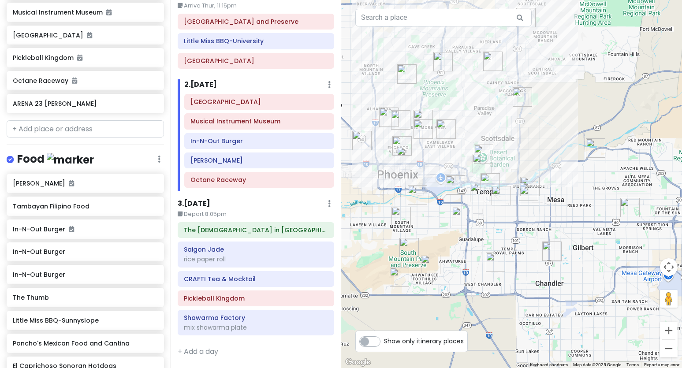
click at [478, 196] on img "The Church in Tempe" at bounding box center [479, 192] width 19 height 19
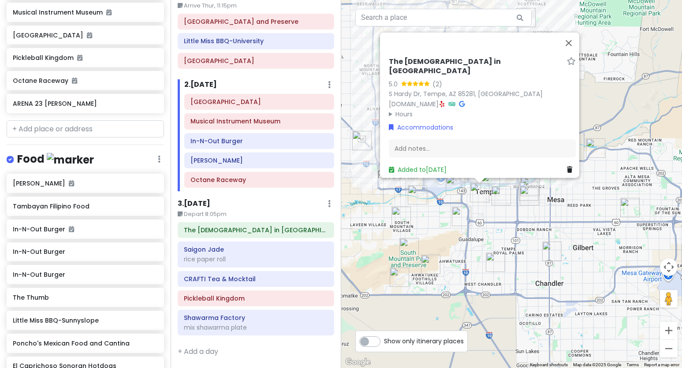
click at [496, 244] on div "The [DEMOGRAPHIC_DATA] in Tempe 5.0 (2) [GEOGRAPHIC_DATA], [GEOGRAPHIC_DATA] [D…" at bounding box center [511, 184] width 341 height 368
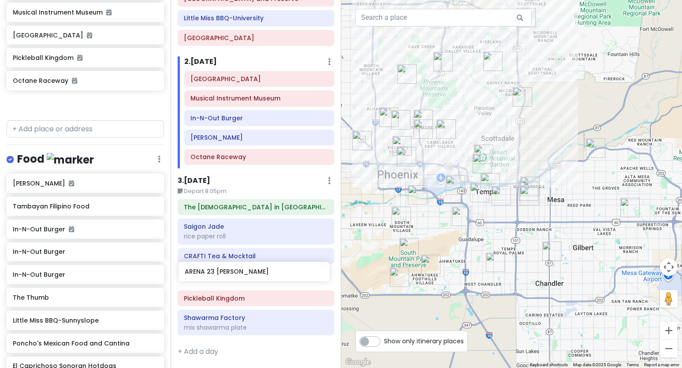
drag, startPoint x: 96, startPoint y: 102, endPoint x: 268, endPoint y: 271, distance: 241.2
click at [268, 271] on div "Phoenix 10/3 - 10/5/25 Private Change Dates Make a Copy Delete Trip Give Feedba…" at bounding box center [341, 184] width 682 height 368
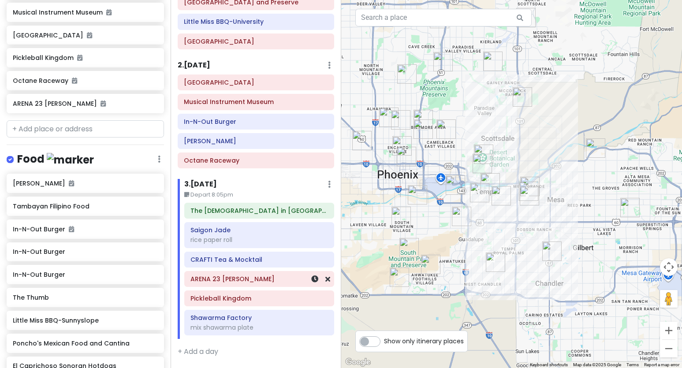
scroll to position [315, 0]
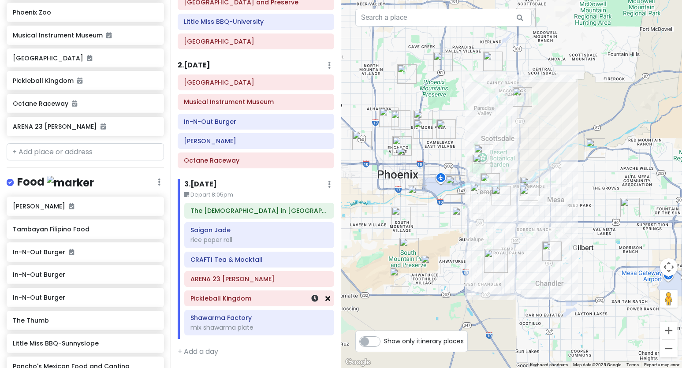
click at [326, 296] on icon at bounding box center [328, 298] width 5 height 7
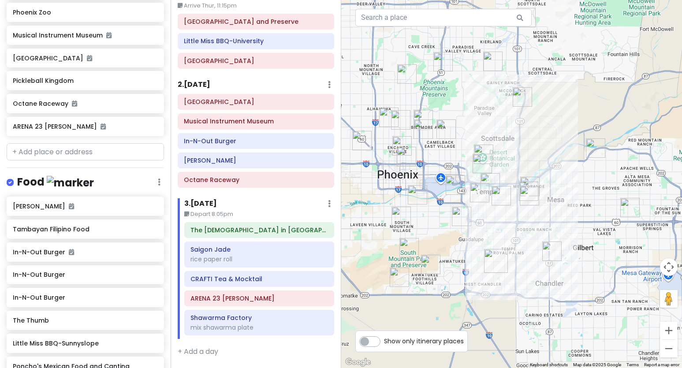
scroll to position [45, 0]
click at [255, 301] on h6 "ARENA 23 Chandler" at bounding box center [260, 299] width 138 height 8
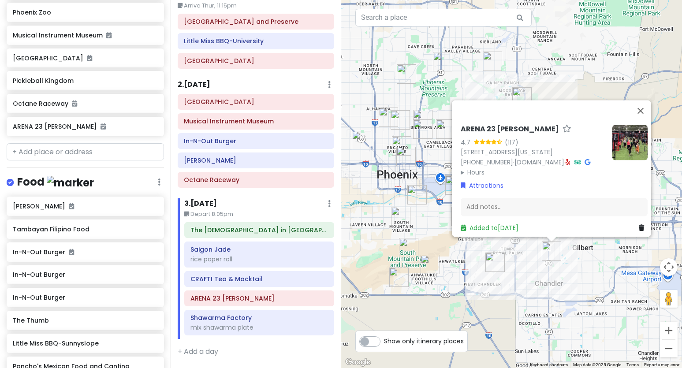
click at [508, 272] on div "ARENA 23 Chandler 4.7 (117) 2031 N Arizona Ave Suite 15, Chandler, AZ 85225, US…" at bounding box center [511, 184] width 341 height 368
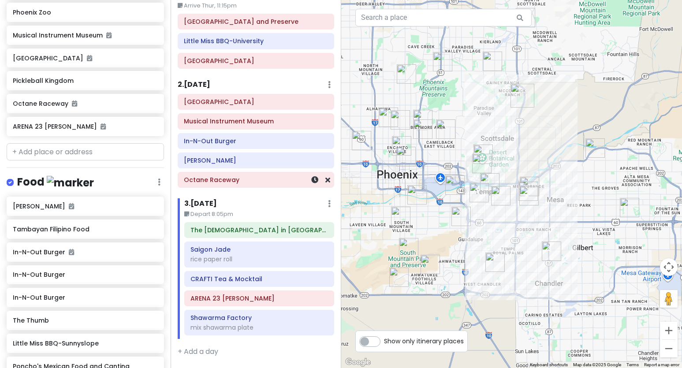
click at [213, 183] on h6 "Octane Raceway" at bounding box center [256, 180] width 144 height 8
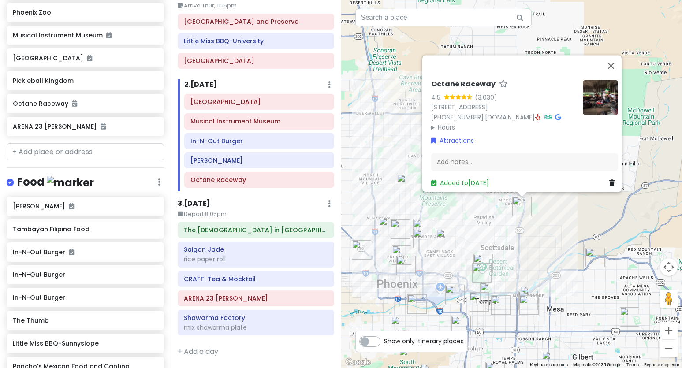
click at [502, 231] on div "Octane Raceway 4.5 (3,030) [STREET_ADDRESS] [PHONE_NUMBER] · [DOMAIN_NAME] · Ho…" at bounding box center [511, 184] width 341 height 368
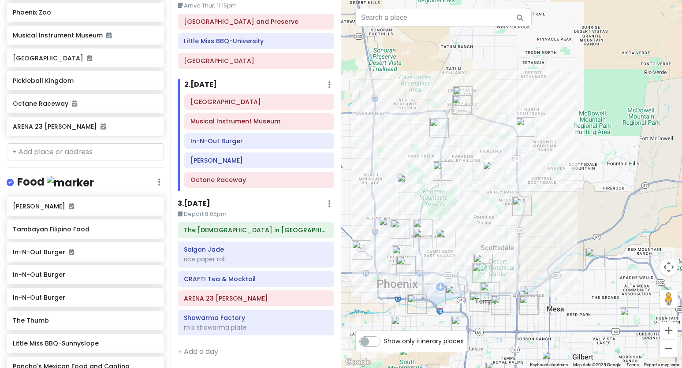
click at [518, 208] on img "Octane Raceway" at bounding box center [522, 206] width 19 height 19
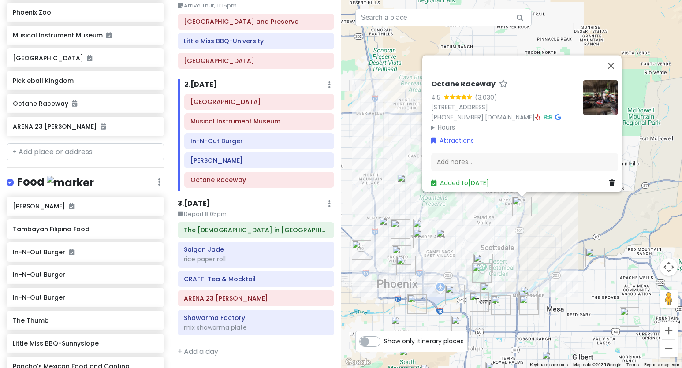
click at [384, 203] on div "Octane Raceway 4.5 (3,030) [STREET_ADDRESS] [PHONE_NUMBER] · [DOMAIN_NAME] · Ho…" at bounding box center [511, 184] width 341 height 368
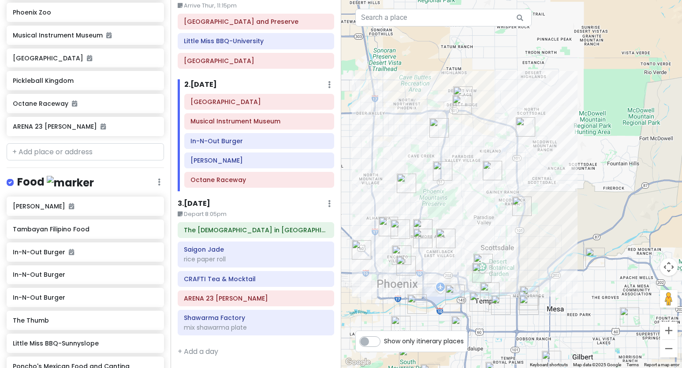
click at [462, 102] on img "Musical Instrument Museum" at bounding box center [462, 104] width 19 height 19
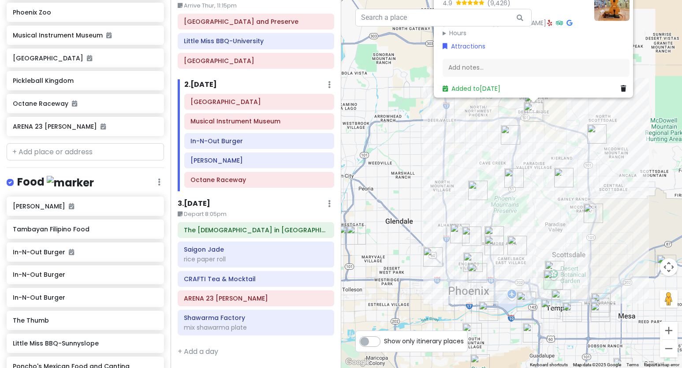
drag, startPoint x: 442, startPoint y: 261, endPoint x: 505, endPoint y: 188, distance: 96.6
click at [505, 188] on div "Musical Instrument Museum 4.9 (9,426) 4725 E Mayo Blvd, Phoenix, AZ 85050, USA …" at bounding box center [511, 184] width 341 height 368
click at [516, 174] on img "Hapa Food Company" at bounding box center [514, 178] width 19 height 19
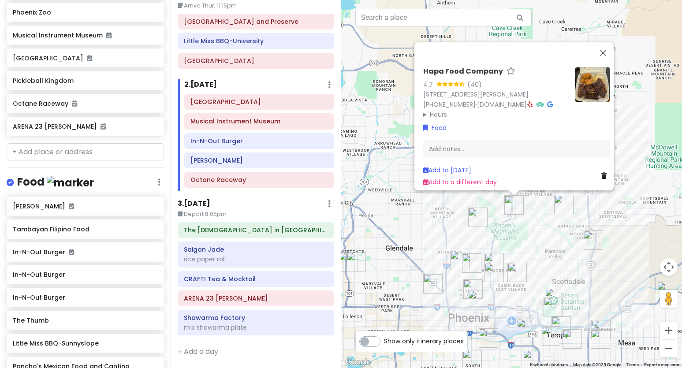
click at [471, 216] on img "Little Miss BBQ-Sunnyslope" at bounding box center [478, 217] width 19 height 19
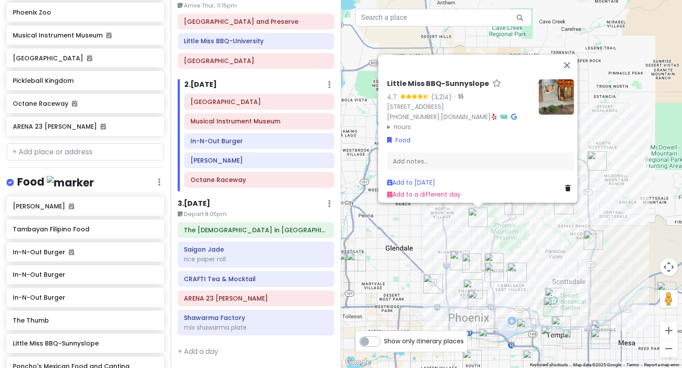
click at [506, 235] on div "Little Miss BBQ-Sunnyslope 4.7 (3,214) · 8901 N 7th St, Phoenix, AZ 85020, USA …" at bounding box center [511, 184] width 341 height 368
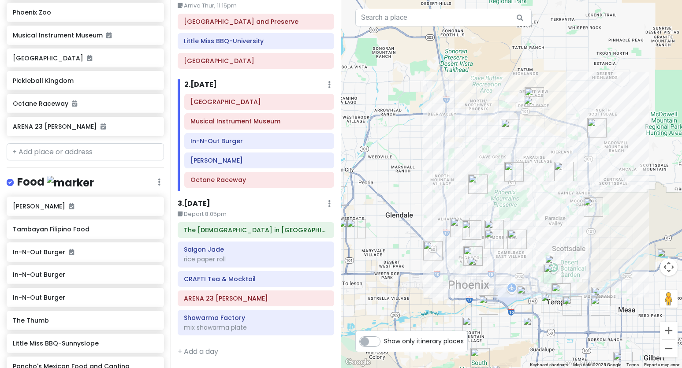
drag, startPoint x: 500, startPoint y: 268, endPoint x: 500, endPoint y: 233, distance: 35.3
click at [500, 233] on img "Nogales Hot Dogs no.2" at bounding box center [494, 239] width 19 height 19
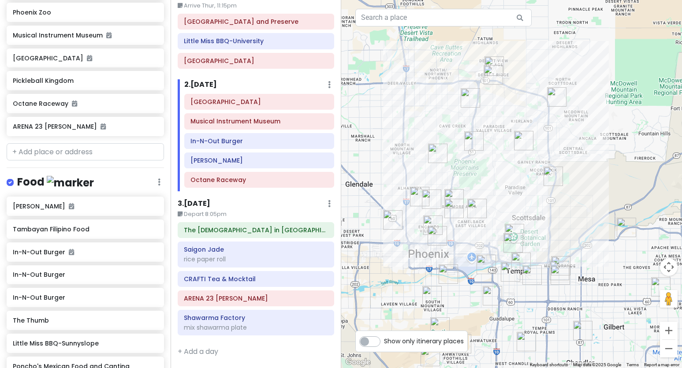
drag, startPoint x: 631, startPoint y: 223, endPoint x: 593, endPoint y: 194, distance: 47.9
click at [547, 194] on div at bounding box center [511, 184] width 341 height 368
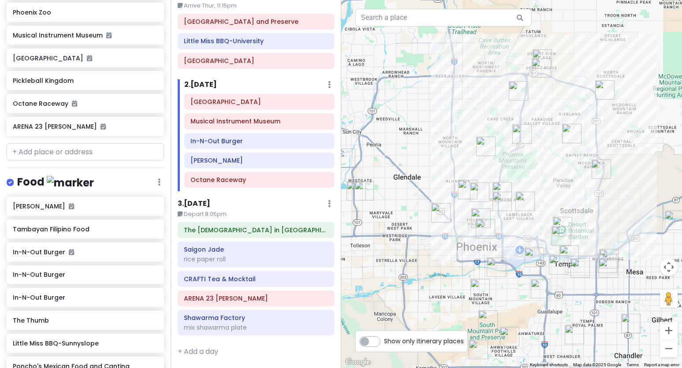
drag, startPoint x: 484, startPoint y: 221, endPoint x: 505, endPoint y: 217, distance: 21.4
click at [505, 217] on div at bounding box center [511, 184] width 341 height 368
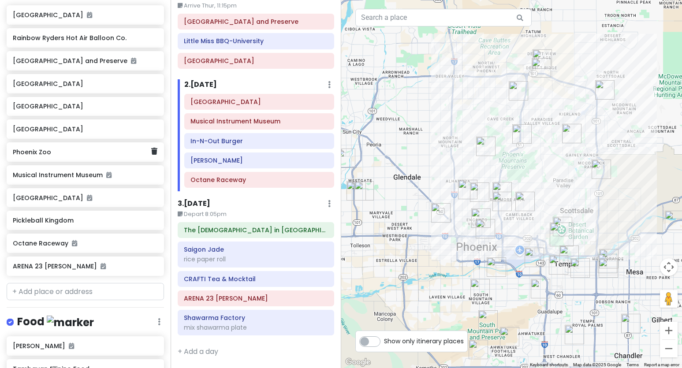
scroll to position [183, 0]
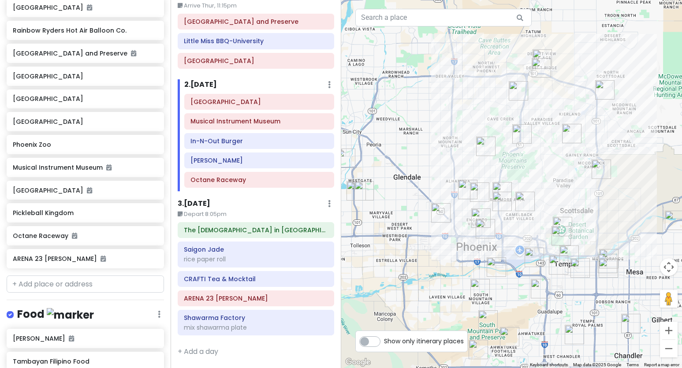
click at [478, 214] on img "Heard Museum" at bounding box center [481, 218] width 19 height 19
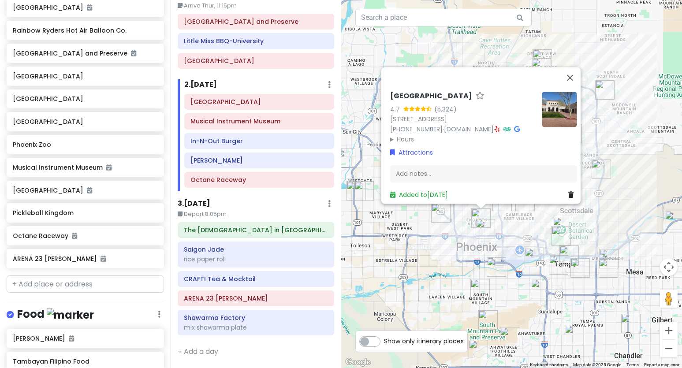
click at [489, 231] on img "Taco Boy's" at bounding box center [485, 228] width 19 height 19
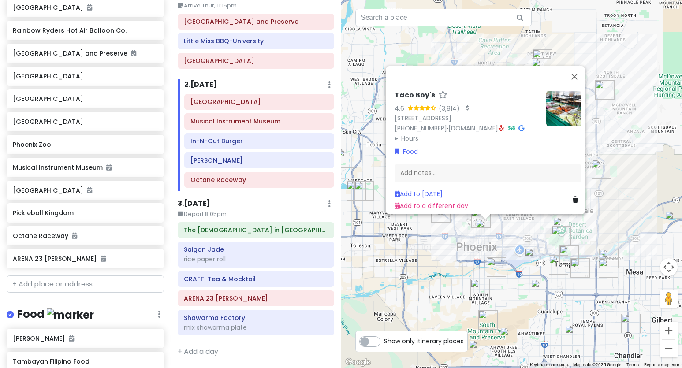
click at [472, 256] on div "Taco Boy's 4.6 (3,814) · 620 E Roosevelt St, Phoenix, AZ 85004, USA (602) 675-3…" at bounding box center [511, 184] width 341 height 368
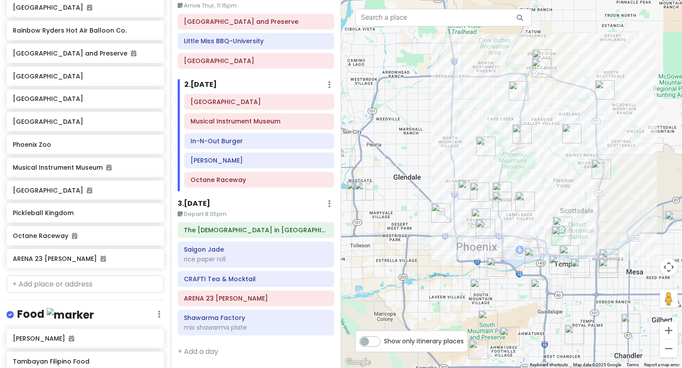
click at [547, 132] on img "Allora Gelato" at bounding box center [571, 133] width 19 height 19
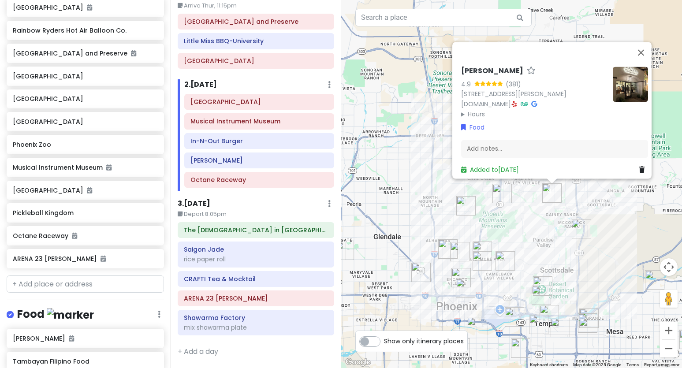
click at [517, 101] on icon at bounding box center [515, 104] width 5 height 6
click at [236, 105] on h6 "[GEOGRAPHIC_DATA]" at bounding box center [260, 102] width 138 height 8
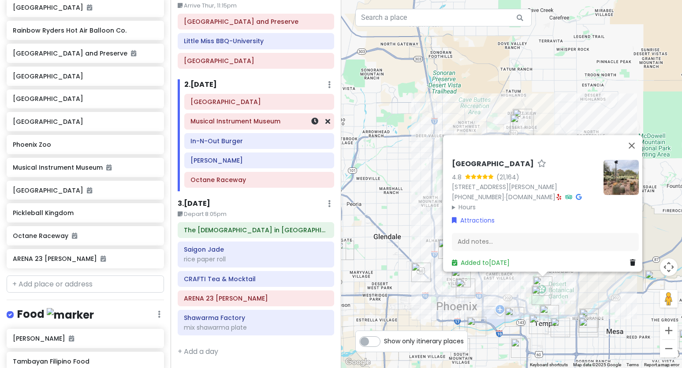
click at [256, 123] on h6 "Musical Instrument Museum" at bounding box center [260, 121] width 138 height 8
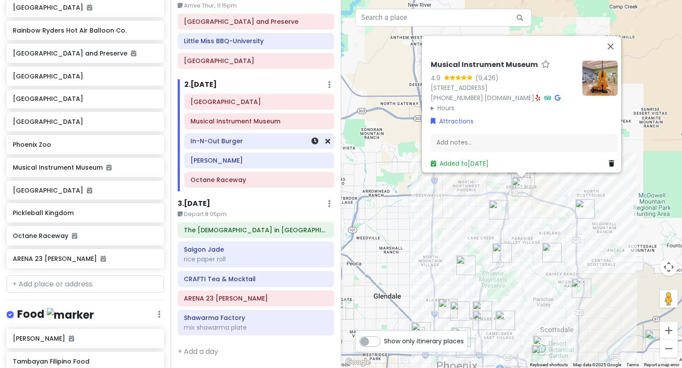
click at [248, 147] on div "In-N-Out Burger" at bounding box center [260, 141] width 138 height 12
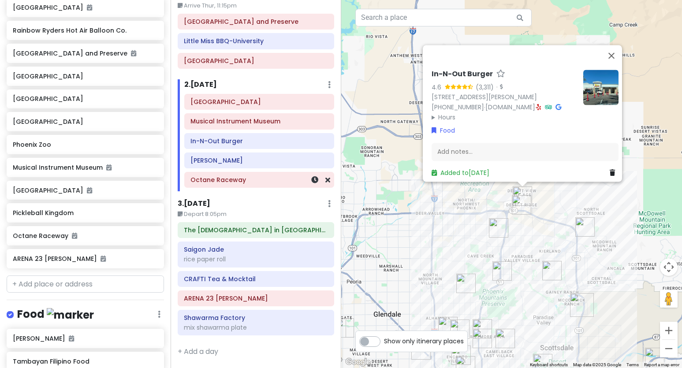
click at [277, 177] on h6 "Octane Raceway" at bounding box center [260, 180] width 138 height 8
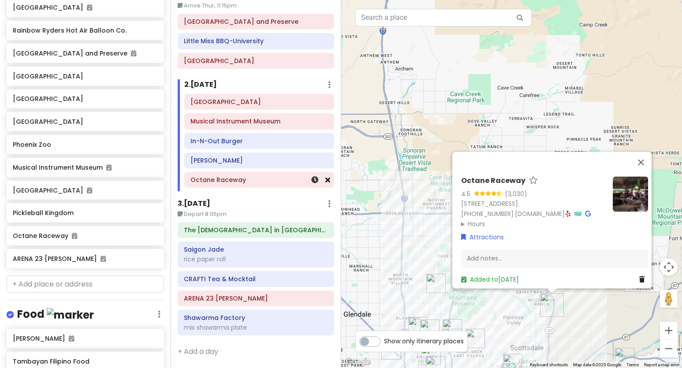
click at [326, 182] on icon at bounding box center [328, 179] width 5 height 7
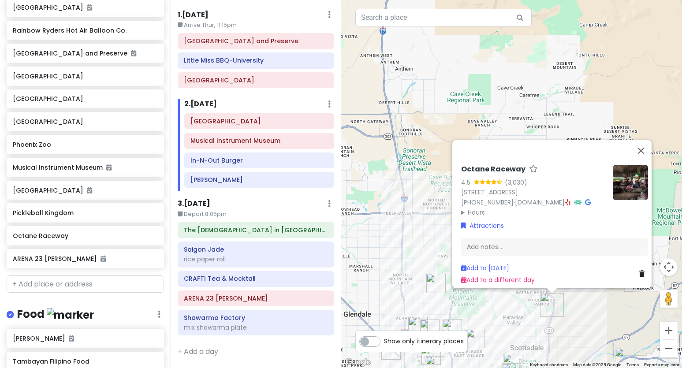
scroll to position [26, 0]
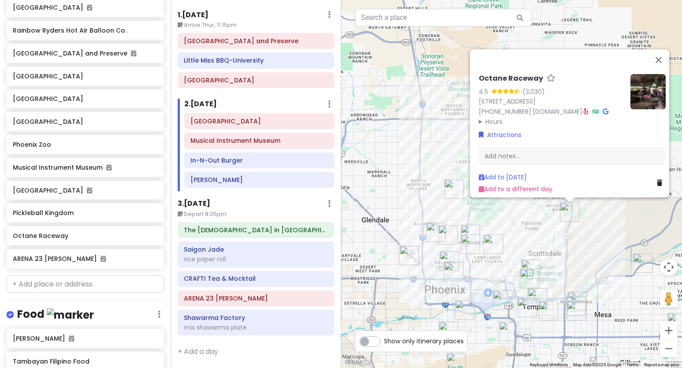
drag, startPoint x: 411, startPoint y: 285, endPoint x: 430, endPoint y: 181, distance: 105.8
click at [430, 181] on div "Octane Raceway 4.5 (3,030) [STREET_ADDRESS] [PHONE_NUMBER] · [DOMAIN_NAME] · Ho…" at bounding box center [511, 184] width 341 height 368
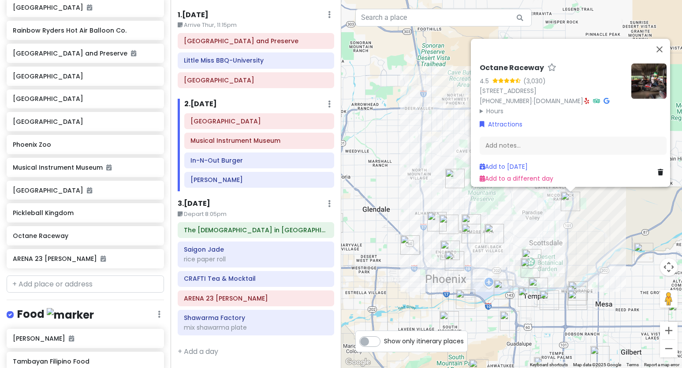
click at [443, 222] on img "JL Patisserie" at bounding box center [448, 224] width 19 height 19
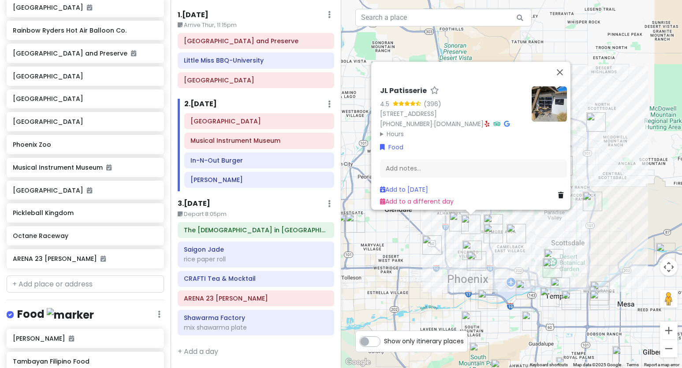
click at [469, 248] on img "Heard Museum" at bounding box center [472, 250] width 19 height 19
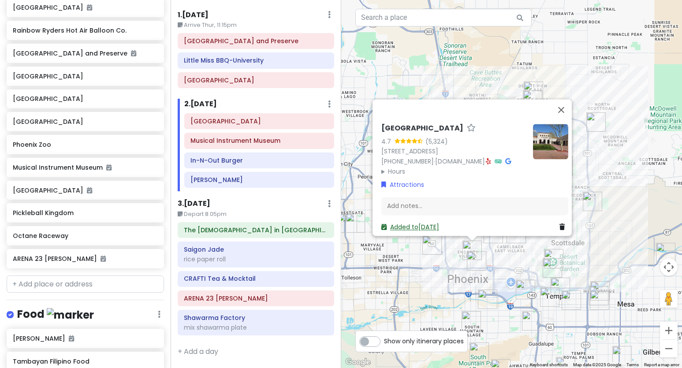
click at [407, 223] on link "Added to Fri 10/3" at bounding box center [411, 227] width 58 height 9
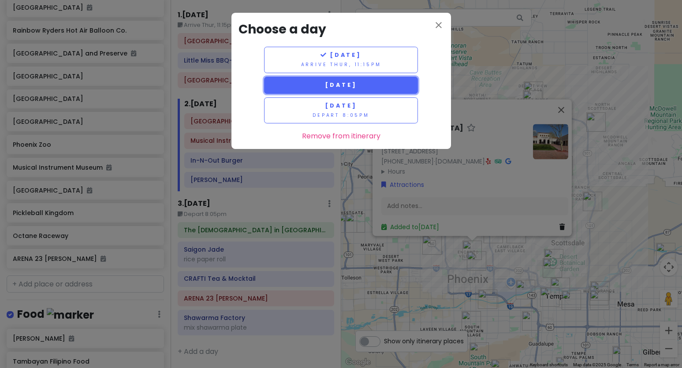
click at [357, 84] on span "[DATE]" at bounding box center [341, 84] width 32 height 7
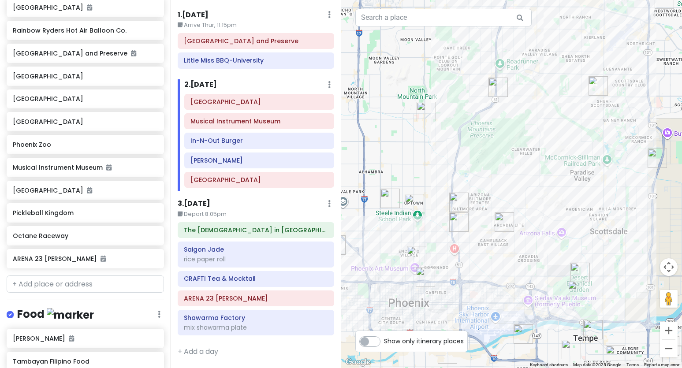
click at [419, 275] on img "Taco Boy's" at bounding box center [425, 276] width 19 height 19
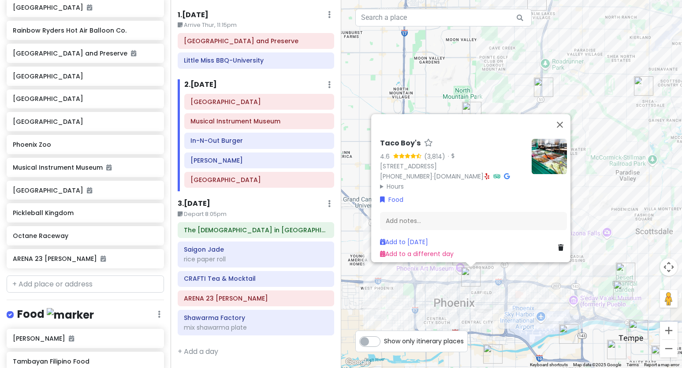
click at [465, 294] on div "Taco Boy's 4.6 (3,814) · 620 E Roosevelt St, Phoenix, AZ 85004, USA (602) 675-3…" at bounding box center [511, 184] width 341 height 368
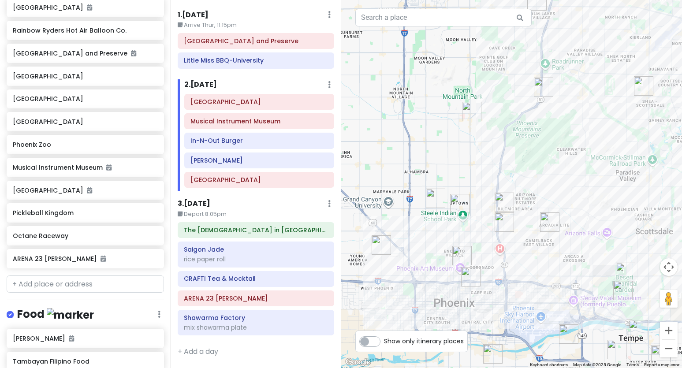
click at [547, 225] on img "Trevor's Liquor" at bounding box center [549, 222] width 19 height 19
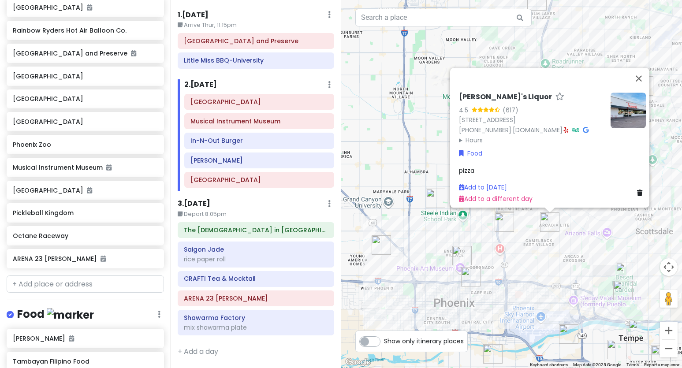
click at [505, 229] on img "Nogales Hot Dogs no.2" at bounding box center [504, 222] width 19 height 19
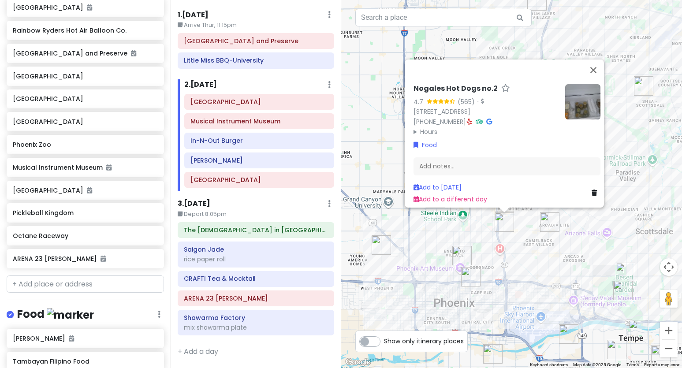
click at [470, 232] on div "Nogales Hot Dogs no.2 4.7 (565) · 1945 E Indian School Rd, Phoenix, AZ 85016, U…" at bounding box center [511, 184] width 341 height 368
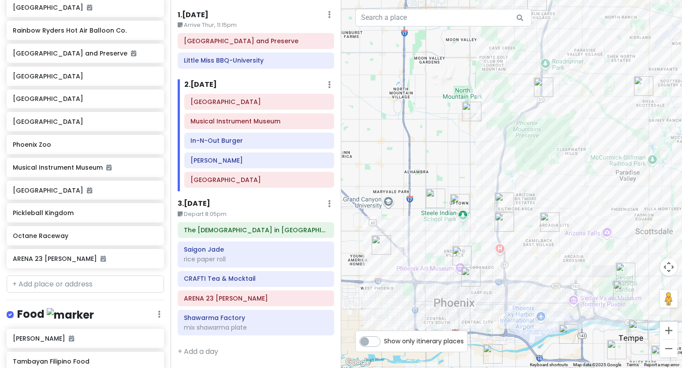
click at [503, 195] on img "In-N-Out Burger" at bounding box center [504, 202] width 19 height 19
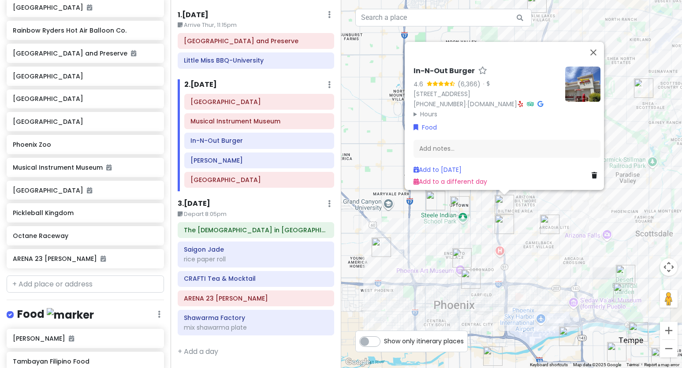
click at [462, 204] on img "JL Patisserie" at bounding box center [459, 205] width 19 height 19
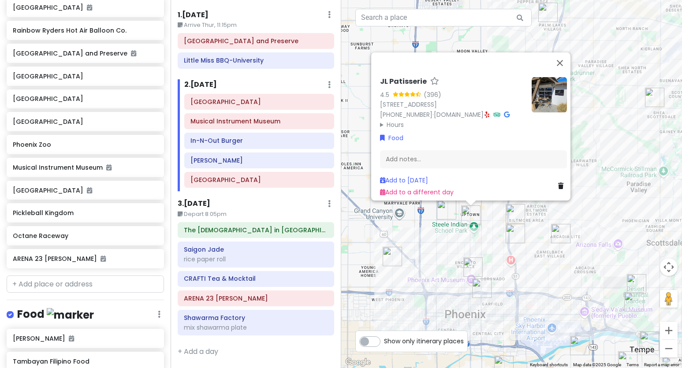
click at [442, 213] on img "Tambayan Filipino Food" at bounding box center [446, 209] width 19 height 19
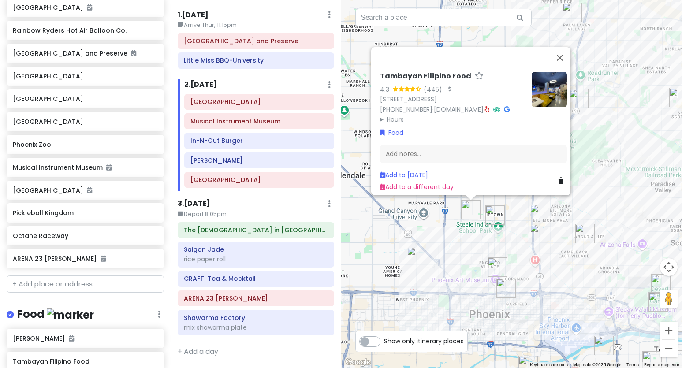
click at [542, 85] on img at bounding box center [549, 89] width 35 height 35
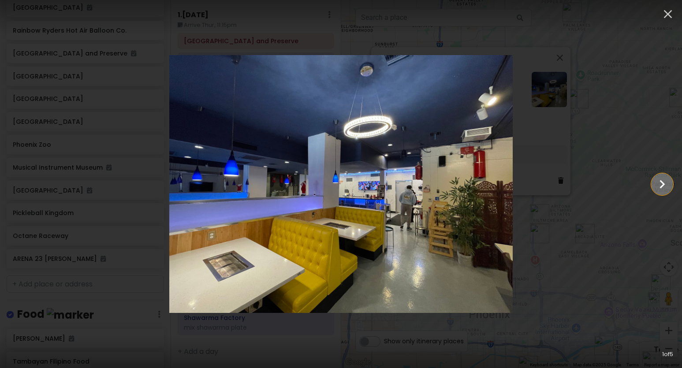
click at [547, 182] on icon "Show slide 2 of 5" at bounding box center [662, 184] width 5 height 8
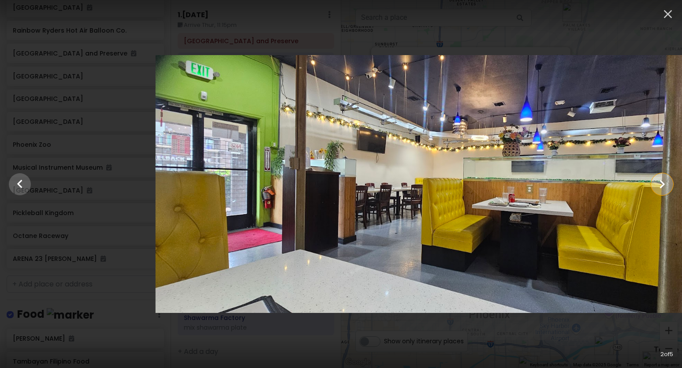
click at [547, 182] on icon "Show slide 3 of 5" at bounding box center [662, 184] width 5 height 8
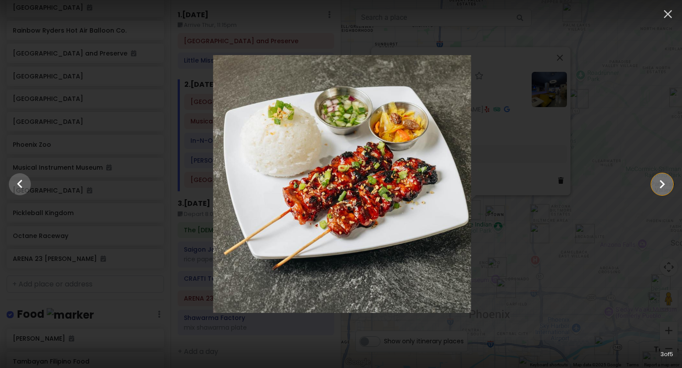
click at [547, 182] on icon "Show slide 4 of 5" at bounding box center [662, 184] width 5 height 8
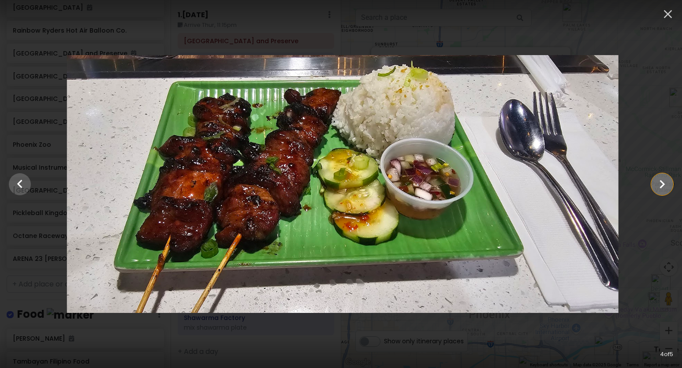
click at [547, 182] on icon "Show slide 5 of 5" at bounding box center [662, 184] width 5 height 8
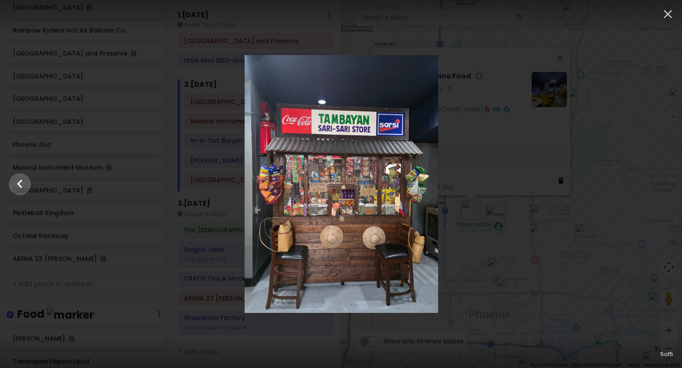
click at [470, 191] on div at bounding box center [341, 184] width 682 height 258
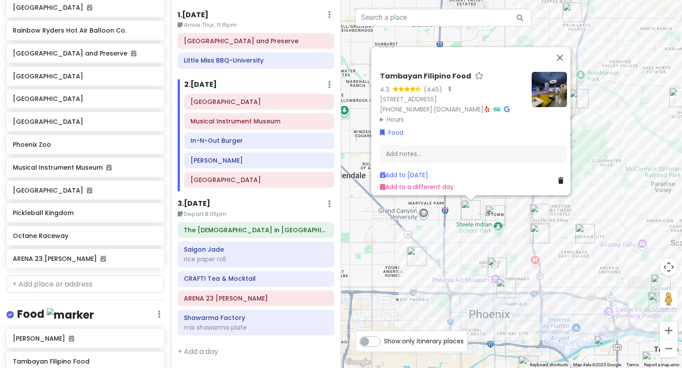
click at [517, 91] on div "Tambayan Filipino Food 4.3 (445) · 1534 W Camelback Rd, Phoenix, AZ 85015, USA …" at bounding box center [452, 98] width 145 height 52
click at [490, 106] on icon at bounding box center [487, 109] width 5 height 6
click at [413, 171] on link "Add to [DATE]" at bounding box center [404, 175] width 48 height 9
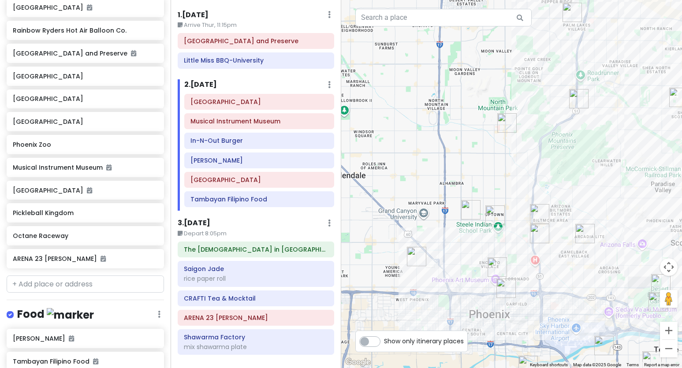
scroll to position [45, 0]
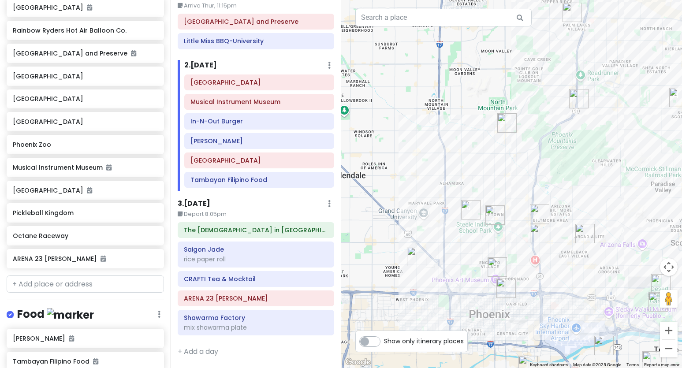
click at [493, 210] on img "JL Patisserie" at bounding box center [495, 215] width 19 height 19
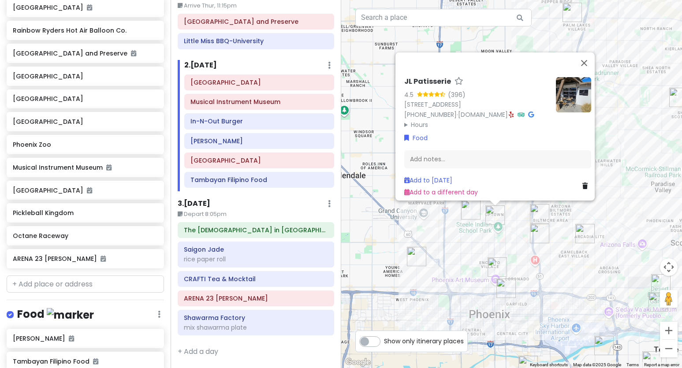
click at [414, 255] on img "El Caprichoso Sonoran Hotdogs" at bounding box center [416, 256] width 19 height 19
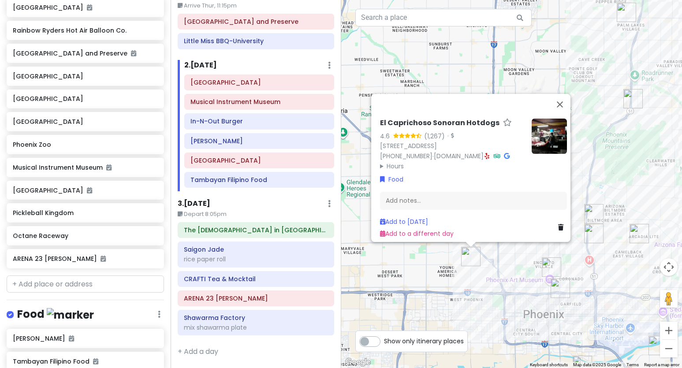
click at [527, 281] on div "El Caprichoso Sonoran Hotdogs 4.6 (1,267) · 2826 N 35th Ave, Phoenix, AZ 85009,…" at bounding box center [511, 184] width 341 height 368
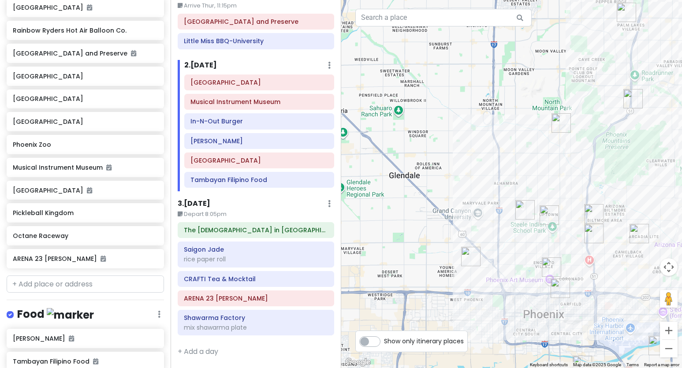
click at [547, 235] on img "Nogales Hot Dogs no.2" at bounding box center [594, 233] width 19 height 19
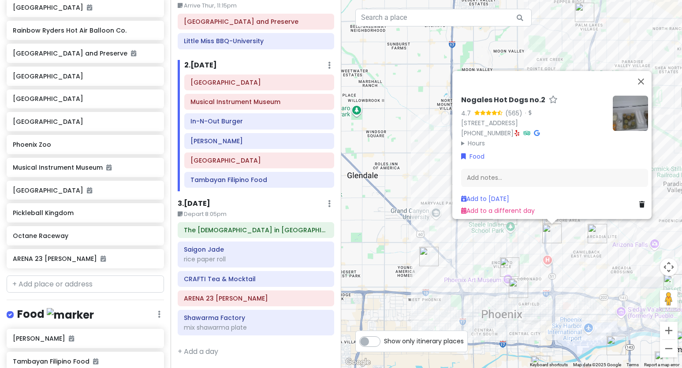
click at [535, 287] on div "Nogales Hot Dogs no.2 4.7 (565) · 1945 E Indian School Rd, Phoenix, AZ 85016, U…" at bounding box center [511, 184] width 341 height 368
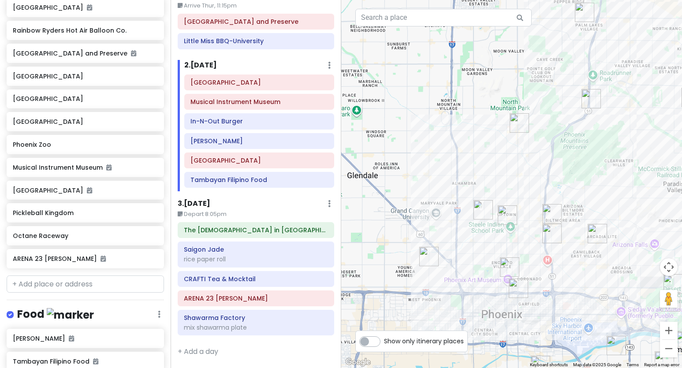
click at [521, 287] on img "Taco Boy's" at bounding box center [518, 288] width 19 height 19
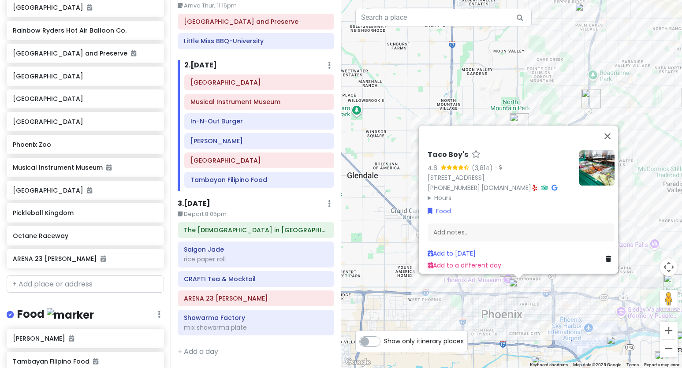
click at [547, 296] on div "Taco Boy's 4.6 (3,814) · 620 E Roosevelt St, Phoenix, AZ 85004, USA (602) 675-3…" at bounding box center [511, 184] width 341 height 368
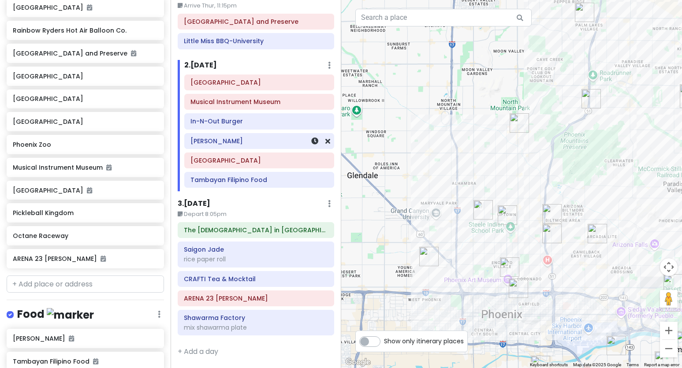
click at [255, 146] on div "[PERSON_NAME]" at bounding box center [260, 141] width 138 height 12
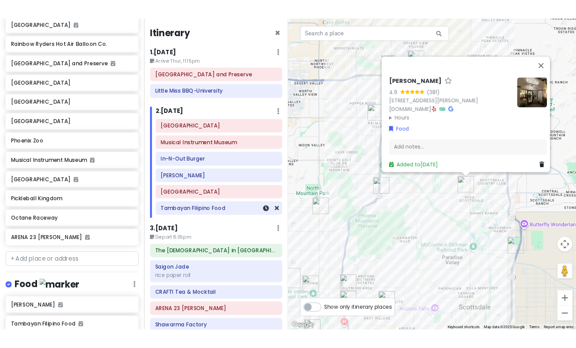
scroll to position [0, 0]
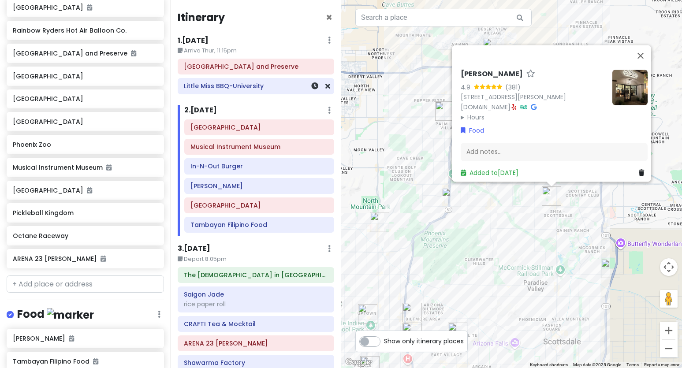
click at [265, 90] on div "Little Miss BBQ-University" at bounding box center [256, 86] width 144 height 12
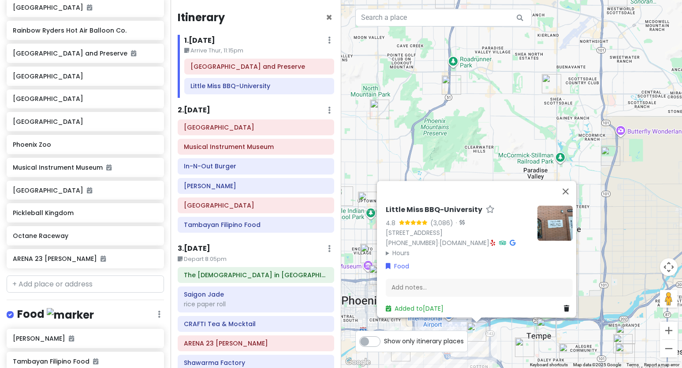
click at [499, 106] on div "Little Miss BBQ-University 4.8 (3,086) · [STREET_ADDRESS] [PHONE_NUMBER] · [DOM…" at bounding box center [511, 184] width 341 height 368
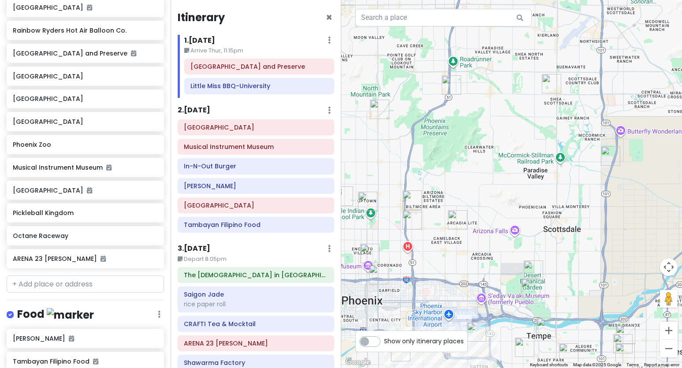
click at [369, 251] on img "Heard Museum" at bounding box center [369, 253] width 19 height 19
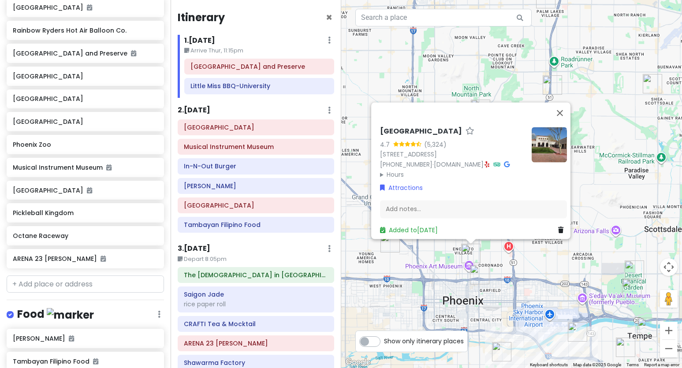
click at [481, 277] on img "Taco Boy's" at bounding box center [479, 274] width 19 height 19
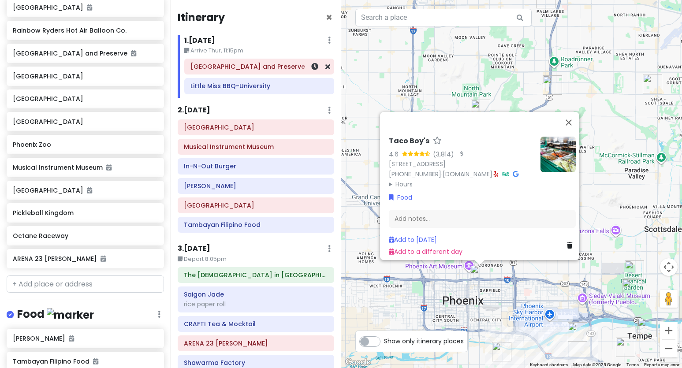
click at [238, 66] on h6 "[GEOGRAPHIC_DATA] and Preserve" at bounding box center [260, 67] width 138 height 8
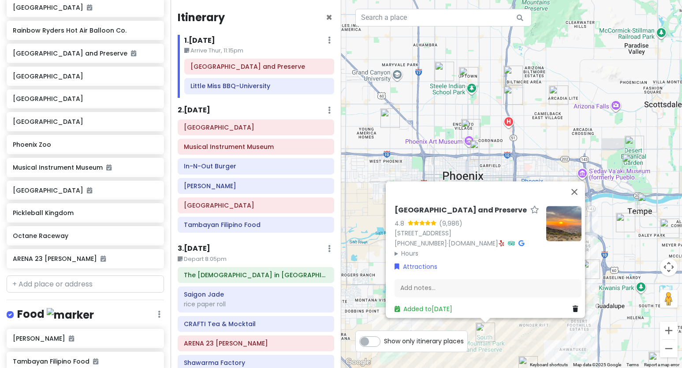
click at [547, 339] on div "[GEOGRAPHIC_DATA] 4.8 (9,986) [STREET_ADDRESS] [PHONE_NUMBER] · [DOMAIN_NAME] ·…" at bounding box center [511, 184] width 341 height 368
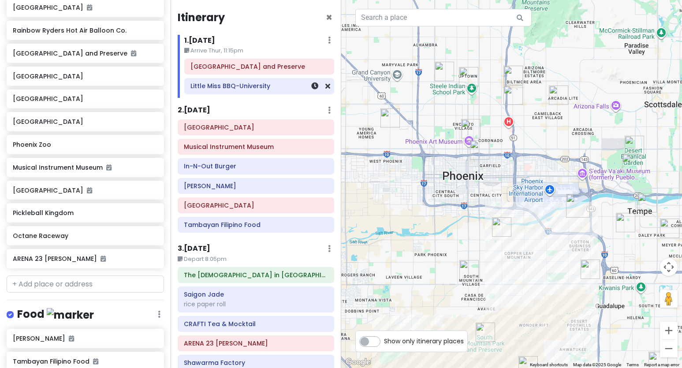
click at [233, 86] on h6 "Little Miss BBQ-University" at bounding box center [260, 86] width 138 height 8
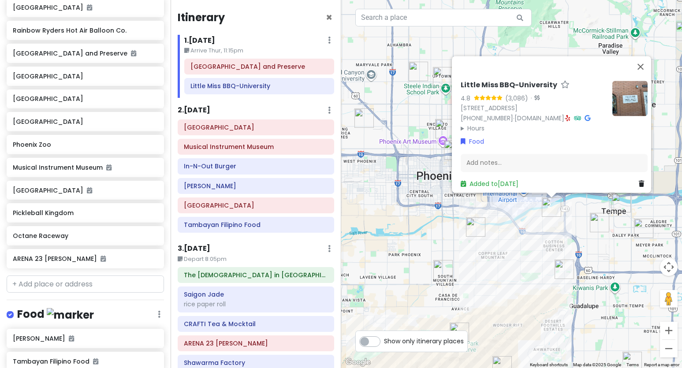
click at [547, 229] on div "Little Miss BBQ-University 4.8 (3,086) · [STREET_ADDRESS] [PHONE_NUMBER] · [DOM…" at bounding box center [511, 184] width 341 height 368
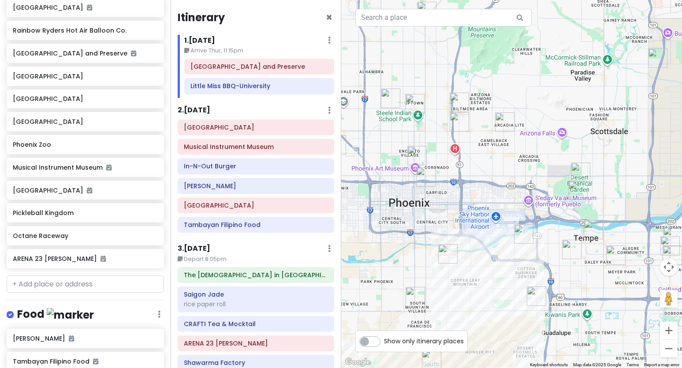
drag, startPoint x: 568, startPoint y: 218, endPoint x: 503, endPoint y: 277, distance: 87.8
click at [503, 277] on div at bounding box center [511, 184] width 341 height 368
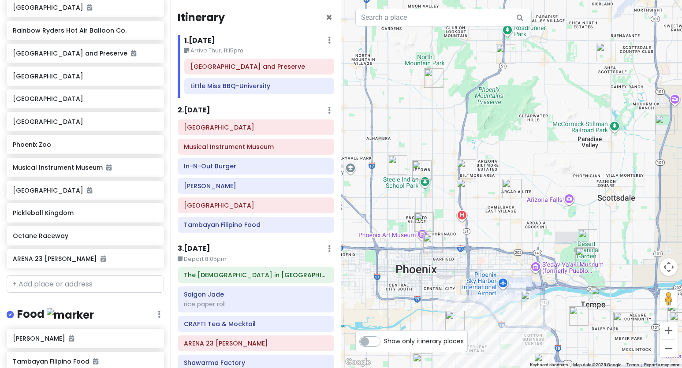
drag, startPoint x: 512, startPoint y: 163, endPoint x: 556, endPoint y: 196, distance: 54.9
click at [547, 196] on div at bounding box center [511, 184] width 341 height 368
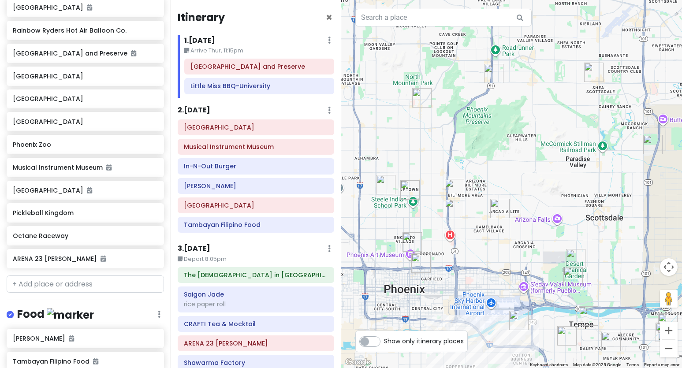
drag, startPoint x: 416, startPoint y: 161, endPoint x: 404, endPoint y: 181, distance: 24.0
click at [404, 181] on img "JL Patisserie" at bounding box center [410, 189] width 19 height 19
click at [547, 69] on img "Allora Gelato" at bounding box center [594, 72] width 19 height 19
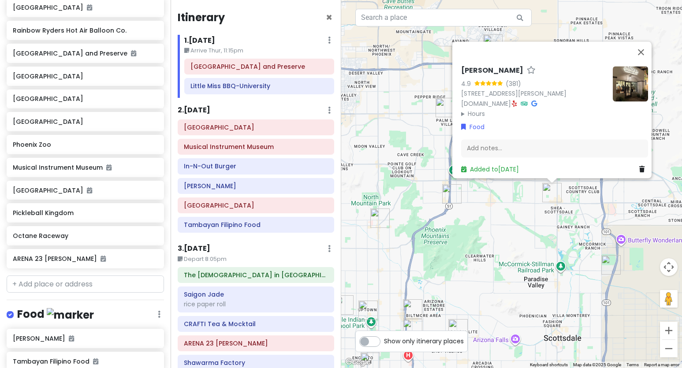
click at [547, 255] on img "Octane Raceway" at bounding box center [611, 264] width 19 height 19
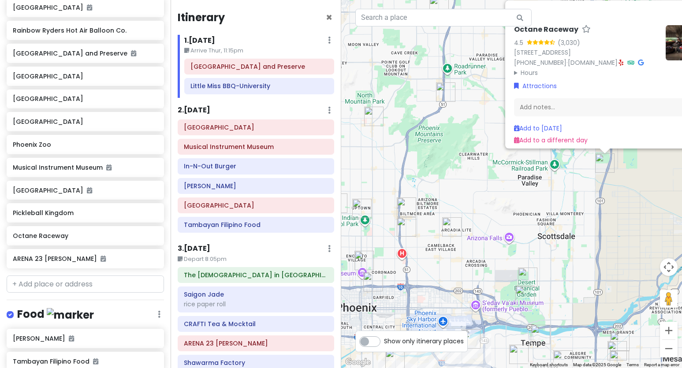
drag, startPoint x: 480, startPoint y: 289, endPoint x: 533, endPoint y: 186, distance: 116.0
click at [533, 186] on div "Octane Raceway 4.5 (3,030) 9119 E Talking Stick Wy, Scottsdale, AZ 85250, USA (…" at bounding box center [511, 184] width 341 height 368
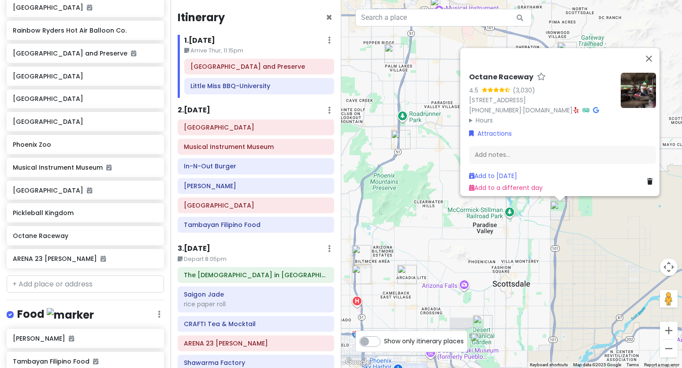
drag, startPoint x: 532, startPoint y: 216, endPoint x: 497, endPoint y: 239, distance: 41.5
click at [497, 239] on div "Octane Raceway 4.5 (3,030) 9119 E Talking Stick Wy, Scottsdale, AZ 85250, USA (…" at bounding box center [511, 184] width 341 height 368
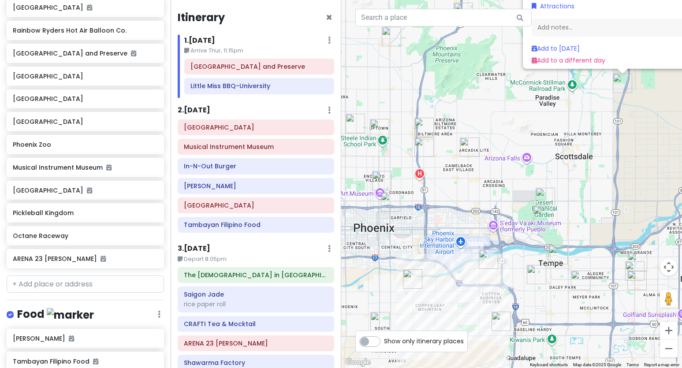
drag, startPoint x: 485, startPoint y: 288, endPoint x: 551, endPoint y: 157, distance: 146.2
click at [547, 157] on div "Octane Raceway 4.5 (3,030) 9119 E Talking Stick Wy, Scottsdale, AZ 85250, USA (…" at bounding box center [511, 184] width 341 height 368
click at [547, 180] on div "Octane Raceway 4.5 (3,030) 9119 E Talking Stick Wy, Scottsdale, AZ 85250, USA (…" at bounding box center [511, 184] width 341 height 368
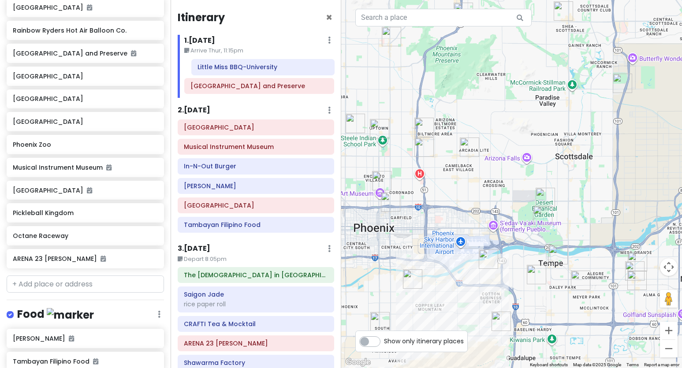
drag, startPoint x: 238, startPoint y: 89, endPoint x: 247, endPoint y: 64, distance: 26.5
click at [247, 64] on div "South Mountain Park and Preserve Little Miss BBQ-University" at bounding box center [259, 78] width 163 height 39
click at [277, 86] on h6 "[GEOGRAPHIC_DATA] and Preserve" at bounding box center [260, 86] width 138 height 8
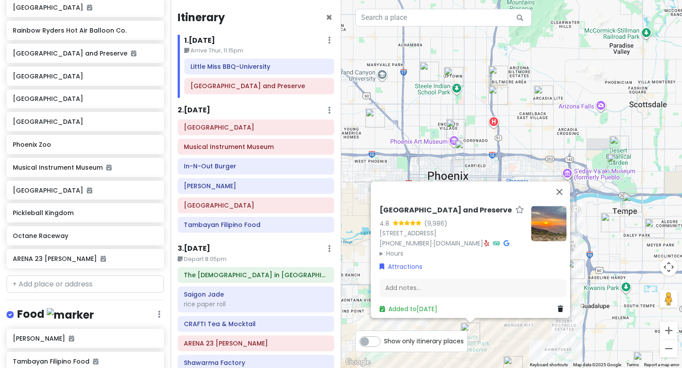
click at [496, 340] on div "[GEOGRAPHIC_DATA] 4.8 (9,986) [STREET_ADDRESS] [PHONE_NUMBER] · [DOMAIN_NAME] ·…" at bounding box center [511, 184] width 341 height 368
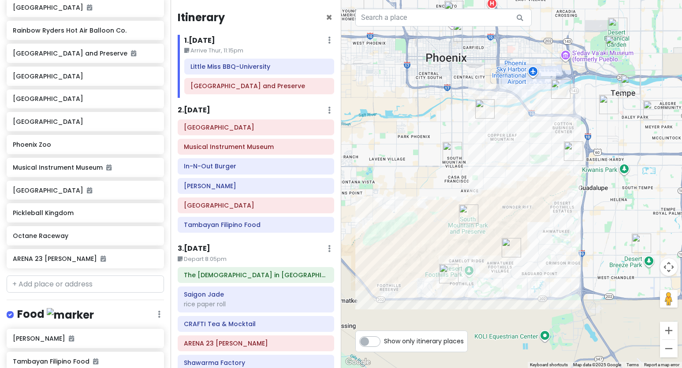
drag, startPoint x: 496, startPoint y: 340, endPoint x: 495, endPoint y: 219, distance: 120.9
click at [495, 219] on div at bounding box center [511, 184] width 341 height 368
click at [458, 157] on img "Poncho's Mexican Food and Cantina" at bounding box center [452, 151] width 19 height 19
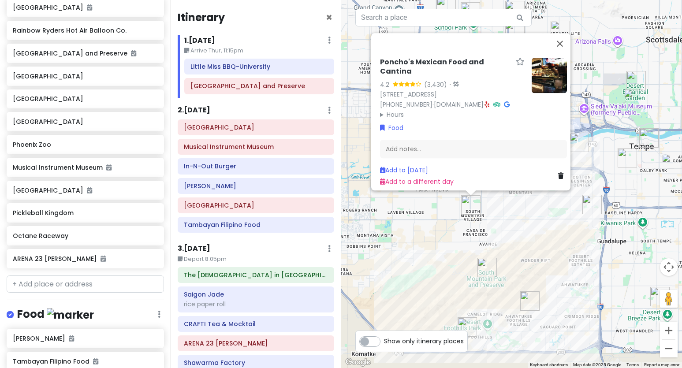
click at [517, 215] on div "Poncho's Mexican Food and Cantina 4.2 (3,430) · 7202 S Central Ave, Phoenix, AZ…" at bounding box center [511, 184] width 341 height 368
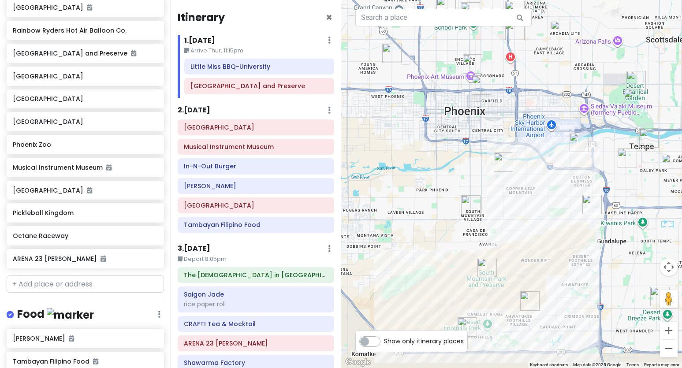
click at [505, 163] on img "Cocina Madrigal Tacos + Tequila" at bounding box center [503, 162] width 19 height 19
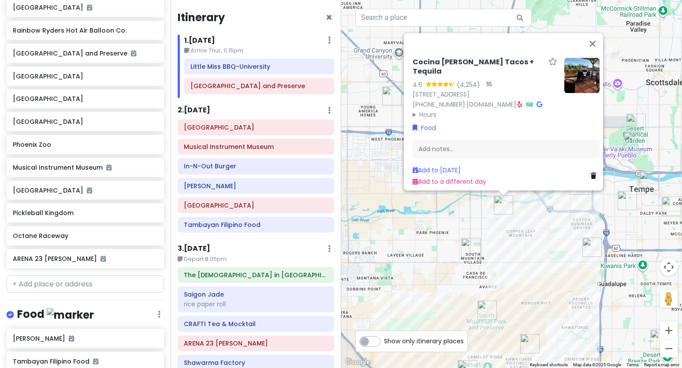
click at [474, 244] on img "Poncho's Mexican Food and Cantina" at bounding box center [470, 247] width 19 height 19
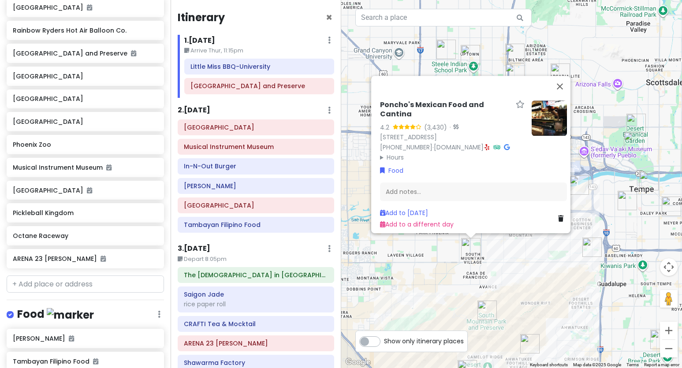
click at [518, 243] on div "Poncho's Mexican Food and Cantina 4.2 (3,430) · 7202 S Central Ave, Phoenix, AZ…" at bounding box center [511, 184] width 341 height 368
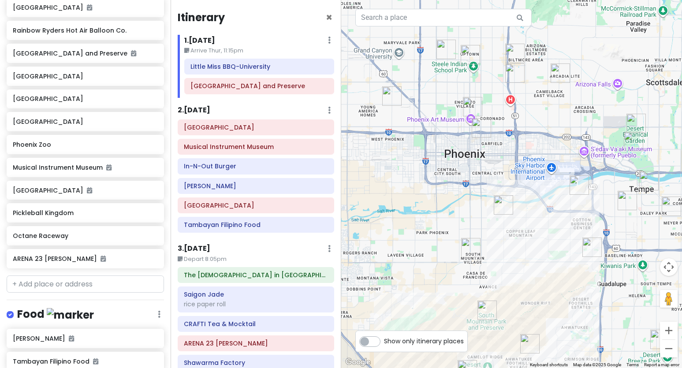
click at [503, 201] on img "Cocina Madrigal Tacos + Tequila" at bounding box center [503, 204] width 19 height 19
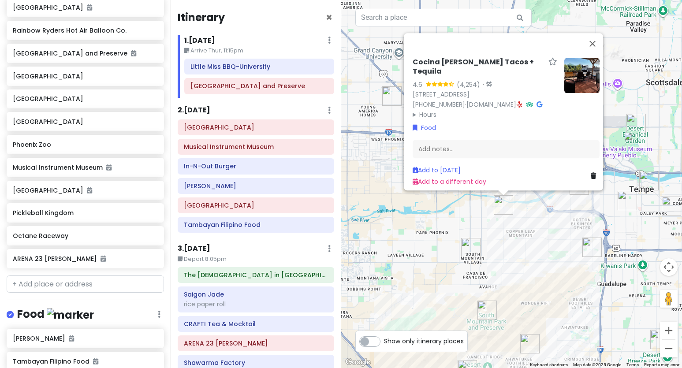
click at [513, 245] on div "Cocina Madrigal Tacos + Tequila 4.6 (4,254) · 1530 E Wood St, Phoenix, AZ 85040…" at bounding box center [511, 184] width 341 height 368
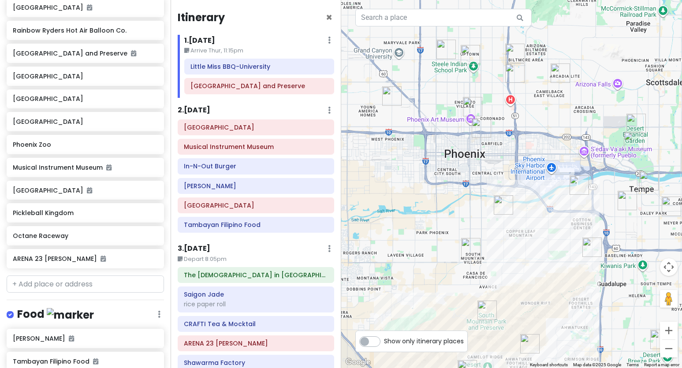
click at [475, 251] on img "Poncho's Mexican Food and Cantina" at bounding box center [470, 247] width 19 height 19
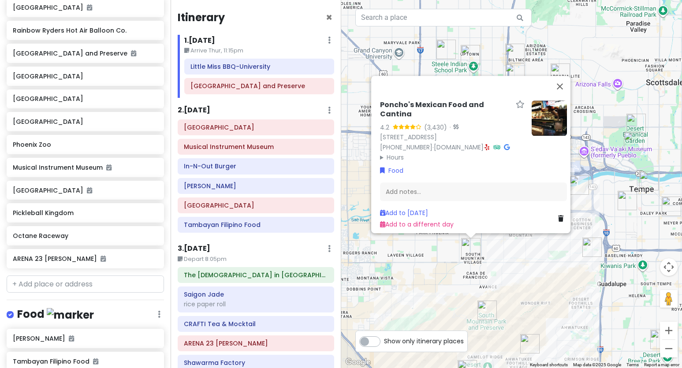
click at [547, 250] on img "Chubby's Tacos" at bounding box center [592, 247] width 19 height 19
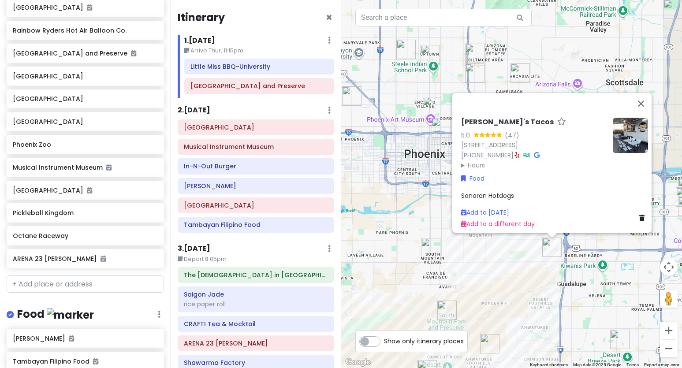
click at [547, 276] on div "Chubby's Tacos 5.0 (47) 7202 S 48th St, Phoenix, AZ 85042, USA (602) 791-9241 ·…" at bounding box center [511, 184] width 341 height 368
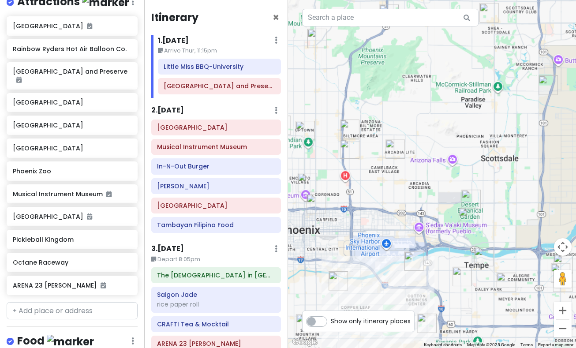
drag, startPoint x: 473, startPoint y: 109, endPoint x: 427, endPoint y: 196, distance: 98.5
click at [427, 196] on div at bounding box center [432, 174] width 288 height 348
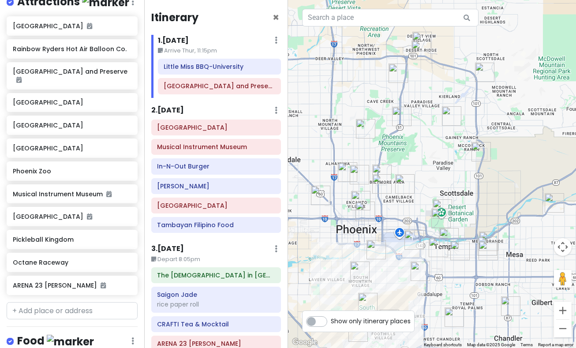
click at [474, 147] on img "Octane Raceway" at bounding box center [481, 151] width 19 height 19
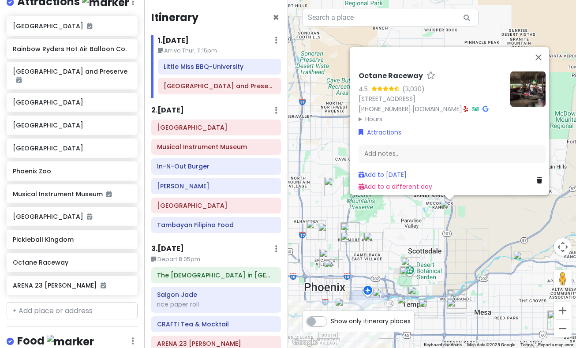
drag, startPoint x: 430, startPoint y: 170, endPoint x: 424, endPoint y: 179, distance: 11.0
click at [424, 179] on div "Add to [DATE] Add to a different day" at bounding box center [452, 181] width 187 height 22
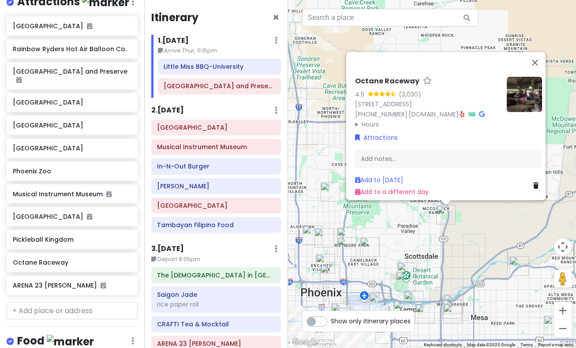
click at [384, 218] on div "Octane Raceway 4.5 (3,030) 9119 E Talking Stick Wy, Scottsdale, AZ 85250, USA (…" at bounding box center [432, 174] width 288 height 348
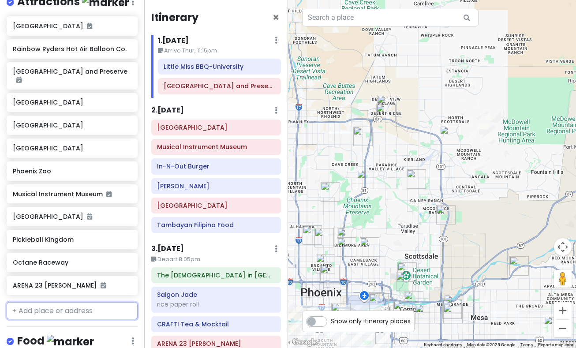
click at [75, 302] on input "text" at bounding box center [72, 311] width 131 height 18
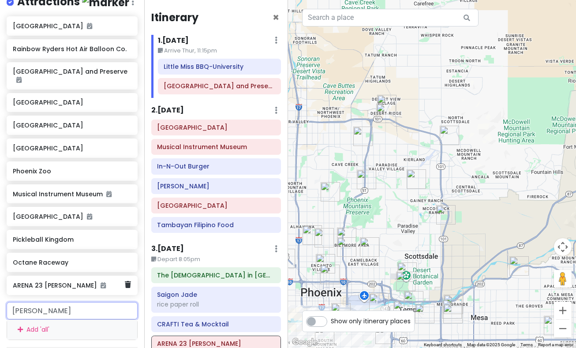
type input "allora"
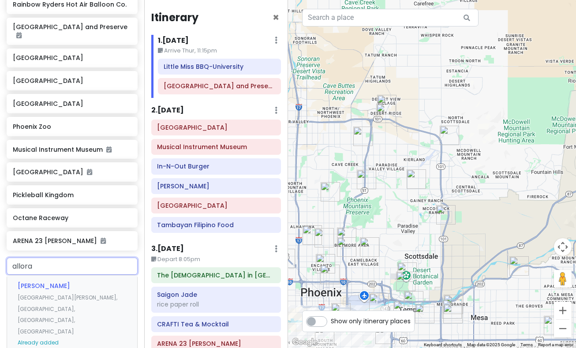
scroll to position [271, 0]
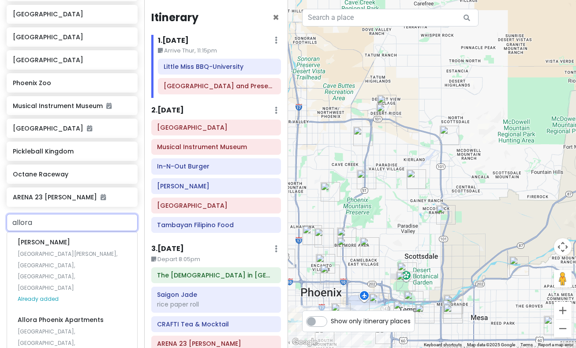
drag, startPoint x: 67, startPoint y: 216, endPoint x: -3, endPoint y: 215, distance: 69.7
click at [0, 215] on html "Phoenix 10/3 - 10/5/25 Private Change Dates Make a Copy Delete Trip Give Feedba…" at bounding box center [288, 174] width 576 height 348
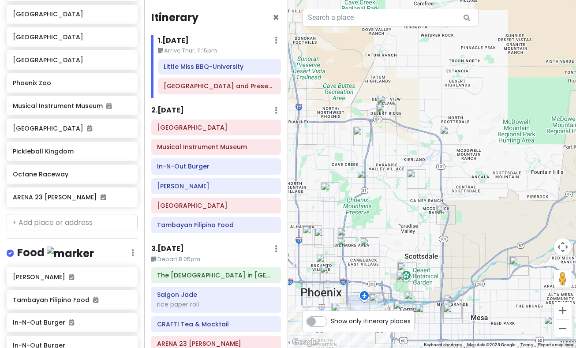
click at [397, 204] on div at bounding box center [432, 174] width 288 height 348
click at [410, 183] on img "Allora Gelato" at bounding box center [416, 178] width 19 height 19
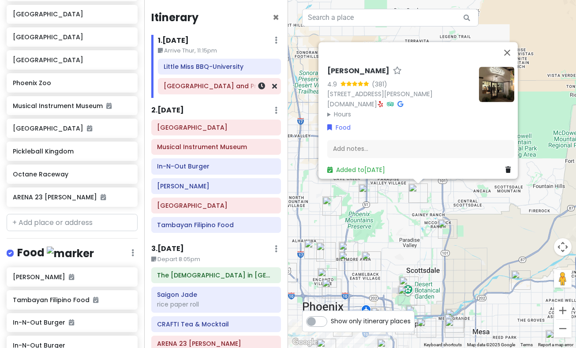
click at [211, 87] on h6 "[GEOGRAPHIC_DATA] and Preserve" at bounding box center [219, 86] width 111 height 8
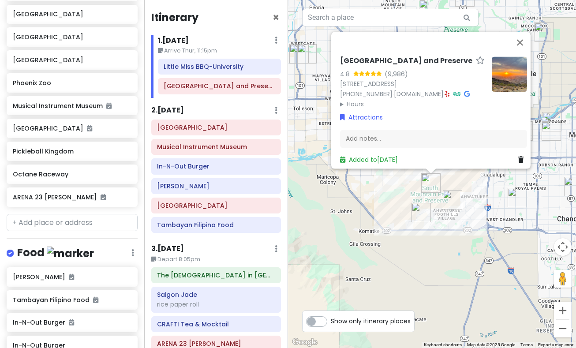
drag, startPoint x: 428, startPoint y: 306, endPoint x: 442, endPoint y: 176, distance: 131.3
click at [442, 176] on div "[GEOGRAPHIC_DATA] 4.8 (9,986) [STREET_ADDRESS] [PHONE_NUMBER] · [DOMAIN_NAME] ·…" at bounding box center [432, 174] width 288 height 348
click at [455, 197] on img "14052 S 24th Way" at bounding box center [452, 199] width 19 height 19
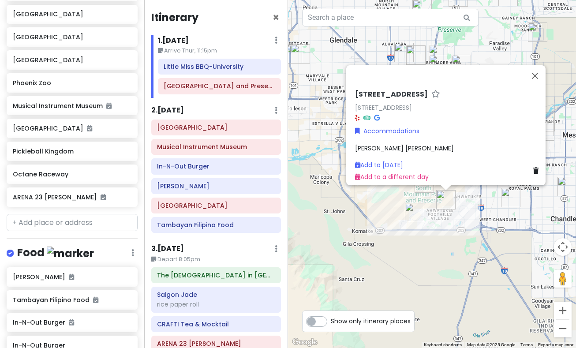
click at [493, 220] on div "14052 S 24th Way 14052 S 24th Way, Phoenix, AZ 85048, USA Accommodations Matt C…" at bounding box center [432, 174] width 288 height 348
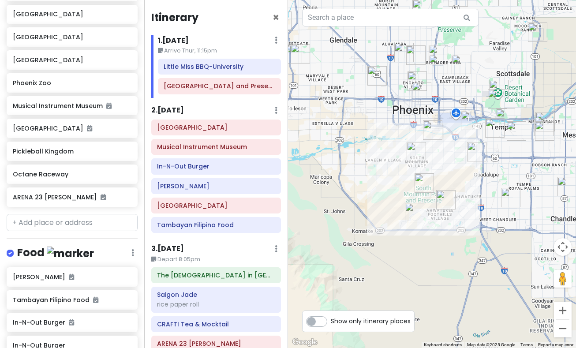
click at [428, 132] on img "Cocina Madrigal Tacos + Tequila" at bounding box center [432, 129] width 19 height 19
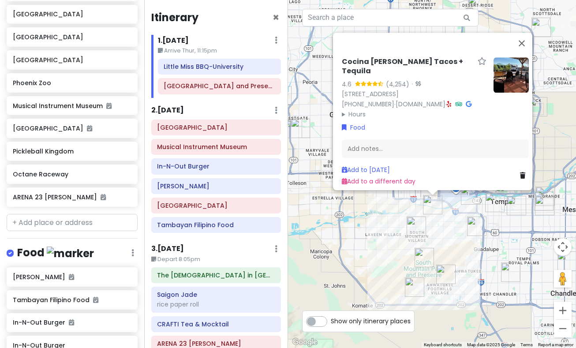
click at [420, 225] on img "Poncho's Mexican Food and Cantina" at bounding box center [416, 226] width 19 height 19
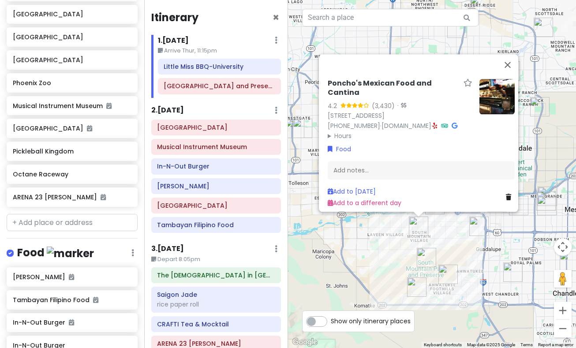
click at [396, 240] on div "Poncho's Mexican Food and Cantina 4.2 (3,430) · 7202 S Central Ave, Phoenix, AZ…" at bounding box center [432, 174] width 288 height 348
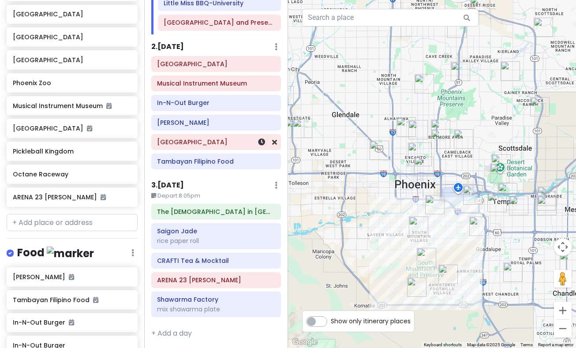
scroll to position [65, 0]
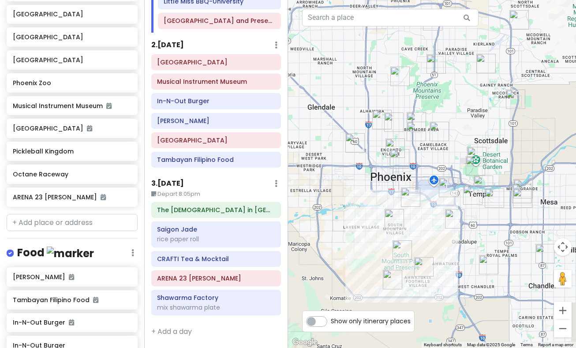
drag, startPoint x: 365, startPoint y: 186, endPoint x: 327, endPoint y: 178, distance: 38.8
click at [327, 178] on div at bounding box center [432, 174] width 288 height 348
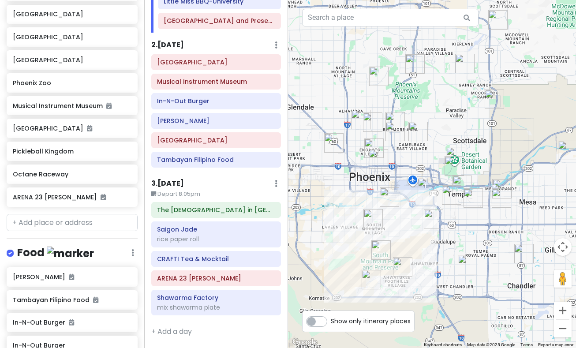
click at [428, 219] on img "Chubby's Tacos" at bounding box center [433, 218] width 19 height 19
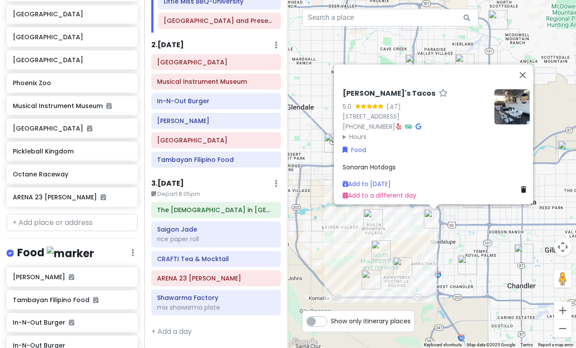
click at [491, 223] on div "Chubby's Tacos 5.0 (47) 7202 S 48th St, Phoenix, AZ 85042, USA (602) 791-9241 ·…" at bounding box center [432, 174] width 288 height 348
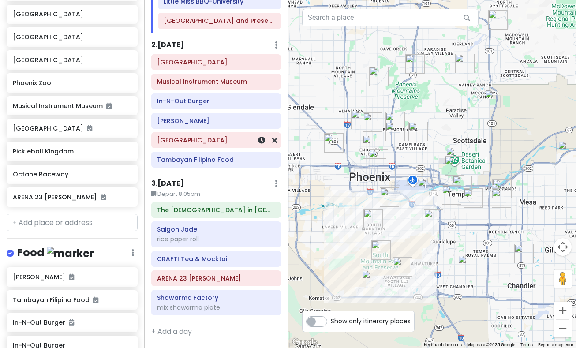
click at [206, 144] on h6 "[GEOGRAPHIC_DATA]" at bounding box center [216, 140] width 118 height 8
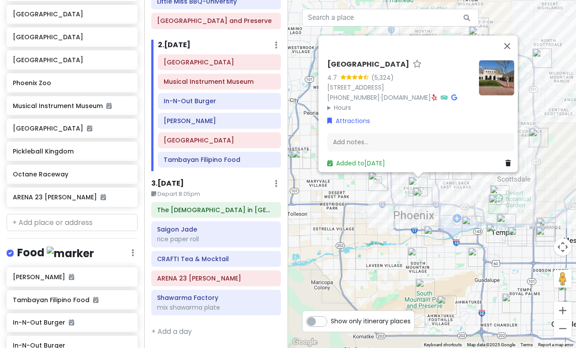
click at [457, 197] on div "Heard Museum 4.7 (5,324) 2301 N Central Ave, Phoenix, AZ 85004, USA (602) 252-8…" at bounding box center [432, 174] width 288 height 348
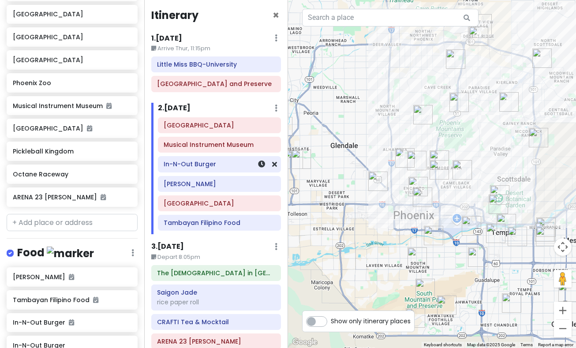
scroll to position [0, 0]
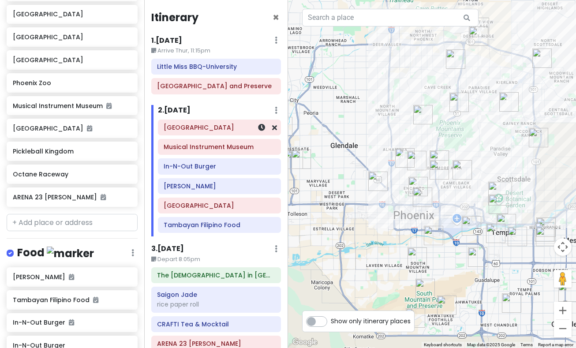
click at [209, 129] on h6 "[GEOGRAPHIC_DATA]" at bounding box center [219, 128] width 111 height 8
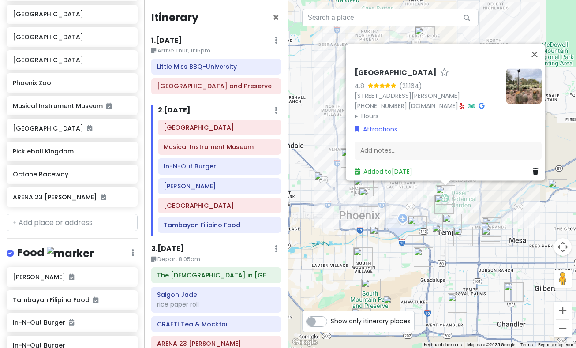
click at [476, 195] on div "Desert Botanical Garden 4.8 (21,164) 1201 N Galvin Pkwy, Phoenix, AZ 85008, USA…" at bounding box center [432, 174] width 288 height 348
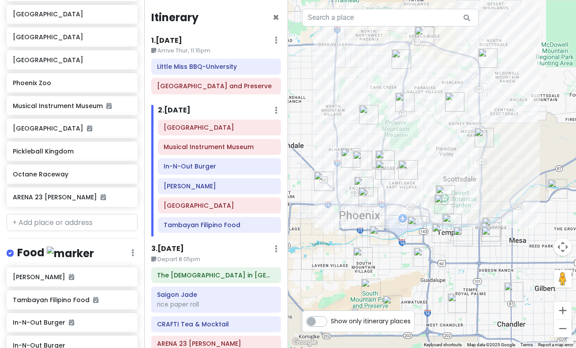
click at [482, 138] on img "Octane Raceway" at bounding box center [484, 137] width 19 height 19
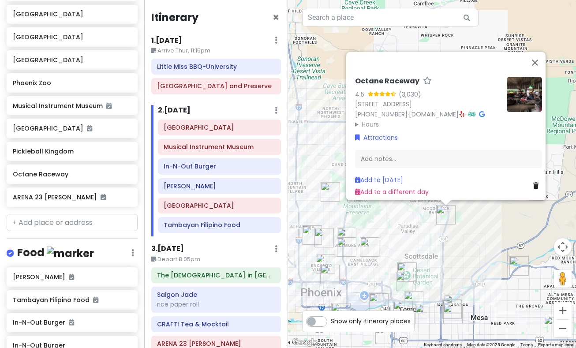
click at [440, 235] on div "Octane Raceway 4.5 (3,030) [STREET_ADDRESS] [PHONE_NUMBER] · [DOMAIN_NAME] · Ho…" at bounding box center [432, 174] width 288 height 348
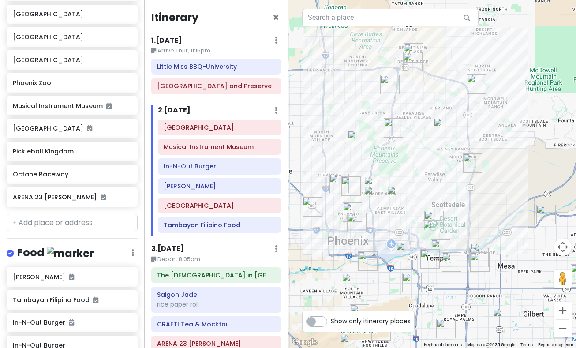
drag, startPoint x: 427, startPoint y: 218, endPoint x: 447, endPoint y: 180, distance: 43.2
click at [447, 180] on div at bounding box center [432, 174] width 288 height 348
drag, startPoint x: 200, startPoint y: 175, endPoint x: 202, endPoint y: 169, distance: 6.8
click at [202, 169] on div "Desert Botanical Garden Musical Instrument Museum In-N-Out Burger Allora Gelato…" at bounding box center [219, 178] width 137 height 117
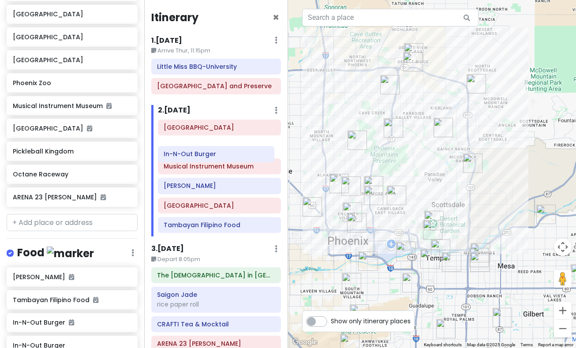
drag, startPoint x: 202, startPoint y: 171, endPoint x: 202, endPoint y: 154, distance: 16.3
click at [202, 154] on div "Desert Botanical Garden Musical Instrument Museum In-N-Out Burger Allora Gelato…" at bounding box center [219, 178] width 137 height 117
click at [210, 169] on h6 "Musical Instrument Museum" at bounding box center [219, 166] width 111 height 8
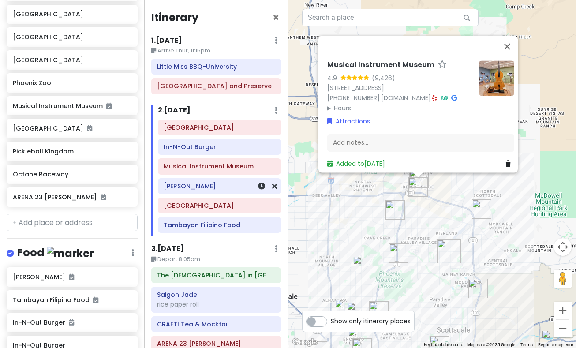
click at [216, 190] on h6 "[PERSON_NAME]" at bounding box center [219, 186] width 111 height 8
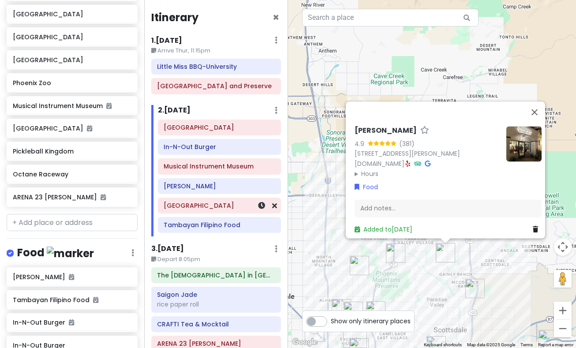
click at [218, 207] on h6 "[GEOGRAPHIC_DATA]" at bounding box center [219, 206] width 111 height 8
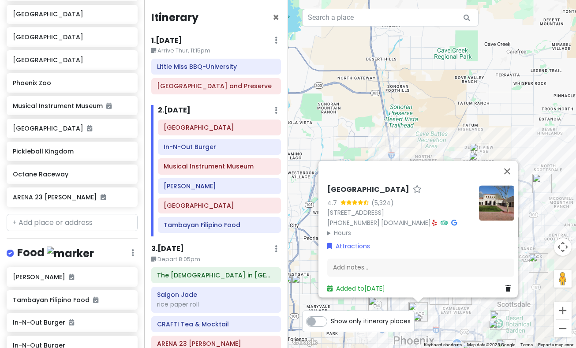
click at [456, 117] on div "Heard Museum 4.7 (5,324) 2301 N Central Ave, Phoenix, AZ 85004, USA (602) 252-8…" at bounding box center [432, 174] width 288 height 348
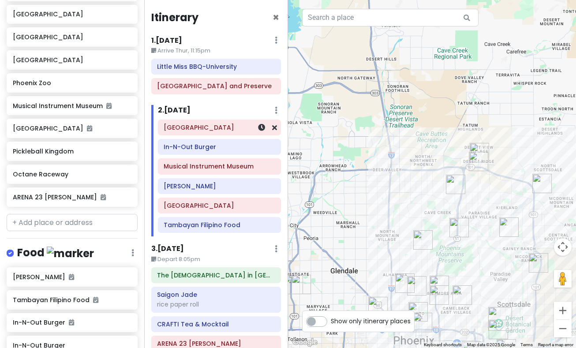
click at [204, 126] on h6 "[GEOGRAPHIC_DATA]" at bounding box center [219, 128] width 111 height 8
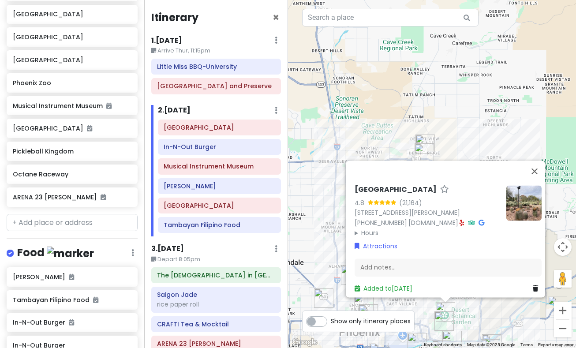
click at [475, 136] on div "Desert Botanical Garden 4.8 (21,164) 1201 N Galvin Pkwy, Phoenix, AZ 85008, USA…" at bounding box center [432, 174] width 288 height 348
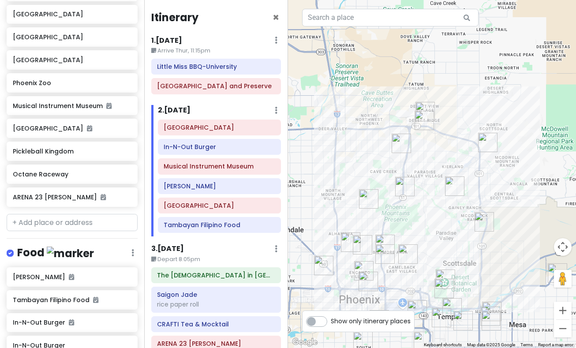
drag, startPoint x: 472, startPoint y: 139, endPoint x: 471, endPoint y: 99, distance: 39.7
click at [472, 99] on div at bounding box center [432, 174] width 288 height 348
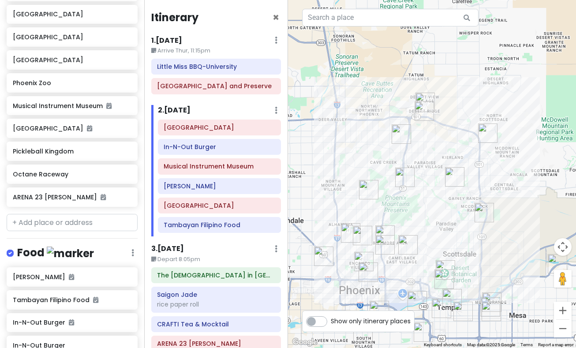
click at [398, 134] on img "Lupita's Hot Dogs" at bounding box center [401, 133] width 19 height 19
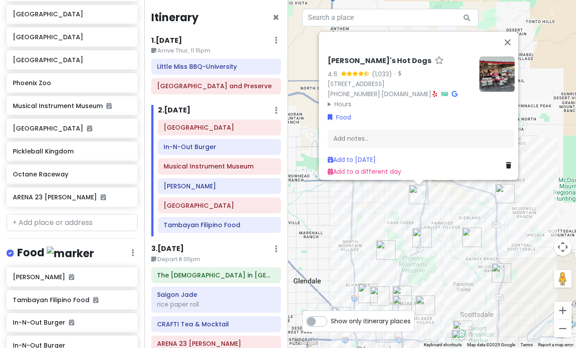
click at [451, 215] on div "Lupita's Hot Dogs 4.6 (1,033) · 16622 N 32nd St, Phoenix, AZ 85032, USA (602) 2…" at bounding box center [432, 174] width 288 height 348
